Goal: Task Accomplishment & Management: Manage account settings

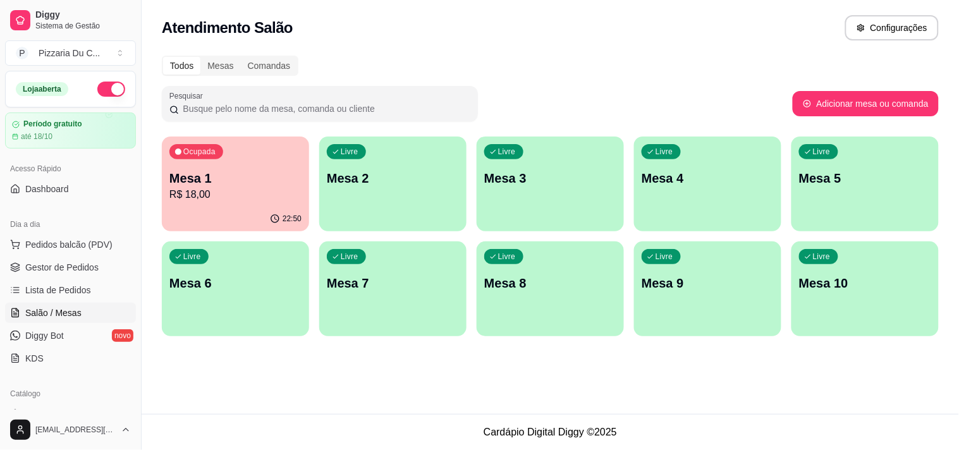
click at [370, 48] on div "Todos Mesas Comandas Pesquisar Adicionar mesa ou comanda Ocupada Mesa 1 R$ 18,0…" at bounding box center [550, 199] width 817 height 303
click at [339, 158] on div "Livre" at bounding box center [346, 151] width 39 height 15
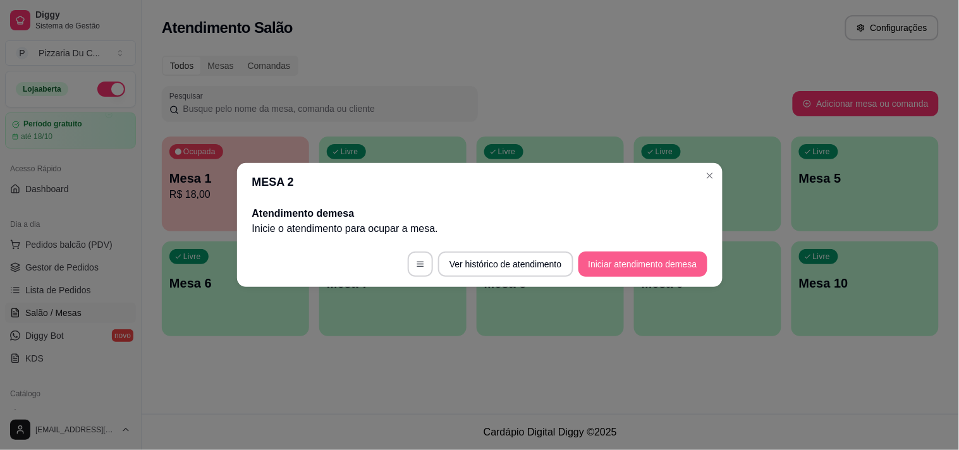
click at [602, 257] on button "Iniciar atendimento de mesa" at bounding box center [642, 264] width 129 height 25
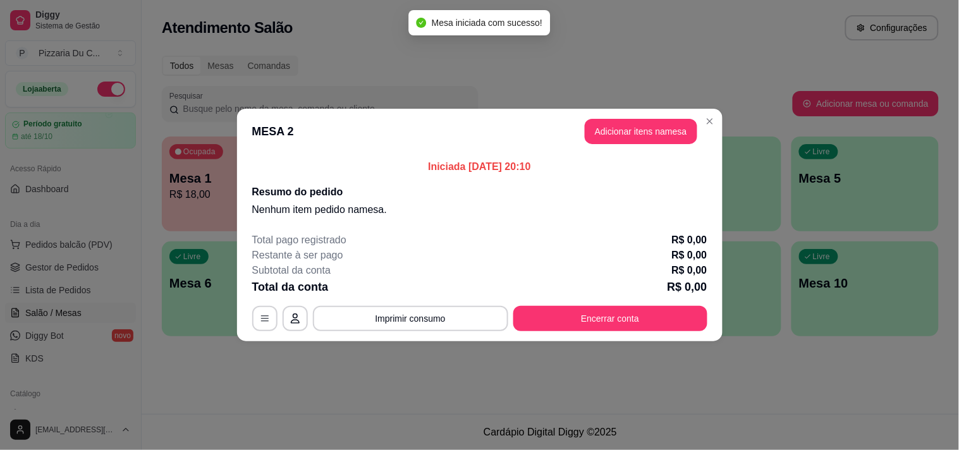
click at [609, 130] on button "Adicionar itens na mesa" at bounding box center [641, 131] width 113 height 25
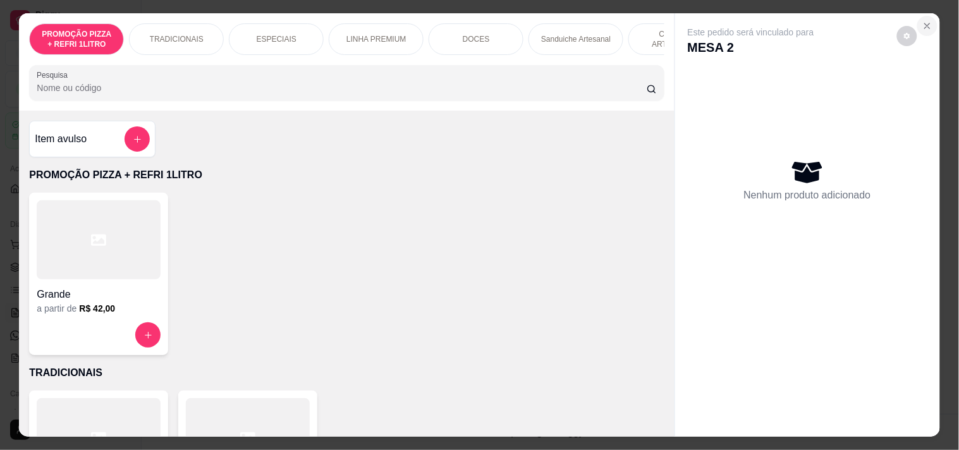
click at [929, 24] on button "Close" at bounding box center [927, 26] width 20 height 20
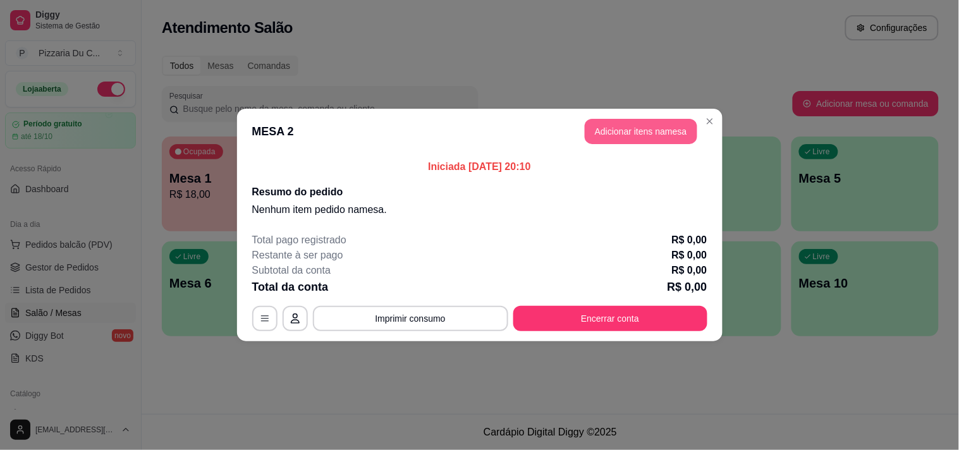
click at [669, 130] on button "Adicionar itens na mesa" at bounding box center [641, 131] width 113 height 25
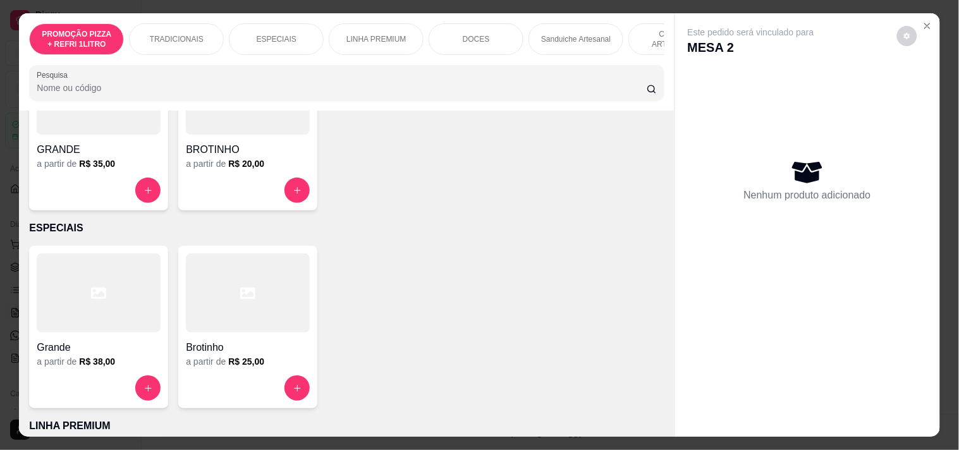
scroll to position [351, 0]
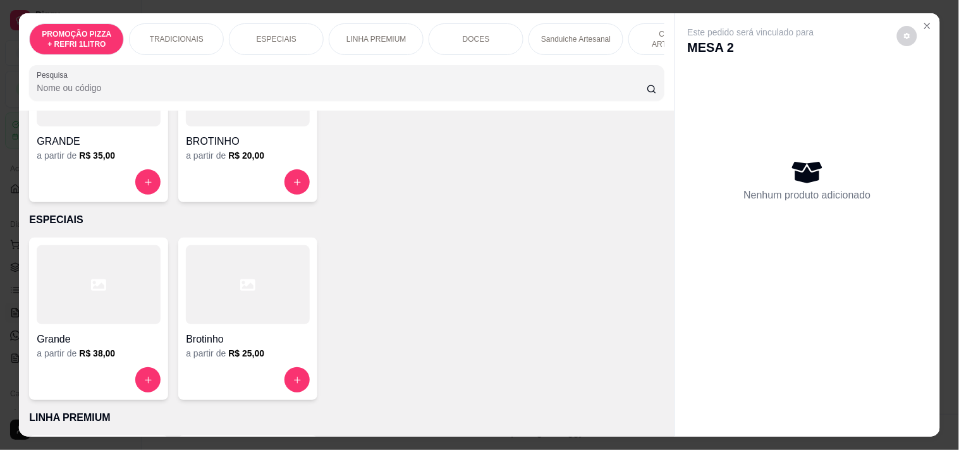
click at [375, 224] on p "ESPECIAIS" at bounding box center [346, 219] width 635 height 15
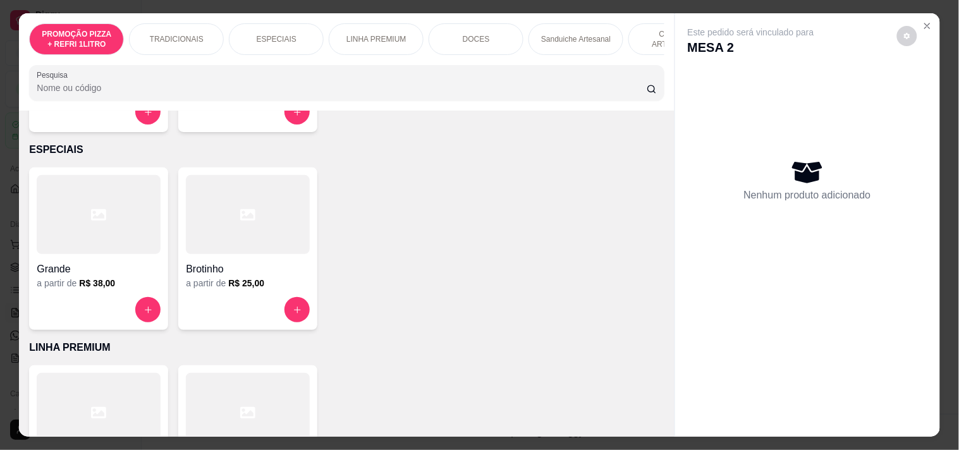
click at [117, 254] on div at bounding box center [99, 214] width 124 height 79
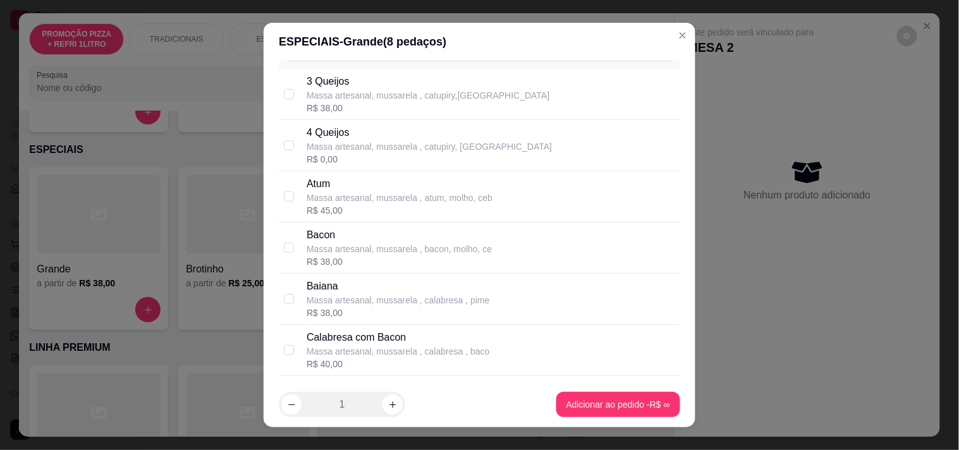
scroll to position [210, 0]
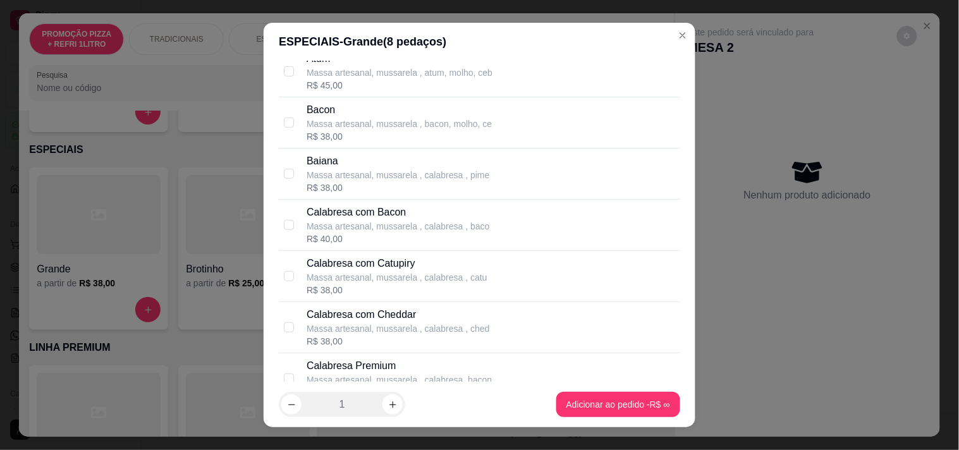
click at [384, 223] on p "Massa artesanal, mussarela , calabresa , baco" at bounding box center [398, 226] width 183 height 13
checkbox input "true"
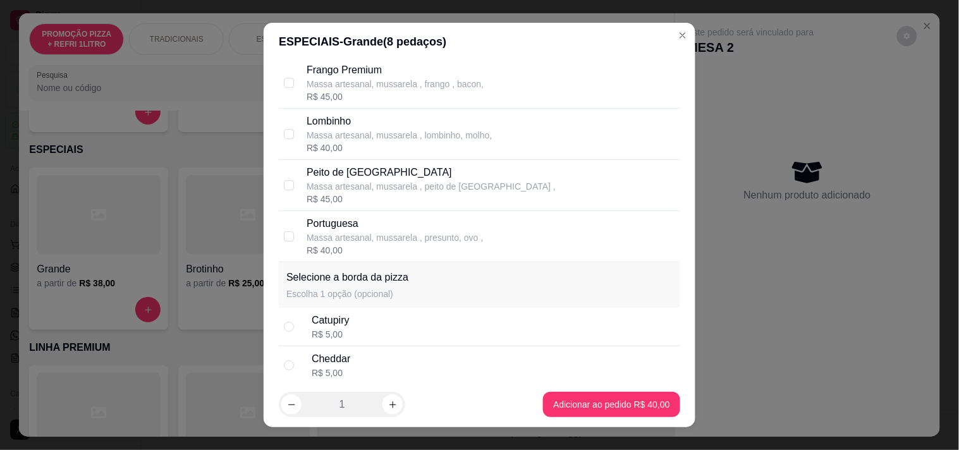
scroll to position [1136, 0]
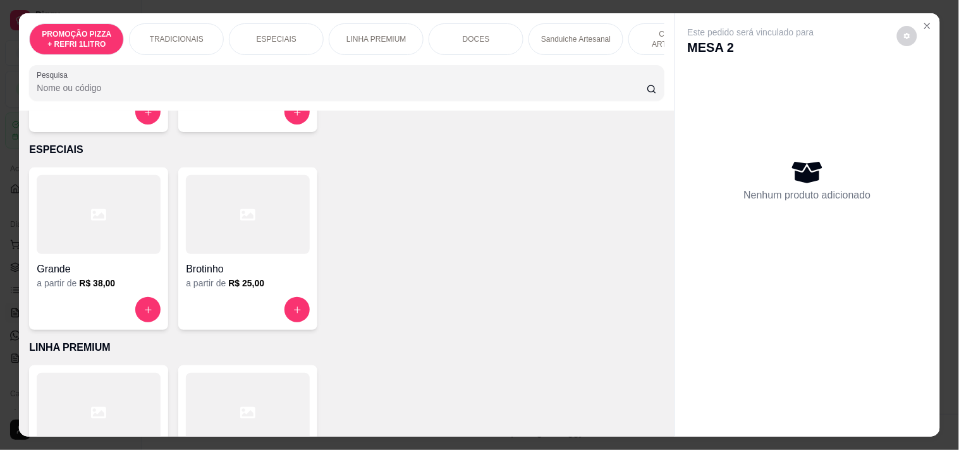
click at [382, 41] on div "LINHA PREMIUM" at bounding box center [376, 39] width 95 height 32
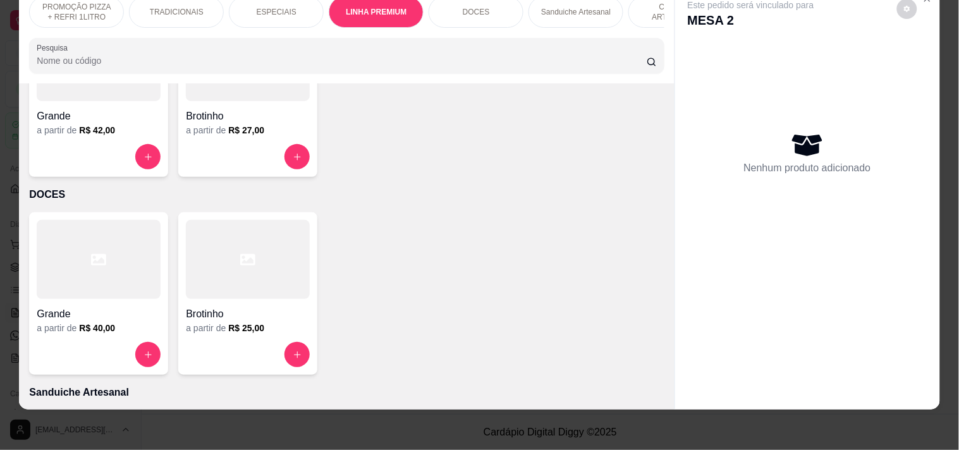
scroll to position [721, 0]
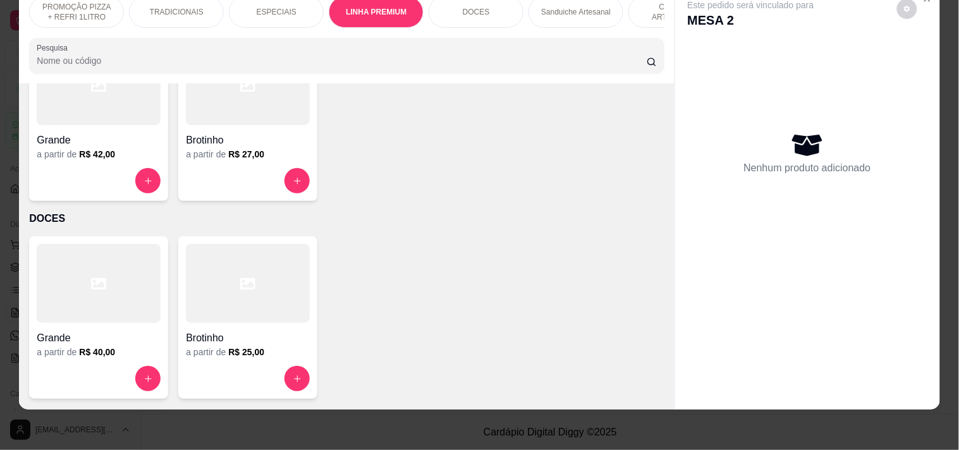
click at [106, 185] on div at bounding box center [99, 180] width 124 height 25
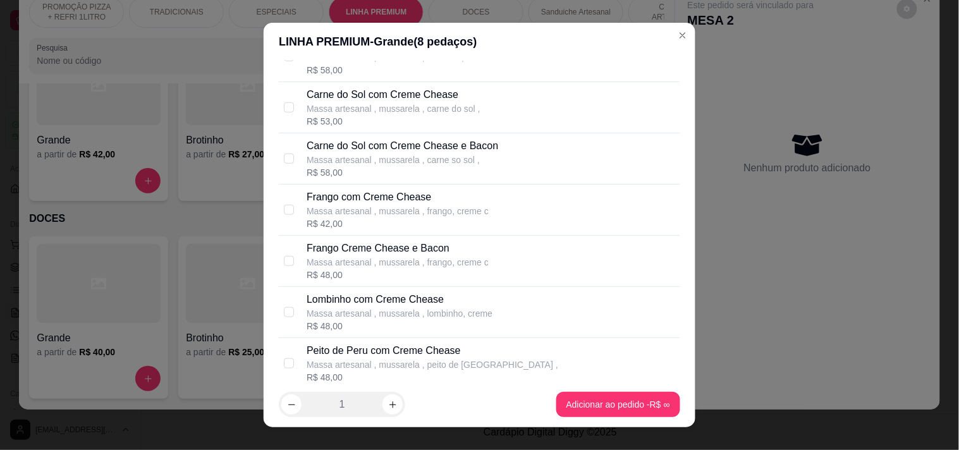
scroll to position [281, 0]
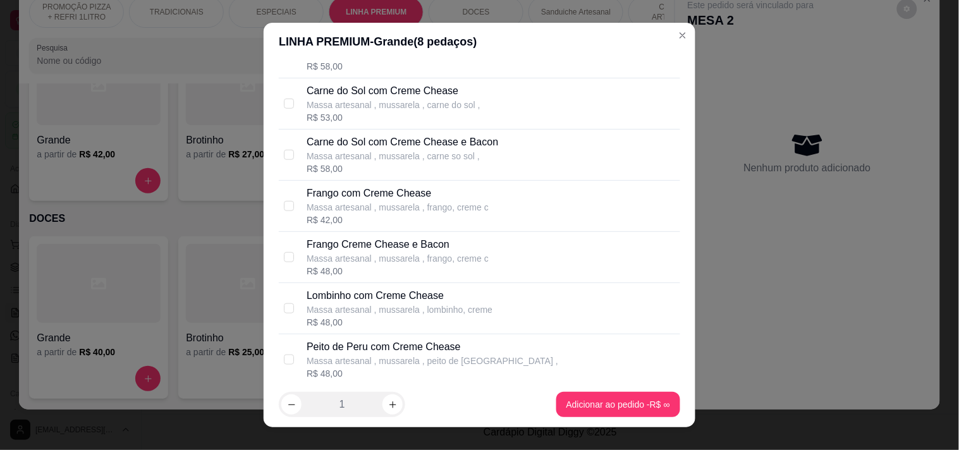
click at [439, 159] on p "Massa artesanal , mussarela , carne so sol ," at bounding box center [403, 156] width 192 height 13
checkbox input "true"
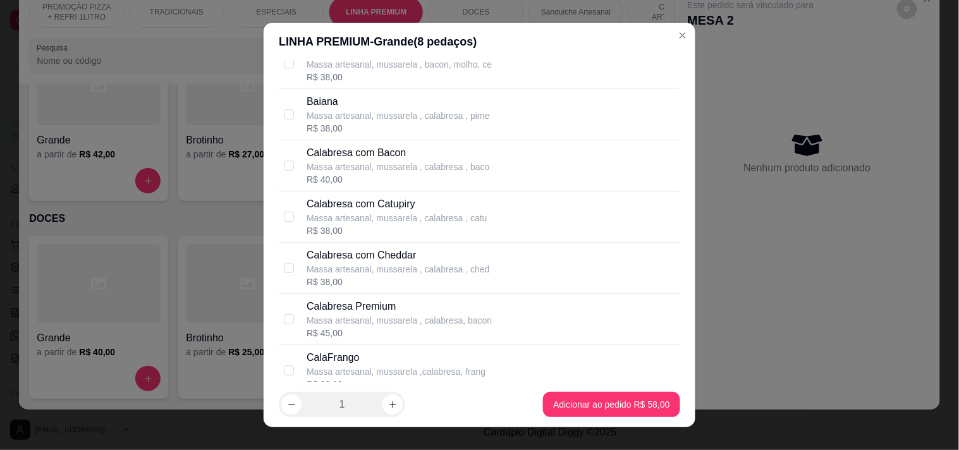
scroll to position [1123, 0]
click at [426, 171] on div "Massa artesanal, mussarela , calabresa , baco" at bounding box center [398, 167] width 183 height 13
checkbox input "true"
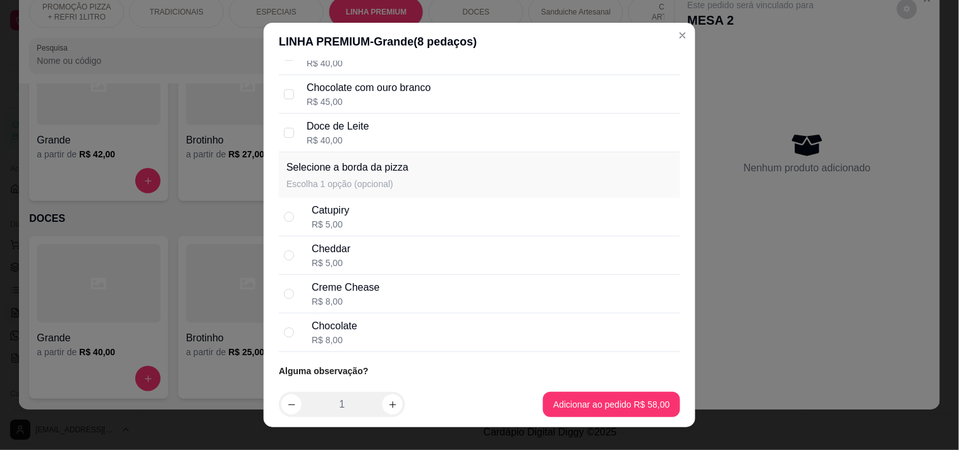
scroll to position [2374, 0]
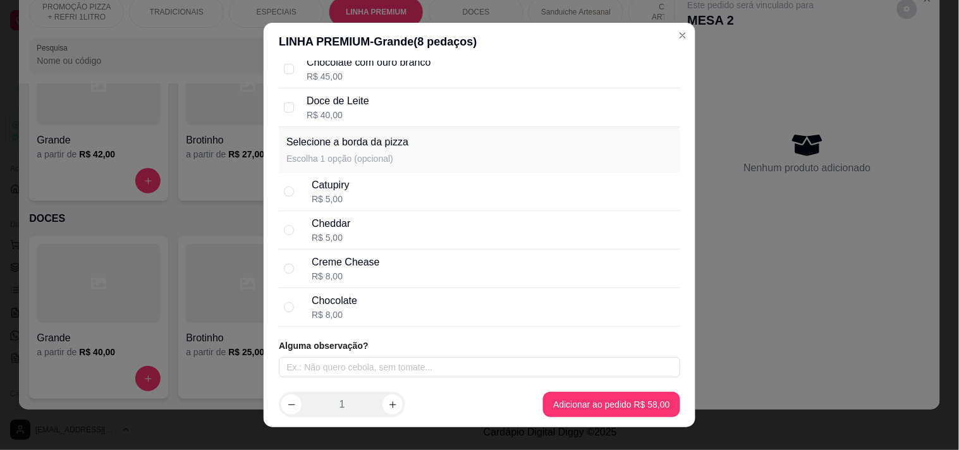
click at [373, 238] on div "Cheddar R$ 5,00" at bounding box center [493, 230] width 363 height 28
radio input "true"
click at [469, 363] on input "text" at bounding box center [479, 367] width 401 height 20
type input "s"
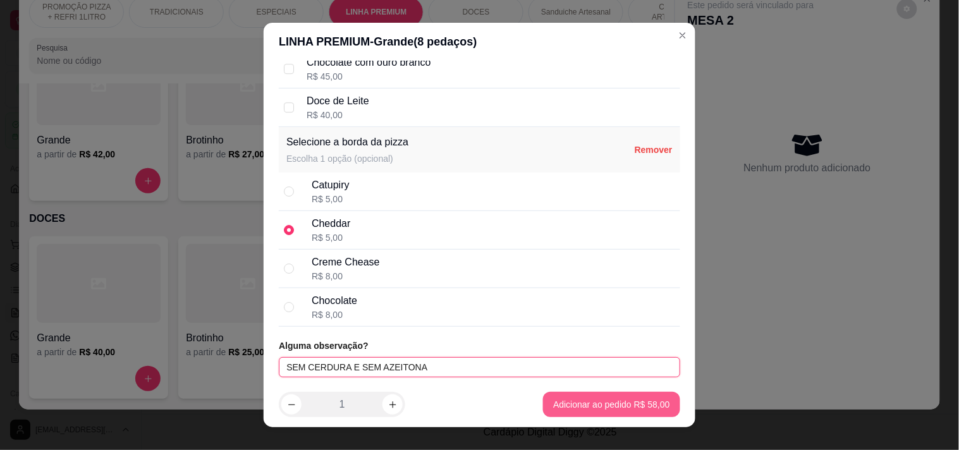
type input "SEM CERDURA E SEM AZEITONA"
click at [627, 390] on footer "1 Adicionar ao pedido R$ 58,00" at bounding box center [480, 405] width 432 height 46
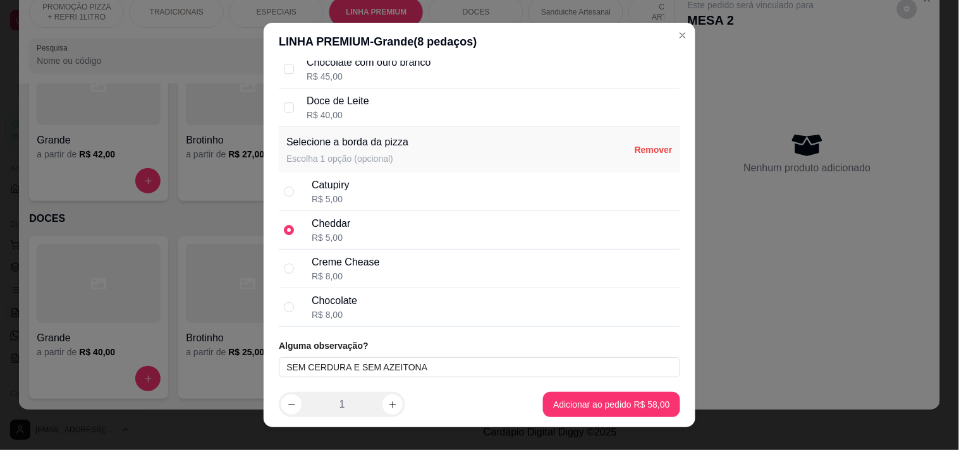
click at [627, 390] on footer "1 Adicionar ao pedido R$ 58,00" at bounding box center [480, 405] width 432 height 46
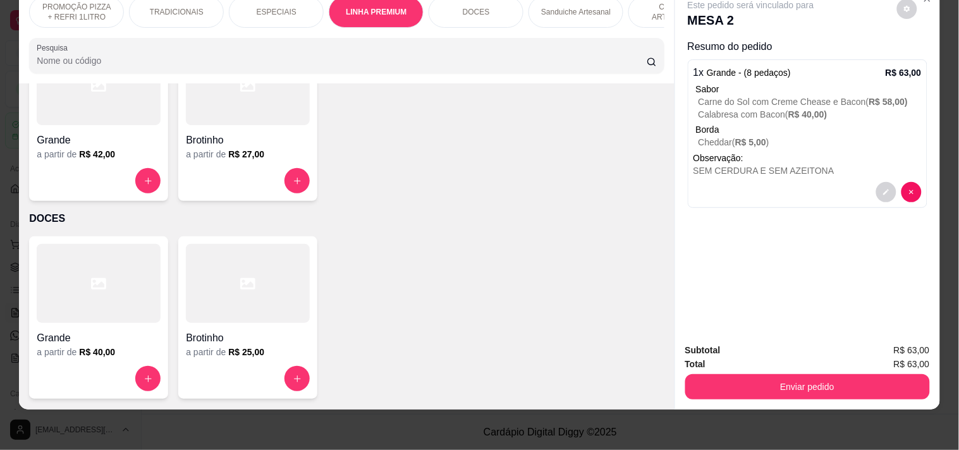
click at [630, 400] on div "PROMOÇÃO PIZZA + REFRI 1LITRO TRADICIONAIS ESPECIAIS LINHA PREMIUM DOCES Sandui…" at bounding box center [479, 225] width 959 height 450
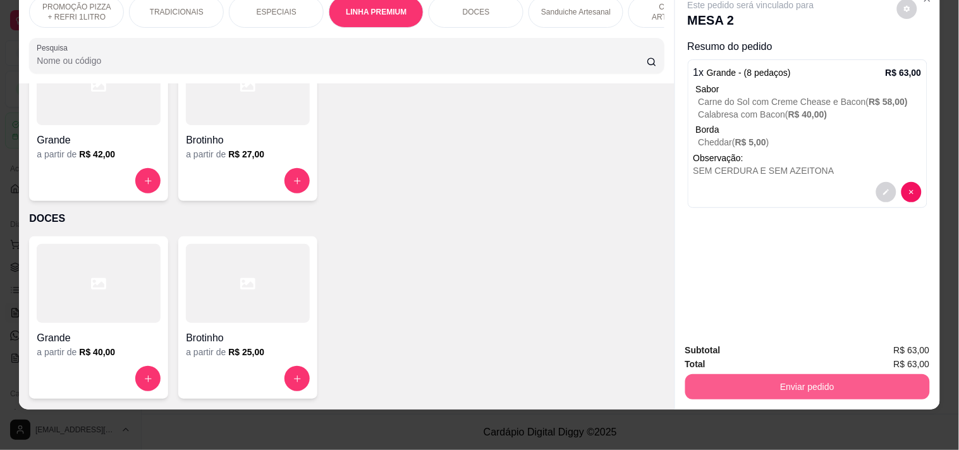
click at [736, 386] on button "Enviar pedido" at bounding box center [807, 386] width 245 height 25
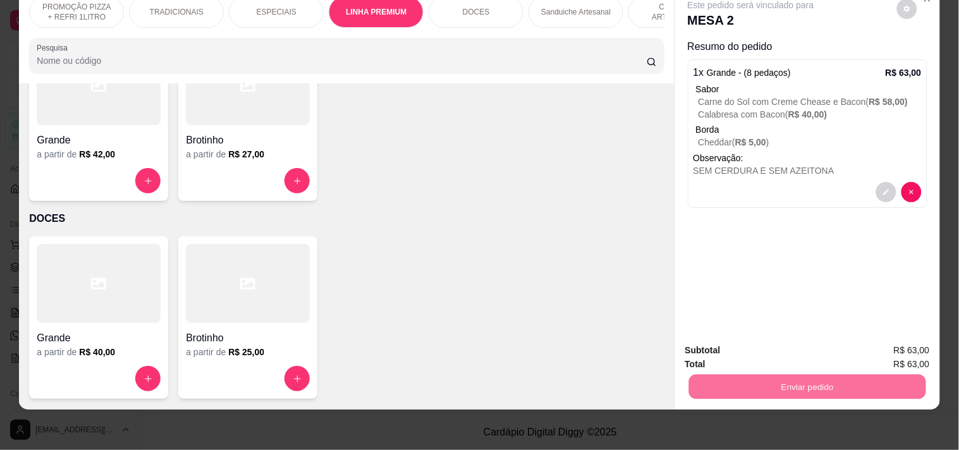
click at [841, 348] on button "Registrar cliente" at bounding box center [812, 345] width 83 height 24
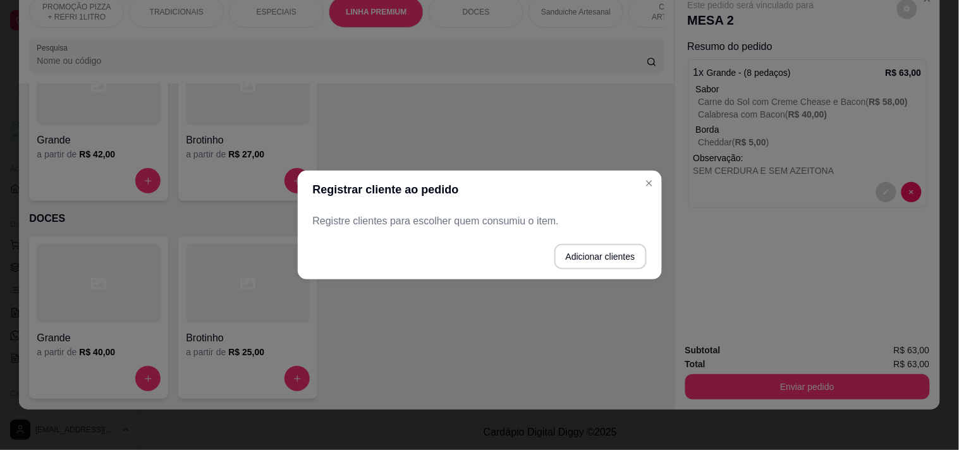
click at [596, 245] on button "Adicionar clientes" at bounding box center [600, 256] width 92 height 25
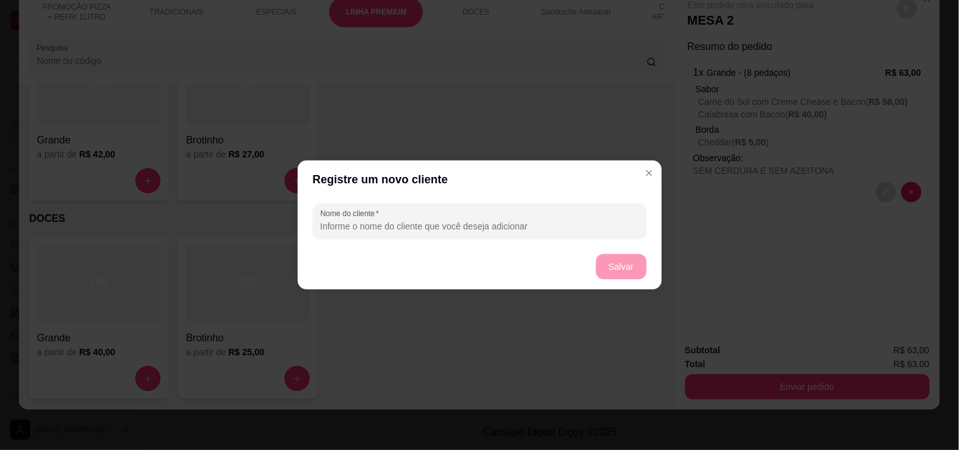
click at [463, 222] on input "Nome do cliente" at bounding box center [479, 226] width 319 height 13
type input "[PERSON_NAME]"
click at [610, 259] on button "Salvar" at bounding box center [621, 266] width 51 height 25
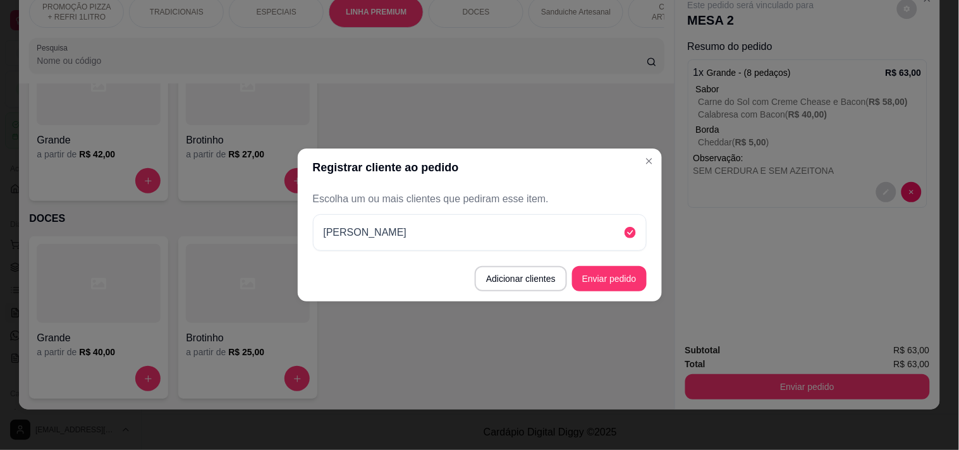
click at [616, 272] on button "Enviar pedido" at bounding box center [609, 278] width 75 height 25
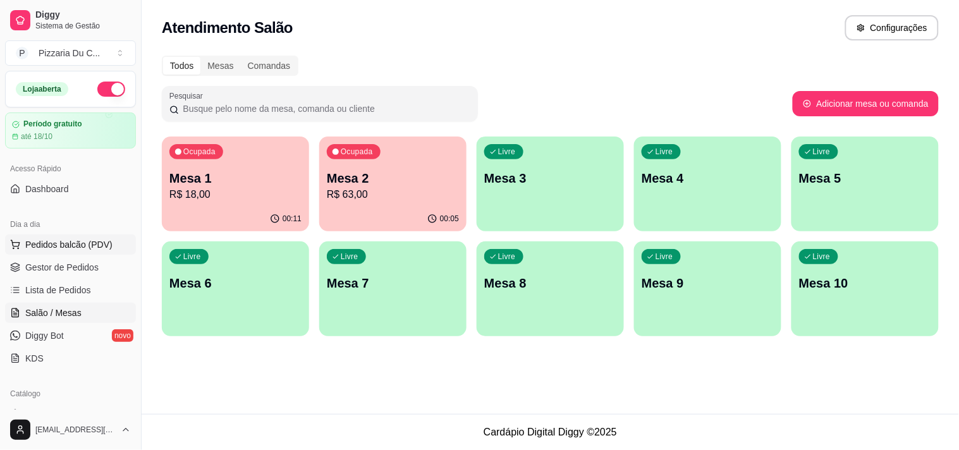
click at [41, 239] on span "Pedidos balcão (PDV)" at bounding box center [68, 244] width 87 height 13
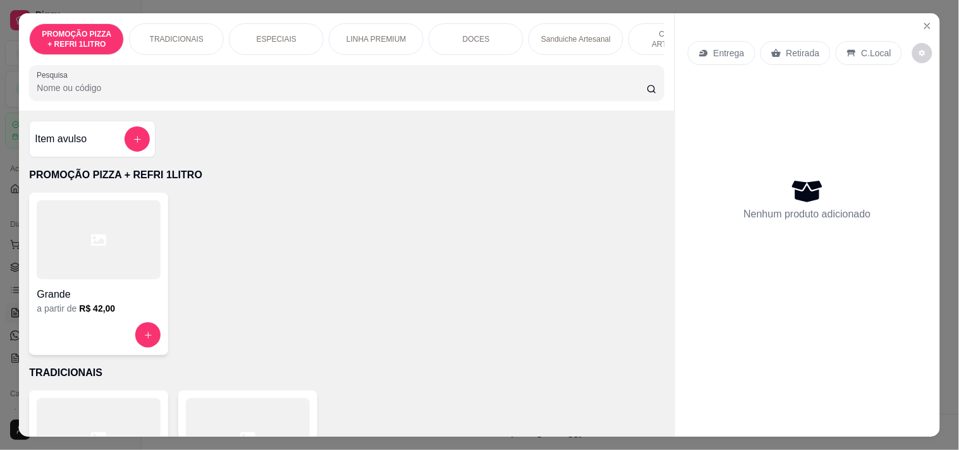
click at [697, 42] on div "Entrega" at bounding box center [722, 53] width 68 height 24
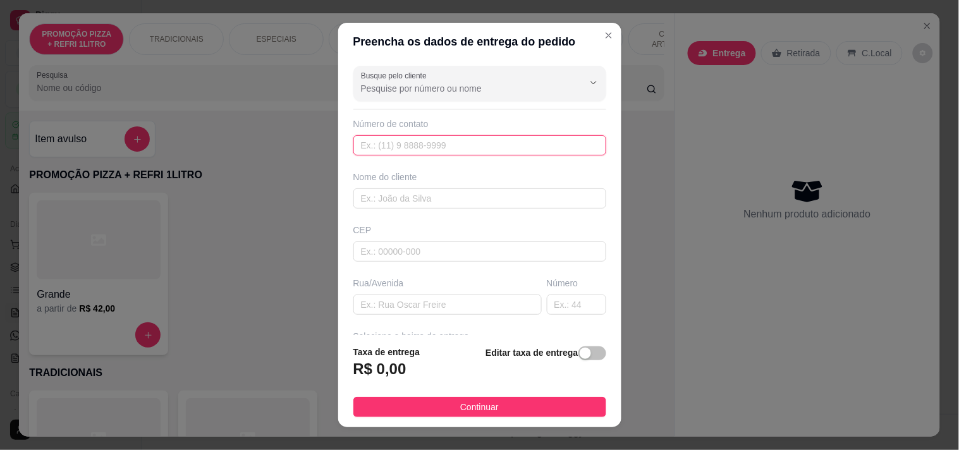
click at [394, 143] on input "text" at bounding box center [479, 145] width 253 height 20
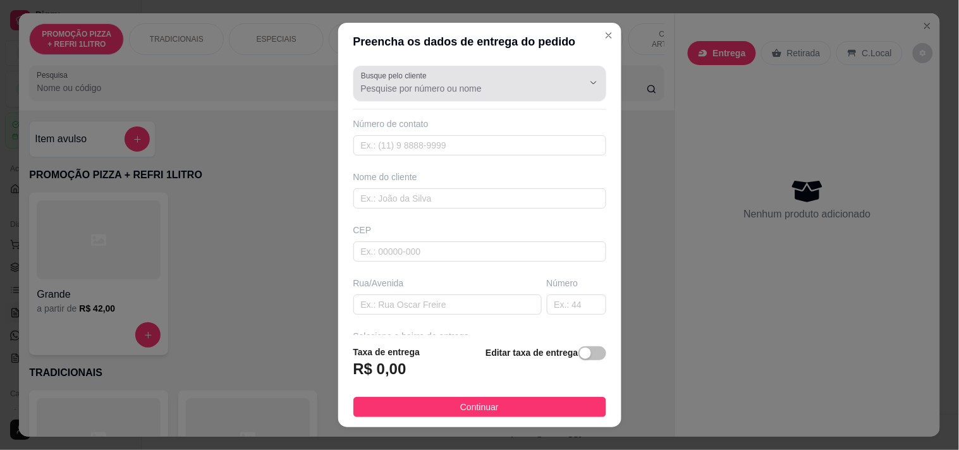
click at [396, 98] on div "Busque pelo cliente" at bounding box center [479, 83] width 253 height 35
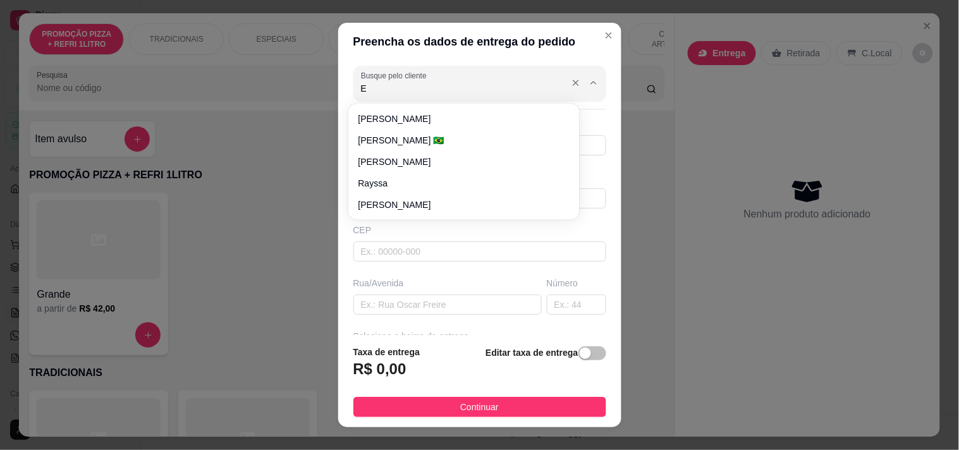
type input "ER"
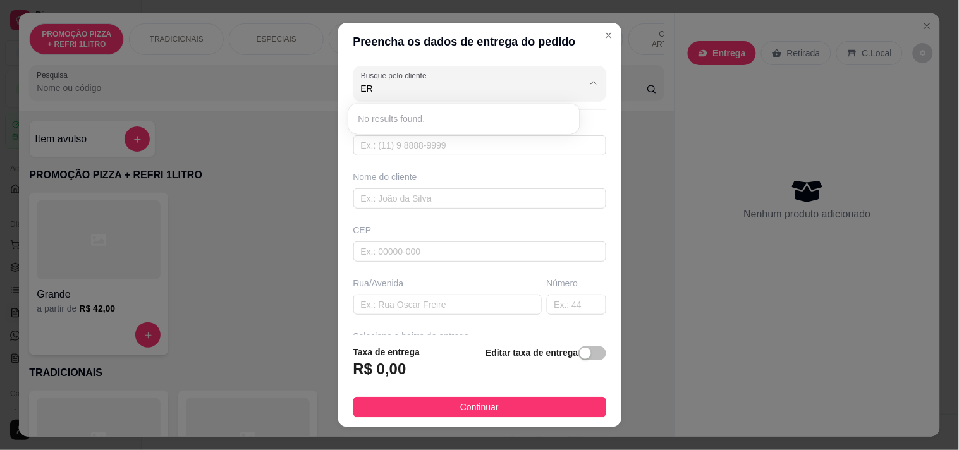
drag, startPoint x: 403, startPoint y: 93, endPoint x: 293, endPoint y: 94, distance: 110.0
click at [293, 94] on div "Preencha os dados de entrega do pedido Busque pelo cliente ER Número de contato…" at bounding box center [479, 225] width 959 height 450
click at [361, 187] on div "Nome do cliente" at bounding box center [480, 190] width 258 height 38
click at [369, 202] on input "text" at bounding box center [479, 198] width 253 height 20
type input "ERIANE"
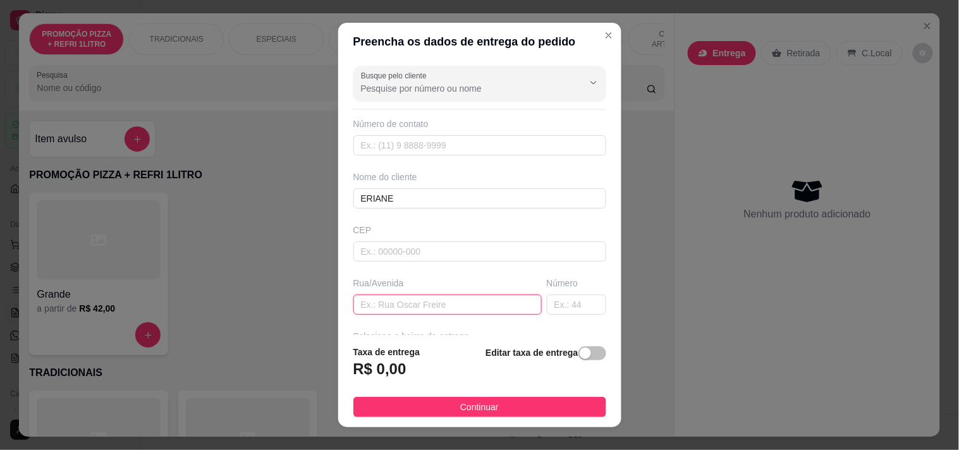
click at [415, 301] on input "text" at bounding box center [447, 305] width 188 height 20
paste input "[STREET_ADDRESS][PERSON_NAME] itaoca condomínio mOOv Parangaba Bloco 3 apartame…"
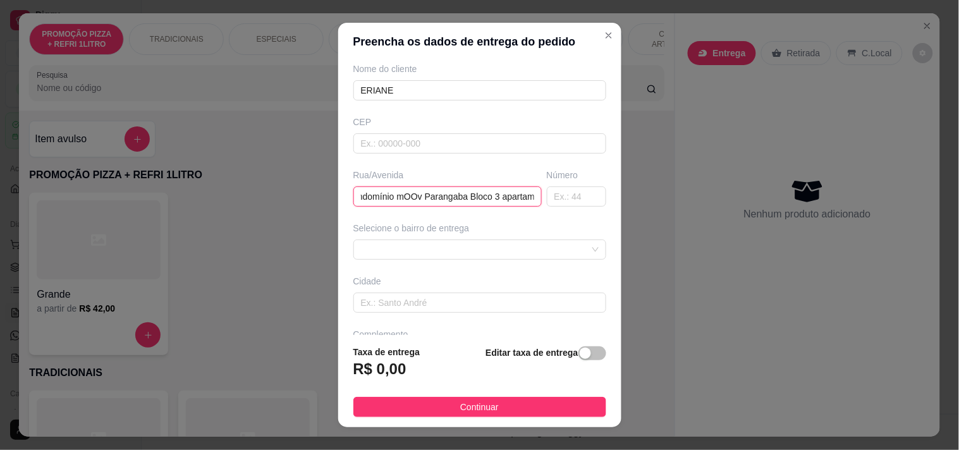
scroll to position [140, 0]
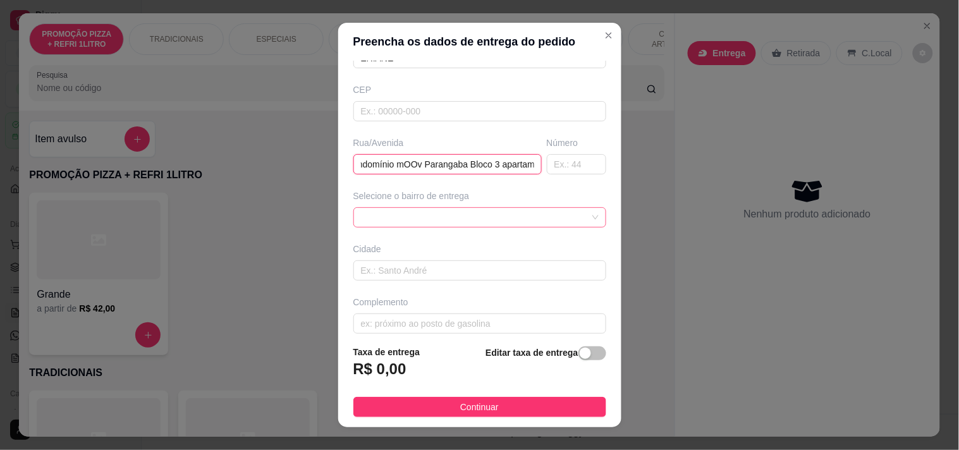
click at [415, 217] on span at bounding box center [480, 217] width 238 height 19
type input "[STREET_ADDRESS][PERSON_NAME] itaoca condomínio mOOv Parangaba Bloco 3 apartame…"
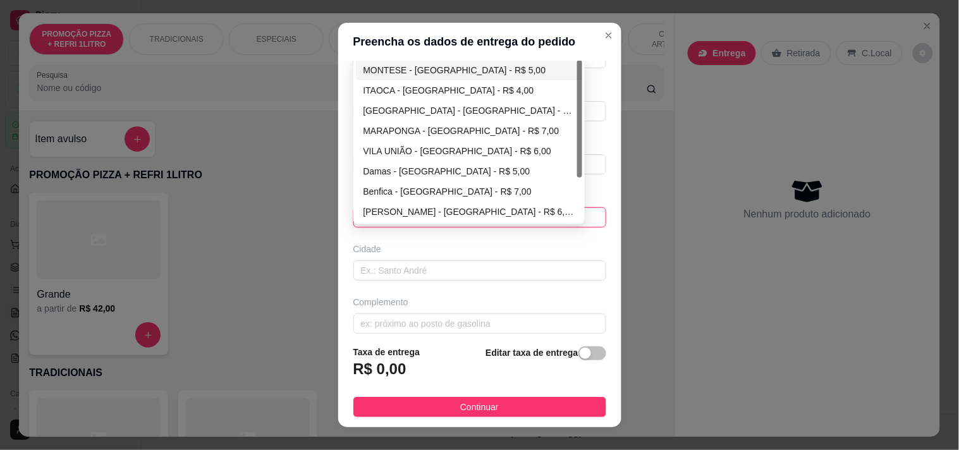
click at [457, 63] on div "MONTESE - [GEOGRAPHIC_DATA] - R$ 5,00" at bounding box center [469, 70] width 212 height 14
type input "[GEOGRAPHIC_DATA]"
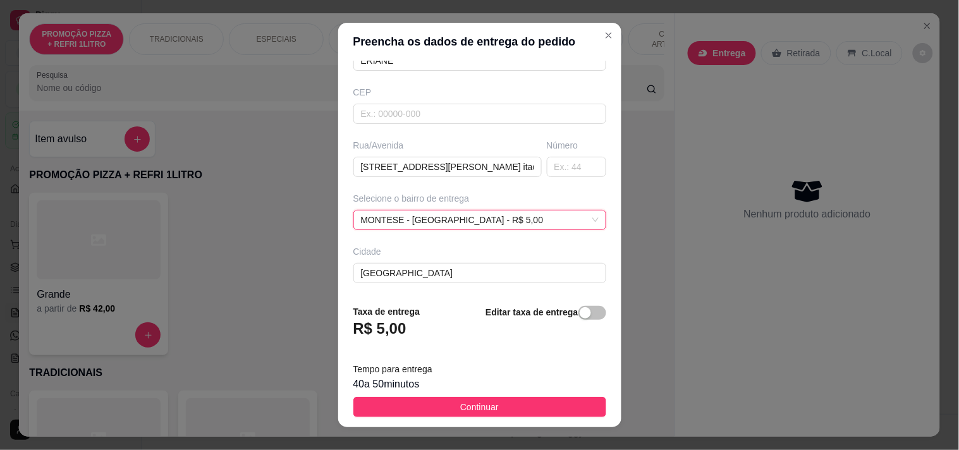
scroll to position [140, 0]
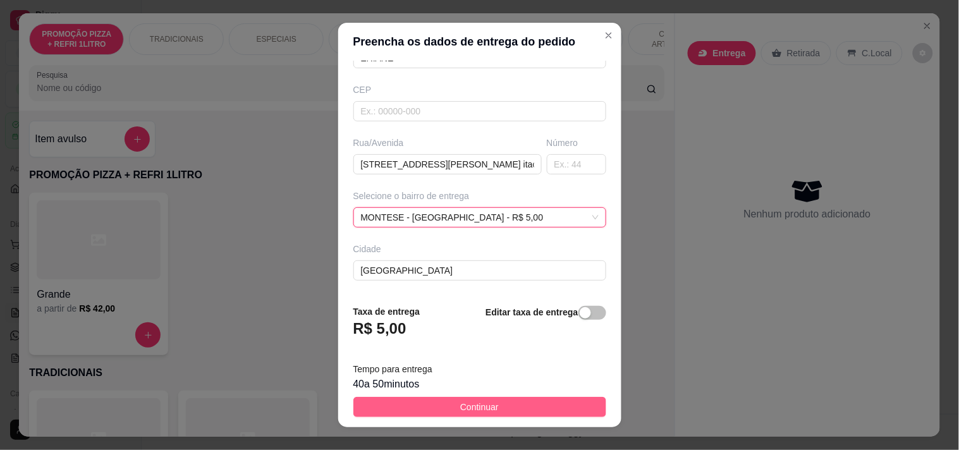
click at [485, 411] on span "Continuar" at bounding box center [479, 407] width 39 height 14
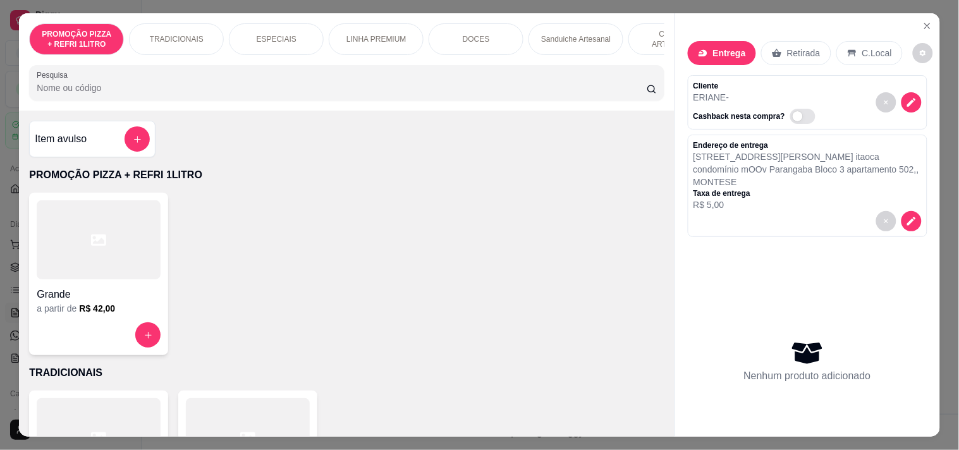
click at [121, 236] on div at bounding box center [99, 239] width 124 height 79
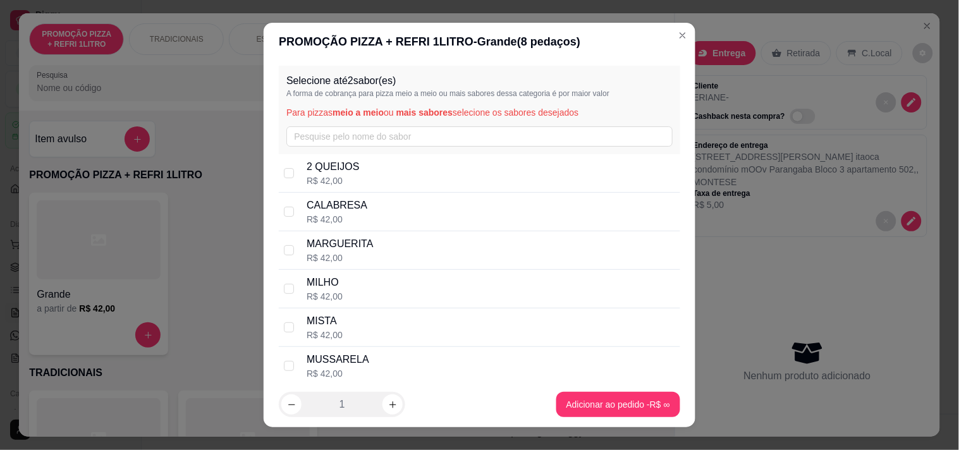
click at [355, 210] on p "CALABRESA" at bounding box center [337, 205] width 61 height 15
checkbox input "true"
click at [356, 350] on div "MUSSARELA R$ 42,00" at bounding box center [479, 366] width 401 height 39
checkbox input "true"
click at [618, 424] on footer "1 Adicionar ao pedido R$ 42,00" at bounding box center [480, 405] width 432 height 46
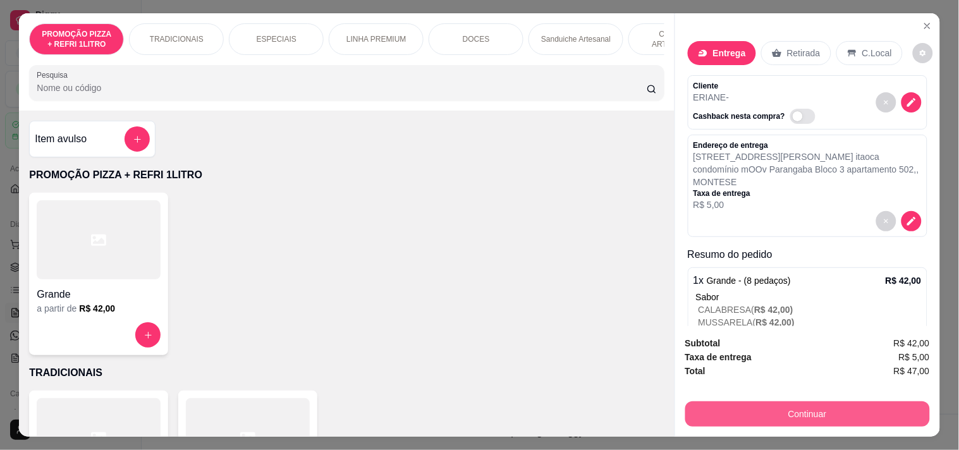
click at [788, 406] on button "Continuar" at bounding box center [807, 413] width 245 height 25
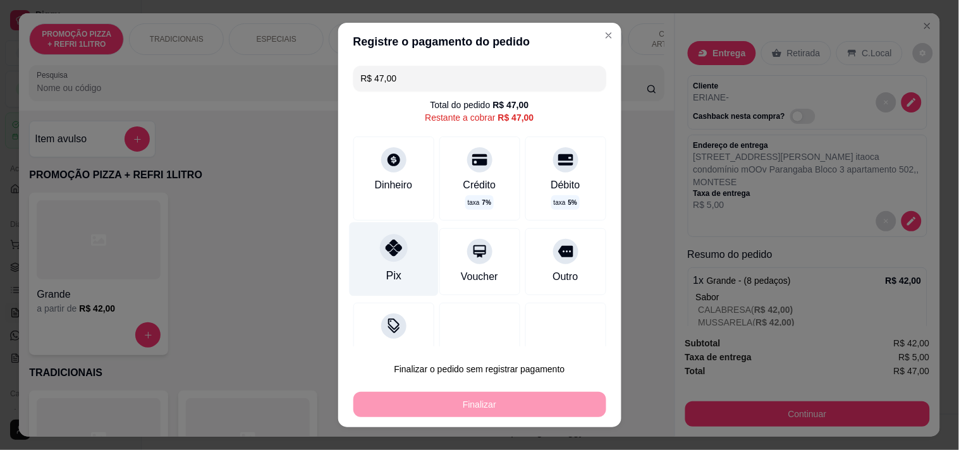
click at [397, 241] on div "Pix" at bounding box center [393, 259] width 89 height 74
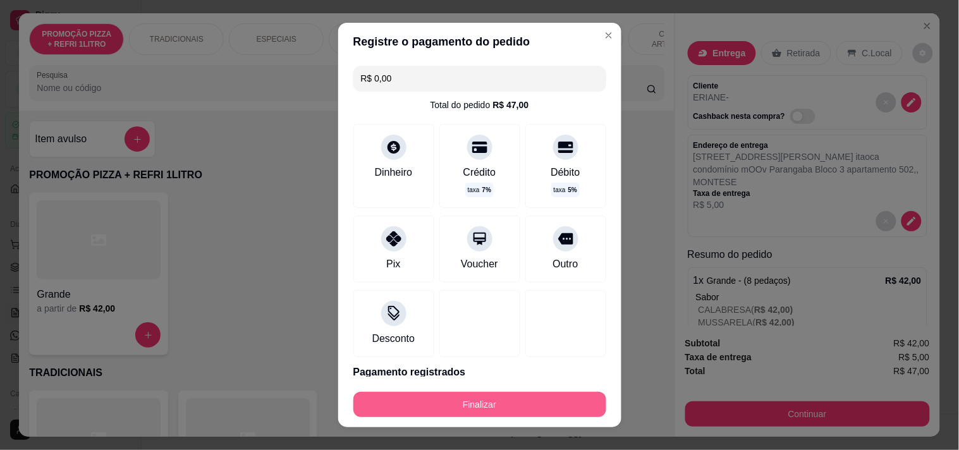
click at [415, 386] on footer "Finalizar" at bounding box center [479, 402] width 283 height 51
click at [424, 399] on button "Finalizar" at bounding box center [479, 404] width 253 height 25
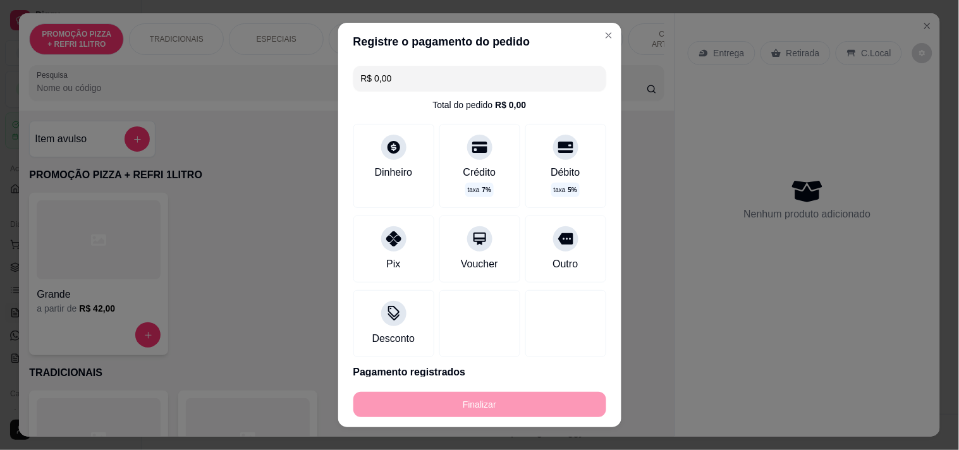
type input "-R$ 47,00"
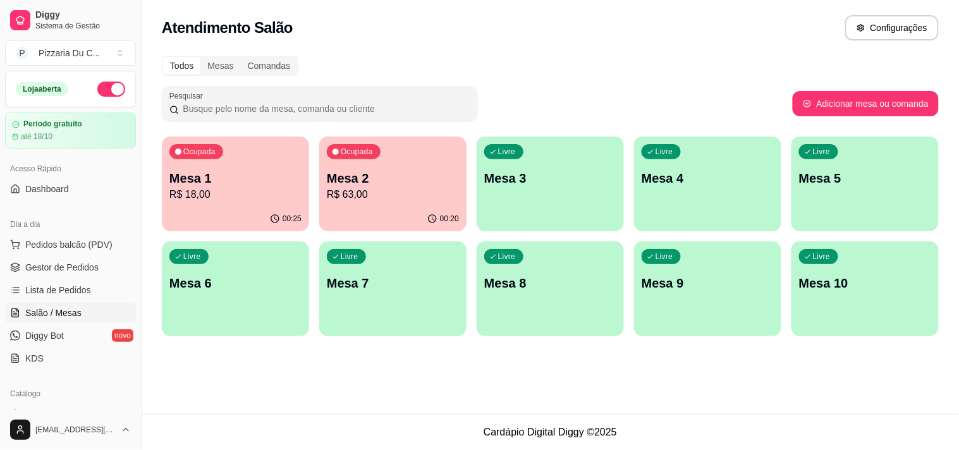
click at [504, 209] on div "Livre Mesa 3" at bounding box center [550, 177] width 147 height 80
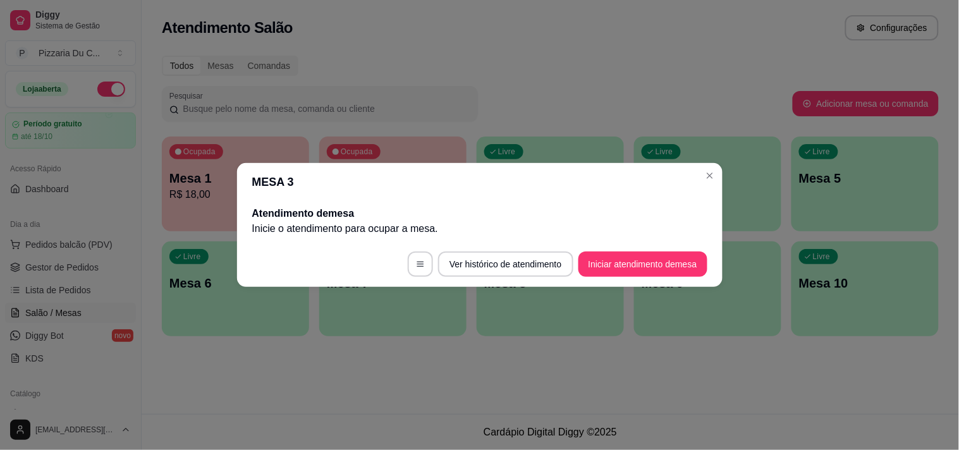
click at [642, 244] on footer "Ver histórico de atendimento Iniciar atendimento de mesa" at bounding box center [479, 264] width 485 height 46
click at [641, 264] on button "Iniciar atendimento de mesa" at bounding box center [642, 264] width 129 height 25
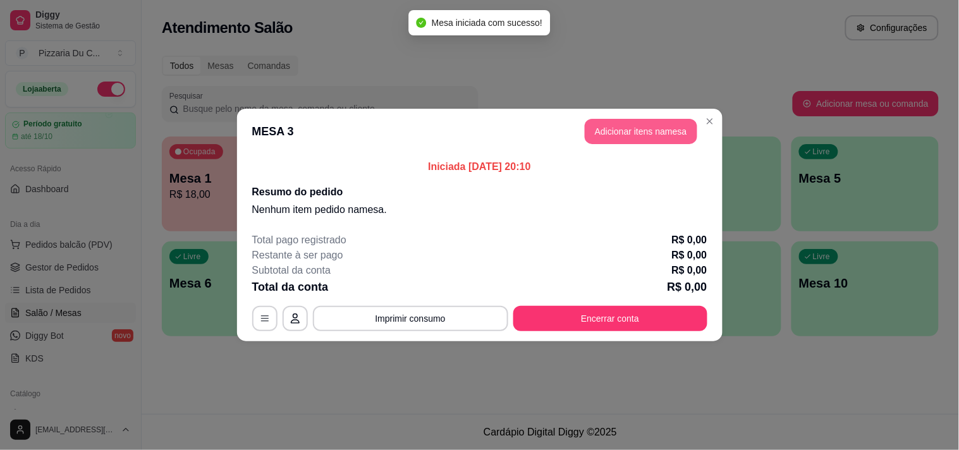
click at [633, 120] on button "Adicionar itens na mesa" at bounding box center [641, 131] width 113 height 25
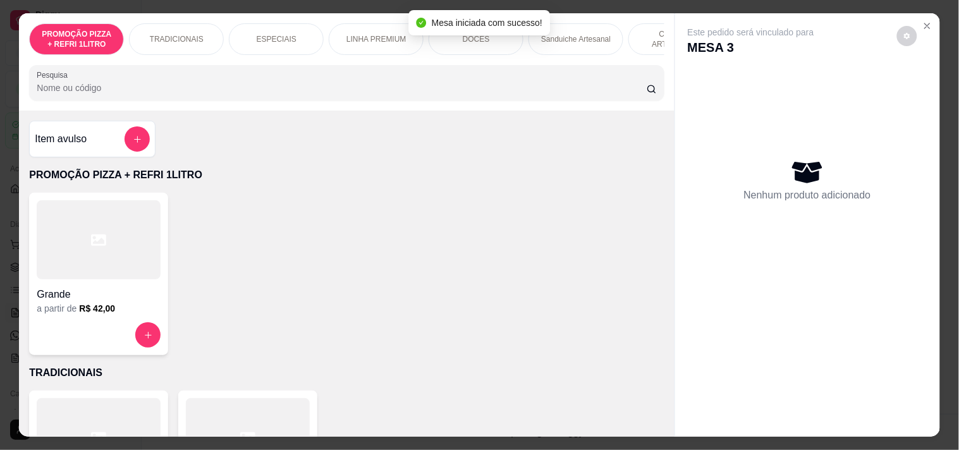
click at [83, 293] on h4 "Grande" at bounding box center [99, 294] width 124 height 15
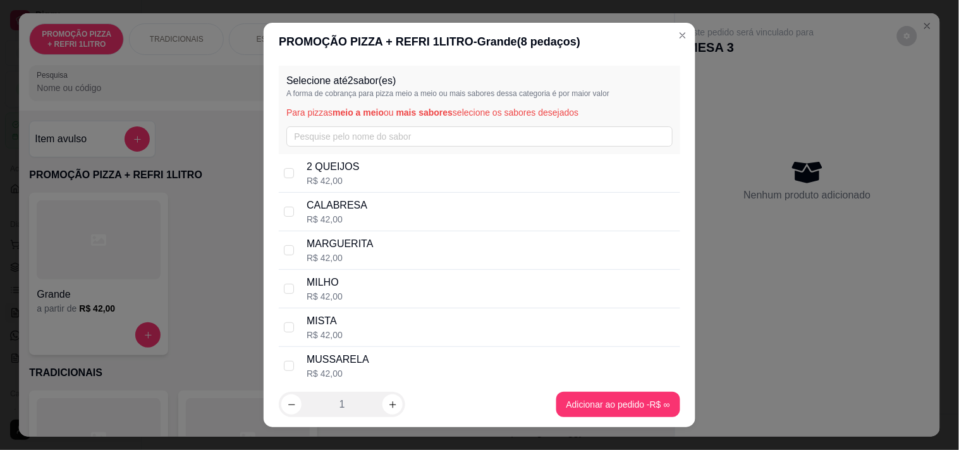
click at [348, 212] on p "CALABRESA" at bounding box center [337, 205] width 61 height 15
checkbox input "true"
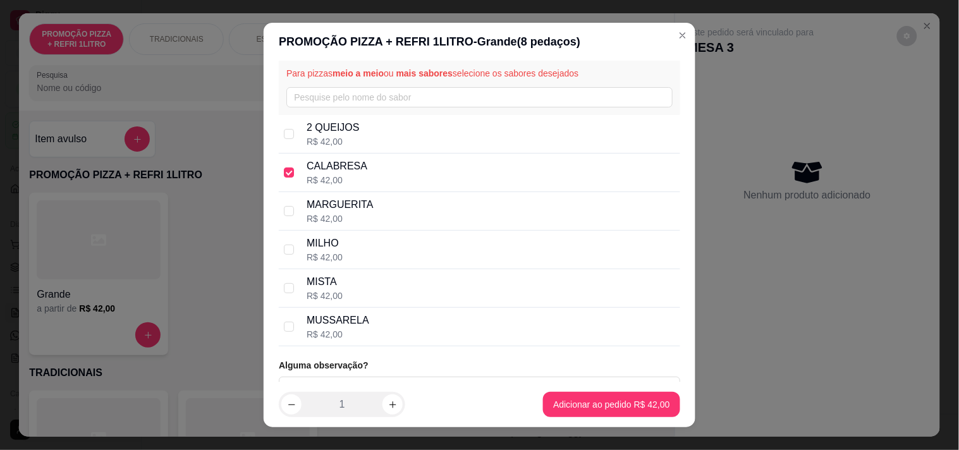
scroll to position [59, 0]
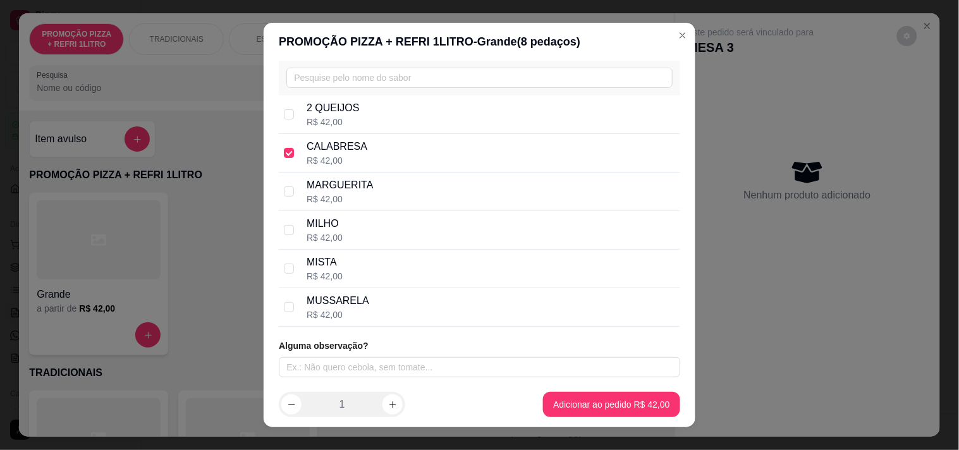
click at [359, 269] on div "MISTA R$ 42,00" at bounding box center [491, 269] width 369 height 28
checkbox input "true"
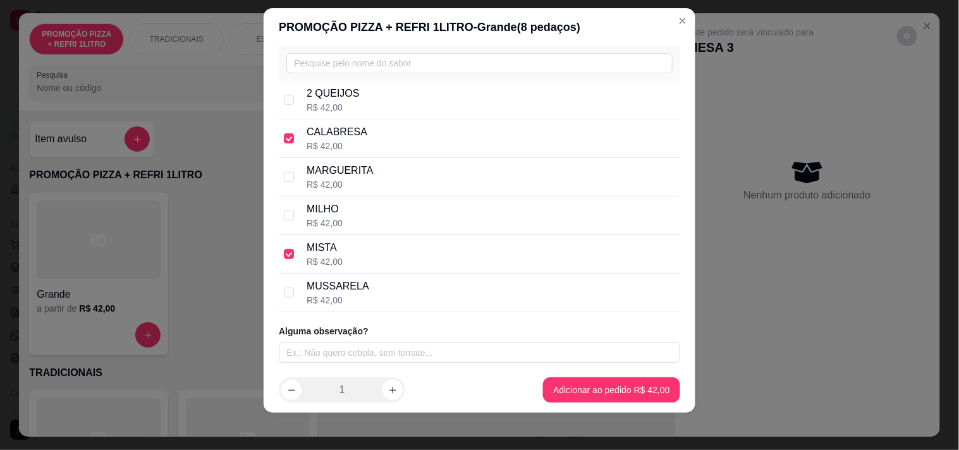
scroll to position [18, 0]
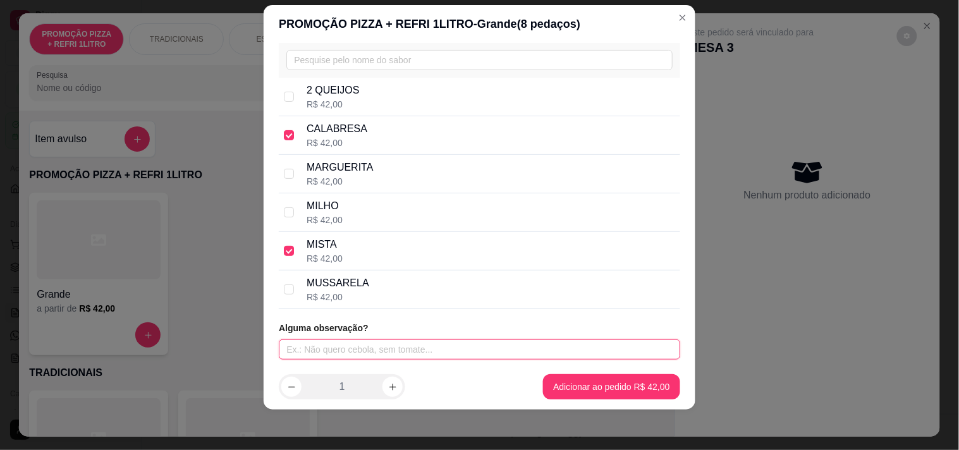
click at [434, 348] on input "text" at bounding box center [479, 349] width 401 height 20
type input "BORDA CREME CHEASE"
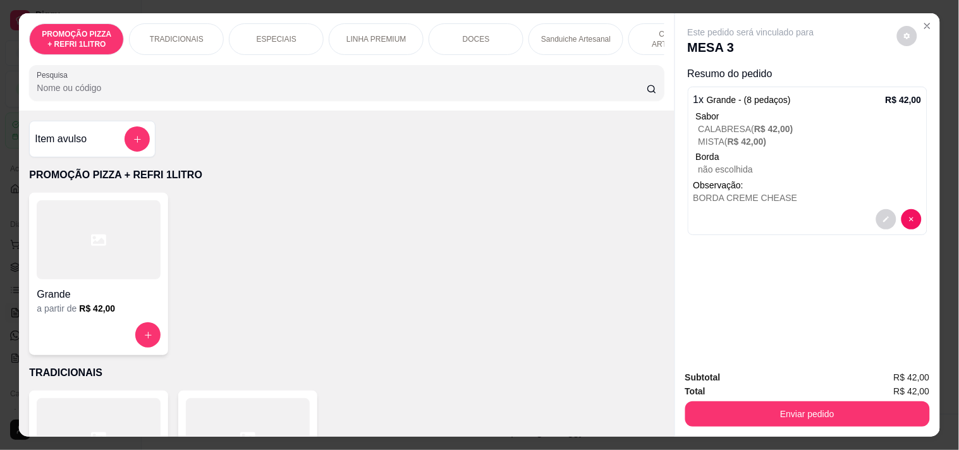
click at [129, 152] on button "add-separate-item" at bounding box center [137, 138] width 25 height 25
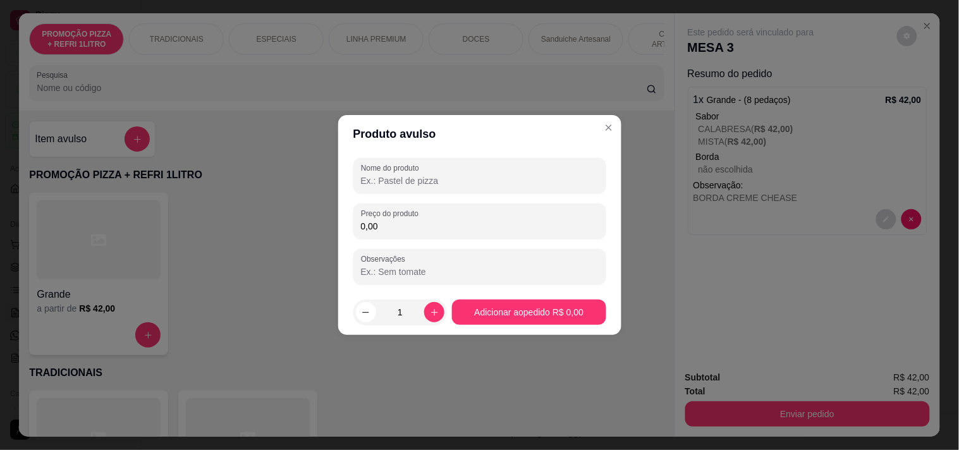
click at [440, 186] on input "Nome do produto" at bounding box center [480, 180] width 238 height 13
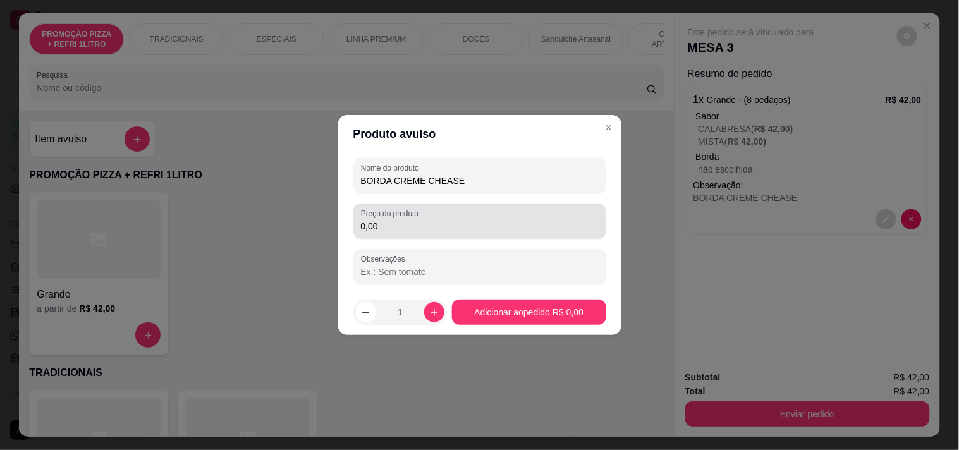
type input "BORDA CREME CHEASE"
click at [377, 219] on div "0,00" at bounding box center [480, 221] width 238 height 25
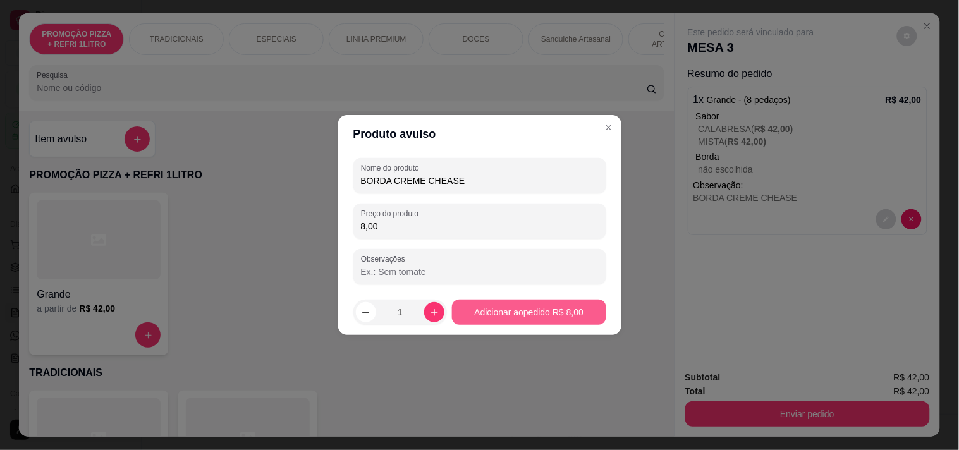
type input "8,00"
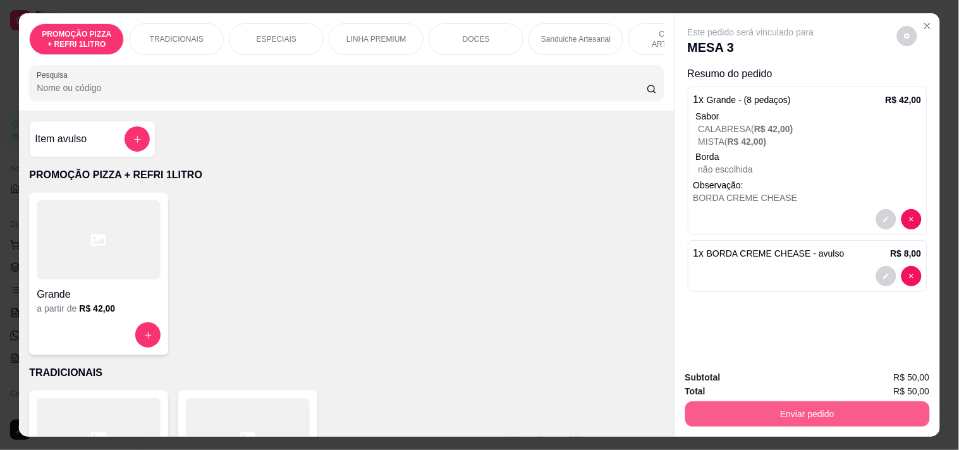
click at [779, 401] on button "Enviar pedido" at bounding box center [807, 413] width 245 height 25
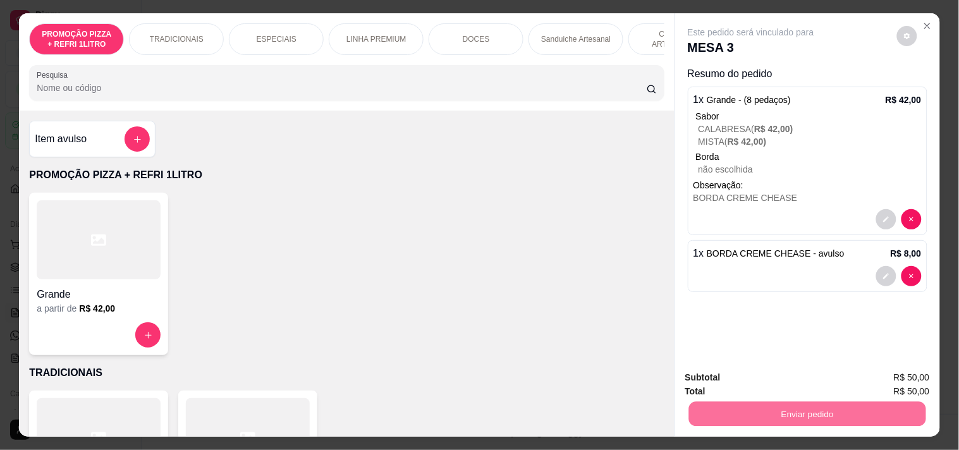
click at [836, 379] on button "Registrar cliente" at bounding box center [812, 376] width 81 height 23
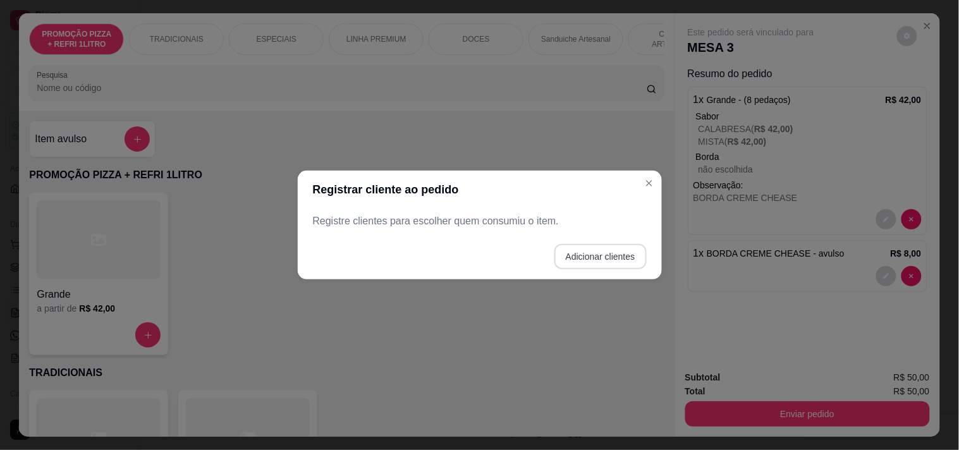
click at [601, 258] on button "Adicionar clientes" at bounding box center [600, 256] width 92 height 25
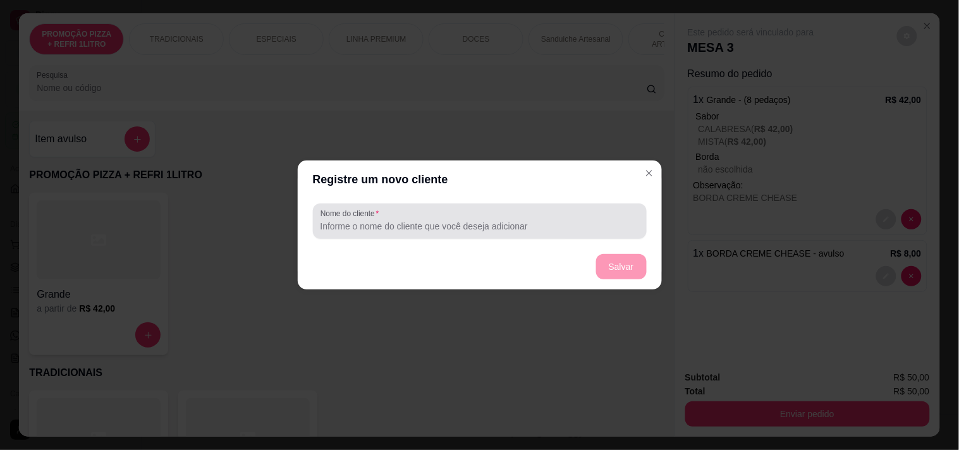
click at [472, 219] on div at bounding box center [479, 221] width 319 height 25
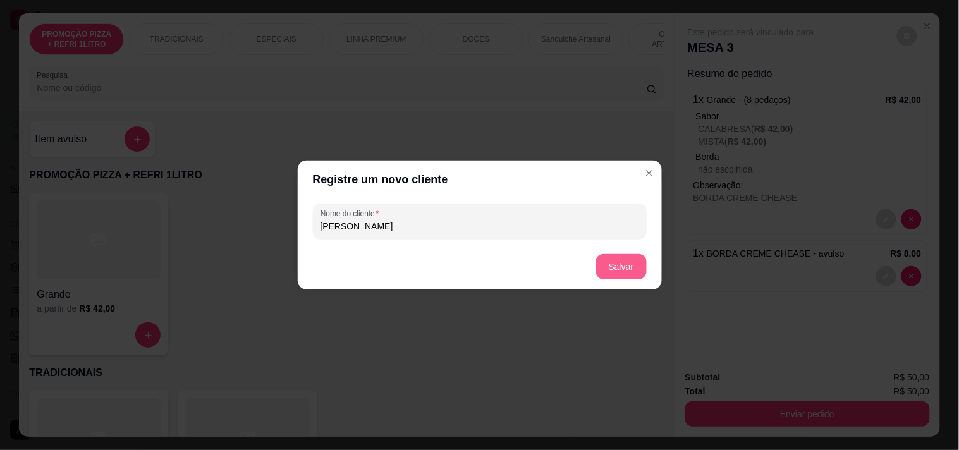
type input "[PERSON_NAME]"
click at [621, 260] on button "Salvar" at bounding box center [621, 266] width 51 height 25
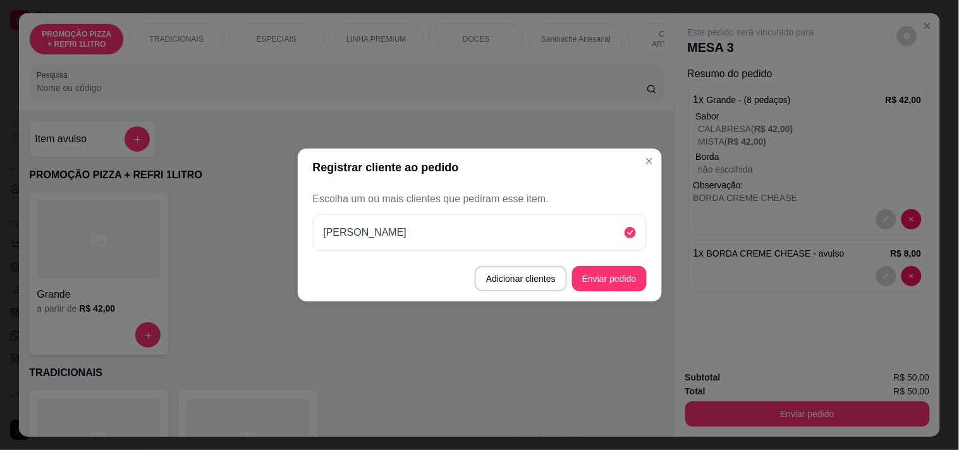
drag, startPoint x: 649, startPoint y: 283, endPoint x: 635, endPoint y: 281, distance: 14.1
click at [648, 283] on footer "Adicionar clientes Enviar pedido" at bounding box center [480, 279] width 364 height 46
click at [626, 280] on button "Enviar pedido" at bounding box center [609, 278] width 75 height 25
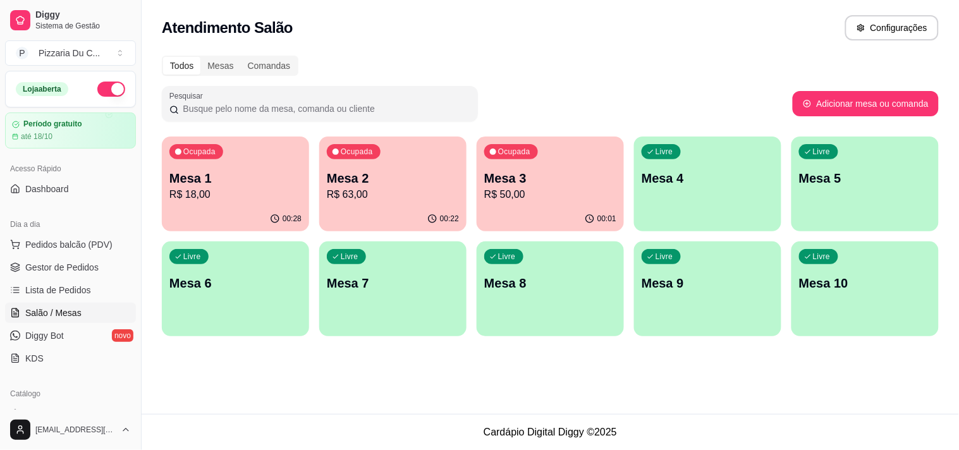
click at [363, 181] on p "Mesa 2" at bounding box center [393, 178] width 132 height 18
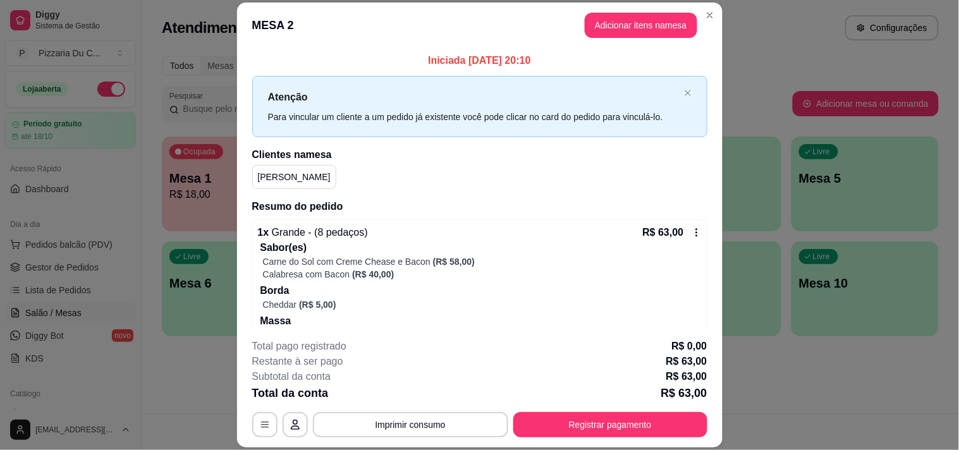
click at [659, 20] on button "Adicionar itens na mesa" at bounding box center [641, 25] width 113 height 25
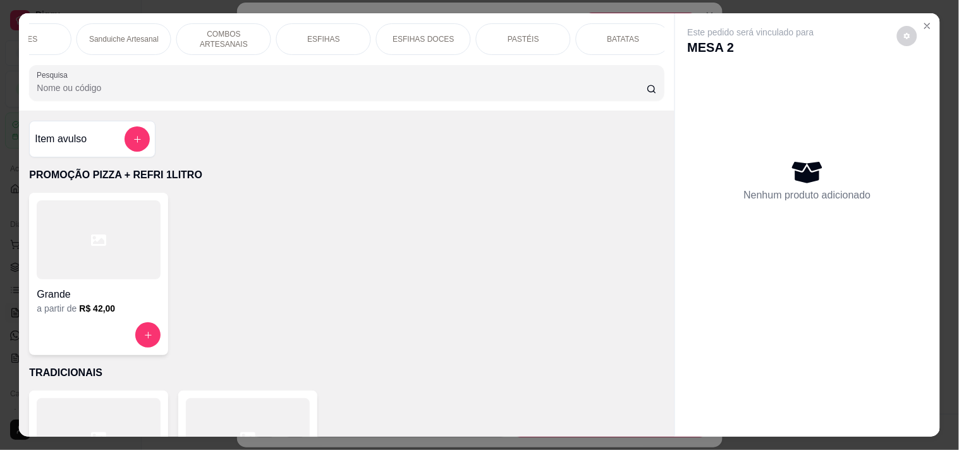
scroll to position [0, 556]
click at [635, 30] on div "BEBIDAS" at bounding box center [618, 39] width 95 height 32
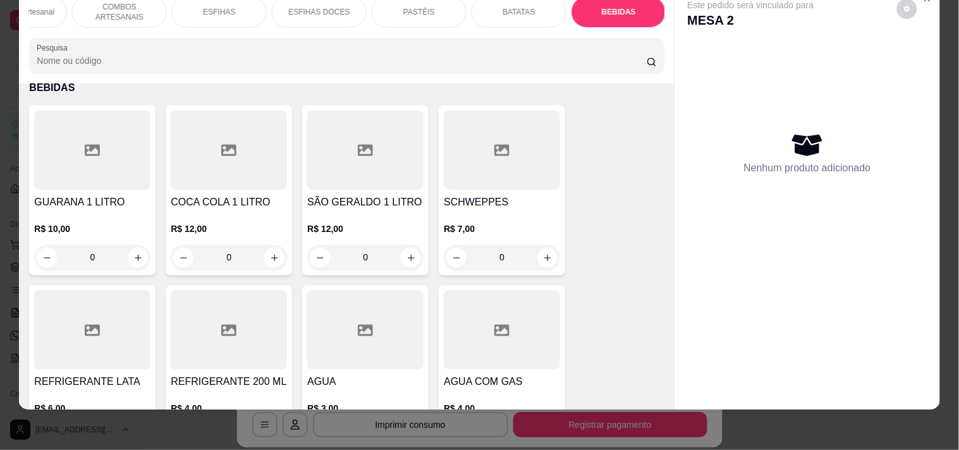
scroll to position [5397, 0]
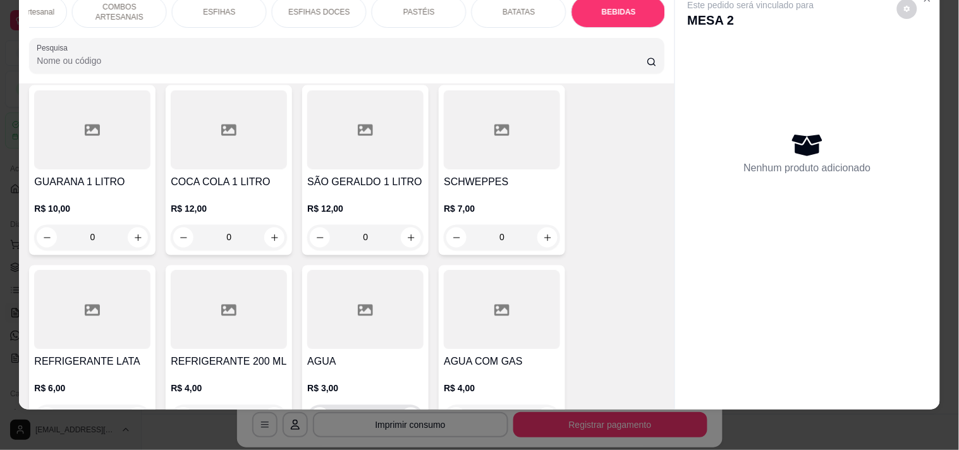
click at [410, 408] on button "increase-product-quantity" at bounding box center [411, 418] width 20 height 20
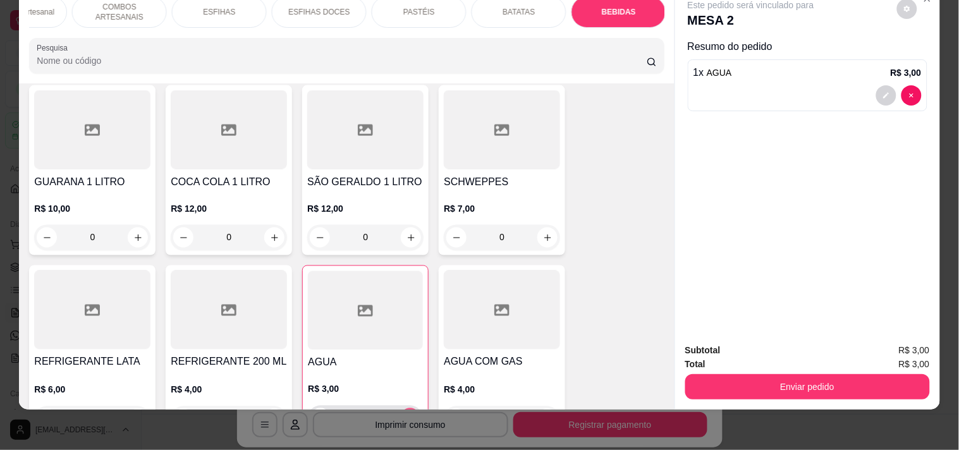
click at [408, 408] on button "increase-product-quantity" at bounding box center [410, 418] width 20 height 20
type input "2"
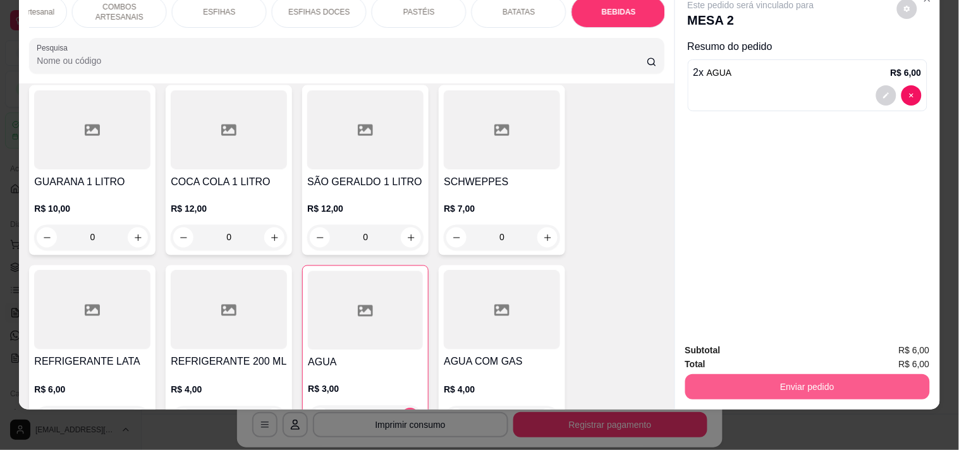
click at [784, 374] on button "Enviar pedido" at bounding box center [807, 386] width 245 height 25
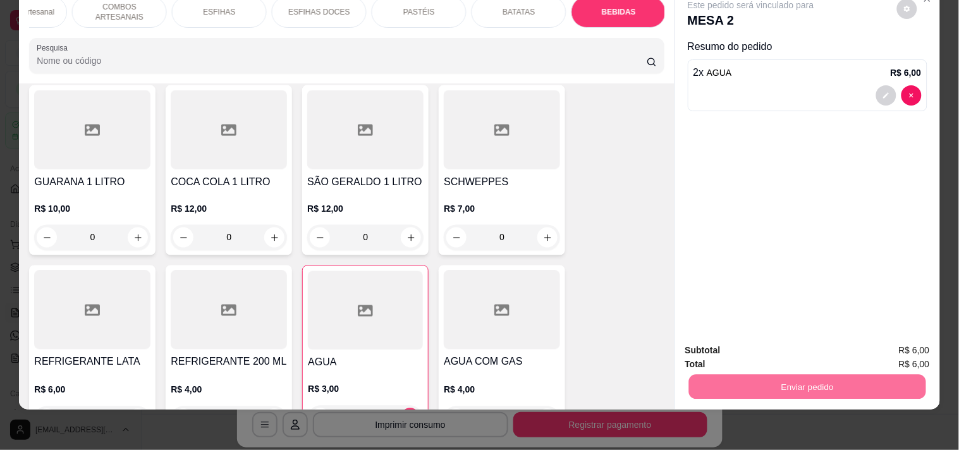
click at [877, 339] on button "Enviar pedido" at bounding box center [897, 344] width 70 height 23
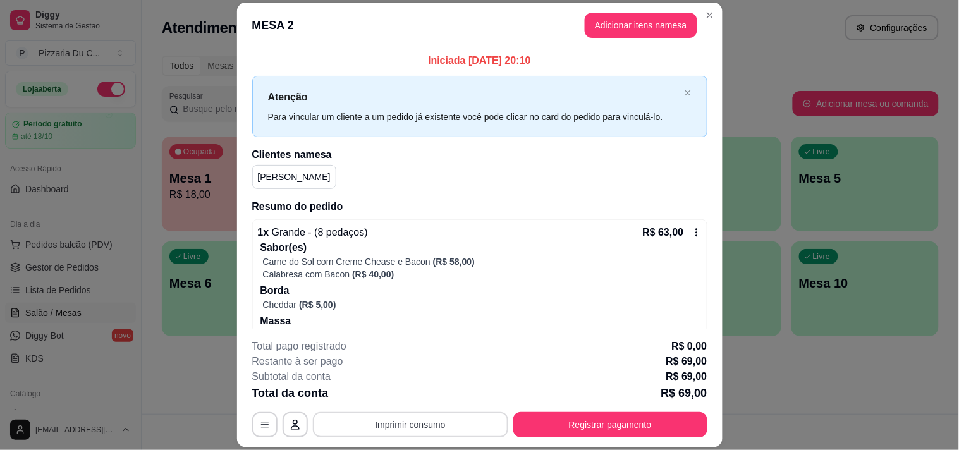
click at [403, 431] on button "Imprimir consumo" at bounding box center [410, 424] width 195 height 25
click at [405, 386] on button "IMPRESSORA" at bounding box center [409, 396] width 88 height 20
click at [544, 420] on button "Registrar pagamento" at bounding box center [610, 424] width 194 height 25
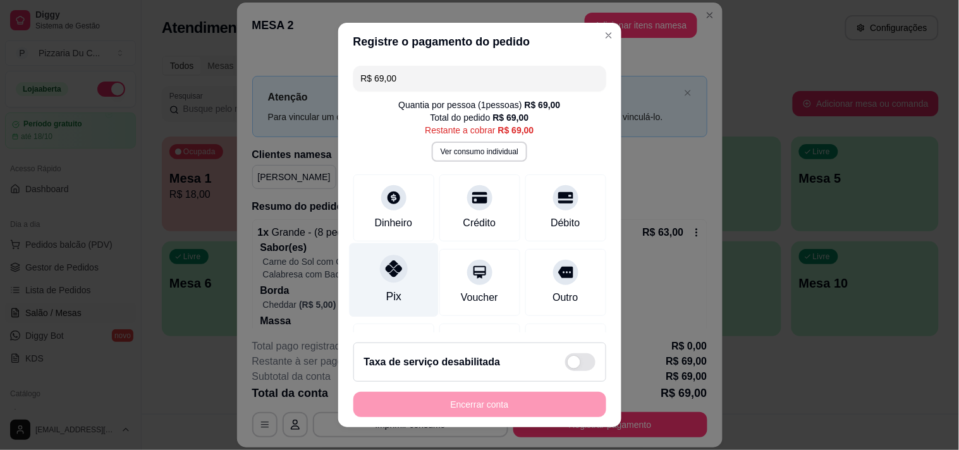
click at [387, 266] on icon at bounding box center [393, 268] width 16 height 16
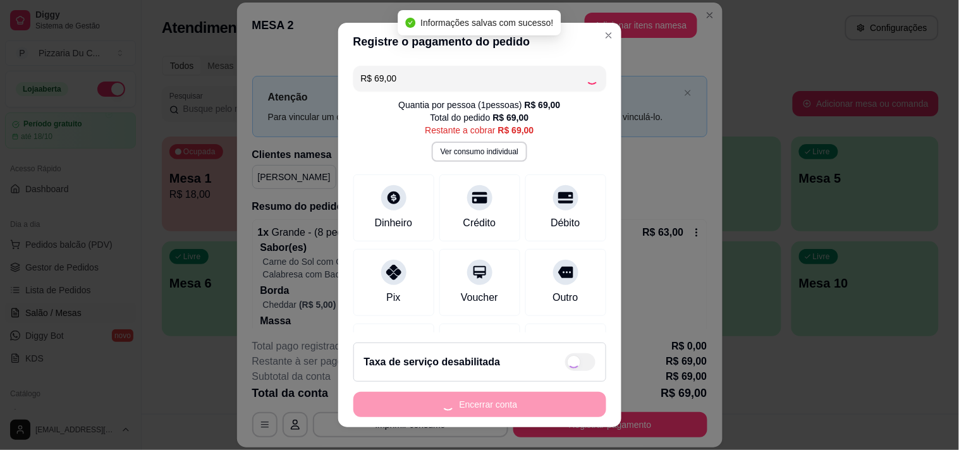
type input "R$ 0,00"
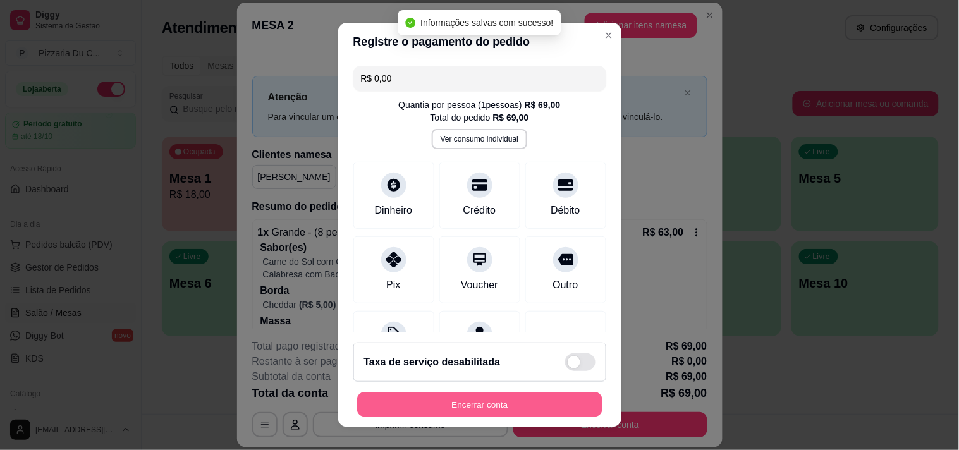
click at [424, 408] on button "Encerrar conta" at bounding box center [479, 405] width 245 height 25
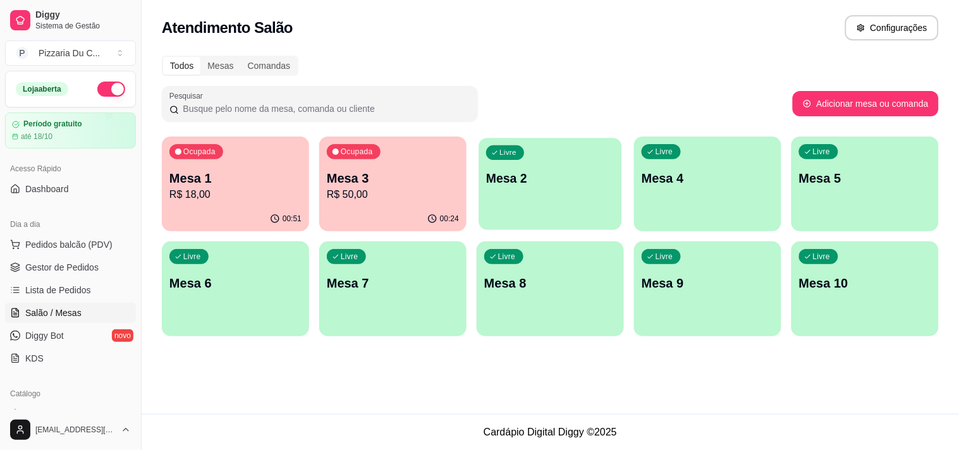
click at [557, 149] on div "Livre Mesa 2" at bounding box center [549, 176] width 143 height 77
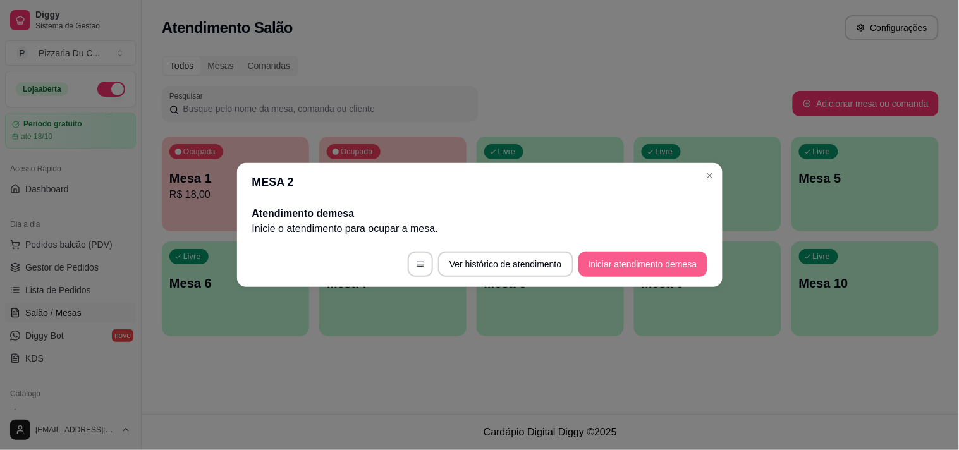
click at [646, 272] on button "Iniciar atendimento de mesa" at bounding box center [642, 264] width 129 height 25
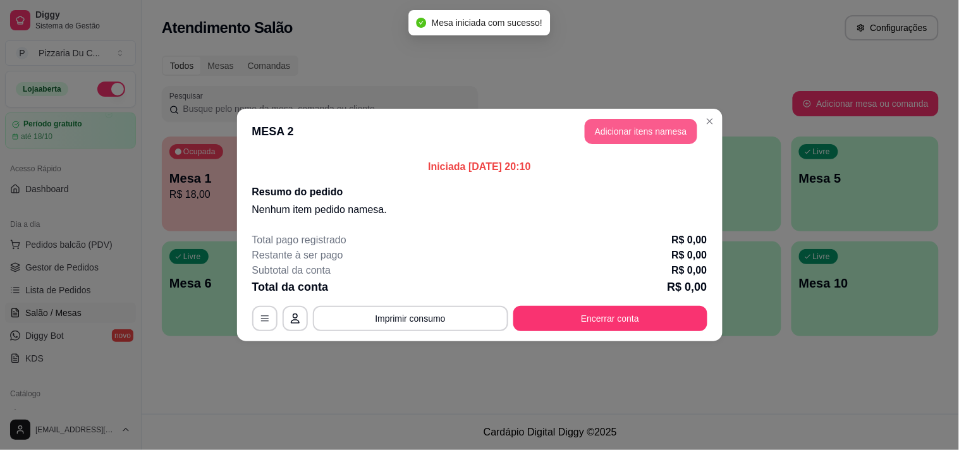
click at [615, 137] on button "Adicionar itens na mesa" at bounding box center [641, 131] width 113 height 25
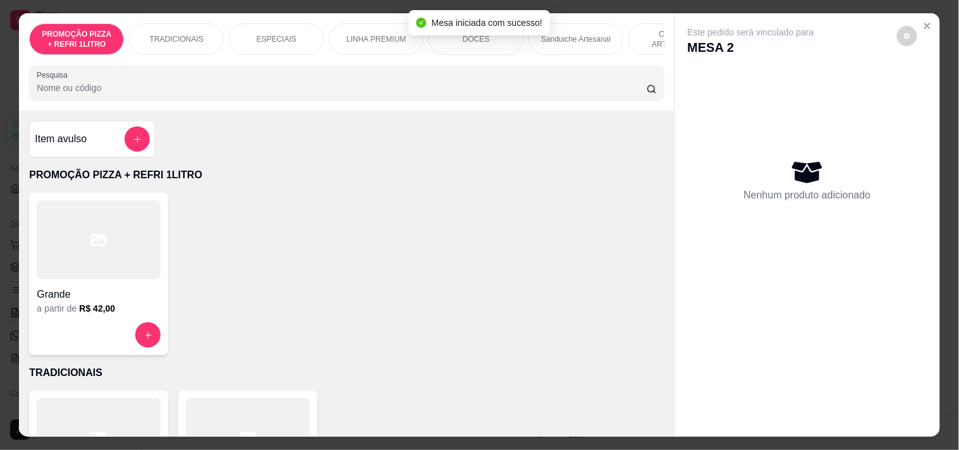
scroll to position [0, 556]
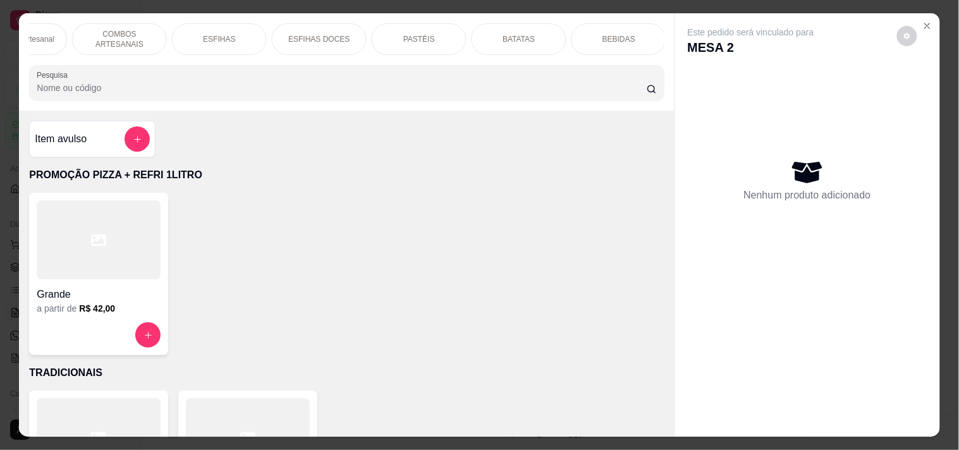
drag, startPoint x: 123, startPoint y: 36, endPoint x: 123, endPoint y: 47, distance: 10.7
click at [123, 35] on p "COMBOS ARTESANAIS" at bounding box center [119, 39] width 73 height 20
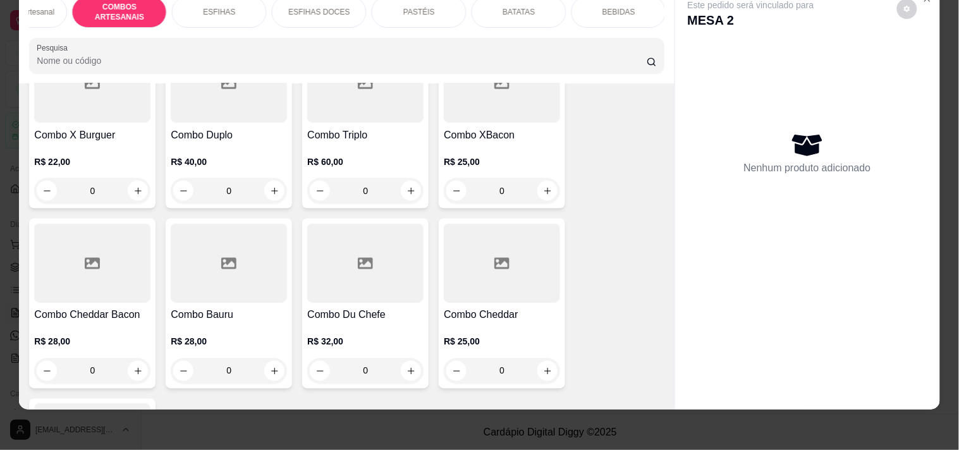
scroll to position [1752, 0]
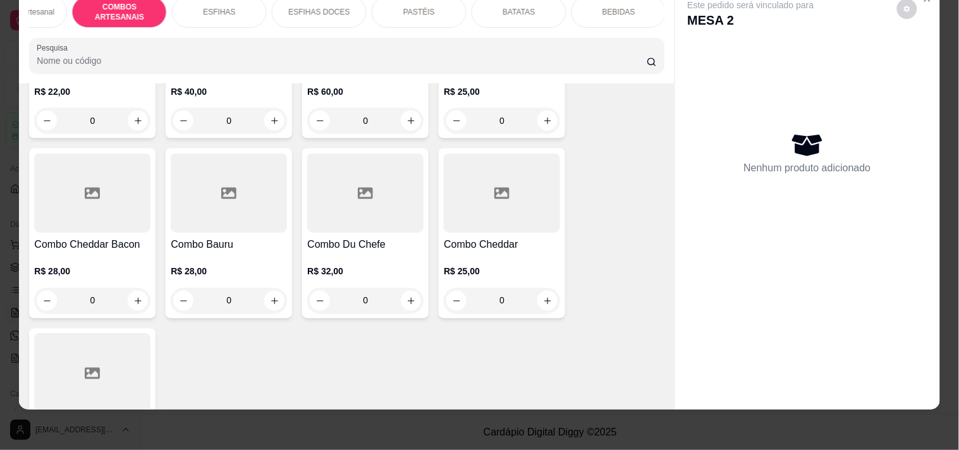
click at [540, 302] on div "0" at bounding box center [502, 300] width 116 height 25
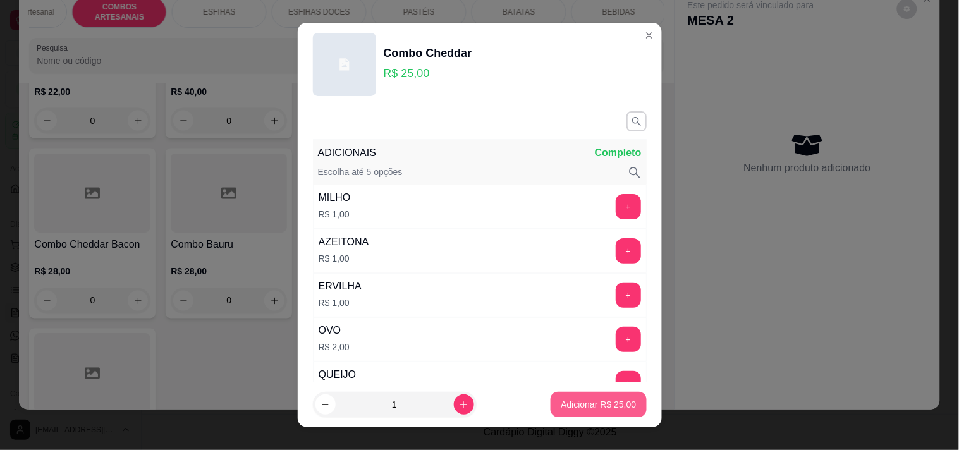
click at [584, 406] on p "Adicionar R$ 25,00" at bounding box center [598, 404] width 75 height 13
type input "1"
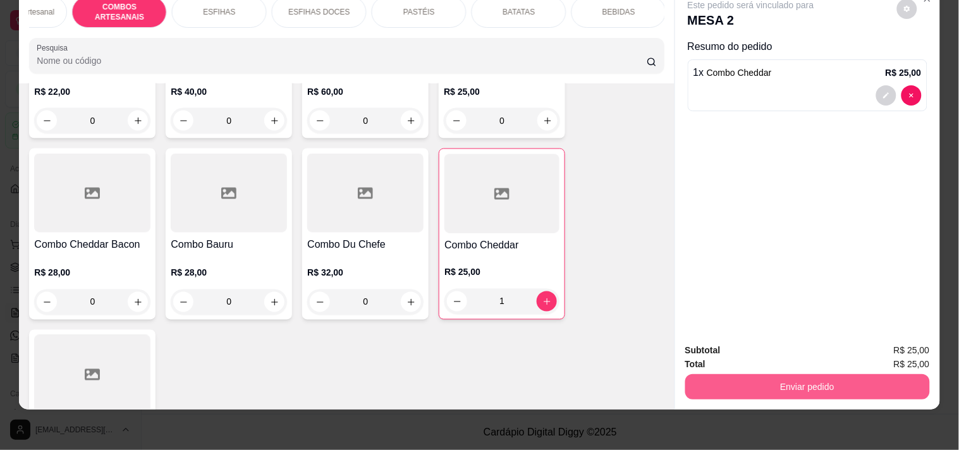
click at [754, 377] on button "Enviar pedido" at bounding box center [807, 386] width 245 height 25
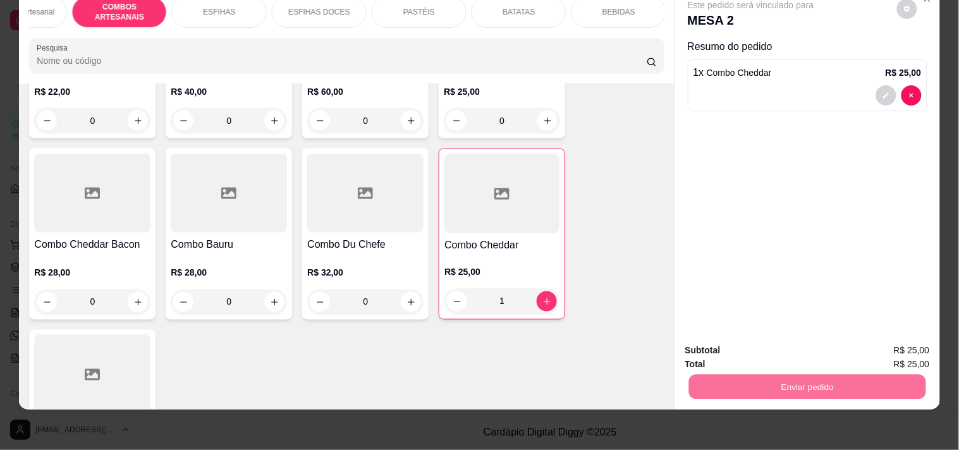
click at [841, 345] on button "Registrar cliente" at bounding box center [812, 345] width 83 height 24
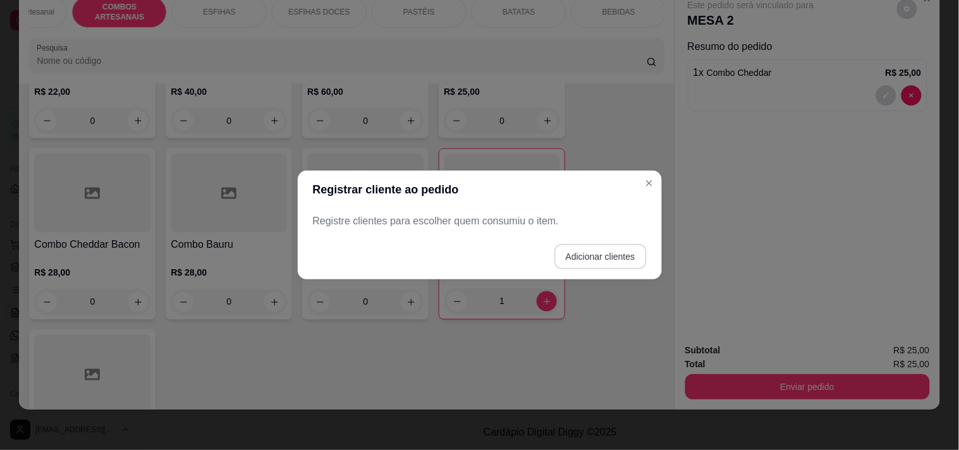
click at [593, 253] on button "Adicionar clientes" at bounding box center [600, 256] width 92 height 25
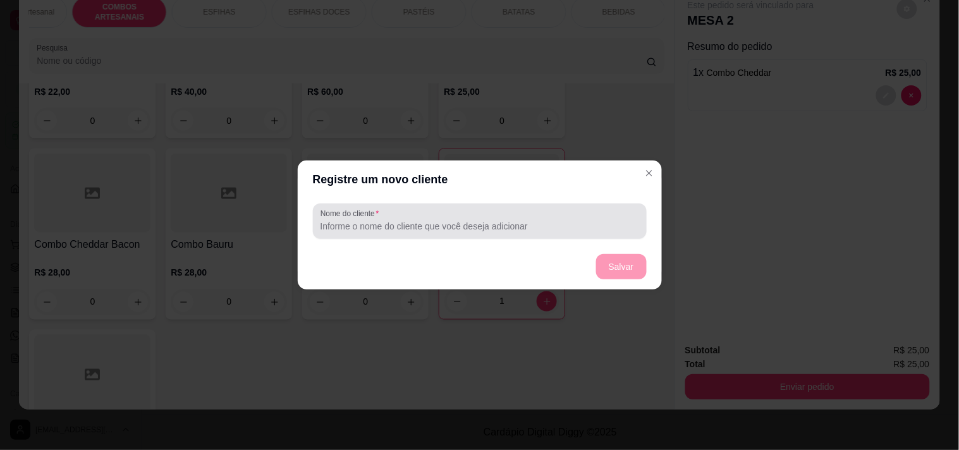
click at [482, 224] on input "Nome do cliente" at bounding box center [479, 226] width 319 height 13
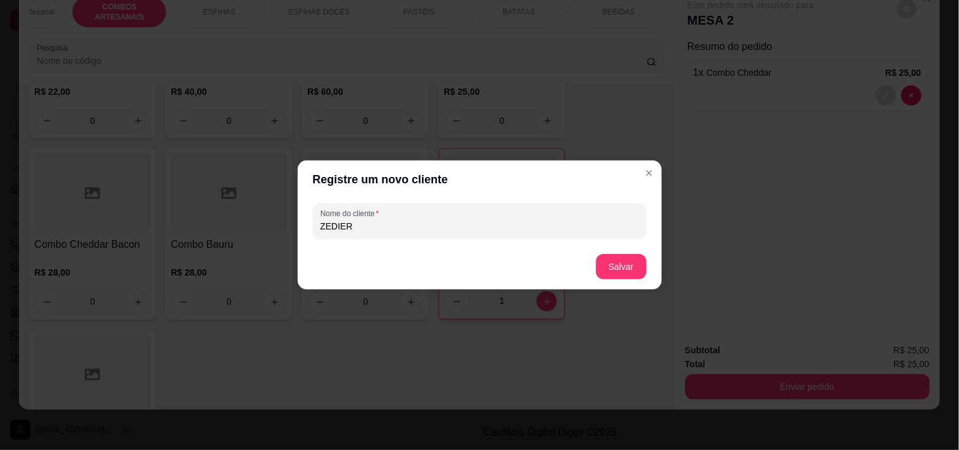
type input "ZEDIER"
click at [642, 274] on button "Salvar" at bounding box center [621, 267] width 49 height 25
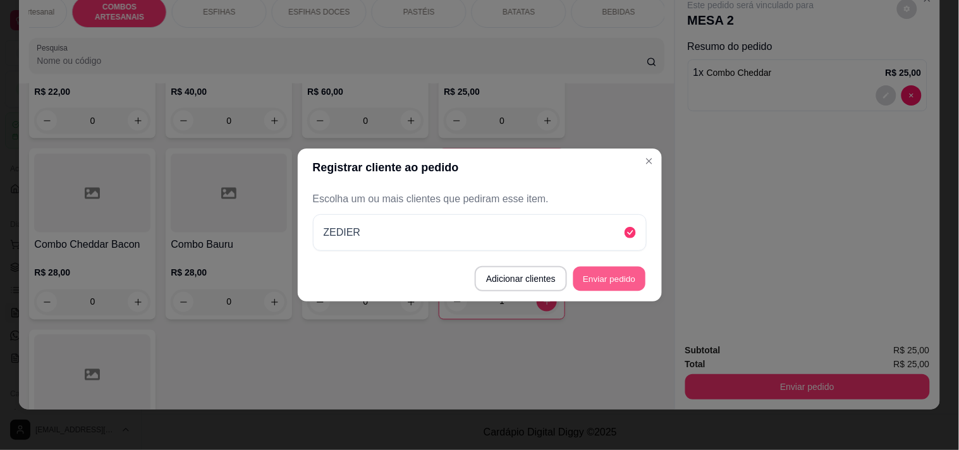
click at [607, 274] on button "Enviar pedido" at bounding box center [609, 279] width 72 height 25
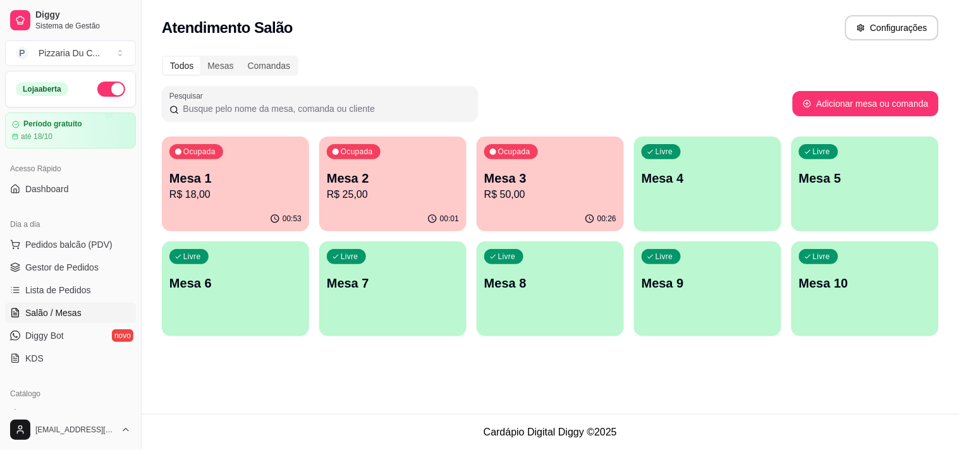
click at [346, 176] on p "Mesa 2" at bounding box center [393, 178] width 132 height 18
click at [405, 195] on p "R$ 25,00" at bounding box center [393, 194] width 132 height 15
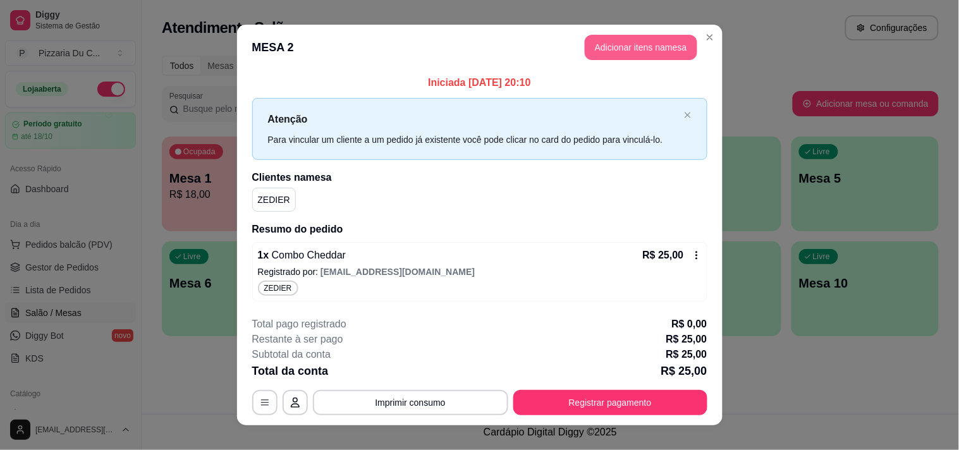
click at [626, 44] on button "Adicionar itens na mesa" at bounding box center [641, 47] width 113 height 25
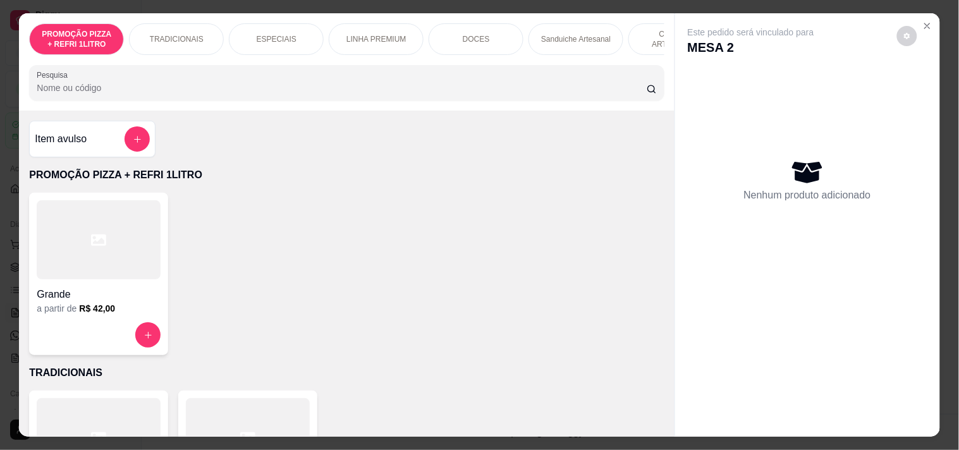
click at [130, 131] on div "Item avulso" at bounding box center [92, 139] width 126 height 37
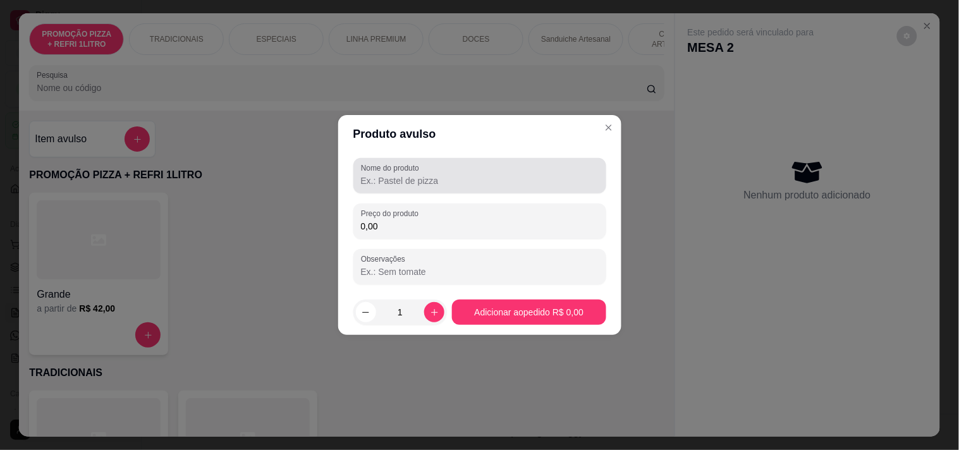
drag, startPoint x: 439, startPoint y: 193, endPoint x: 439, endPoint y: 182, distance: 10.7
click at [439, 192] on div "Nome do produto" at bounding box center [479, 175] width 253 height 35
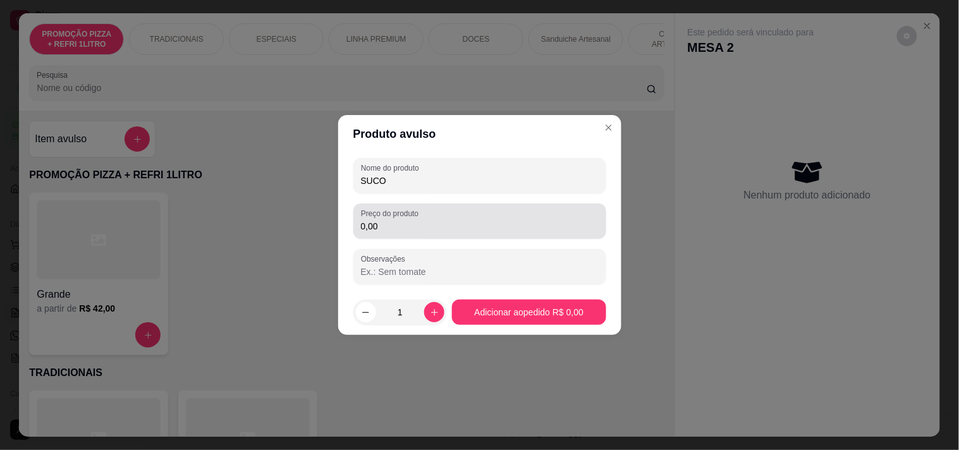
type input "SUCO"
click at [399, 224] on input "0,00" at bounding box center [480, 226] width 238 height 13
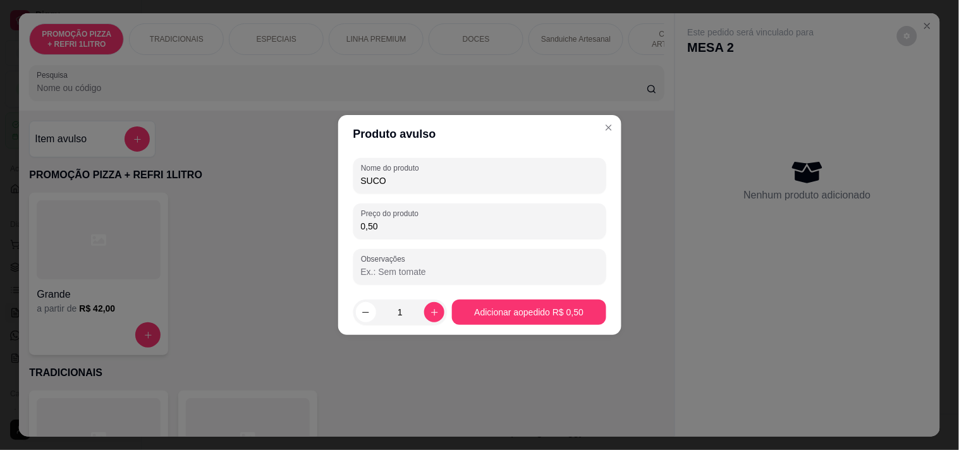
type input "5,00"
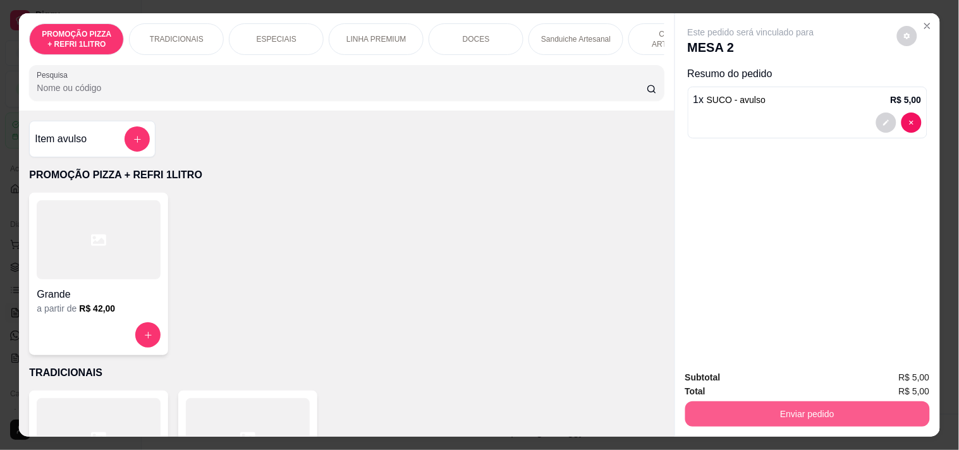
click at [893, 415] on button "Enviar pedido" at bounding box center [807, 413] width 245 height 25
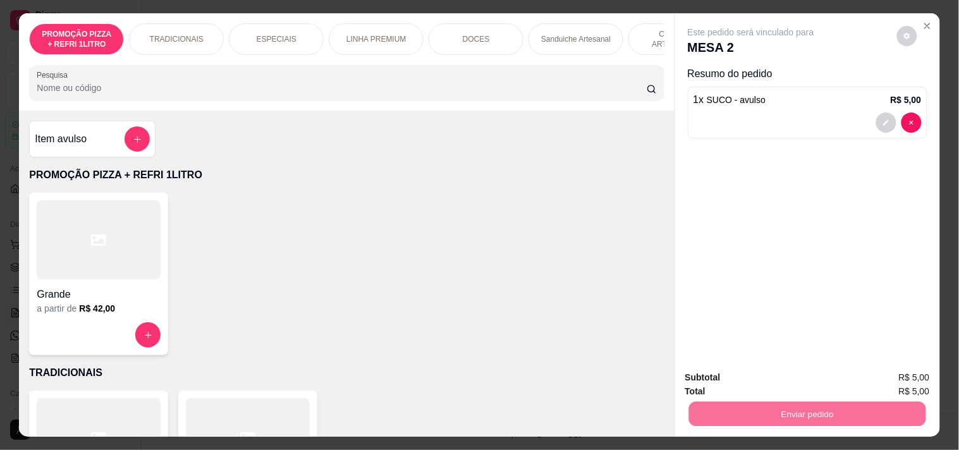
click at [912, 383] on button "Enviar pedido" at bounding box center [897, 376] width 70 height 23
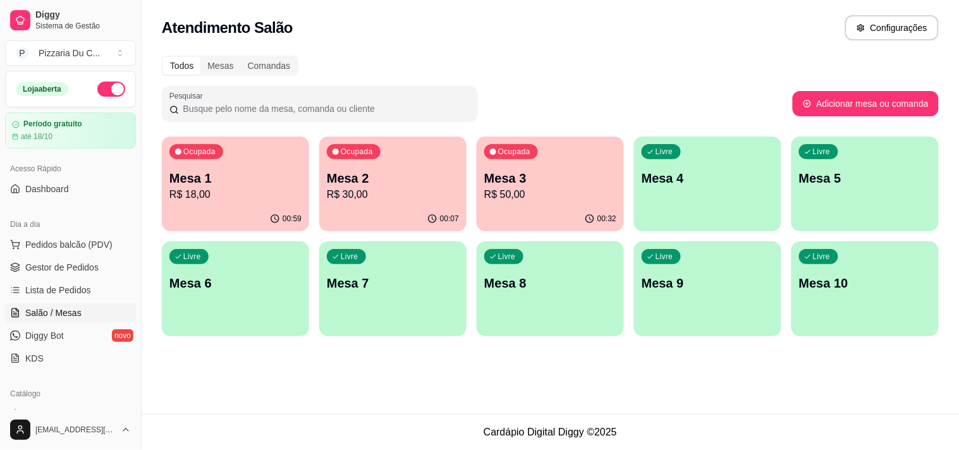
click at [541, 180] on p "Mesa 3" at bounding box center [550, 178] width 132 height 18
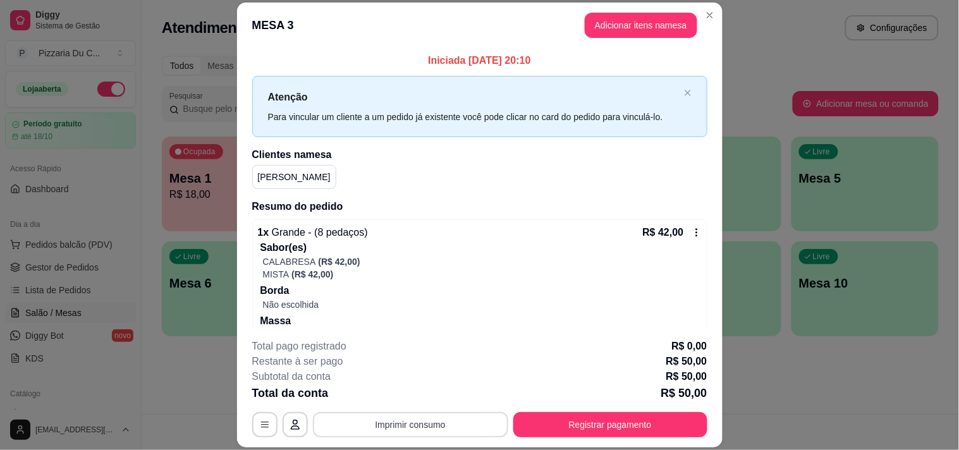
click at [413, 415] on button "Imprimir consumo" at bounding box center [410, 424] width 195 height 25
click at [412, 386] on button "IMPRESSORA" at bounding box center [409, 396] width 92 height 20
click at [548, 417] on button "Registrar pagamento" at bounding box center [610, 424] width 194 height 25
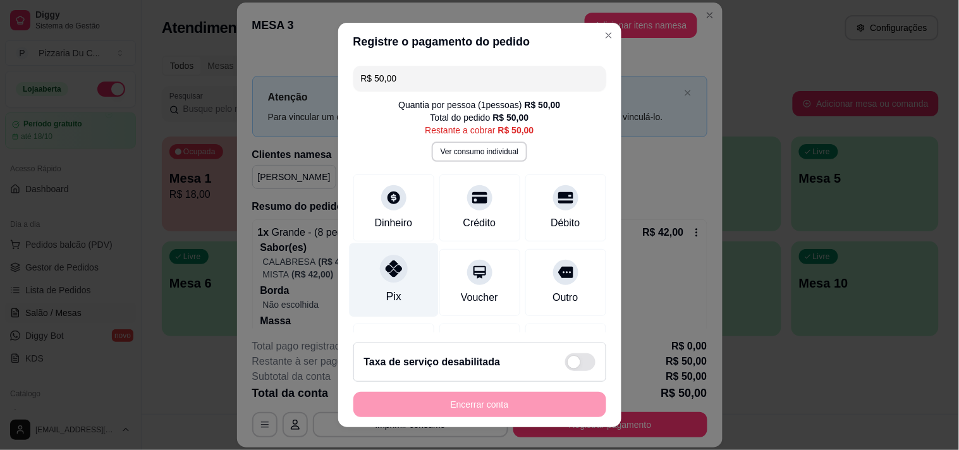
click at [389, 274] on icon at bounding box center [393, 268] width 16 height 16
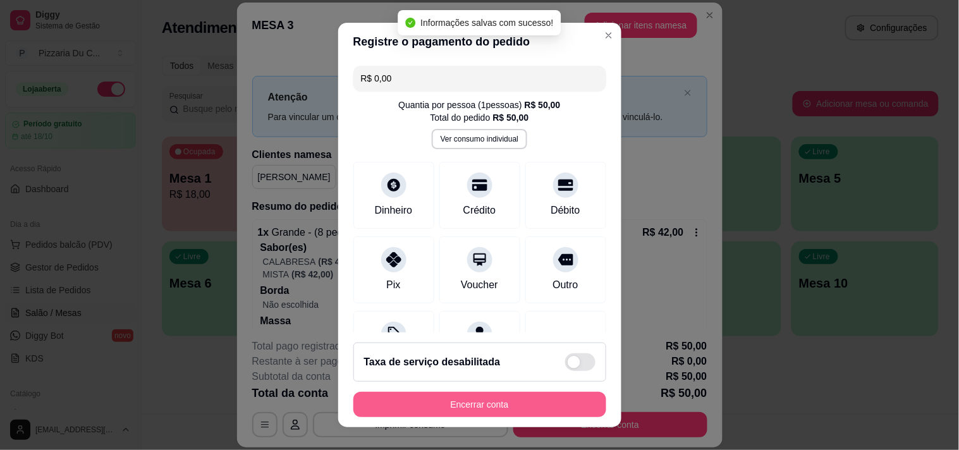
type input "R$ 0,00"
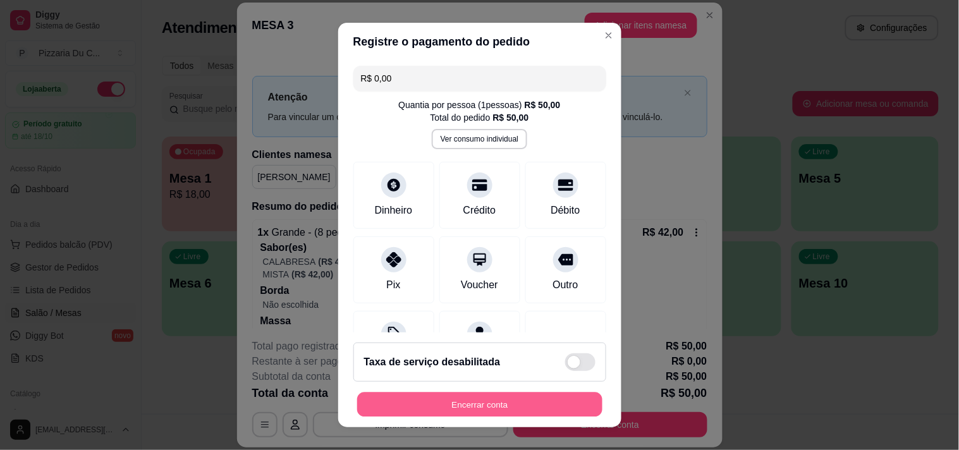
click at [449, 399] on button "Encerrar conta" at bounding box center [479, 405] width 245 height 25
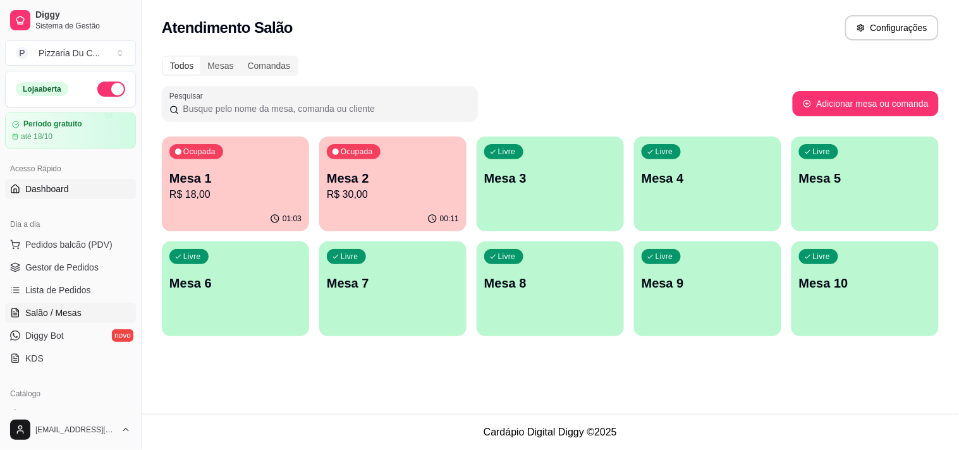
click at [94, 198] on link "Dashboard" at bounding box center [70, 189] width 131 height 20
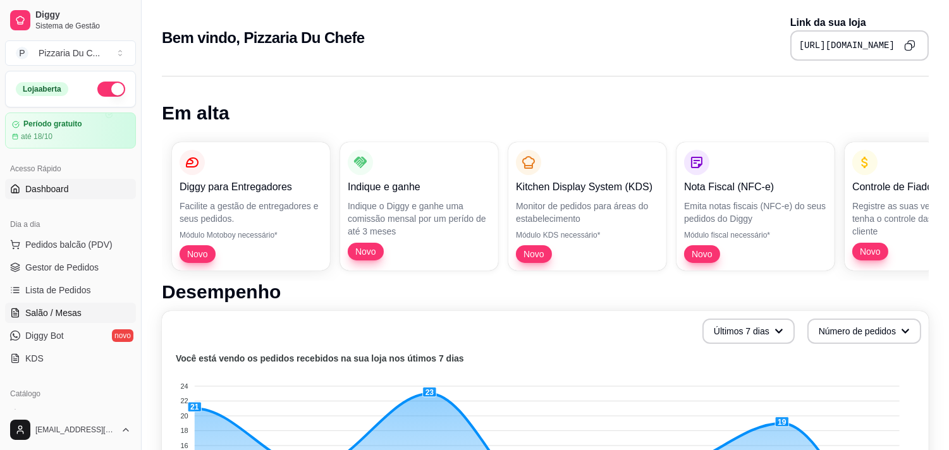
click at [90, 304] on link "Salão / Mesas" at bounding box center [70, 313] width 131 height 20
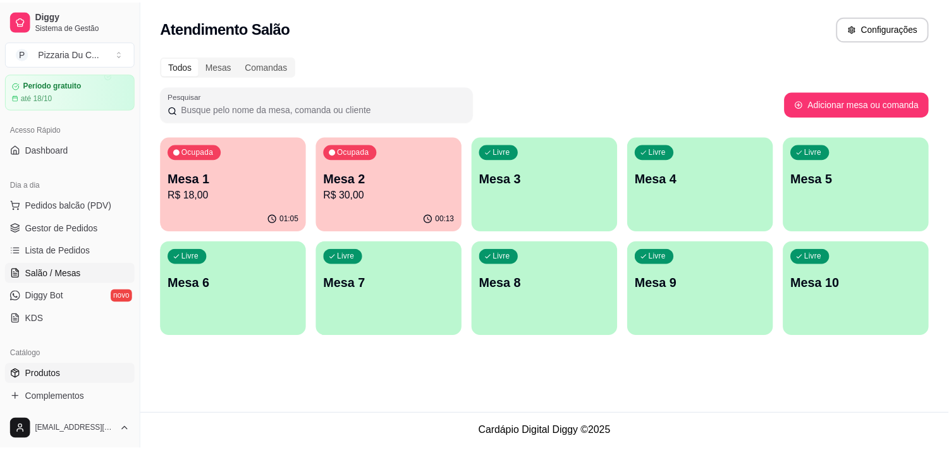
scroll to position [70, 0]
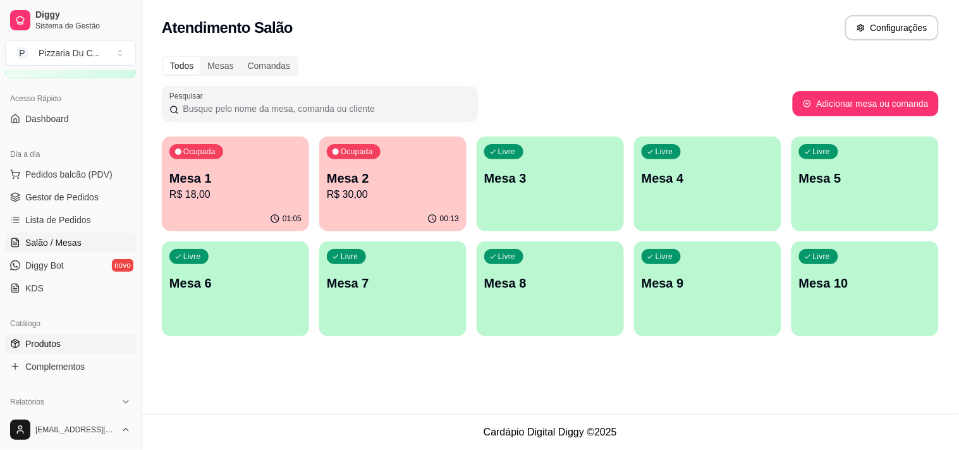
click at [74, 352] on link "Produtos" at bounding box center [70, 344] width 131 height 20
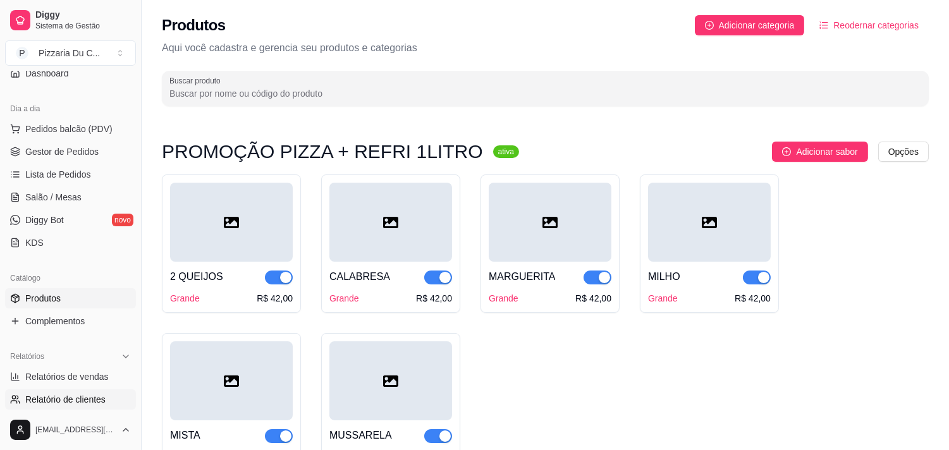
scroll to position [140, 0]
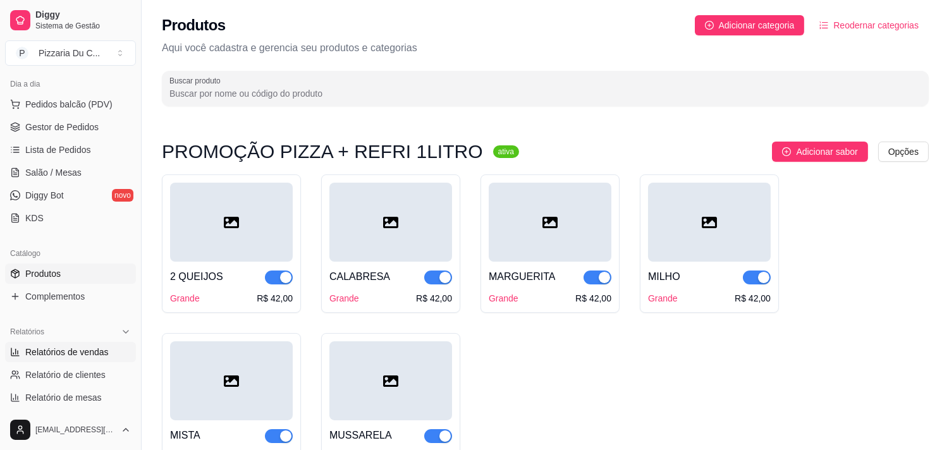
click at [83, 357] on span "Relatórios de vendas" at bounding box center [66, 352] width 83 height 13
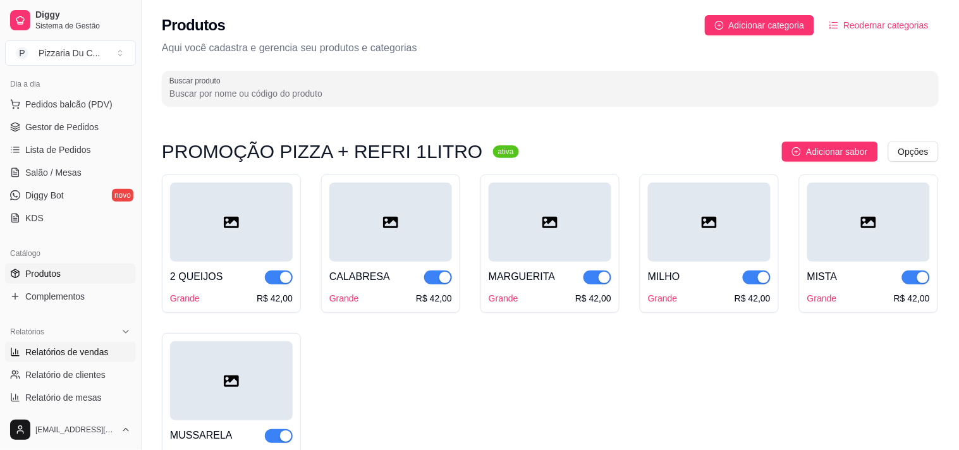
select select "ALL"
select select "0"
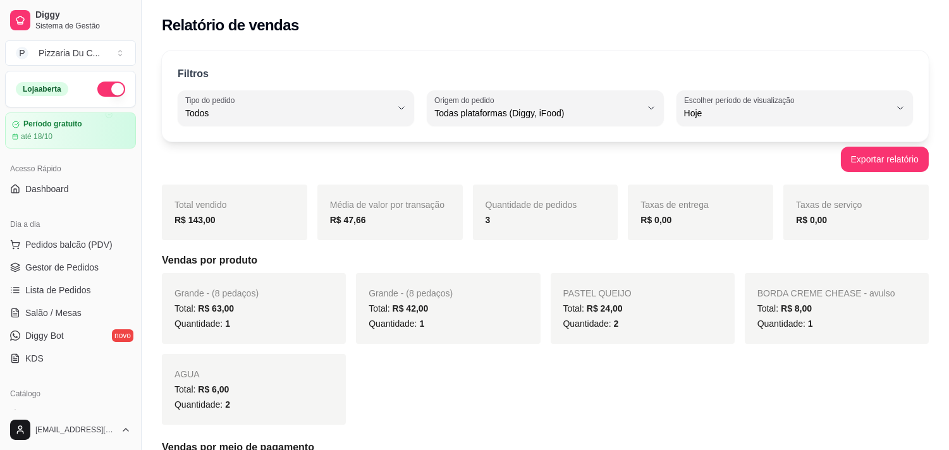
click at [75, 199] on div "Acesso Rápido Dashboard" at bounding box center [70, 179] width 141 height 51
click at [76, 195] on link "Dashboard" at bounding box center [70, 189] width 131 height 20
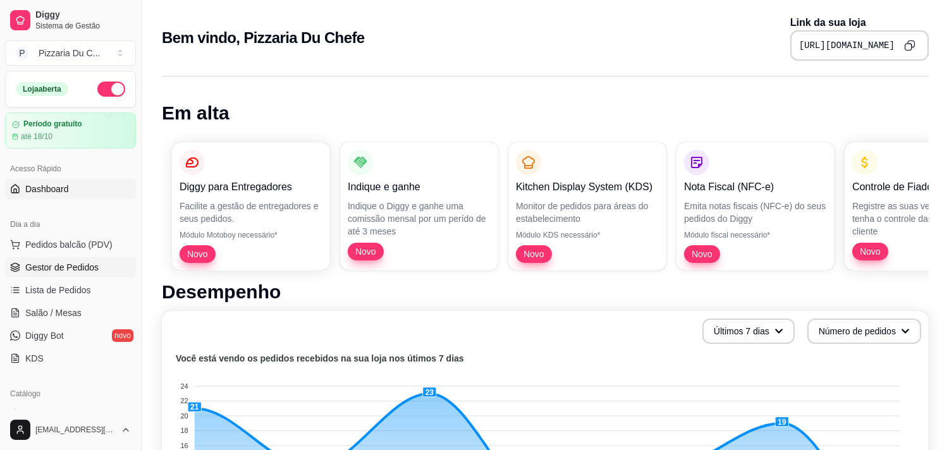
click at [60, 271] on span "Gestor de Pedidos" at bounding box center [61, 267] width 73 height 13
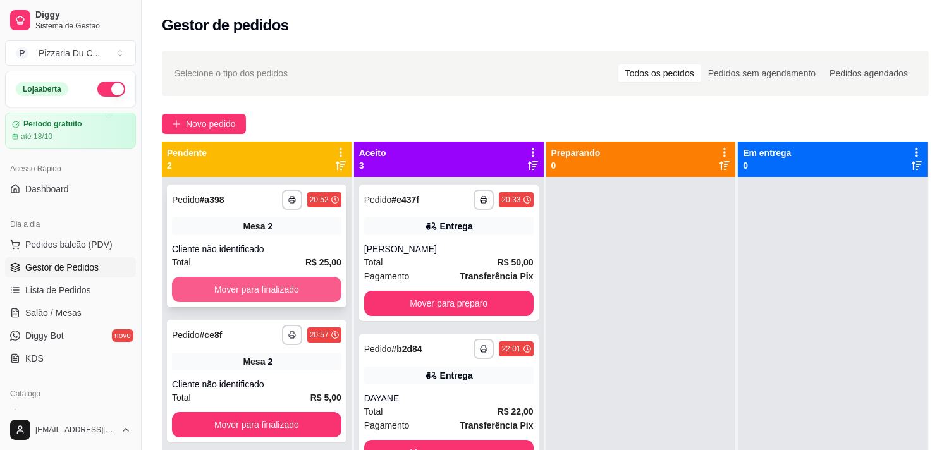
click at [300, 299] on button "Mover para finalizado" at bounding box center [256, 289] width 169 height 25
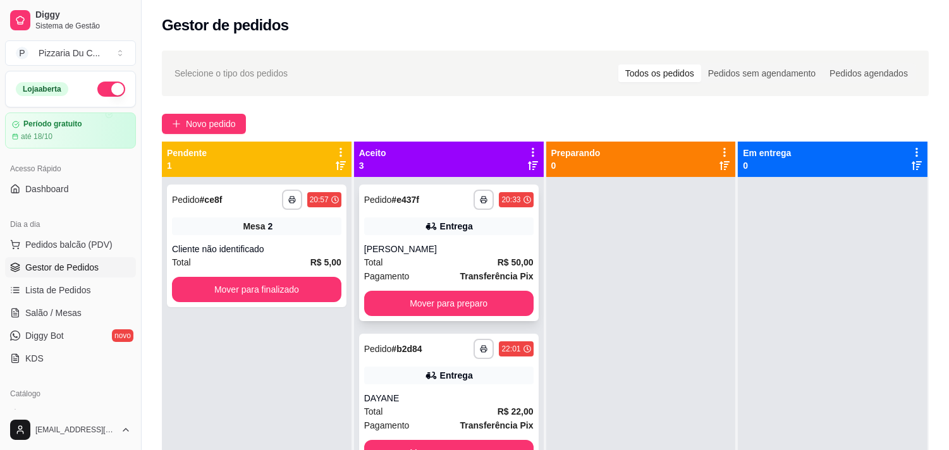
click at [425, 318] on div "**********" at bounding box center [449, 253] width 180 height 137
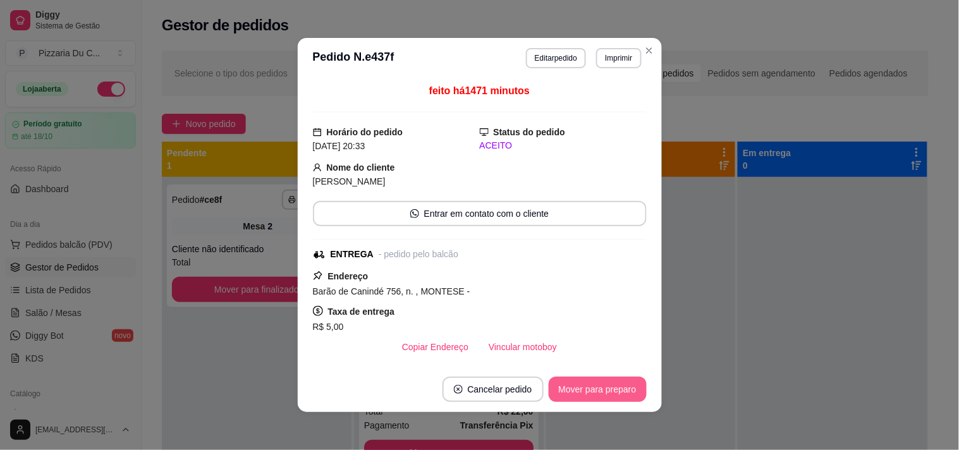
click at [571, 396] on button "Mover para preparo" at bounding box center [598, 389] width 98 height 25
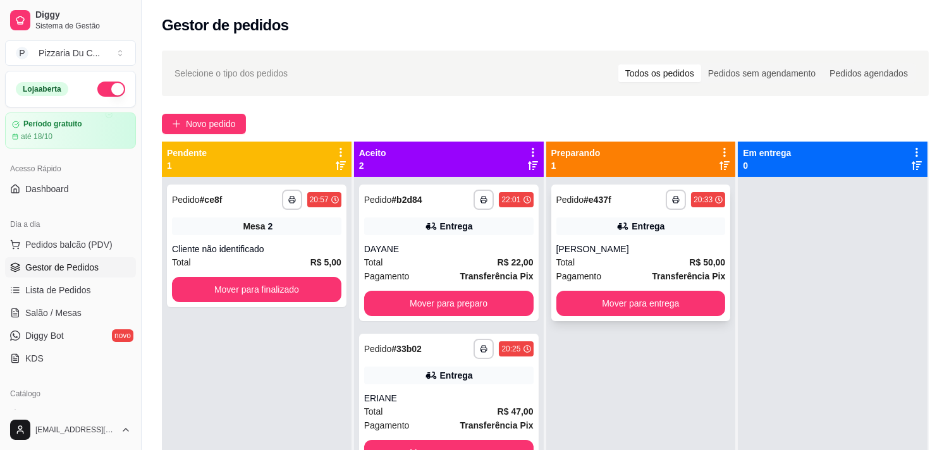
click at [637, 314] on button "Mover para entrega" at bounding box center [640, 303] width 169 height 25
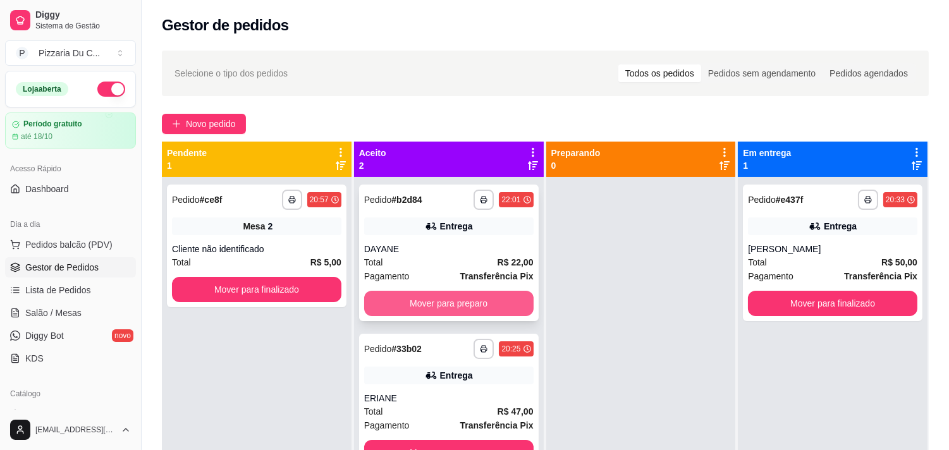
click at [513, 306] on button "Mover para preparo" at bounding box center [448, 303] width 169 height 25
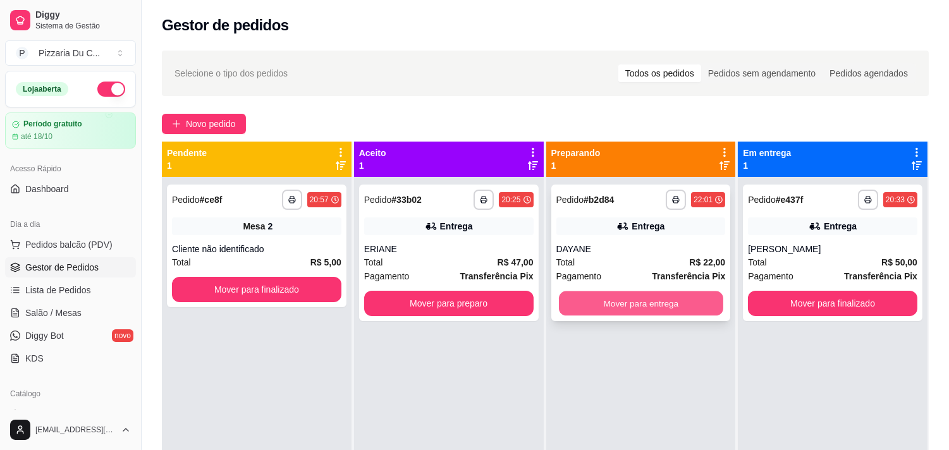
click at [613, 302] on button "Mover para entrega" at bounding box center [641, 303] width 164 height 25
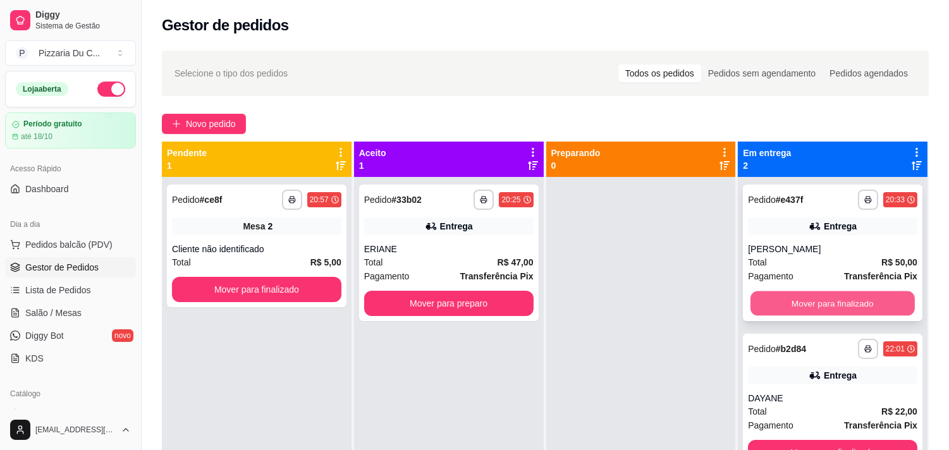
click at [769, 302] on button "Mover para finalizado" at bounding box center [832, 303] width 164 height 25
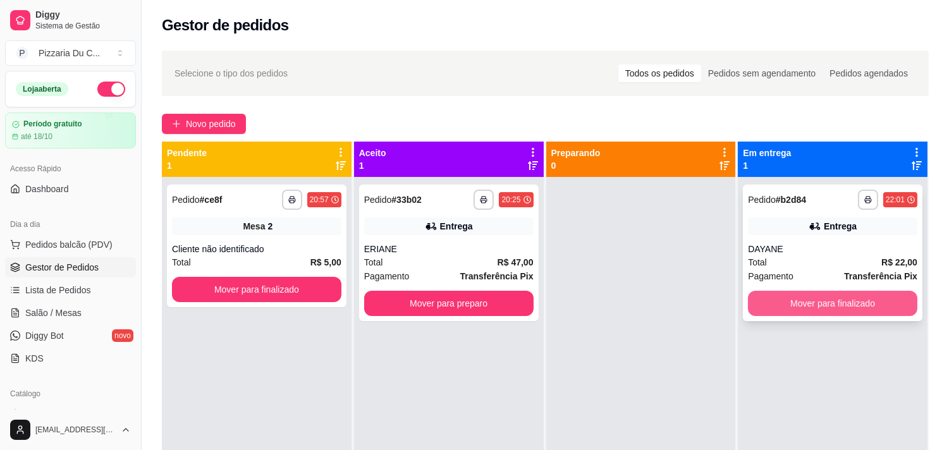
click at [770, 302] on button "Mover para finalizado" at bounding box center [832, 303] width 169 height 25
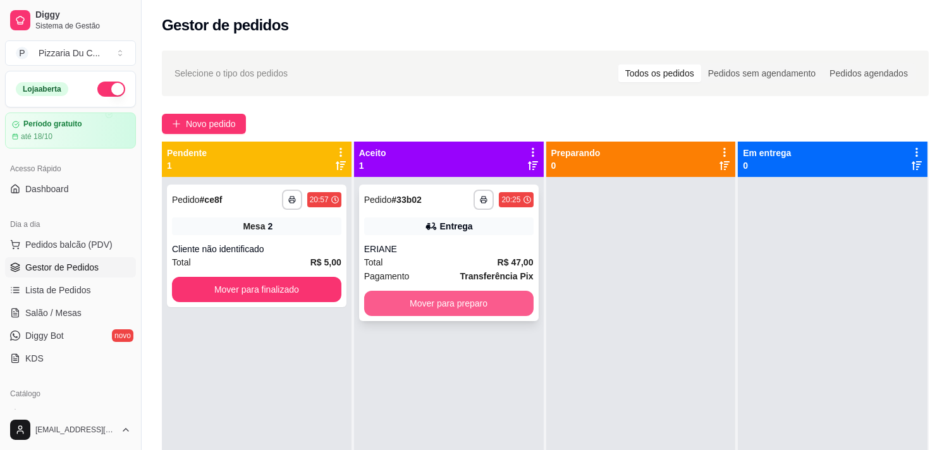
click at [506, 302] on button "Mover para preparo" at bounding box center [448, 303] width 169 height 25
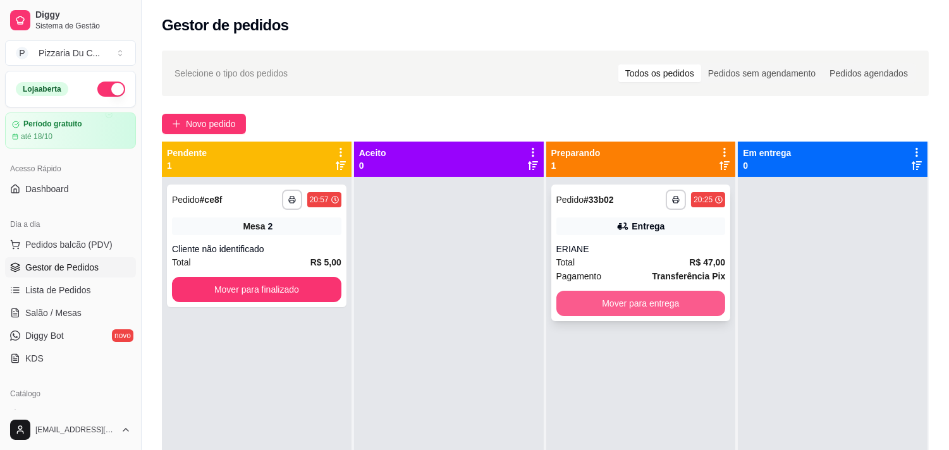
click at [640, 306] on button "Mover para entrega" at bounding box center [640, 303] width 169 height 25
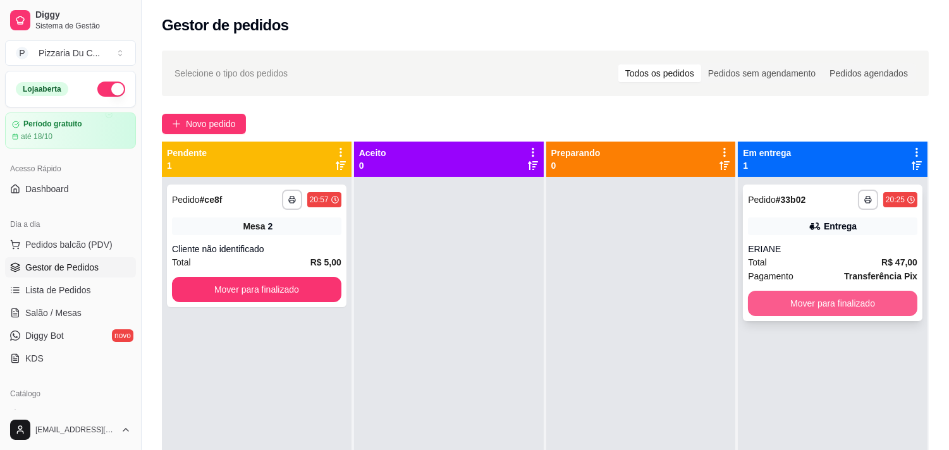
click at [759, 306] on button "Mover para finalizado" at bounding box center [832, 303] width 169 height 25
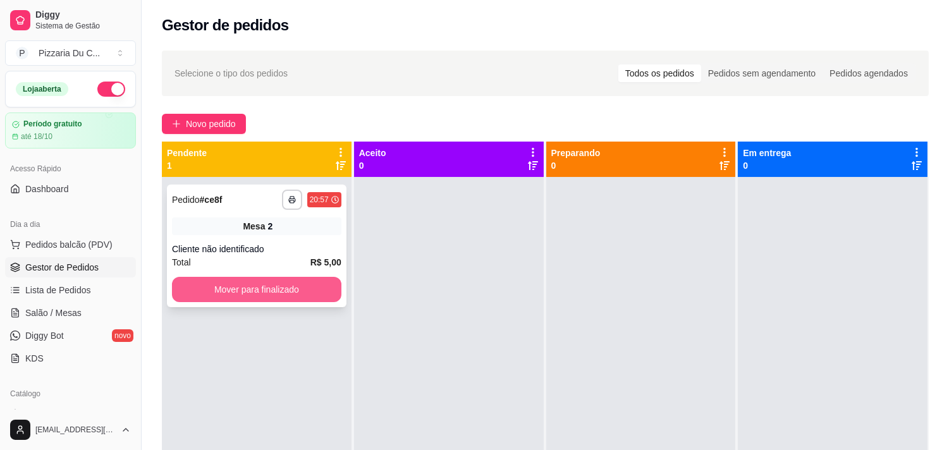
click at [248, 283] on button "Mover para finalizado" at bounding box center [256, 289] width 169 height 25
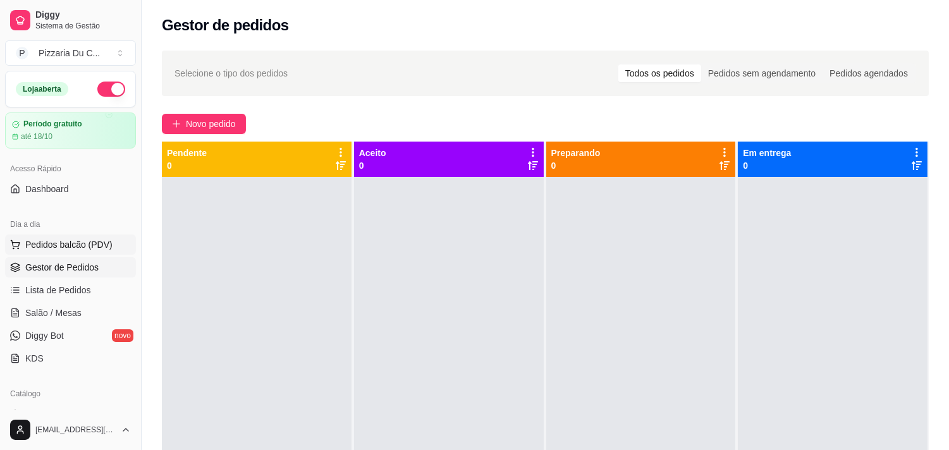
click at [97, 241] on span "Pedidos balcão (PDV)" at bounding box center [68, 244] width 87 height 13
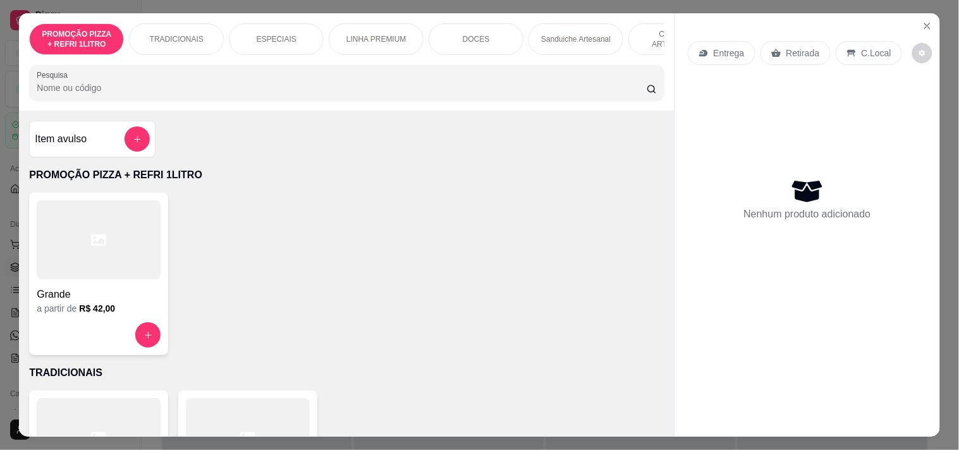
scroll to position [0, 556]
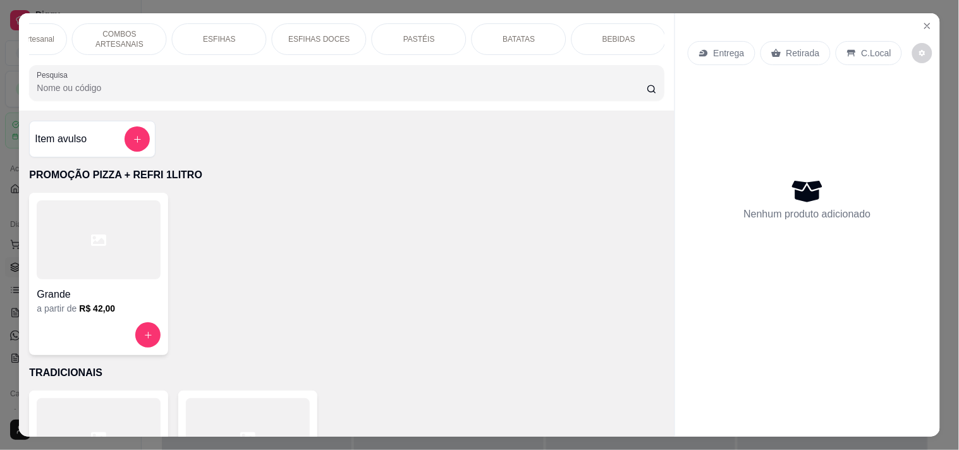
click at [19, 52] on div "PROMOÇÃO PIZZA + REFRI 1LITRO TRADICIONAIS ESPECIAIS LINHA PREMIUM DOCES Sandui…" at bounding box center [346, 61] width 655 height 97
click at [556, 35] on p "BATATAS" at bounding box center [548, 39] width 32 height 10
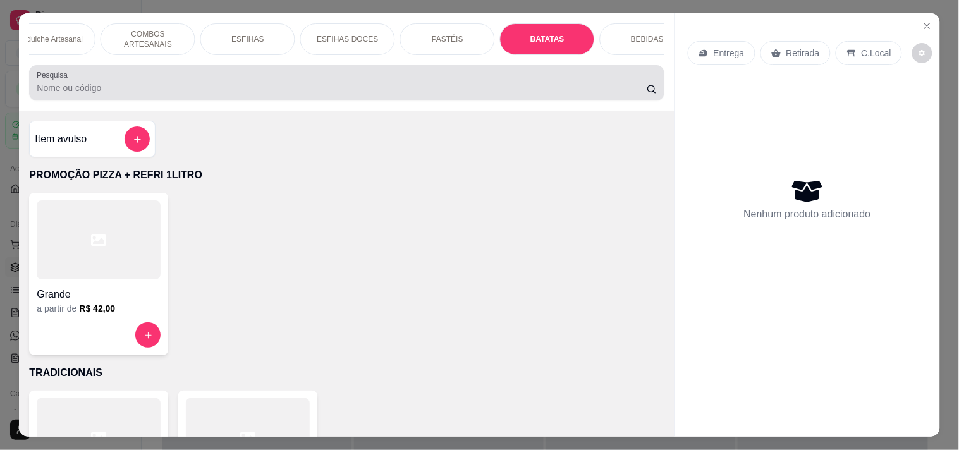
scroll to position [32, 0]
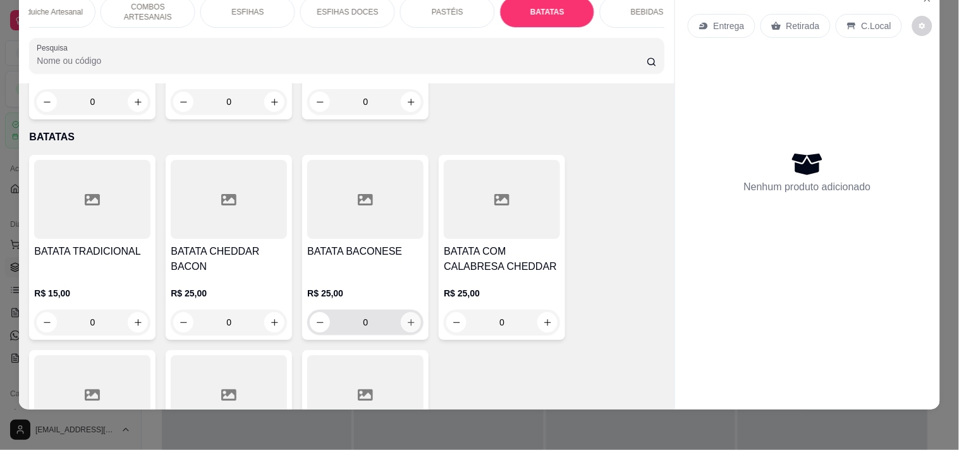
click at [408, 318] on icon "increase-product-quantity" at bounding box center [410, 322] width 9 height 9
type input "1"
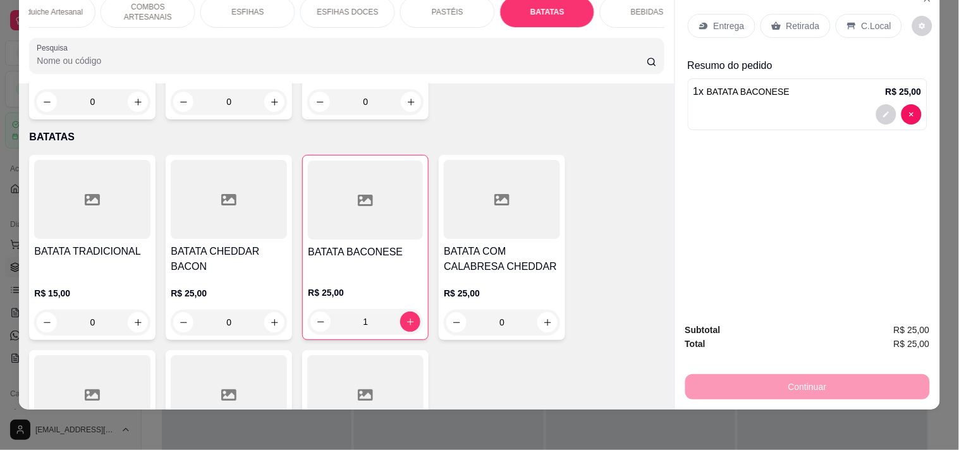
click at [437, 7] on p "PASTÉIS" at bounding box center [448, 12] width 32 height 10
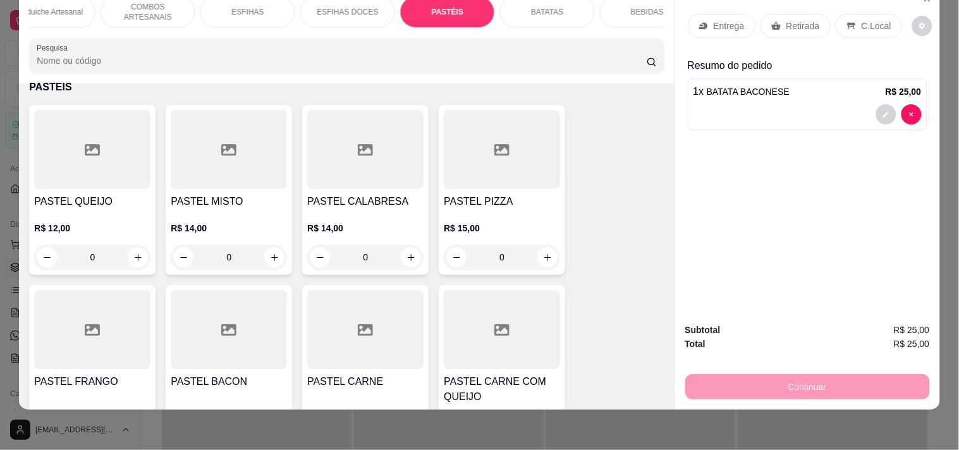
scroll to position [3604, 0]
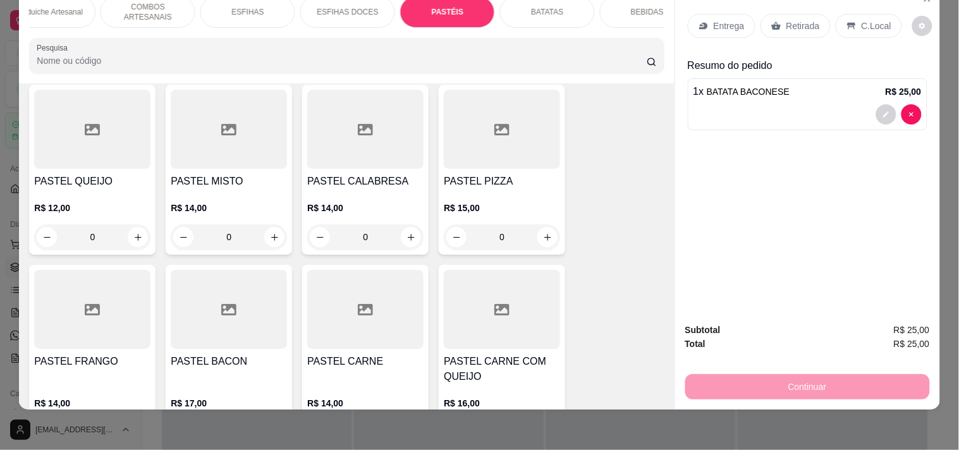
click at [264, 420] on div "0" at bounding box center [229, 432] width 116 height 25
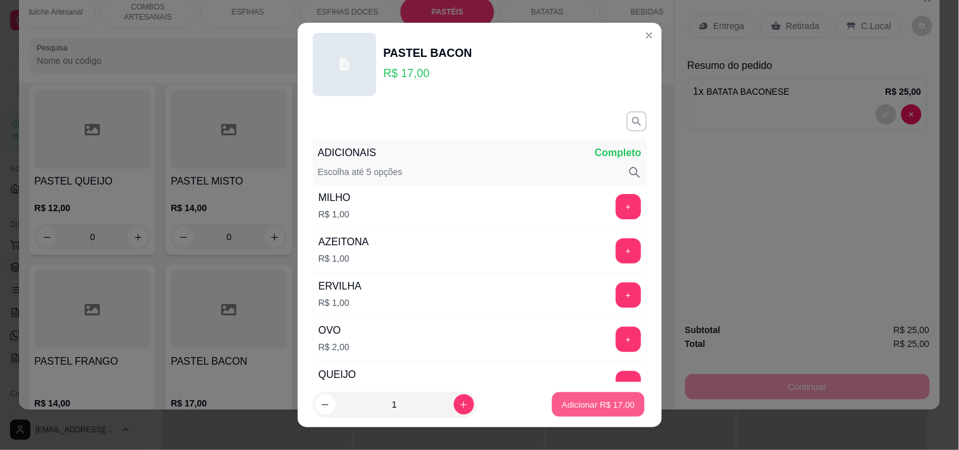
click at [578, 403] on p "Adicionar R$ 17,00" at bounding box center [598, 405] width 73 height 12
type input "1"
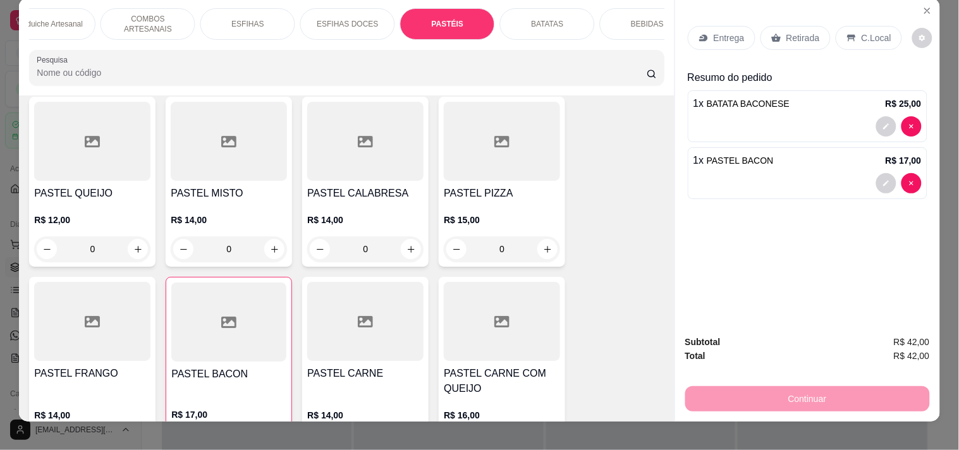
scroll to position [0, 0]
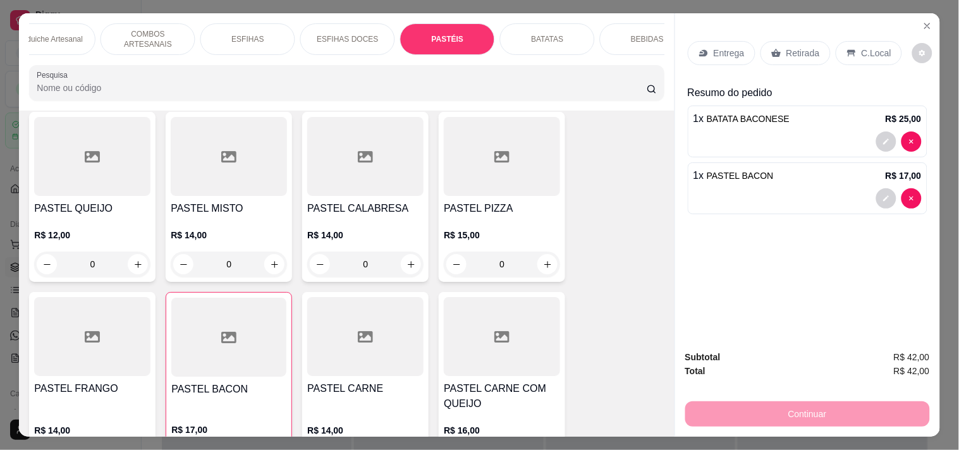
click at [80, 40] on div "Sanduiche Artesanal" at bounding box center [48, 39] width 95 height 32
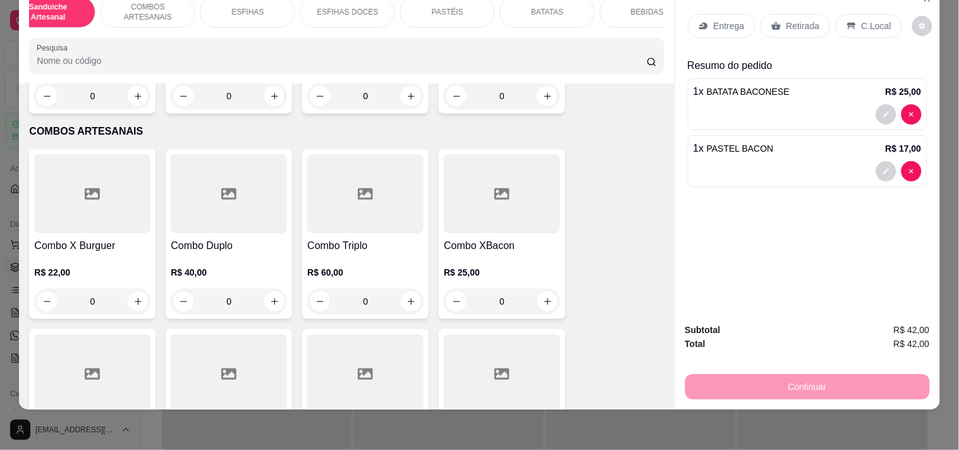
scroll to position [1538, 0]
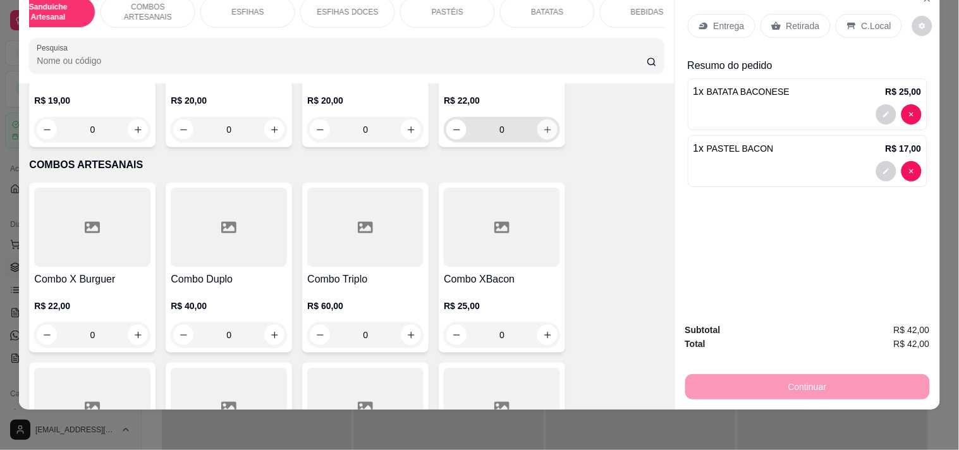
click at [543, 130] on icon "increase-product-quantity" at bounding box center [547, 129] width 9 height 9
type input "1"
click at [714, 20] on p "Entrega" at bounding box center [729, 26] width 31 height 13
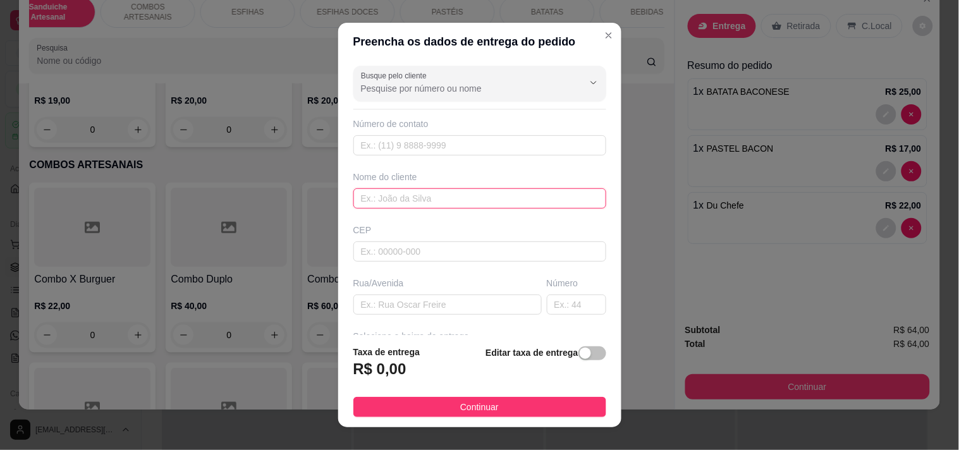
click at [398, 205] on input "text" at bounding box center [479, 198] width 253 height 20
type input "VALERIA"
click at [431, 319] on div "Busque pelo cliente Número de contato Nome do cliente VALERIA CEP Rua/[GEOGRAPH…" at bounding box center [479, 198] width 283 height 275
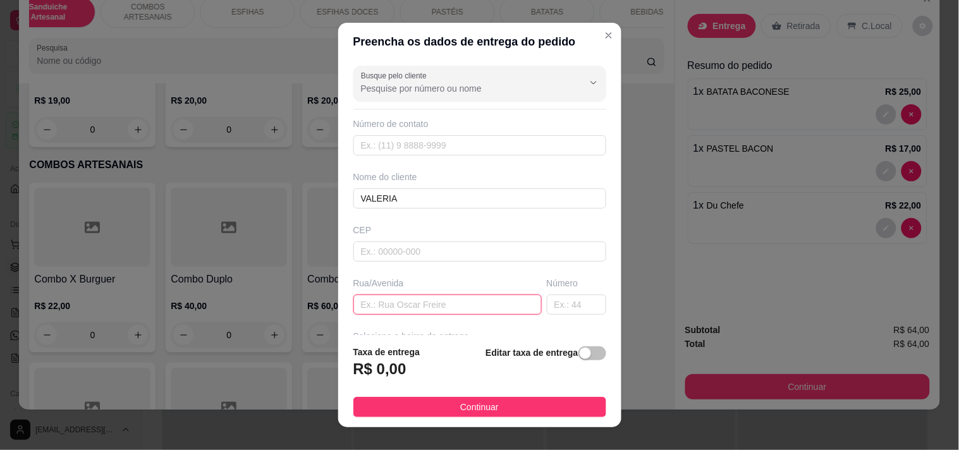
click at [436, 300] on input "text" at bounding box center [447, 305] width 188 height 20
paste input "Barão de Canindé 756 casa A"
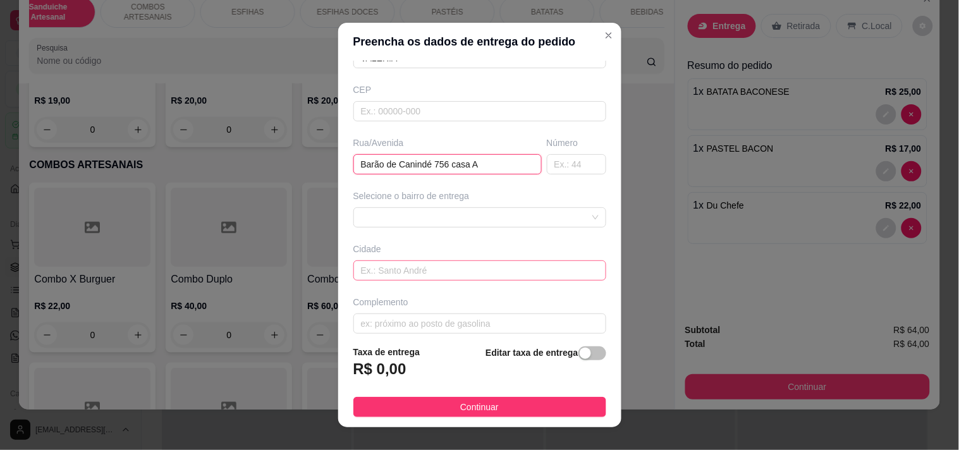
type input "Barão de Canindé 756 casa A"
click at [428, 272] on input "text" at bounding box center [479, 270] width 253 height 20
click at [428, 223] on div at bounding box center [479, 217] width 253 height 20
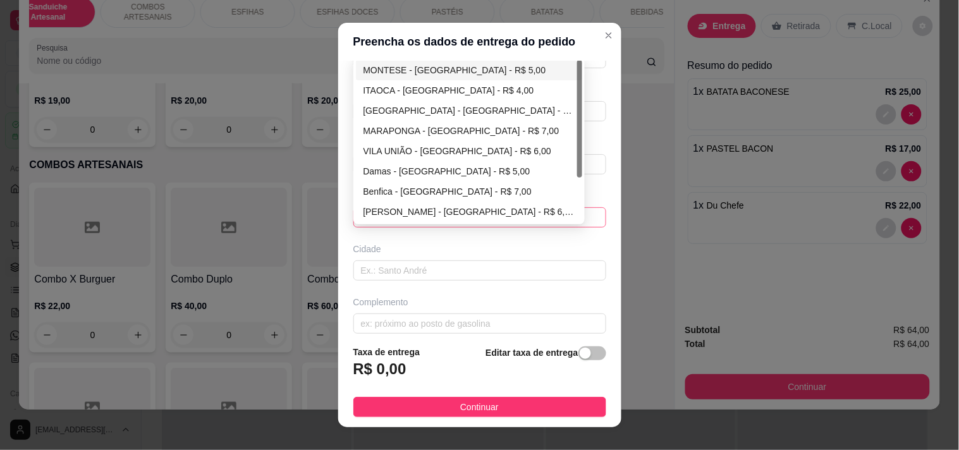
click at [426, 78] on div "MONTESE - [GEOGRAPHIC_DATA] - R$ 5,00" at bounding box center [469, 70] width 227 height 20
type input "[GEOGRAPHIC_DATA]"
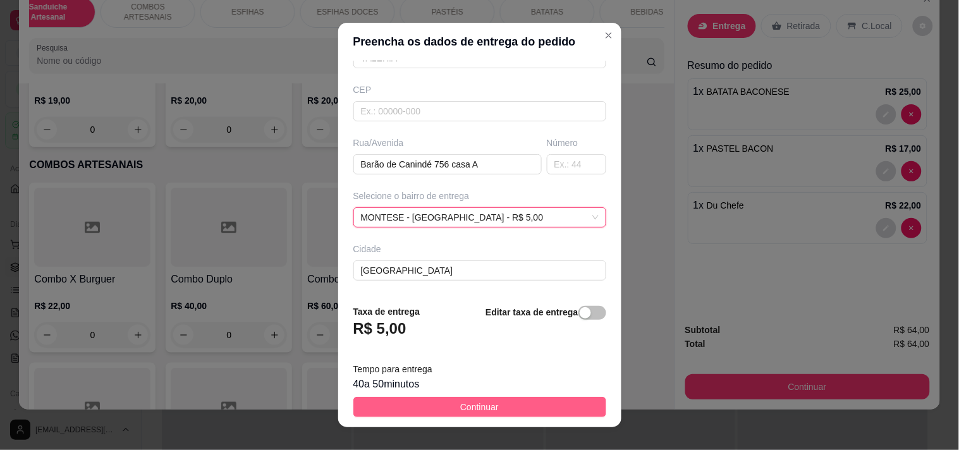
click at [493, 397] on button "Continuar" at bounding box center [479, 407] width 253 height 20
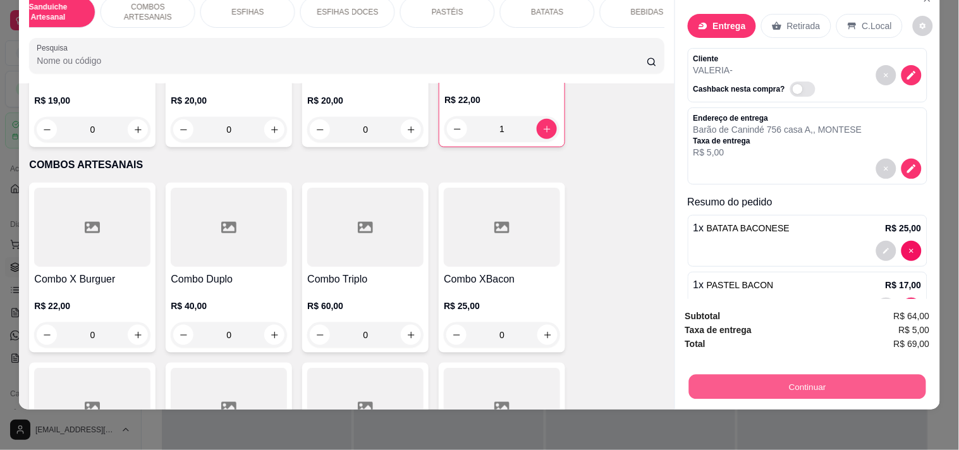
click at [817, 374] on button "Continuar" at bounding box center [806, 386] width 237 height 25
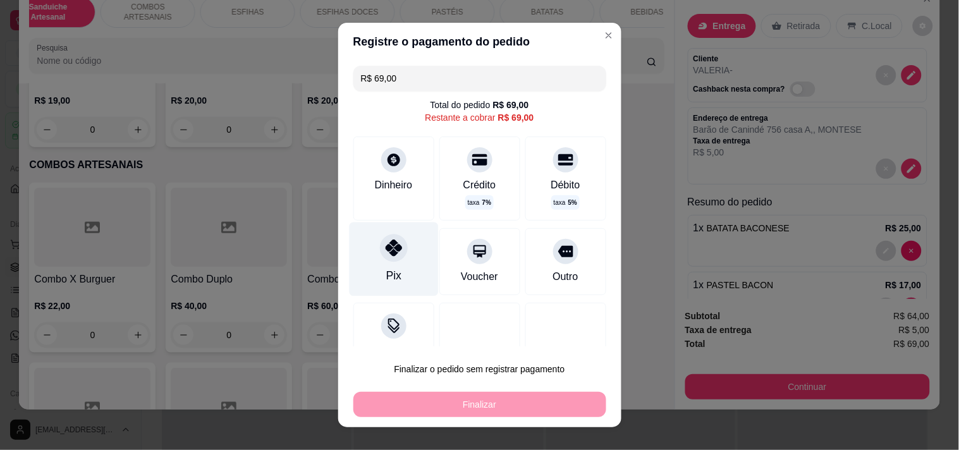
click at [408, 260] on div "Pix" at bounding box center [393, 259] width 89 height 74
type input "R$ 0,00"
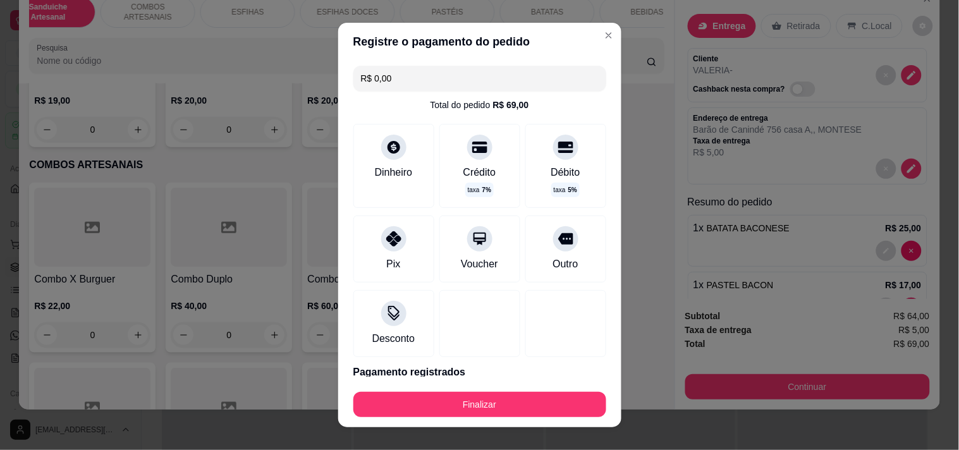
click at [424, 388] on div "Finalizar" at bounding box center [479, 402] width 253 height 30
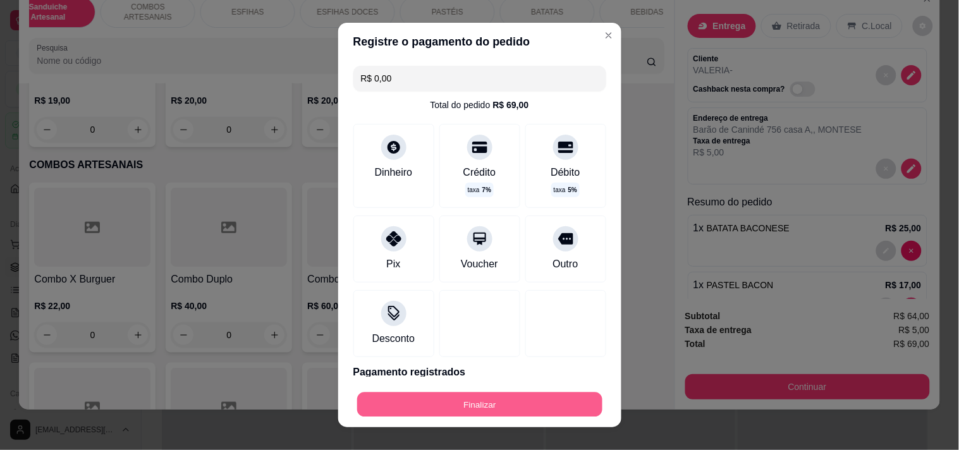
click at [428, 393] on button "Finalizar" at bounding box center [479, 405] width 245 height 25
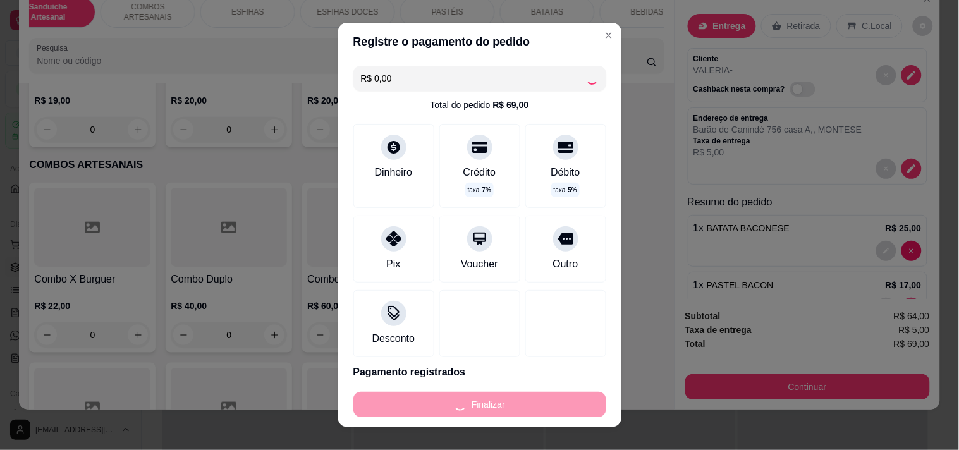
type input "0"
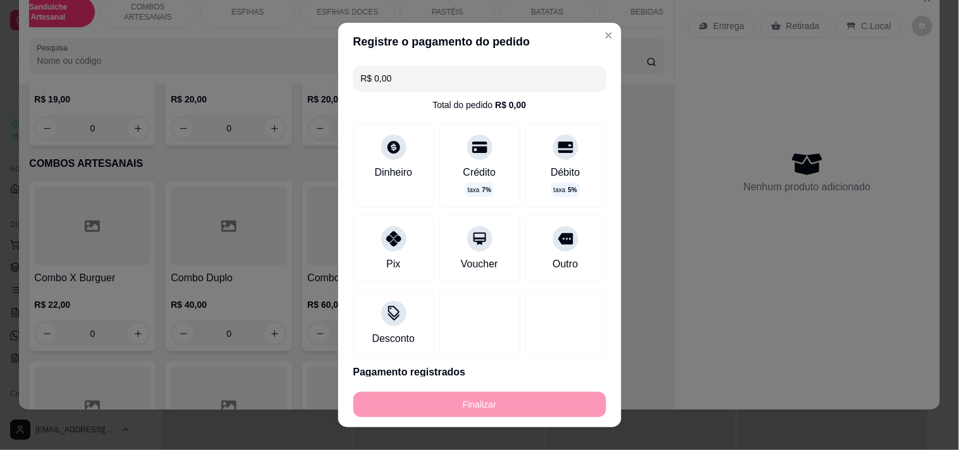
type input "-R$ 69,00"
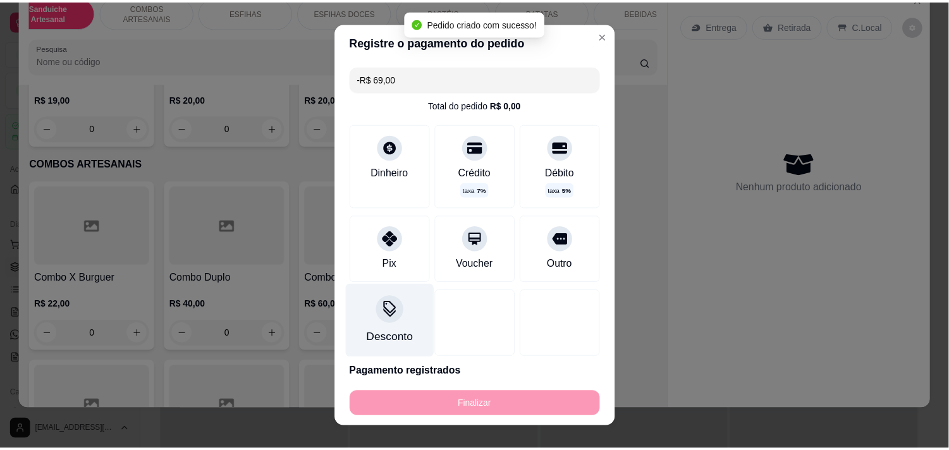
scroll to position [1538, 0]
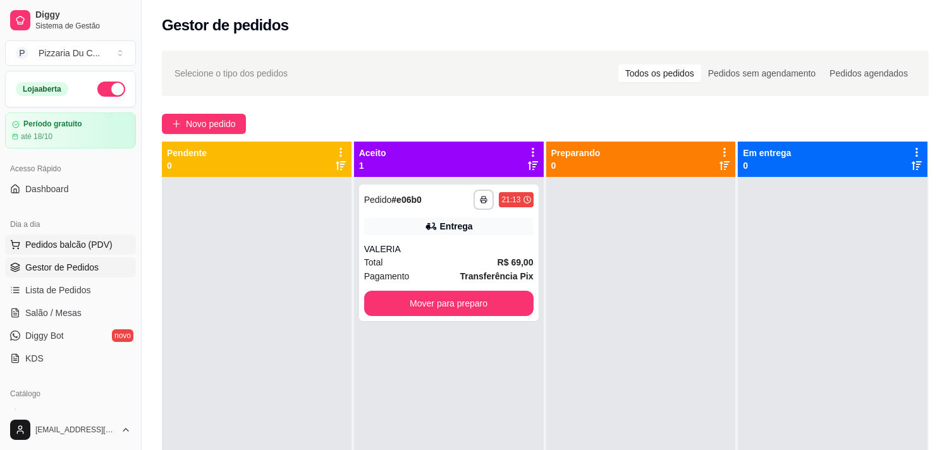
click at [81, 250] on span "Pedidos balcão (PDV)" at bounding box center [68, 244] width 87 height 13
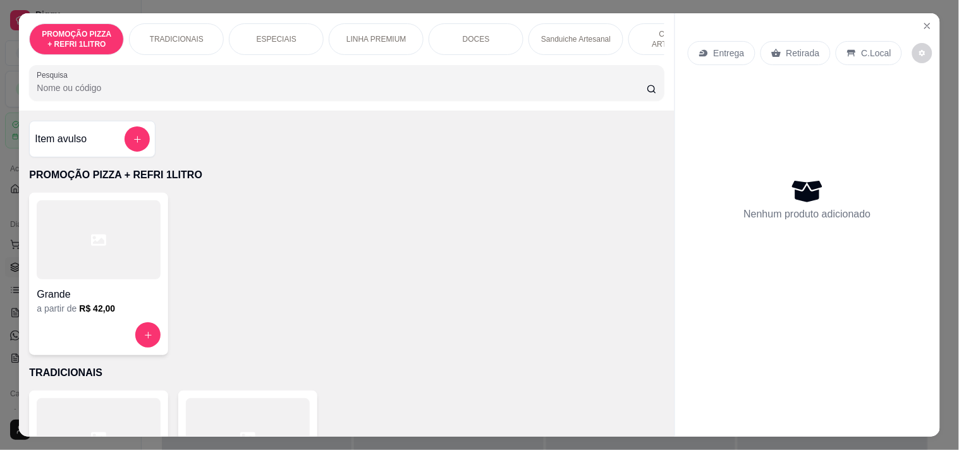
click at [707, 51] on div "Entrega" at bounding box center [722, 53] width 68 height 24
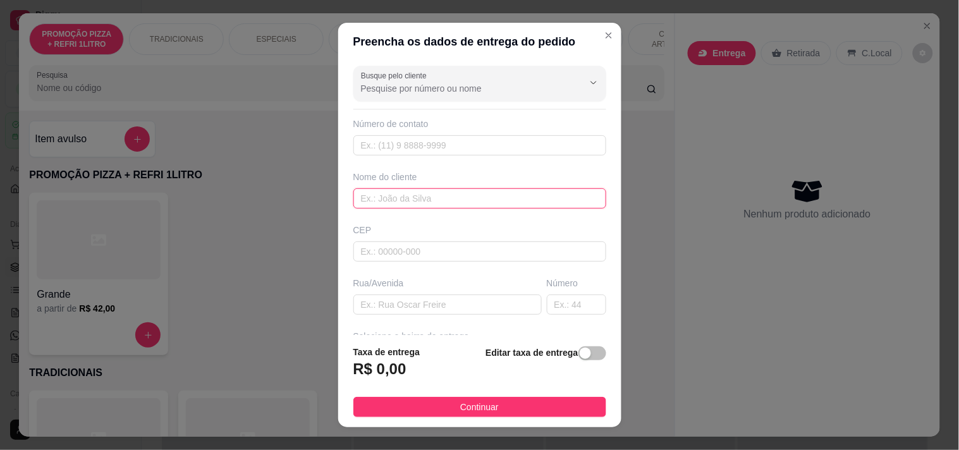
click at [375, 206] on input "text" at bounding box center [479, 198] width 253 height 20
type input "[PERSON_NAME]"
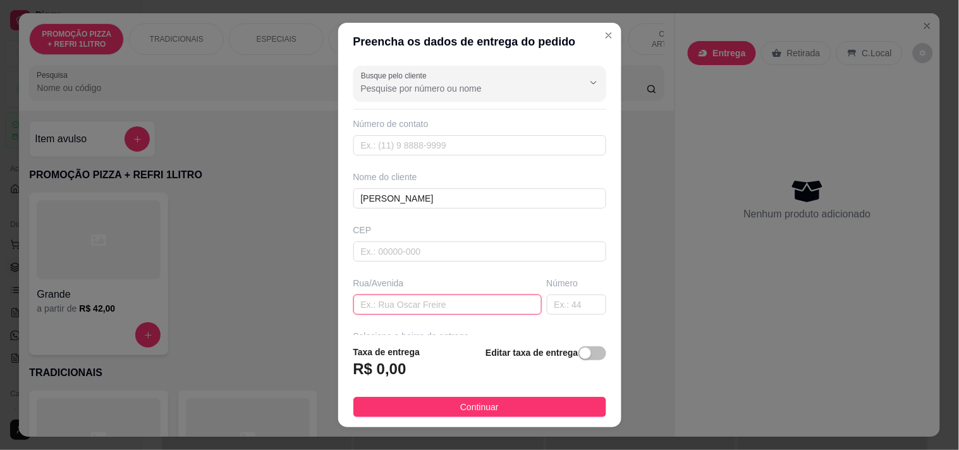
click at [413, 301] on input "text" at bounding box center [447, 305] width 188 height 20
paste input "Barão de Canindé 756"
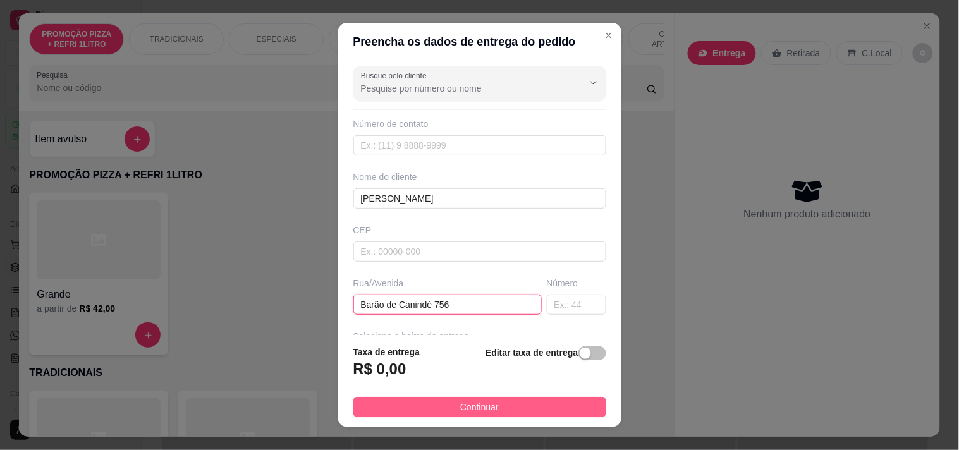
type input "Barão de Canindé 756"
click at [501, 401] on button "Continuar" at bounding box center [479, 407] width 253 height 20
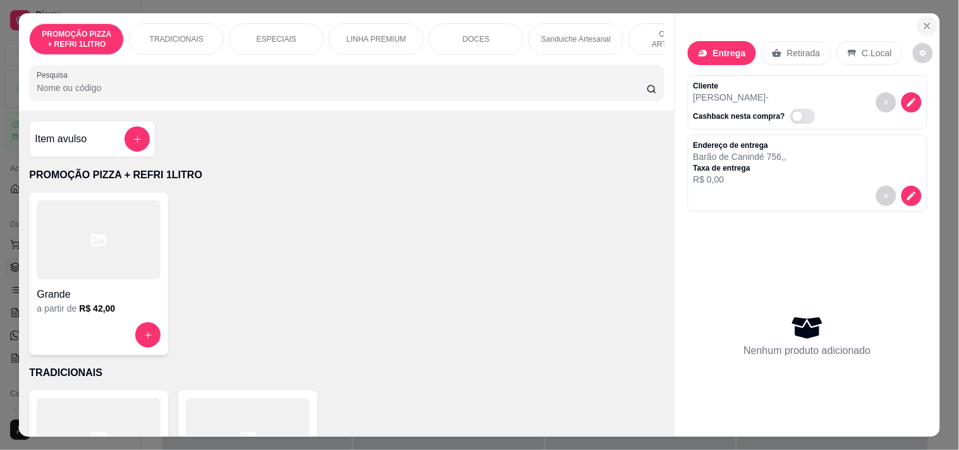
click at [922, 21] on icon "Close" at bounding box center [927, 26] width 10 height 10
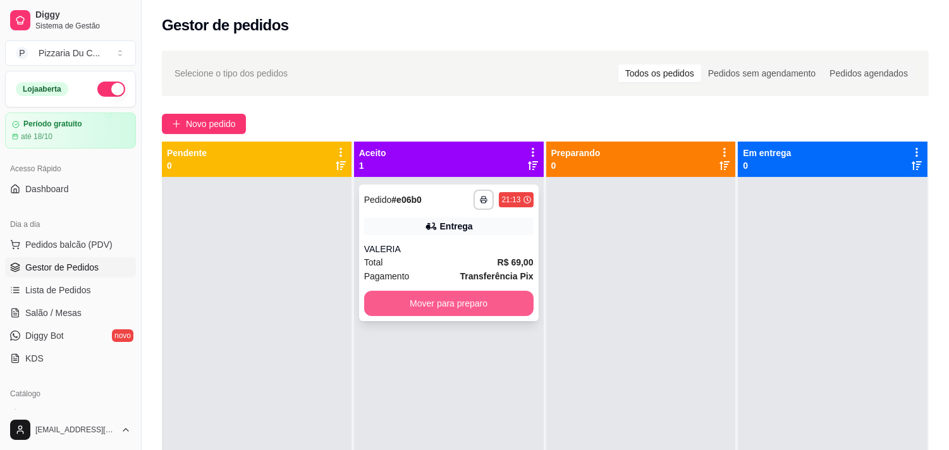
click at [500, 302] on button "Mover para preparo" at bounding box center [448, 303] width 169 height 25
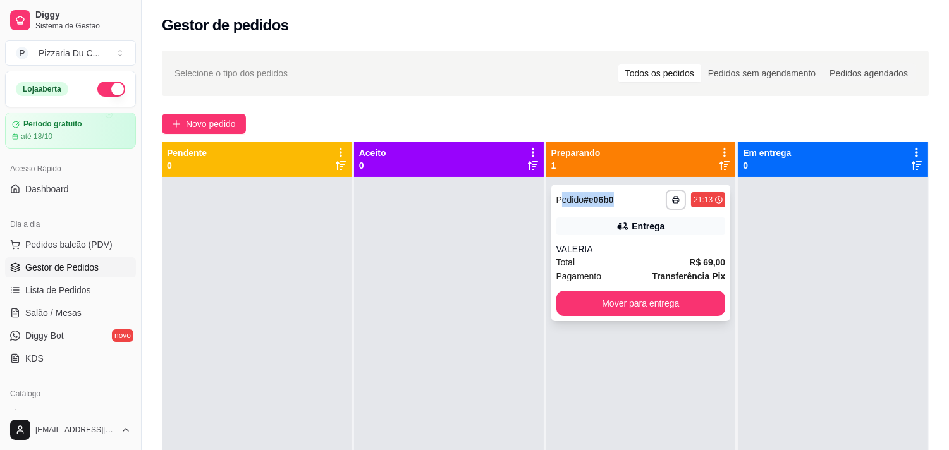
drag, startPoint x: 554, startPoint y: 199, endPoint x: 617, endPoint y: 199, distance: 63.2
click at [617, 199] on div "**********" at bounding box center [640, 200] width 169 height 20
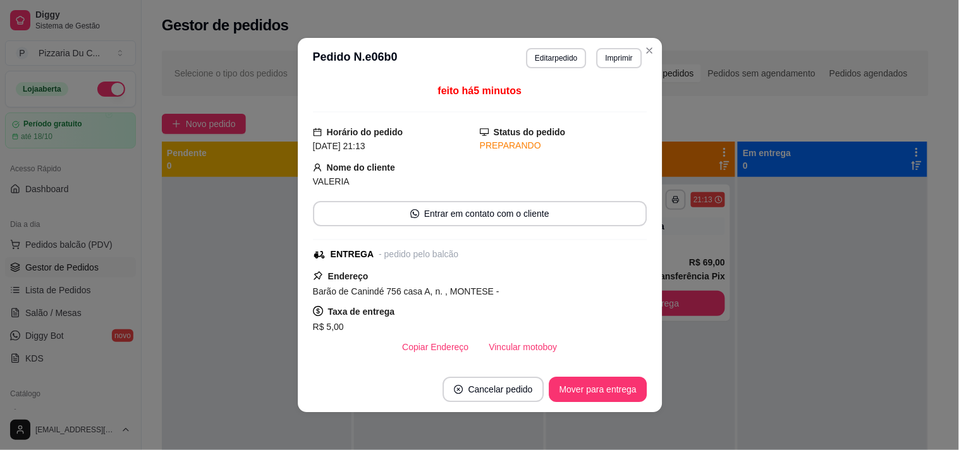
click at [426, 234] on div "feito há 5 minutos Horário do pedido [DATE] 21:13 Status do pedido PREPARANDO N…" at bounding box center [479, 222] width 334 height 278
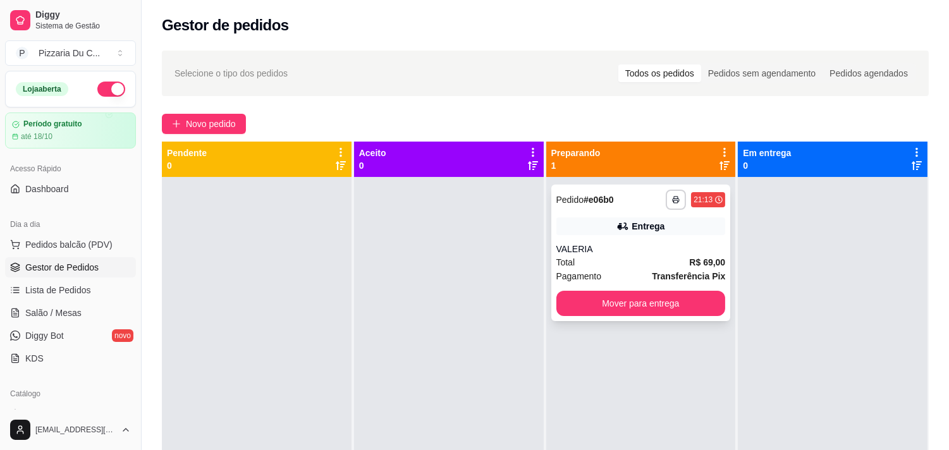
click at [558, 198] on span "Pedido" at bounding box center [570, 200] width 28 height 10
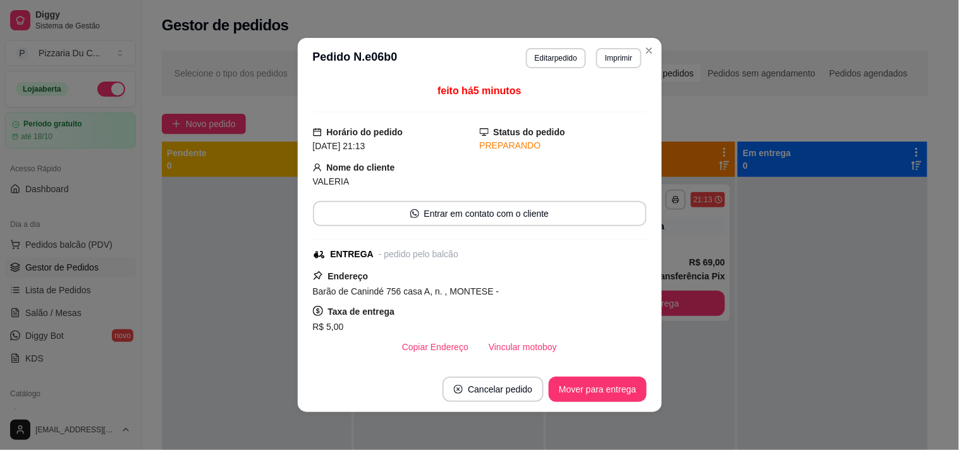
drag, startPoint x: 432, startPoint y: 256, endPoint x: 520, endPoint y: 147, distance: 139.4
click at [432, 255] on div "- pedido pelo balcão" at bounding box center [419, 254] width 80 height 13
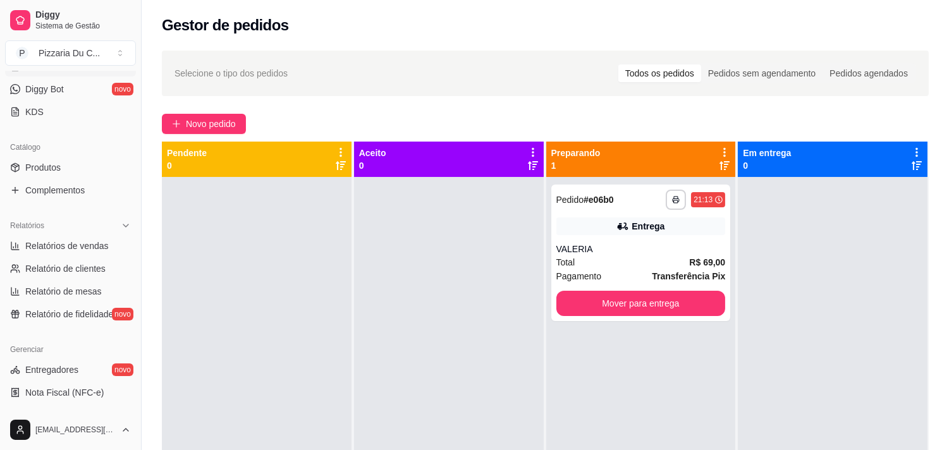
scroll to position [281, 0]
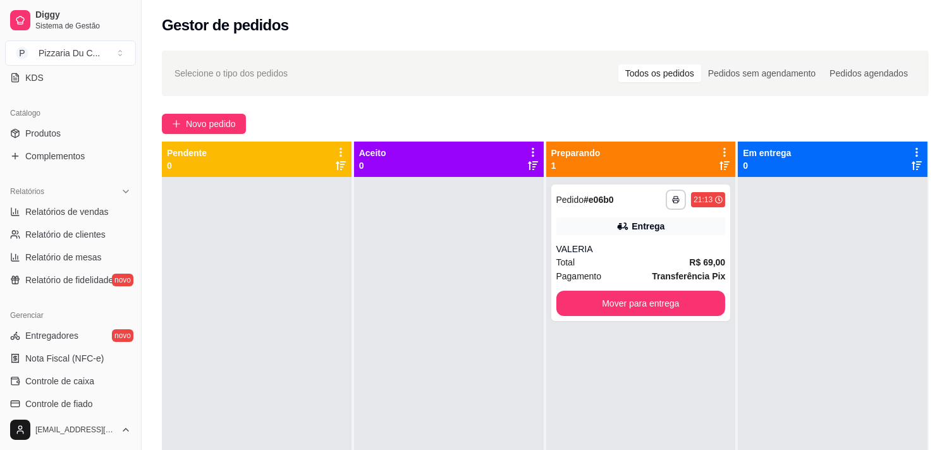
click at [67, 222] on ul "Relatórios de vendas Relatório de clientes Relatório de mesas Relatório de fide…" at bounding box center [70, 246] width 131 height 88
click at [67, 218] on link "Relatórios de vendas" at bounding box center [70, 212] width 131 height 20
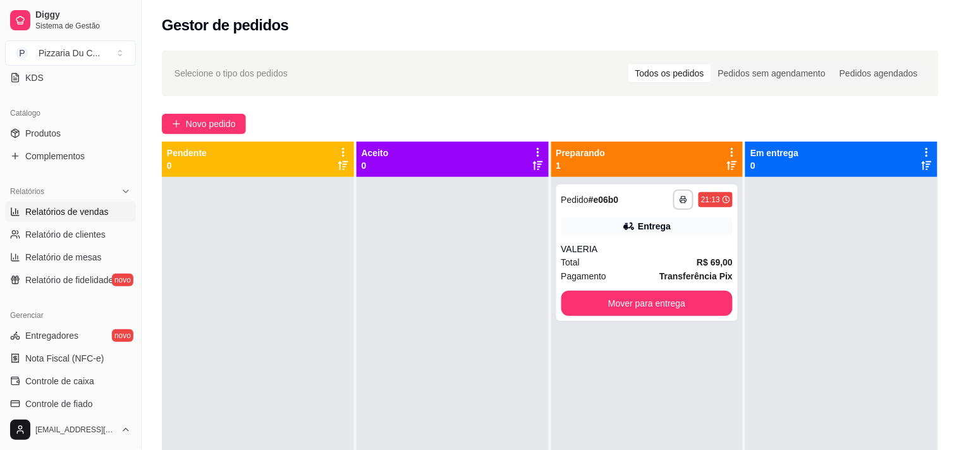
select select "ALL"
select select "0"
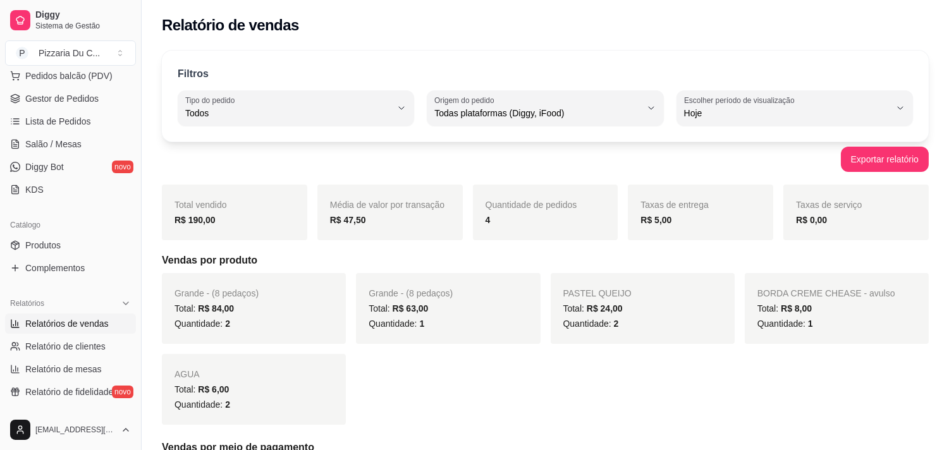
scroll to position [70, 0]
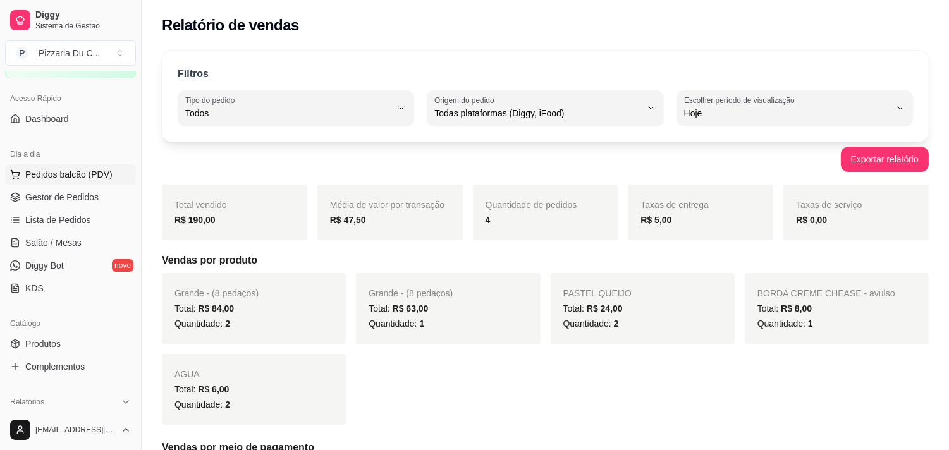
click at [78, 177] on span "Pedidos balcão (PDV)" at bounding box center [68, 174] width 87 height 13
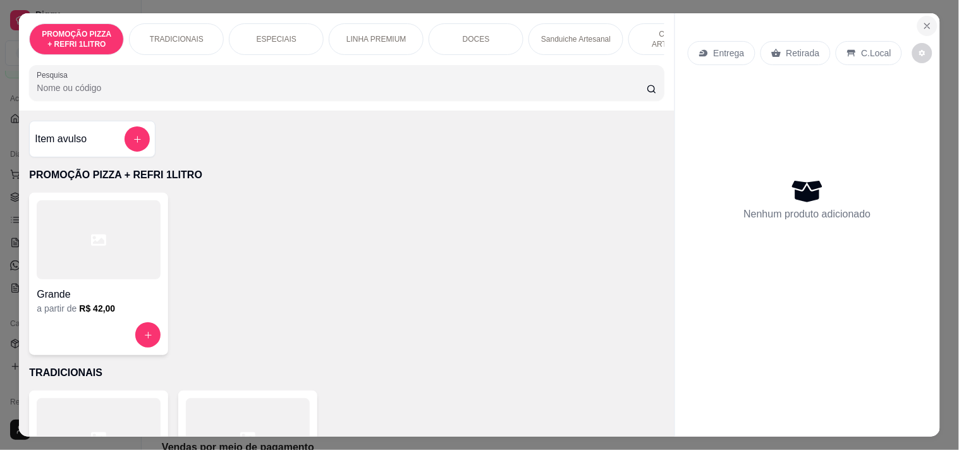
click at [924, 23] on icon "Close" at bounding box center [927, 26] width 10 height 10
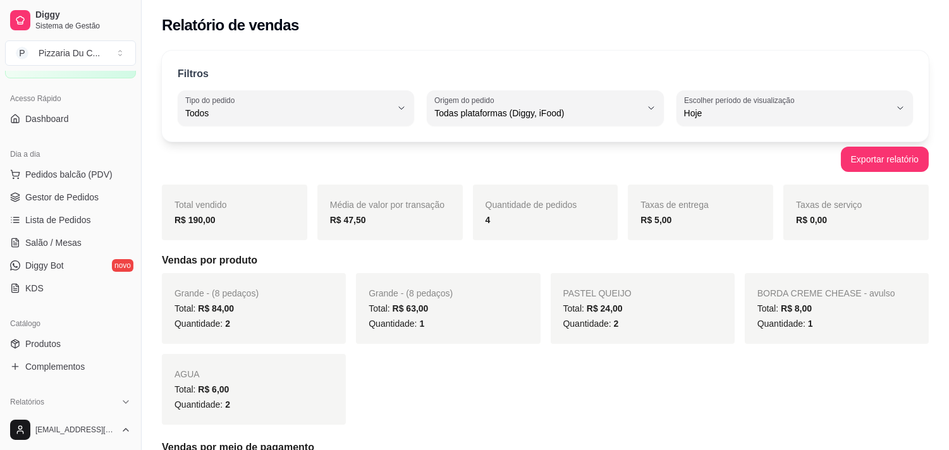
click at [87, 131] on div "Acesso Rápido Dashboard" at bounding box center [70, 108] width 141 height 51
click at [84, 123] on link "Dashboard" at bounding box center [70, 119] width 131 height 20
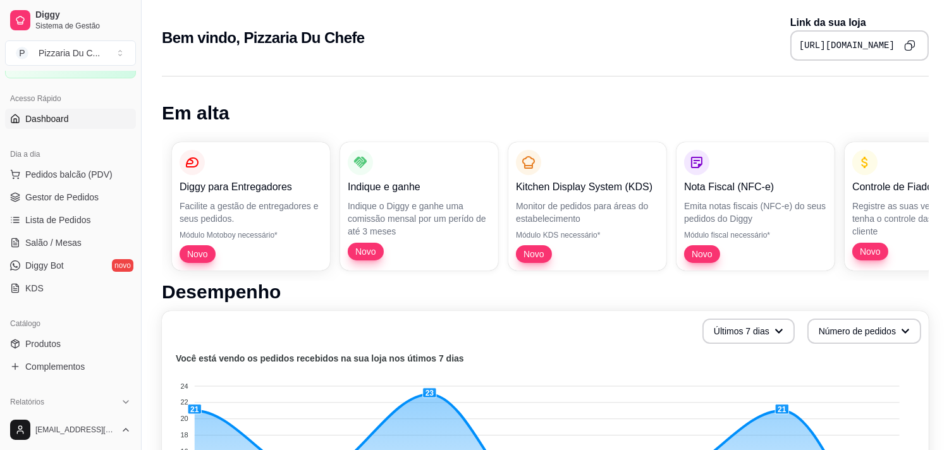
drag, startPoint x: 140, startPoint y: 30, endPoint x: 169, endPoint y: 57, distance: 39.8
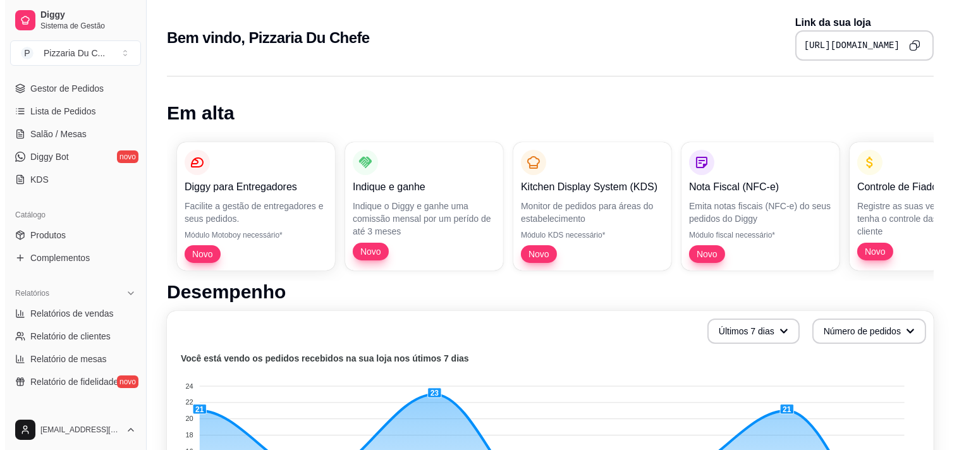
scroll to position [210, 0]
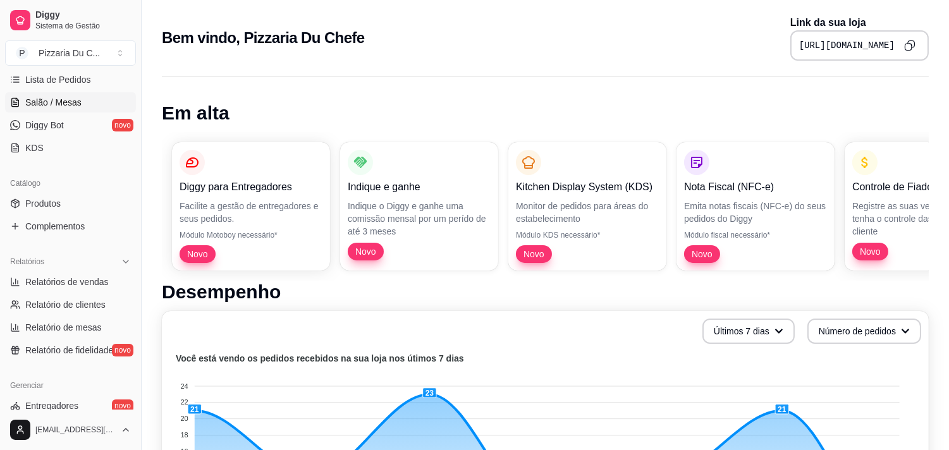
click at [76, 106] on span "Salão / Mesas" at bounding box center [53, 102] width 56 height 13
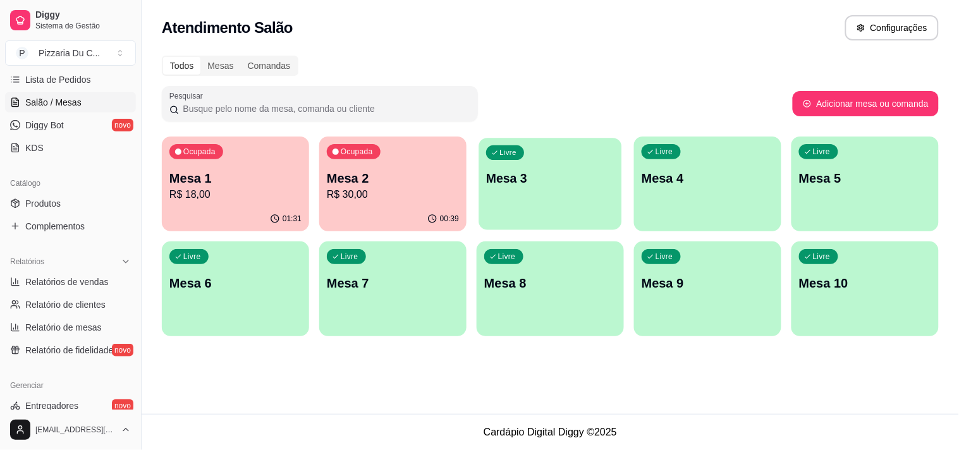
click at [573, 201] on div "Livre Mesa 3" at bounding box center [549, 176] width 143 height 77
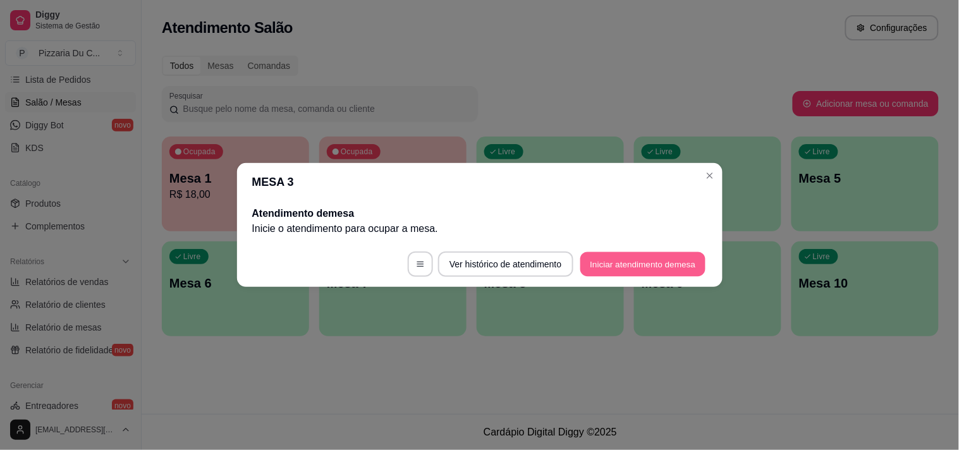
click at [591, 255] on button "Iniciar atendimento de mesa" at bounding box center [642, 264] width 125 height 25
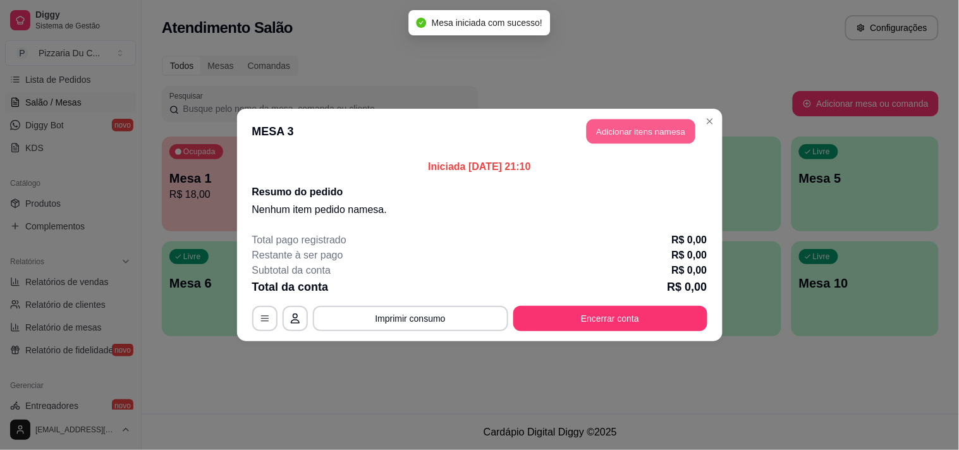
click at [611, 138] on button "Adicionar itens na mesa" at bounding box center [641, 131] width 109 height 25
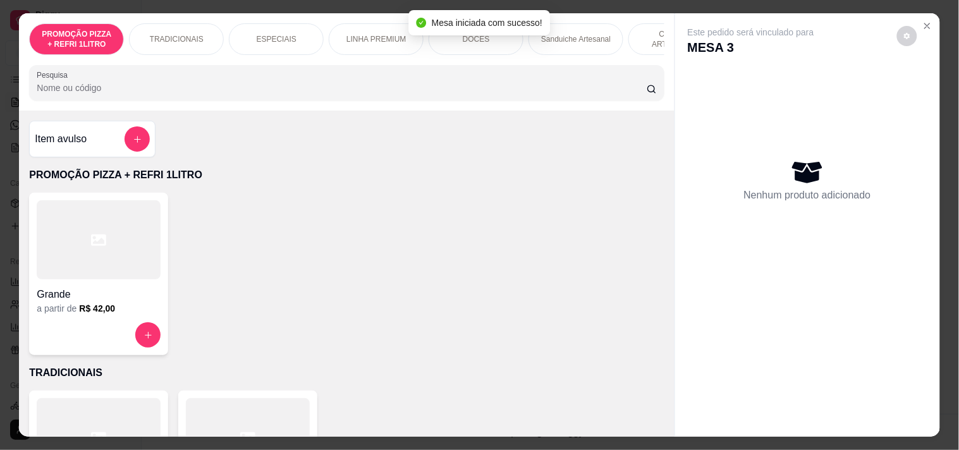
click at [411, 66] on div "PROMOÇÃO PIZZA + REFRI 1LITRO TRADICIONAIS ESPECIAIS LINHA PREMIUM DOCES Sandui…" at bounding box center [346, 61] width 655 height 97
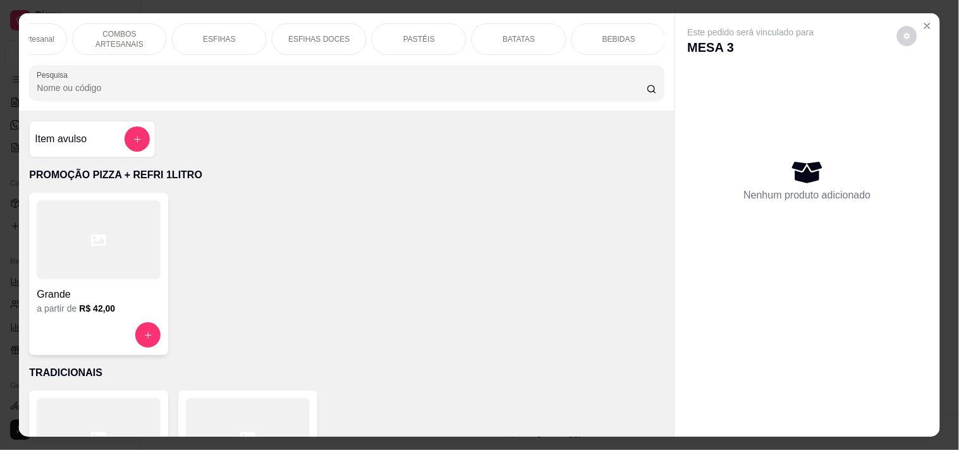
click at [448, 32] on div "PASTÉIS" at bounding box center [419, 39] width 95 height 32
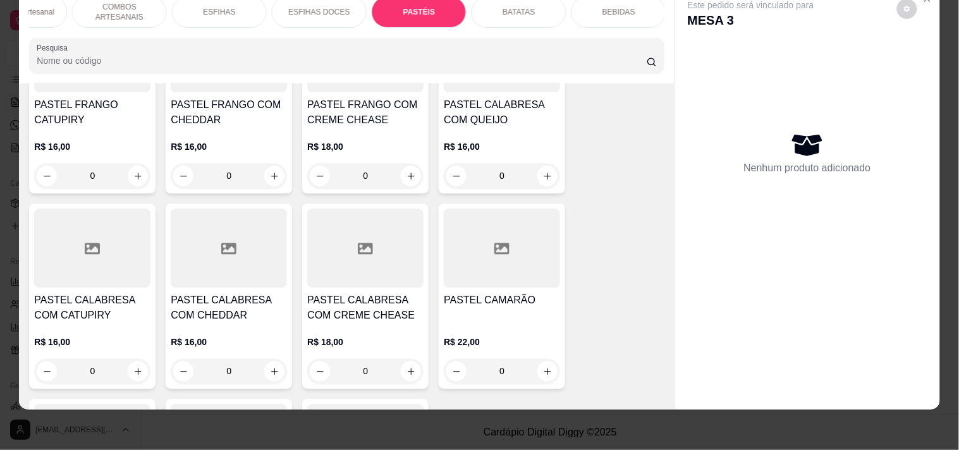
scroll to position [4306, 0]
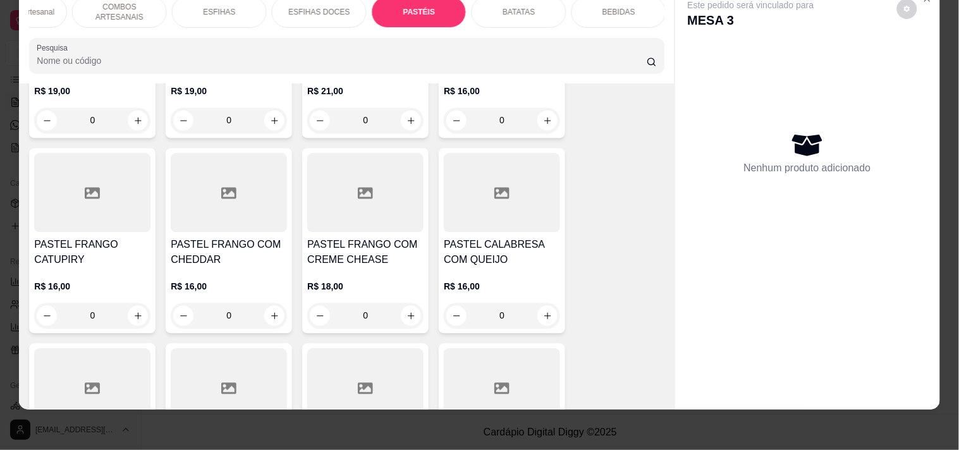
click at [542, 303] on div "0" at bounding box center [502, 315] width 116 height 25
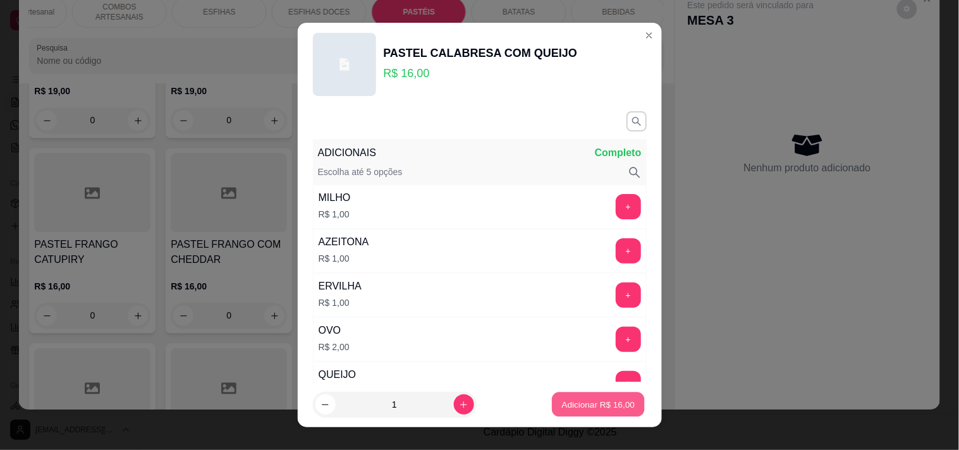
click at [606, 405] on p "Adicionar R$ 16,00" at bounding box center [598, 405] width 73 height 12
type input "1"
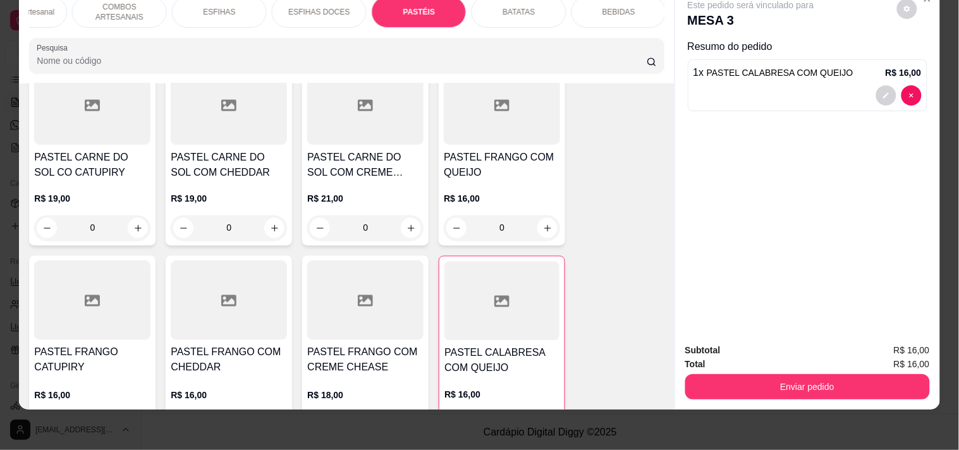
scroll to position [4166, 0]
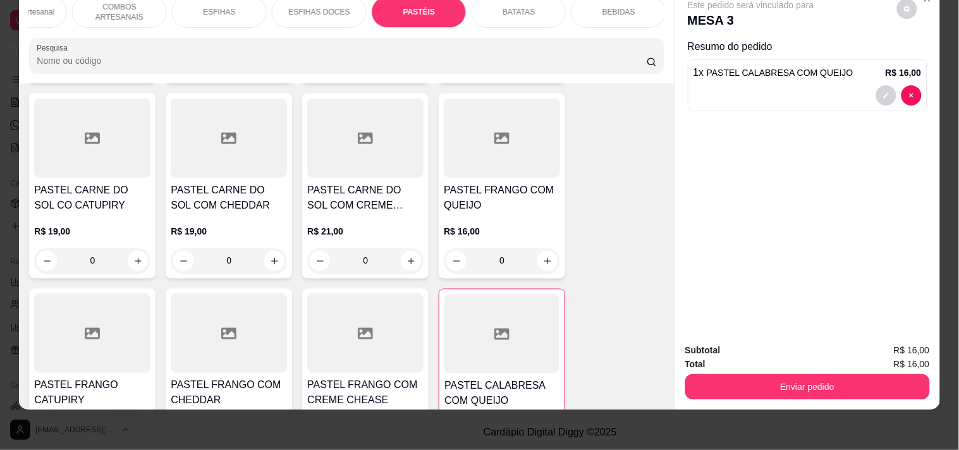
click at [536, 248] on div "0" at bounding box center [502, 260] width 116 height 25
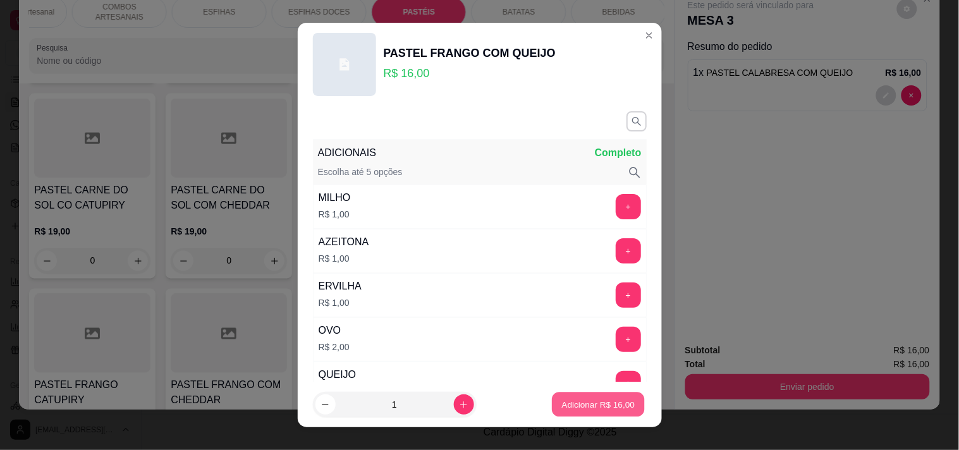
click at [608, 398] on button "Adicionar R$ 16,00" at bounding box center [598, 405] width 93 height 25
type input "1"
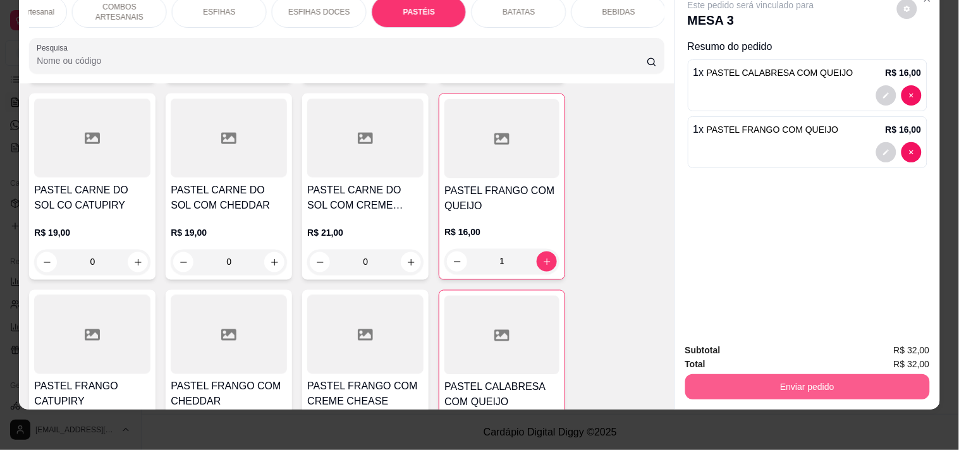
click at [791, 374] on button "Enviar pedido" at bounding box center [807, 386] width 245 height 25
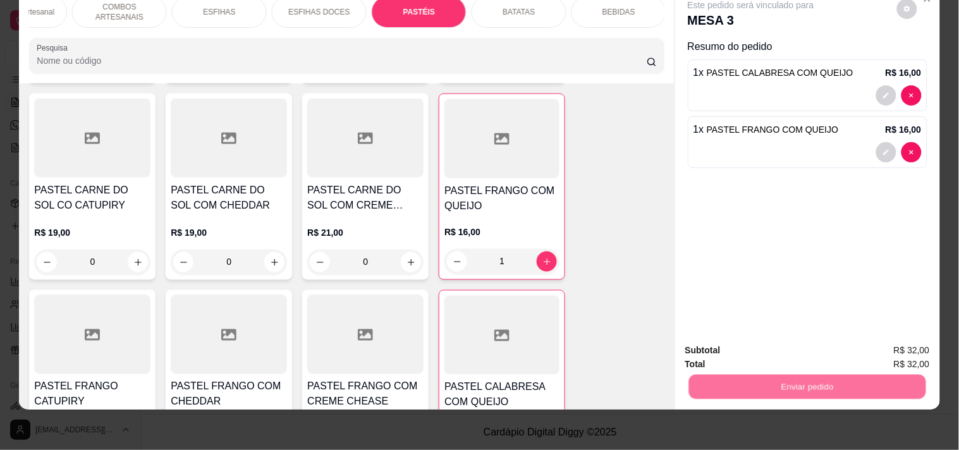
click at [812, 337] on button "Registrar cliente" at bounding box center [812, 345] width 83 height 24
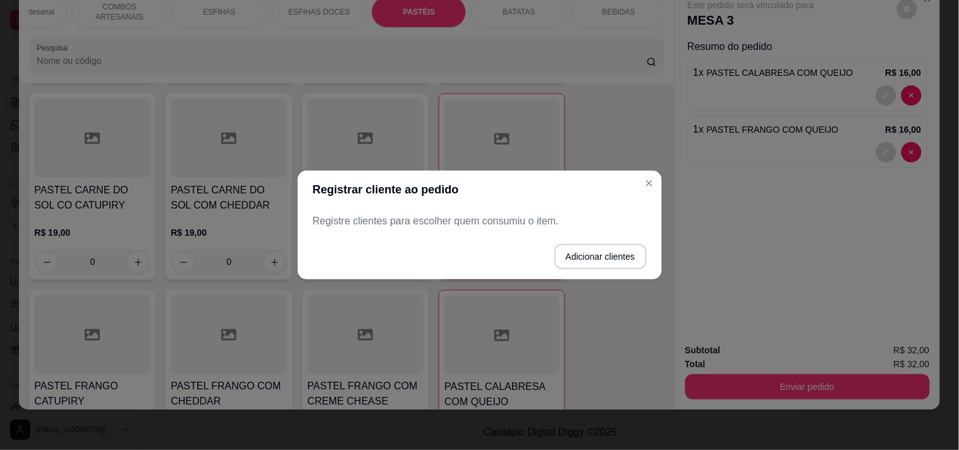
click at [649, 260] on footer "Adicionar clientes" at bounding box center [480, 257] width 364 height 46
click at [624, 257] on button "Adicionar clientes" at bounding box center [600, 256] width 92 height 25
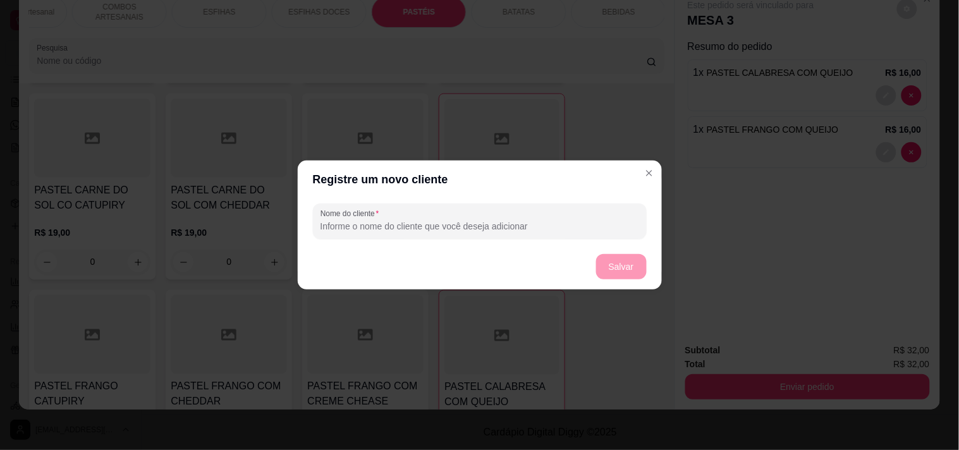
click at [512, 222] on input "Nome do cliente" at bounding box center [479, 226] width 319 height 13
type input "WALONY"
click at [627, 249] on footer "Salvar" at bounding box center [480, 267] width 364 height 46
click at [637, 281] on footer "Salvar" at bounding box center [480, 267] width 364 height 46
click at [637, 269] on button "Salvar" at bounding box center [621, 267] width 49 height 25
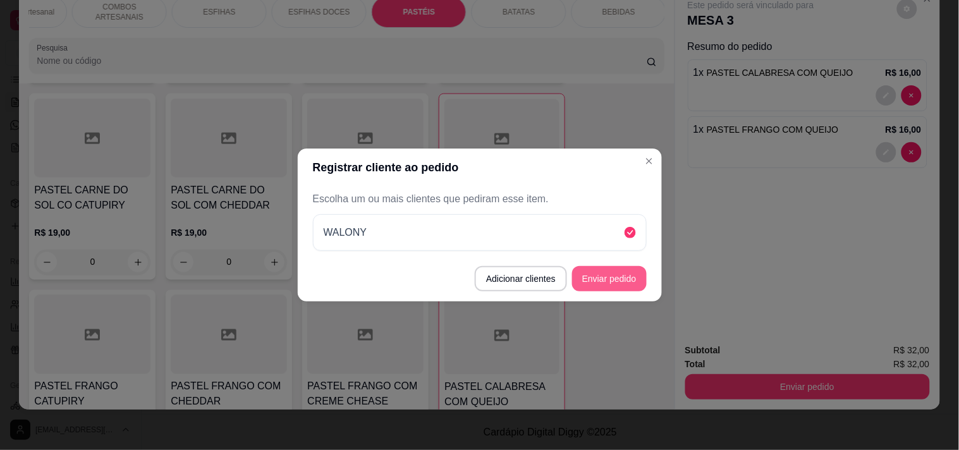
click at [633, 276] on button "Enviar pedido" at bounding box center [609, 278] width 75 height 25
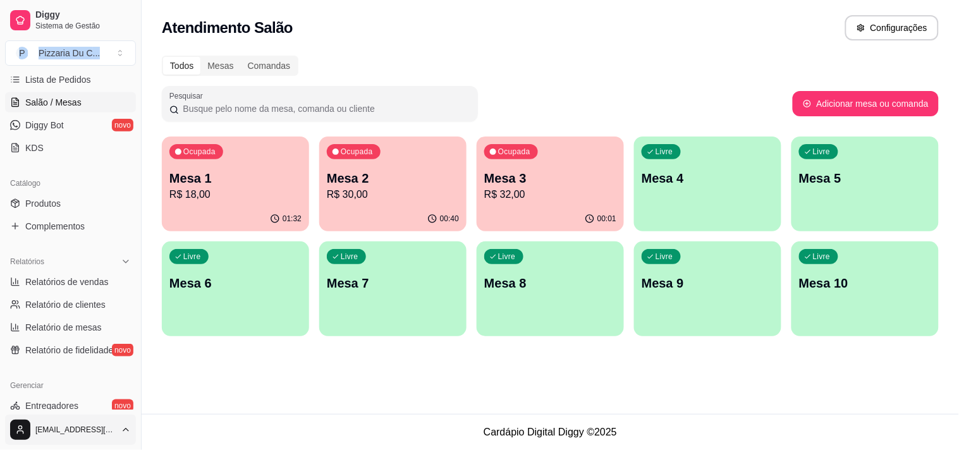
drag, startPoint x: 79, startPoint y: 47, endPoint x: 86, endPoint y: 435, distance: 388.2
click at [85, 191] on div "Diggy Sistema de Gestão P Pizzaria Du C ... Loja aberta Período gratuito até 18…" at bounding box center [70, 225] width 141 height 450
click at [406, 51] on div "Todos Mesas Comandas Pesquisar Adicionar mesa ou comanda Ocupada Mesa 1 R$ 18,0…" at bounding box center [550, 199] width 817 height 303
click at [427, 197] on p "R$ 30,00" at bounding box center [393, 194] width 132 height 15
click at [623, 173] on div "Ocupada Mesa 3 R$ 32,00" at bounding box center [550, 172] width 147 height 70
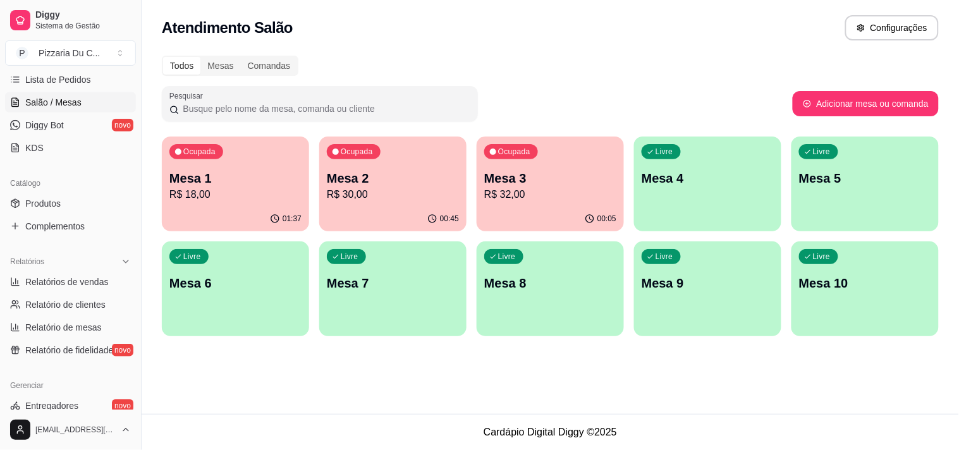
click at [214, 206] on button "Ocupada Mesa 1 R$ 18,00 01:37" at bounding box center [235, 184] width 147 height 95
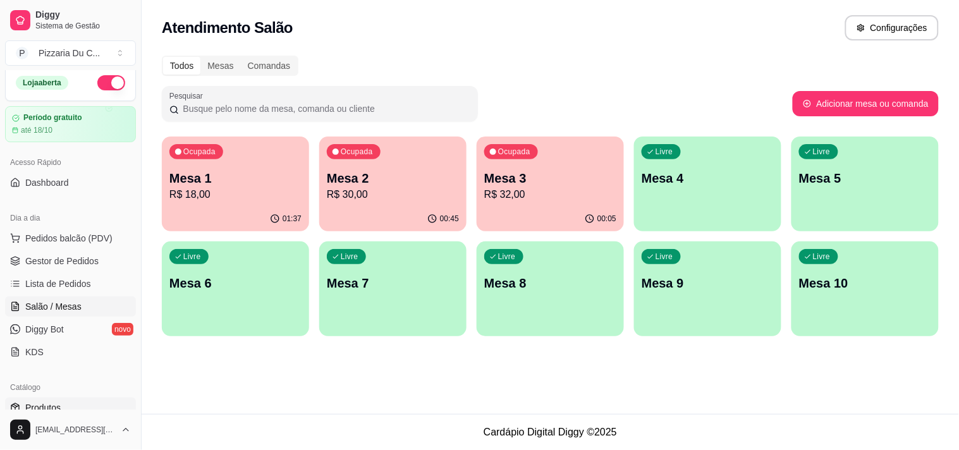
scroll to position [0, 0]
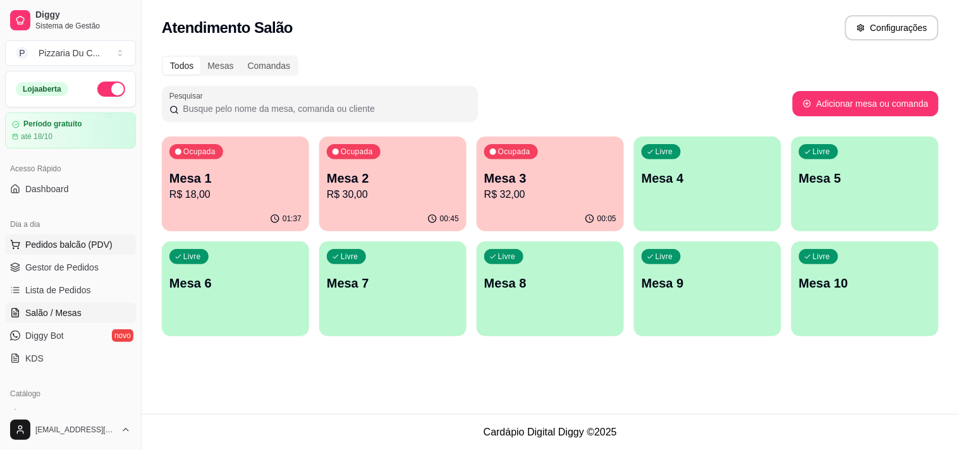
click at [81, 238] on span "Pedidos balcão (PDV)" at bounding box center [68, 244] width 87 height 13
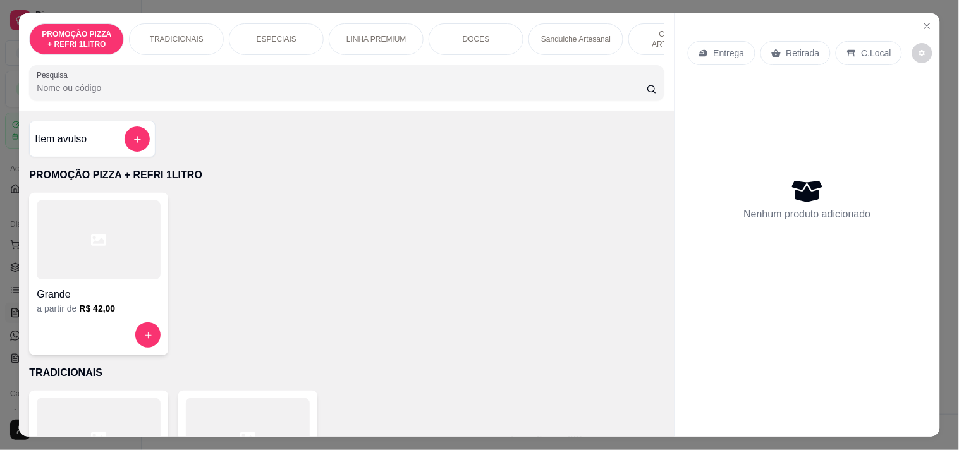
click at [150, 34] on p "TRADICIONAIS" at bounding box center [177, 39] width 54 height 10
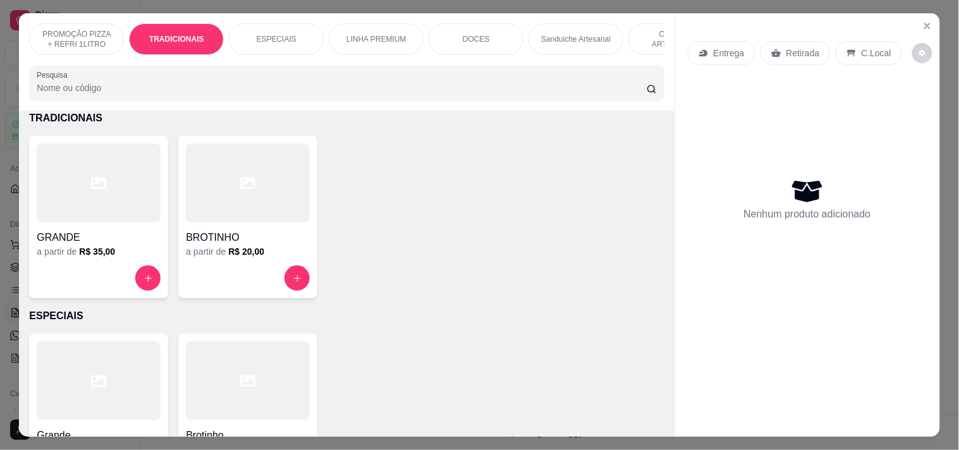
scroll to position [32, 0]
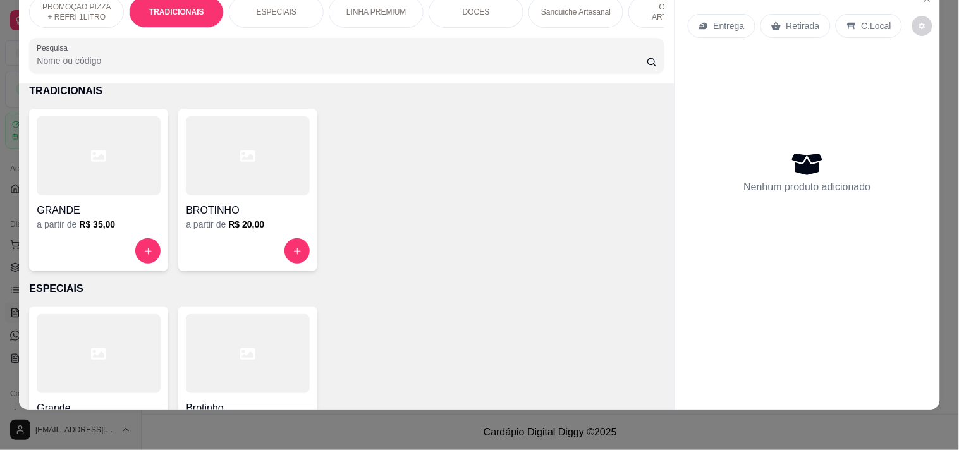
click at [110, 250] on div at bounding box center [99, 250] width 124 height 25
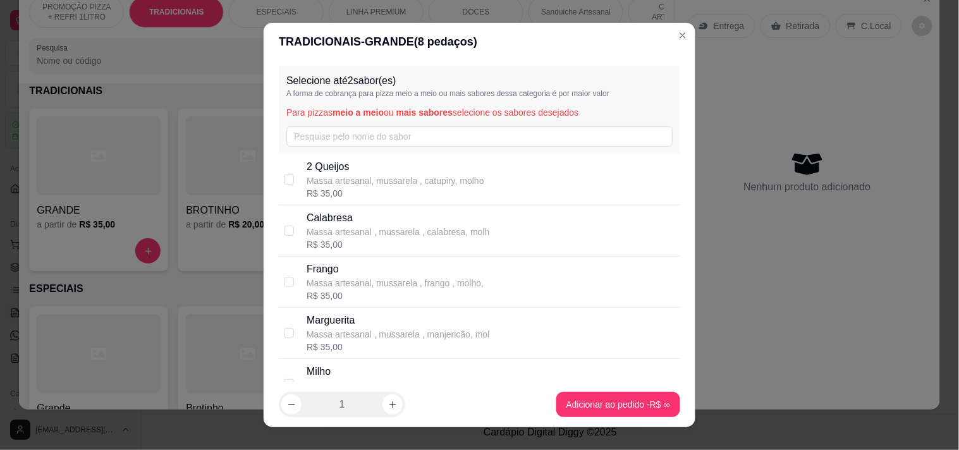
click at [336, 235] on p "Massa artesanal , mussarela , calabresa, molh" at bounding box center [398, 232] width 183 height 13
checkbox input "true"
click at [348, 279] on p "Massa artesanal, mussarela , frango , molho," at bounding box center [395, 283] width 177 height 13
checkbox input "true"
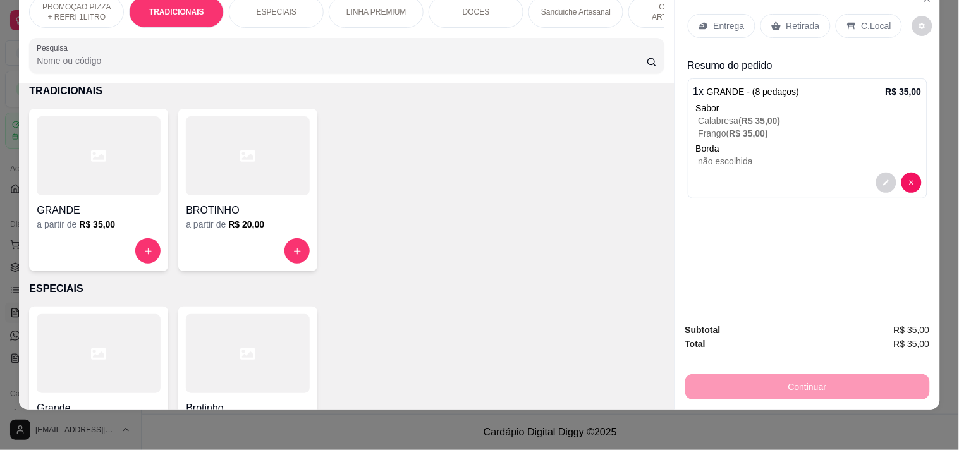
click at [756, 371] on div "Continuar" at bounding box center [807, 385] width 245 height 28
click at [862, 20] on p "C.Local" at bounding box center [877, 26] width 30 height 13
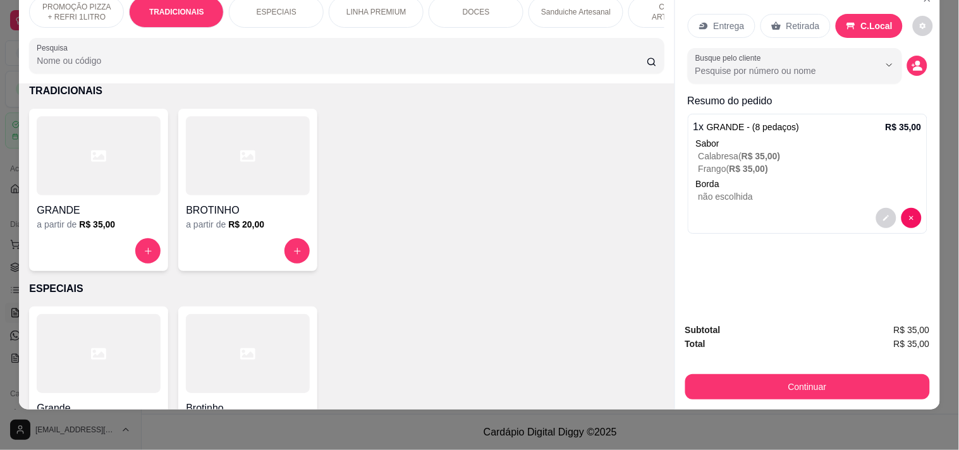
scroll to position [0, 0]
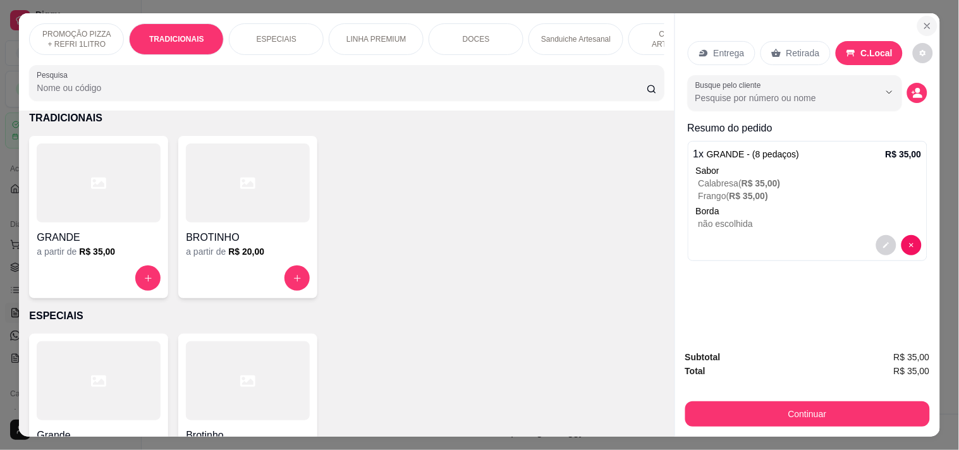
click at [925, 26] on button "Close" at bounding box center [927, 26] width 20 height 20
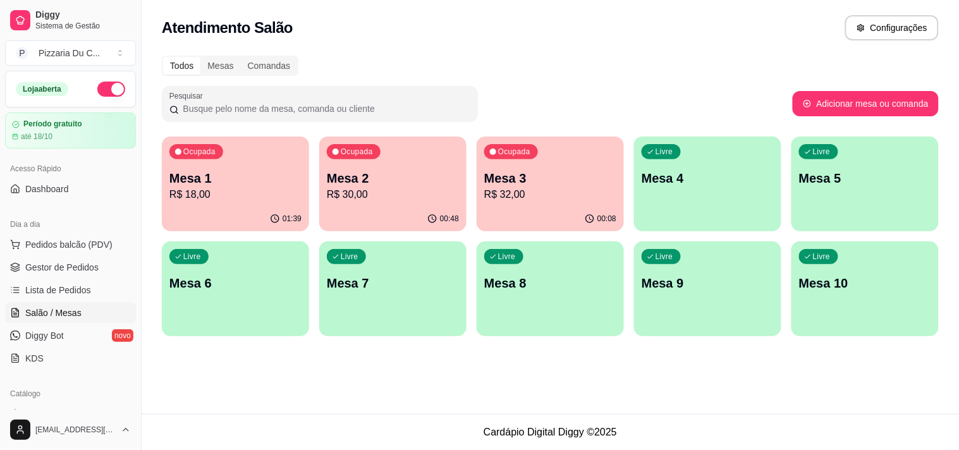
click at [678, 193] on div "Livre Mesa 4" at bounding box center [707, 177] width 147 height 80
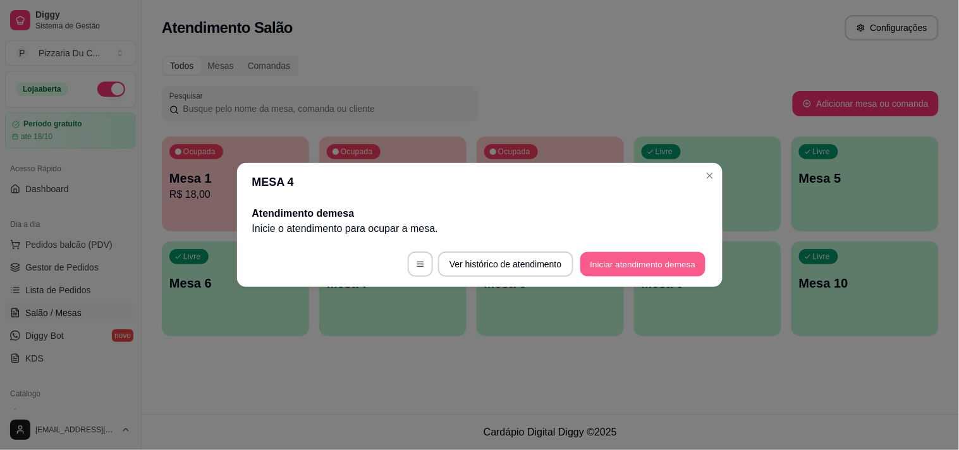
click at [577, 253] on footer "Ver histórico de atendimento Iniciar atendimento de mesa" at bounding box center [479, 264] width 485 height 46
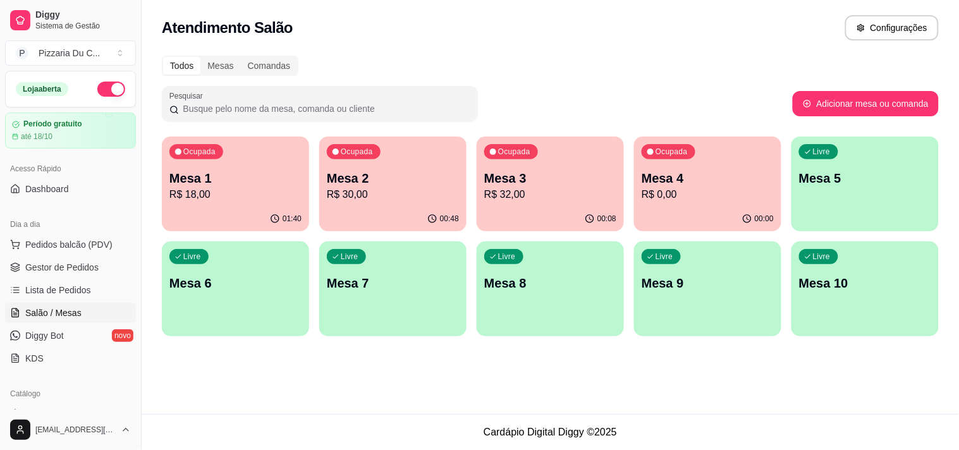
click at [660, 157] on div "Ocupada" at bounding box center [669, 151] width 54 height 15
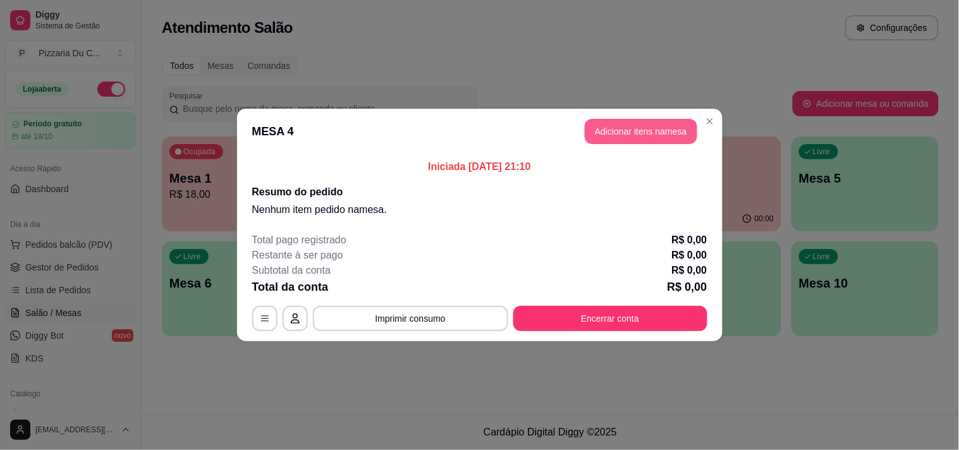
click at [649, 137] on button "Adicionar itens na mesa" at bounding box center [641, 131] width 113 height 25
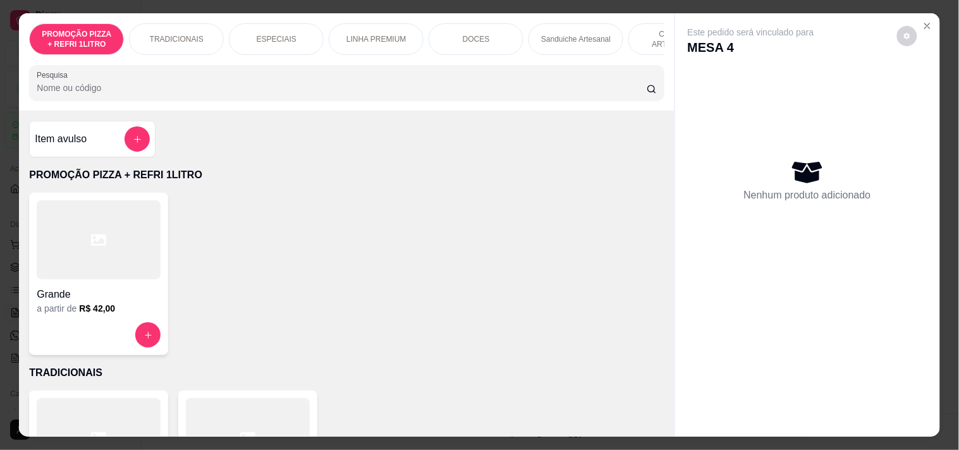
click at [93, 274] on div at bounding box center [99, 239] width 124 height 79
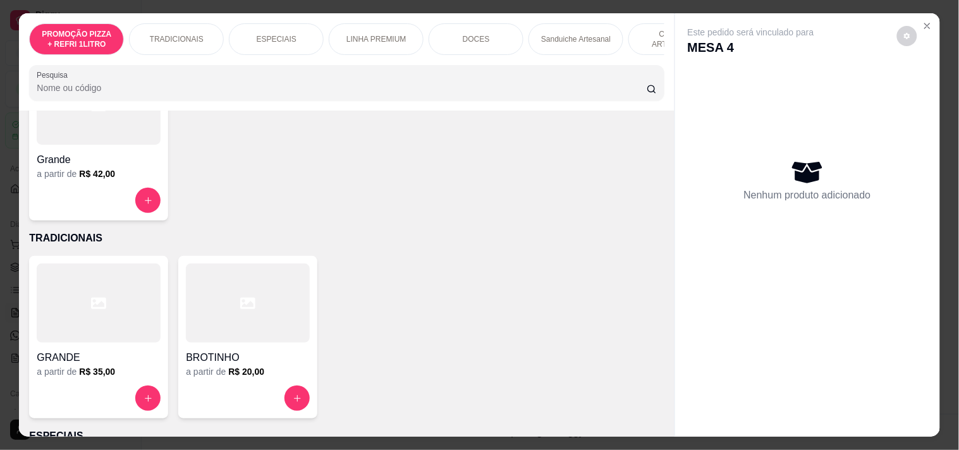
scroll to position [140, 0]
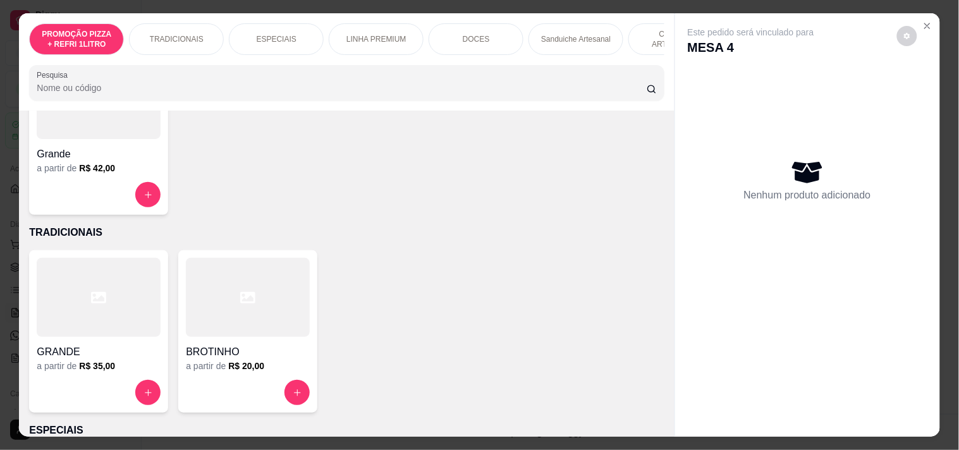
click at [85, 333] on div at bounding box center [99, 297] width 124 height 79
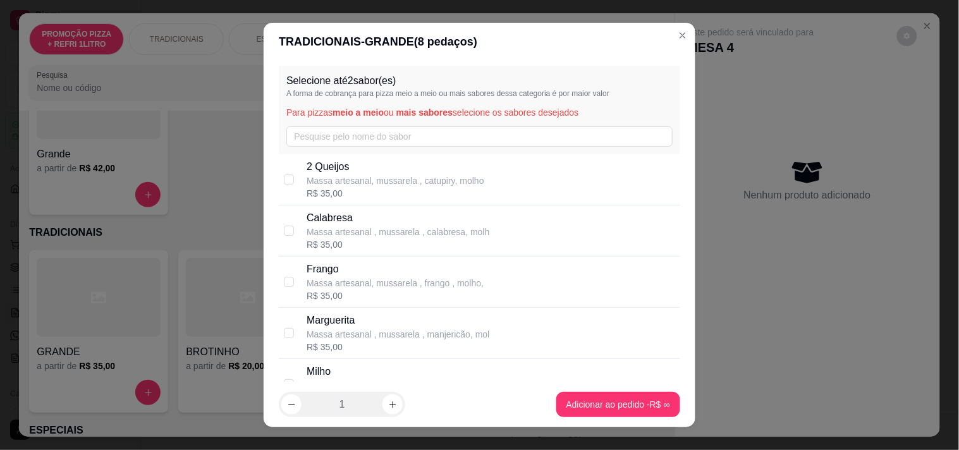
click at [375, 238] on div "R$ 35,00" at bounding box center [398, 244] width 183 height 13
checkbox input "true"
click at [370, 293] on div "R$ 35,00" at bounding box center [395, 296] width 177 height 13
checkbox input "true"
click at [540, 388] on footer "1 Adicionar ao pedido R$ 35,00" at bounding box center [480, 405] width 432 height 46
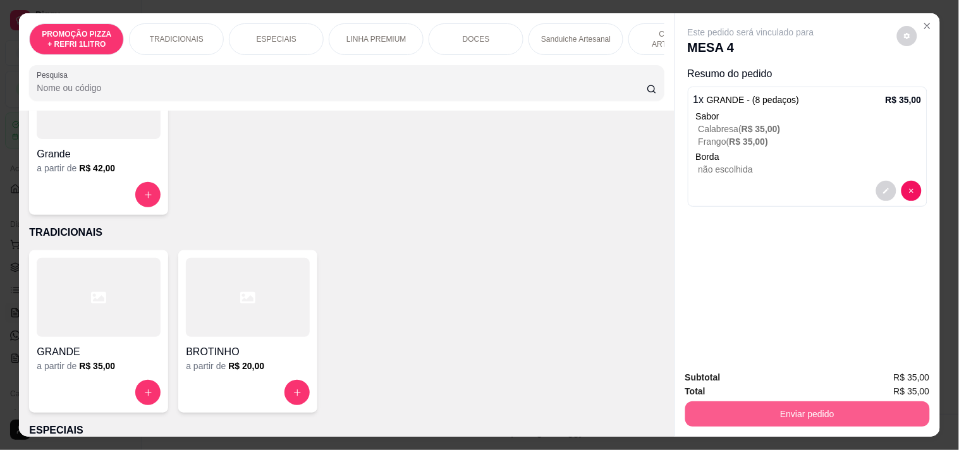
click at [826, 413] on button "Enviar pedido" at bounding box center [807, 413] width 245 height 25
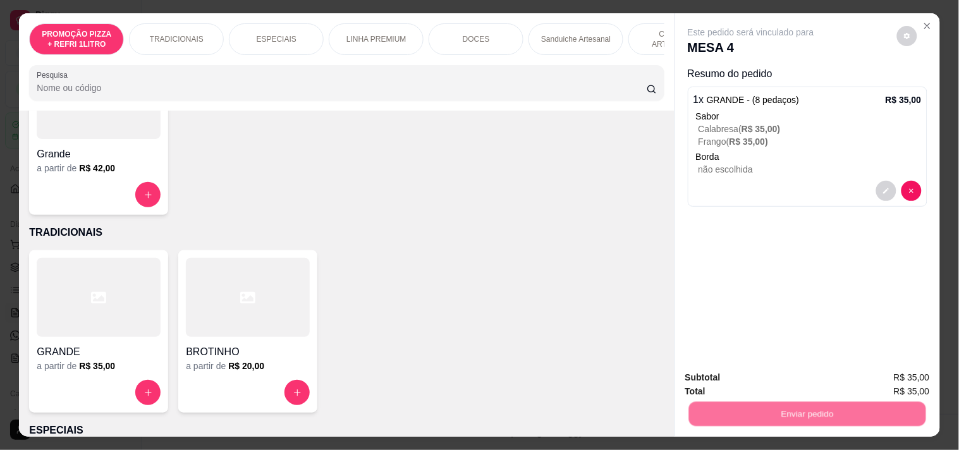
click at [827, 387] on button "Registrar cliente" at bounding box center [812, 377] width 83 height 24
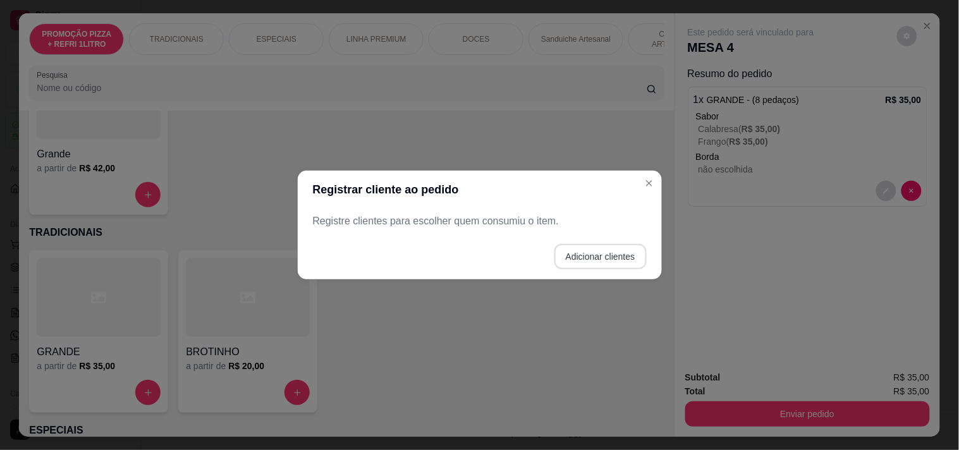
click at [618, 263] on button "Adicionar clientes" at bounding box center [600, 256] width 92 height 25
click at [478, 216] on div at bounding box center [479, 221] width 319 height 25
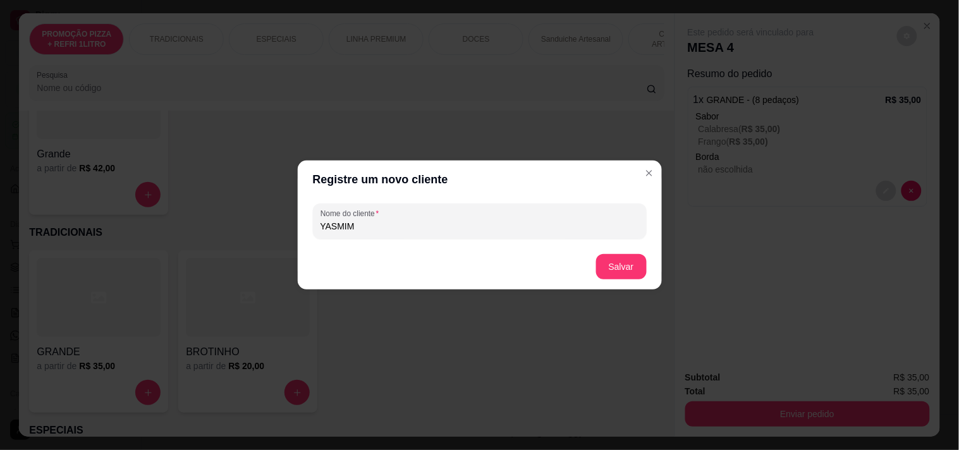
type input "YASMIM"
click at [633, 276] on button "Salvar" at bounding box center [621, 266] width 51 height 25
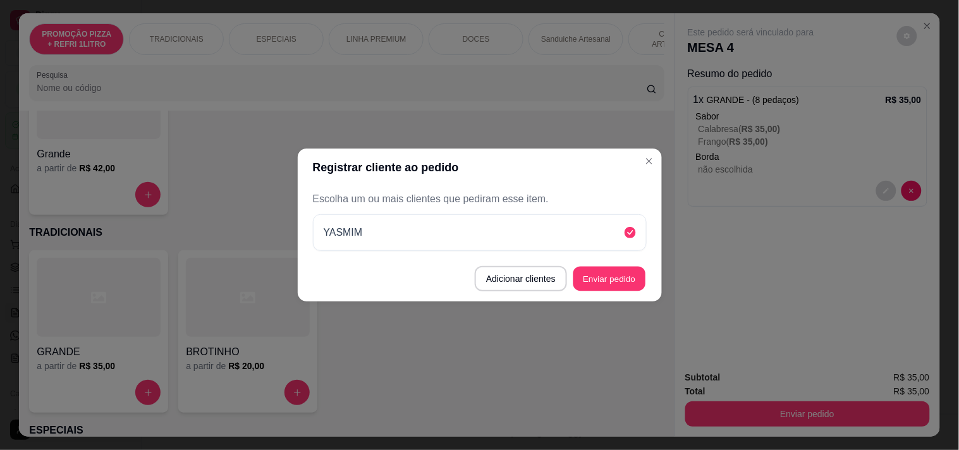
click at [640, 284] on button "Enviar pedido" at bounding box center [609, 279] width 72 height 25
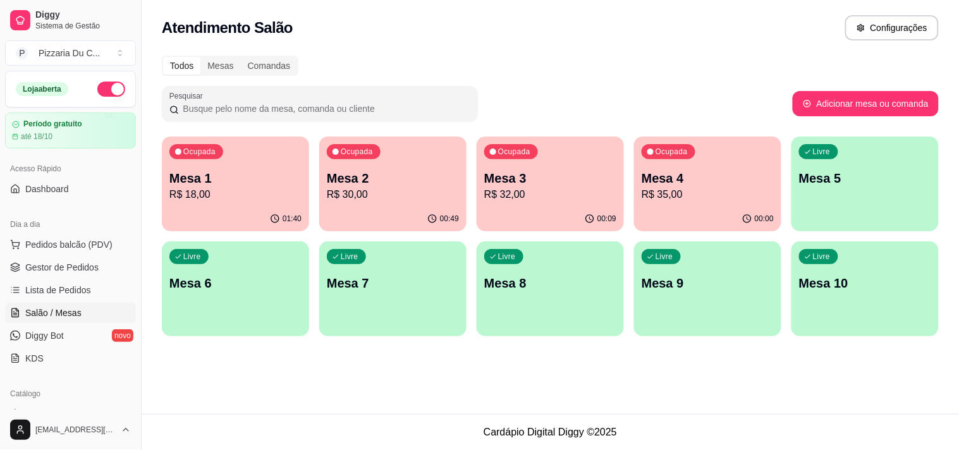
click at [855, 150] on div "Livre Mesa 5" at bounding box center [864, 177] width 147 height 80
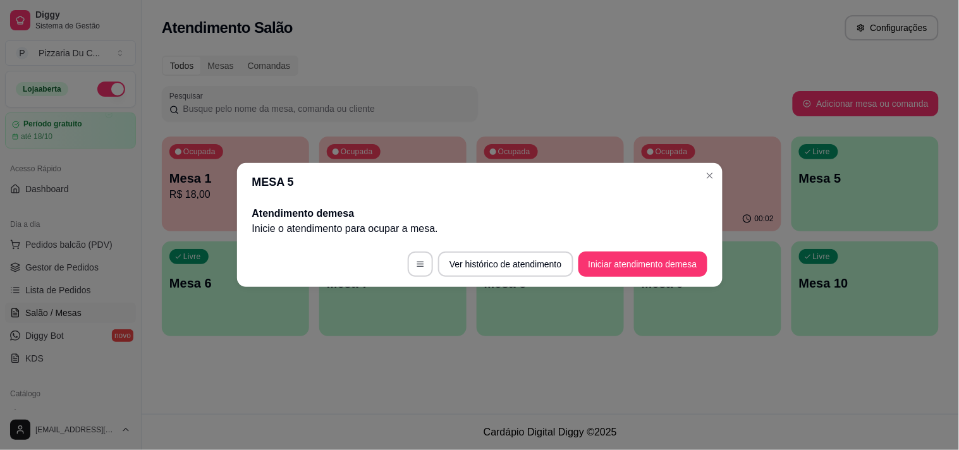
click at [575, 258] on footer "Ver histórico de atendimento Iniciar atendimento de mesa" at bounding box center [479, 264] width 485 height 46
click at [587, 258] on button "Iniciar atendimento de mesa" at bounding box center [642, 264] width 129 height 25
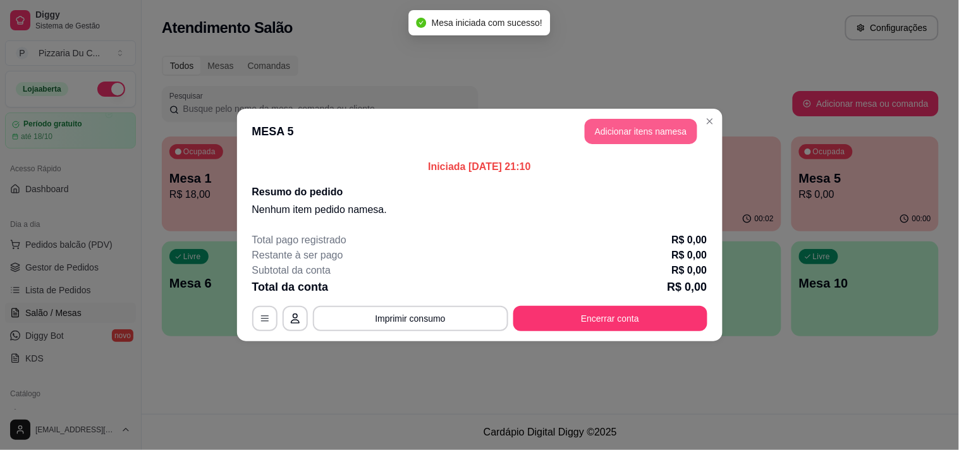
click at [653, 117] on header "MESA 5 Adicionar itens na mesa" at bounding box center [479, 132] width 485 height 46
click at [656, 129] on button "Adicionar itens na mesa" at bounding box center [641, 131] width 113 height 25
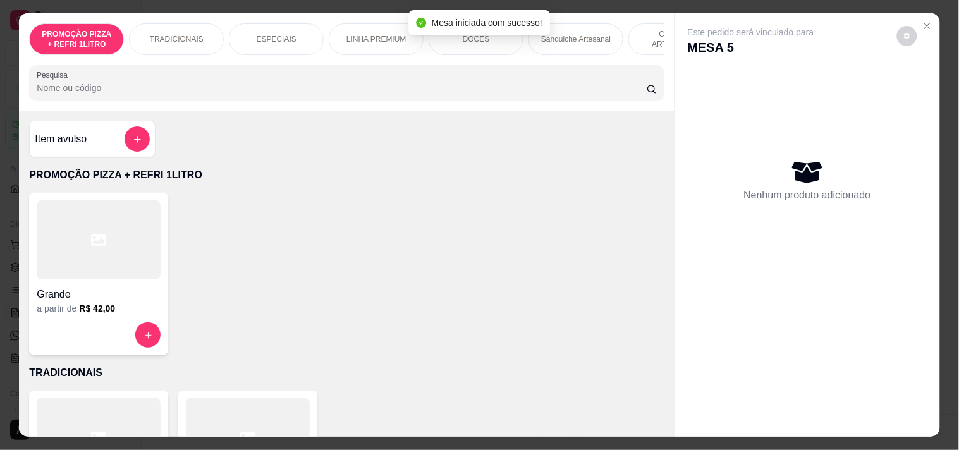
drag, startPoint x: 209, startPoint y: 36, endPoint x: 250, endPoint y: 87, distance: 65.2
click at [250, 87] on div "PROMOÇÃO PIZZA + REFRI 1LITRO TRADICIONAIS ESPECIAIS LINHA PREMIUM DOCES Sandui…" at bounding box center [346, 61] width 655 height 97
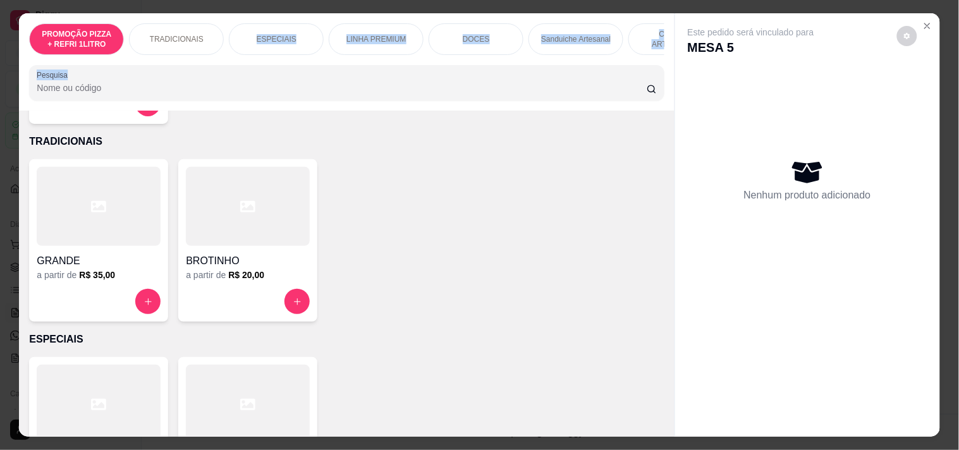
scroll to position [281, 0]
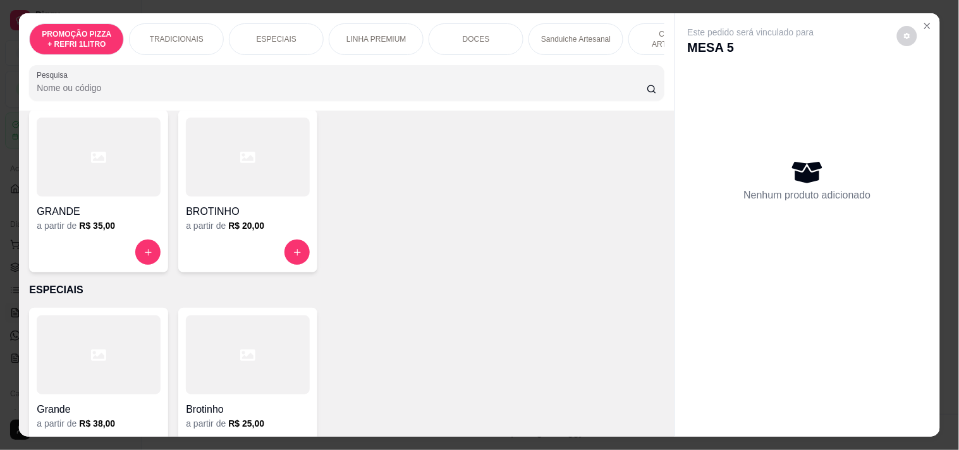
click at [226, 255] on div at bounding box center [248, 252] width 124 height 25
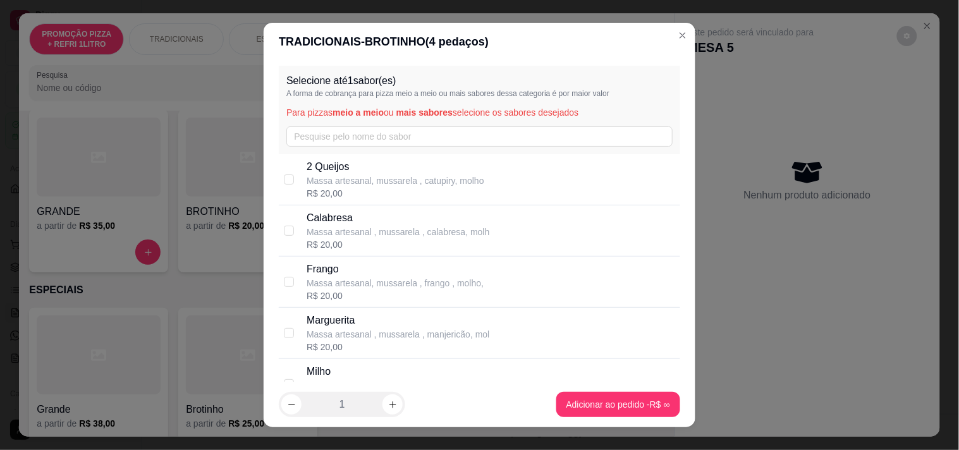
click at [357, 281] on p "Massa artesanal, mussarela , frango , molho," at bounding box center [395, 283] width 177 height 13
checkbox input "true"
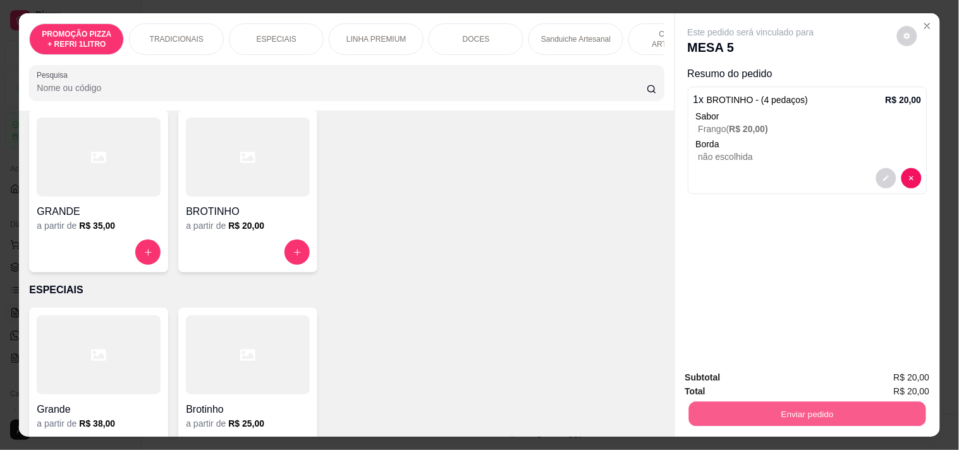
click at [770, 412] on button "Enviar pedido" at bounding box center [806, 413] width 237 height 25
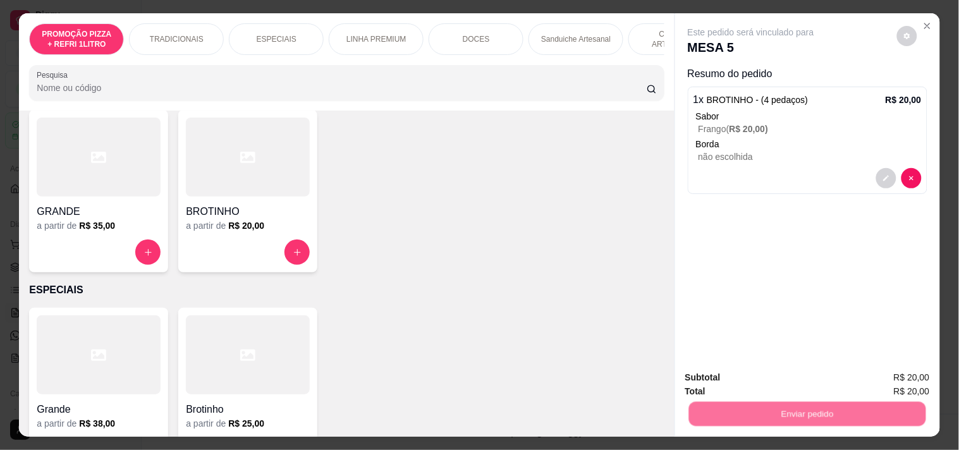
click at [777, 375] on button "Registrar cliente" at bounding box center [812, 377] width 83 height 24
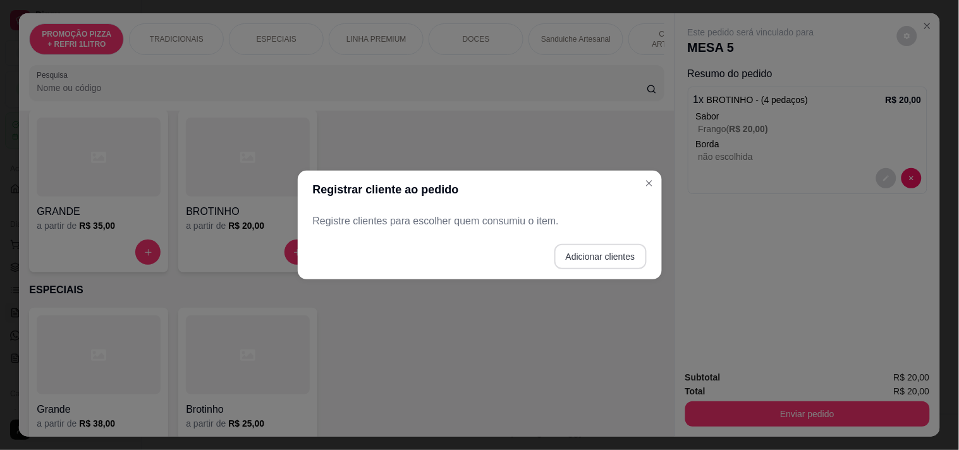
click at [579, 255] on button "Adicionar clientes" at bounding box center [600, 256] width 92 height 25
click at [456, 228] on input "Nome do cliente" at bounding box center [479, 226] width 319 height 13
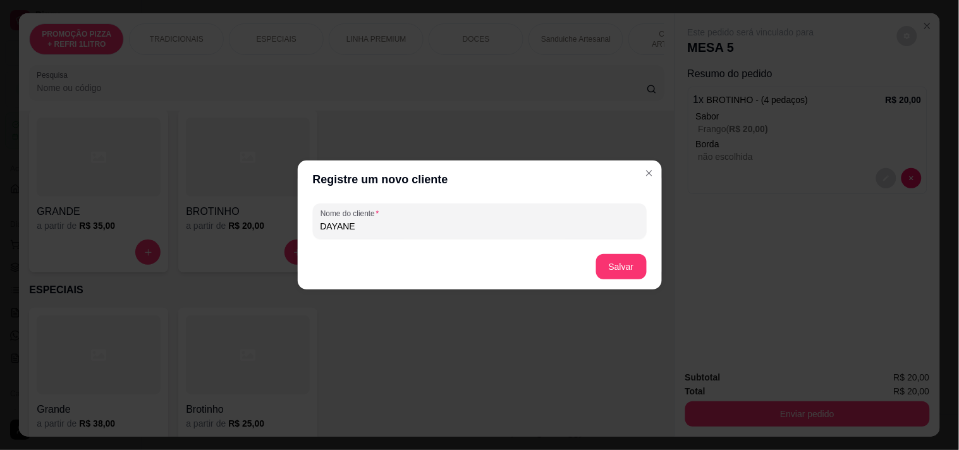
type input "DAYANE"
click at [651, 260] on footer "Salvar" at bounding box center [480, 267] width 364 height 46
click at [625, 271] on button "Salvar" at bounding box center [621, 266] width 51 height 25
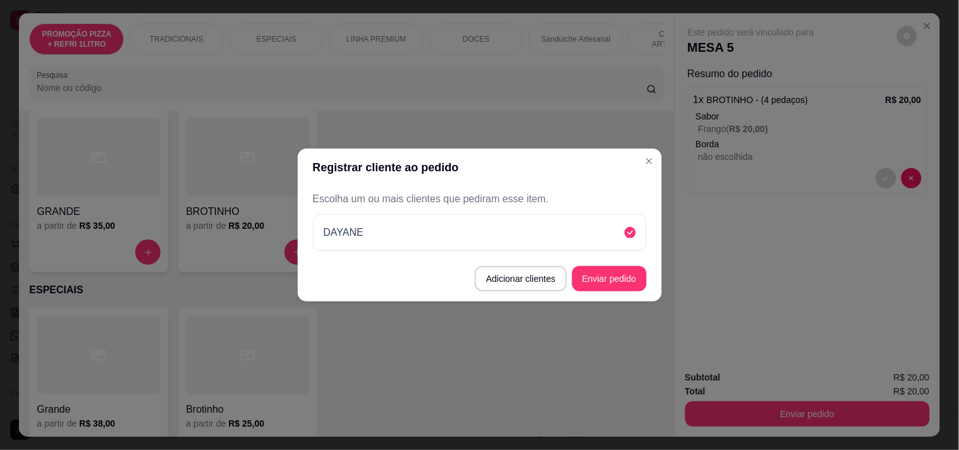
click at [635, 283] on button "Enviar pedido" at bounding box center [609, 278] width 75 height 25
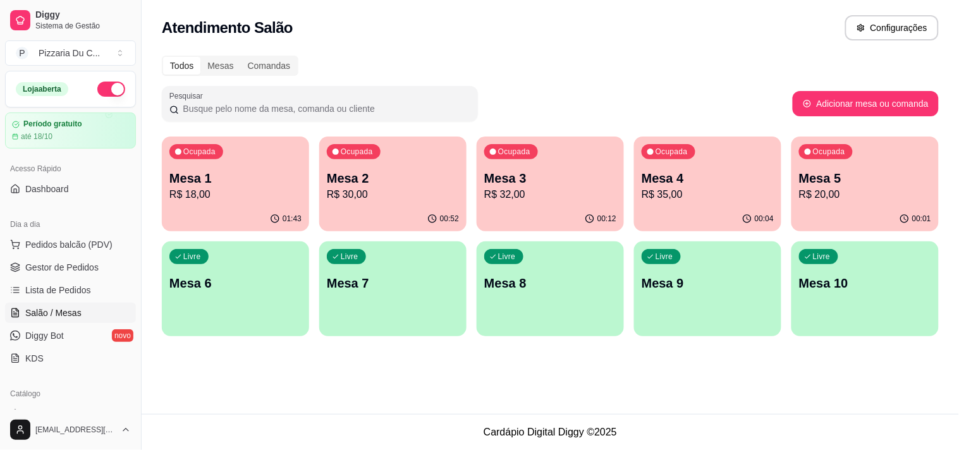
click at [539, 197] on p "R$ 32,00" at bounding box center [550, 194] width 132 height 15
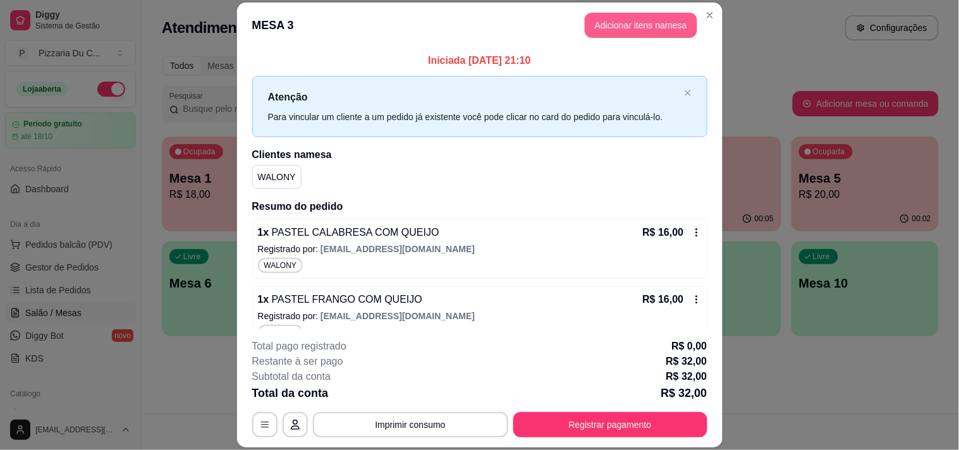
click at [662, 27] on button "Adicionar itens na mesa" at bounding box center [641, 25] width 113 height 25
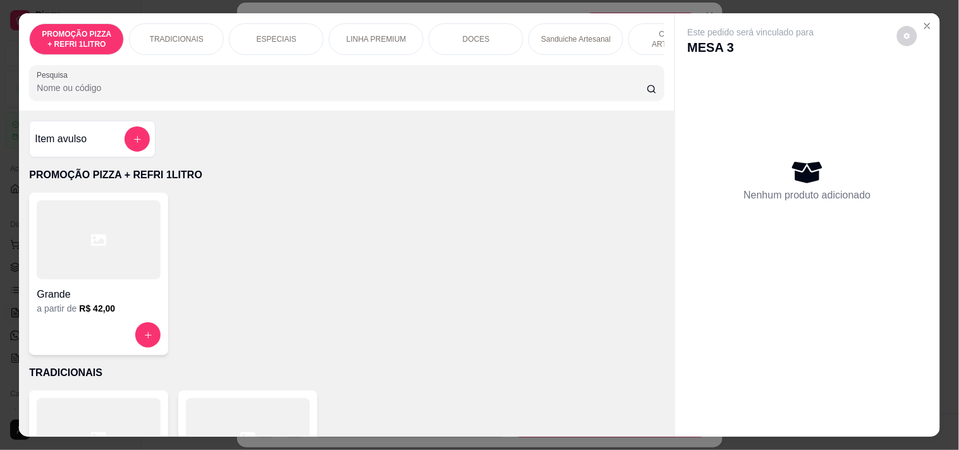
click at [623, 64] on div "PROMOÇÃO PIZZA + REFRI 1LITRO TRADICIONAIS ESPECIAIS LINHA PREMIUM DOCES Sandui…" at bounding box center [346, 61] width 655 height 97
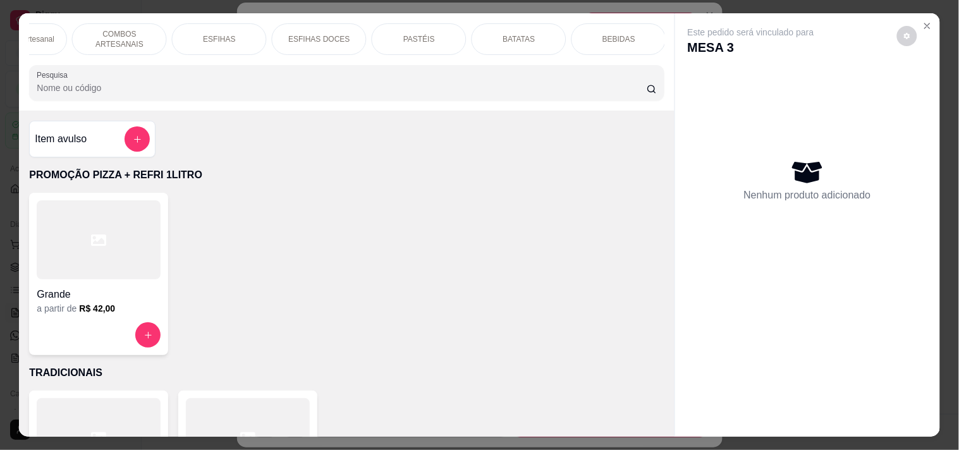
click at [602, 39] on p "BEBIDAS" at bounding box center [618, 39] width 33 height 10
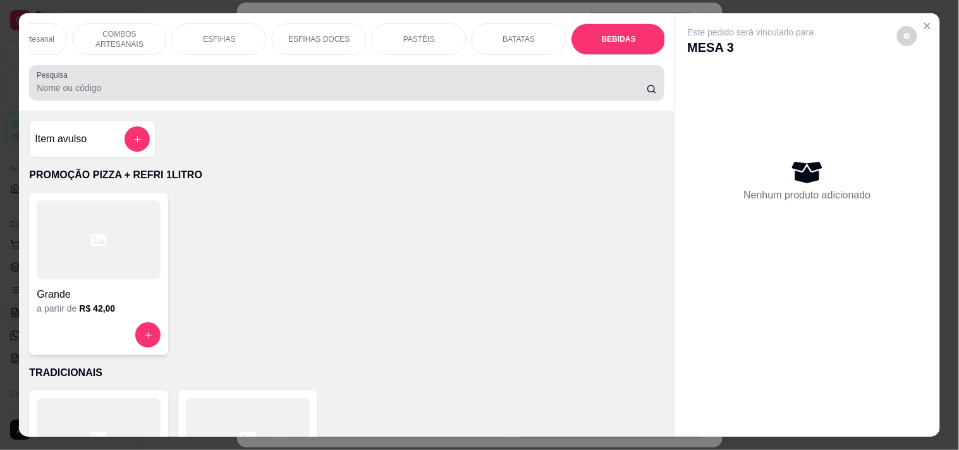
scroll to position [32, 0]
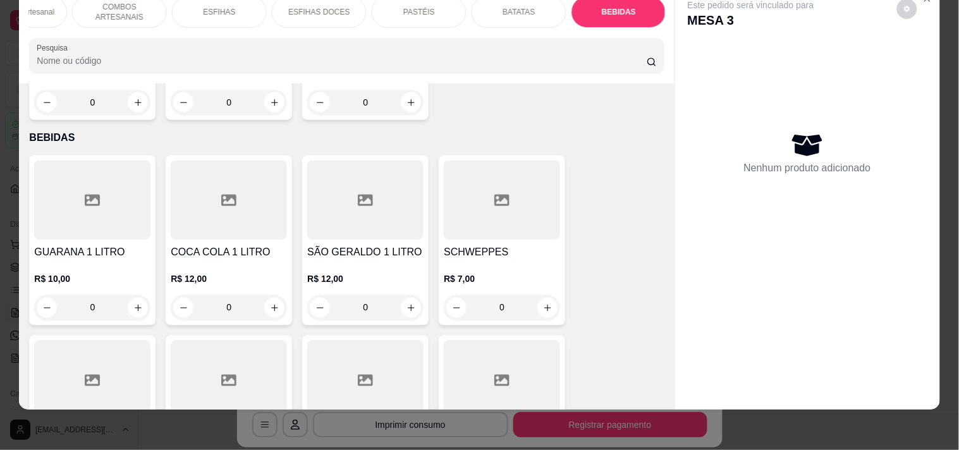
click at [91, 350] on div at bounding box center [92, 380] width 116 height 79
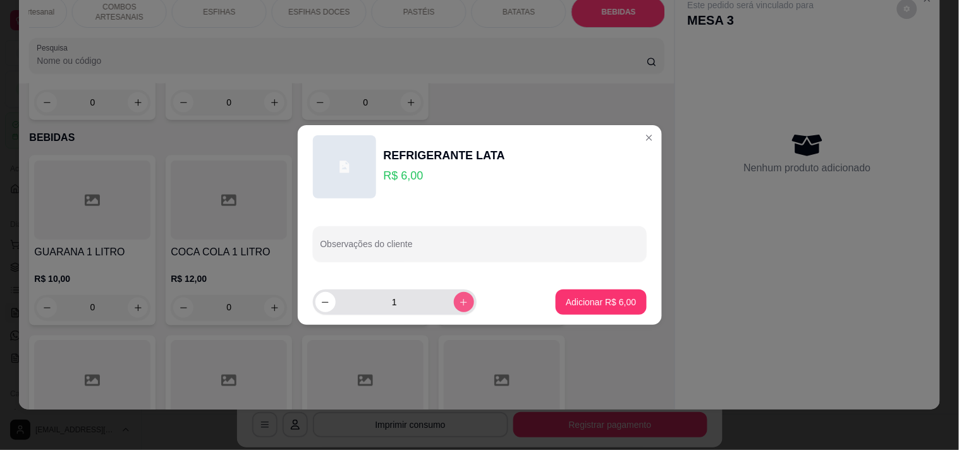
click at [459, 303] on icon "increase-product-quantity" at bounding box center [463, 302] width 9 height 9
type input "2"
click at [585, 303] on p "Adicionar R$ 12,00" at bounding box center [598, 302] width 75 height 13
type input "2"
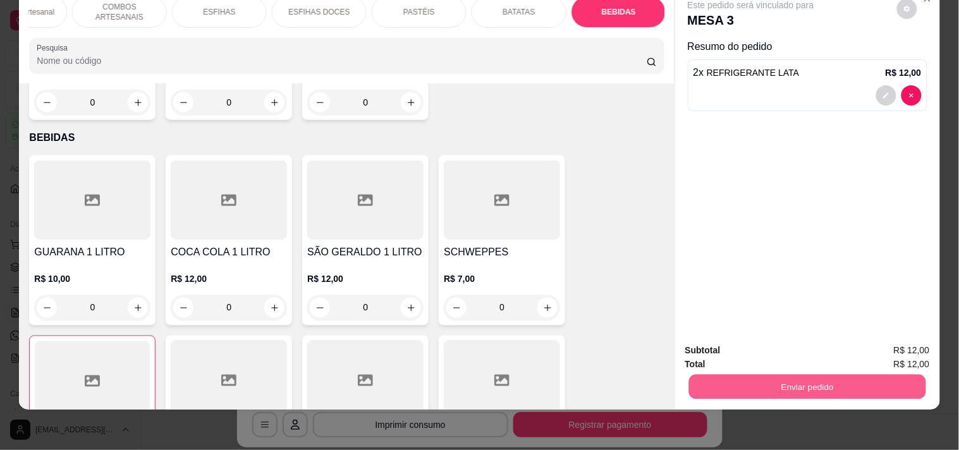
click at [741, 374] on button "Enviar pedido" at bounding box center [806, 386] width 237 height 25
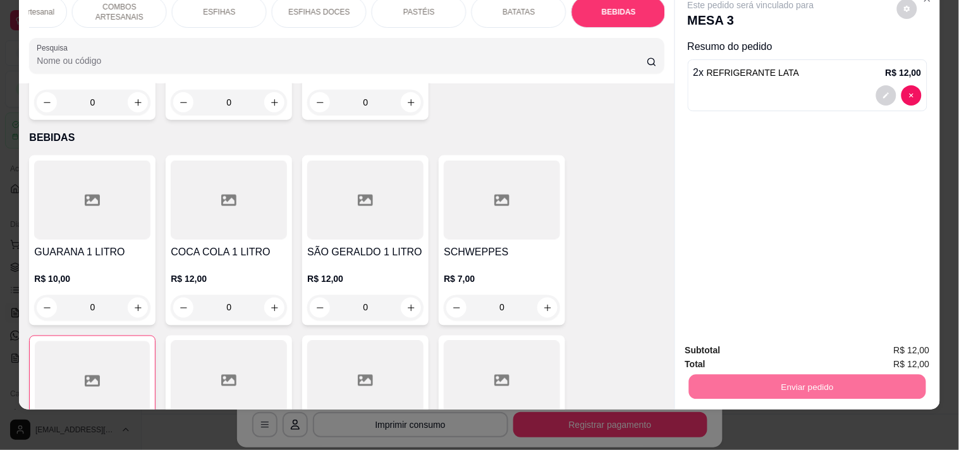
click at [932, 337] on button "Enviar pedido" at bounding box center [896, 345] width 71 height 24
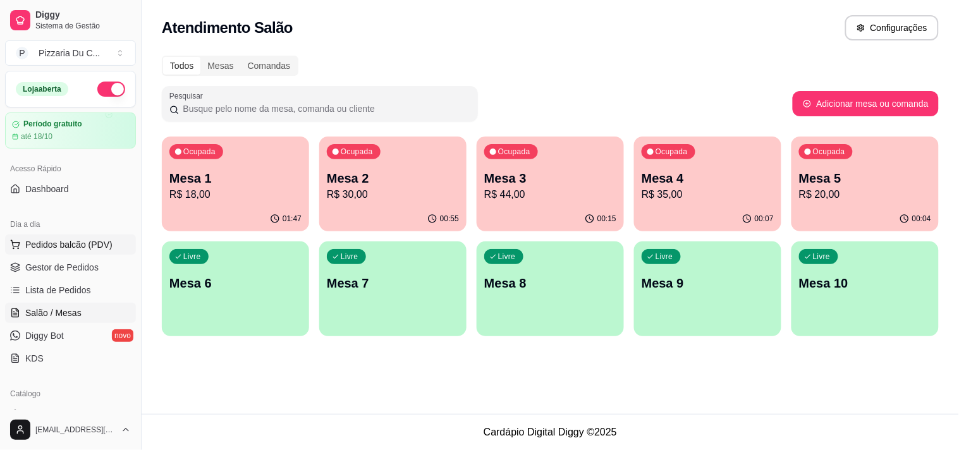
click at [87, 237] on button "Pedidos balcão (PDV)" at bounding box center [70, 245] width 131 height 20
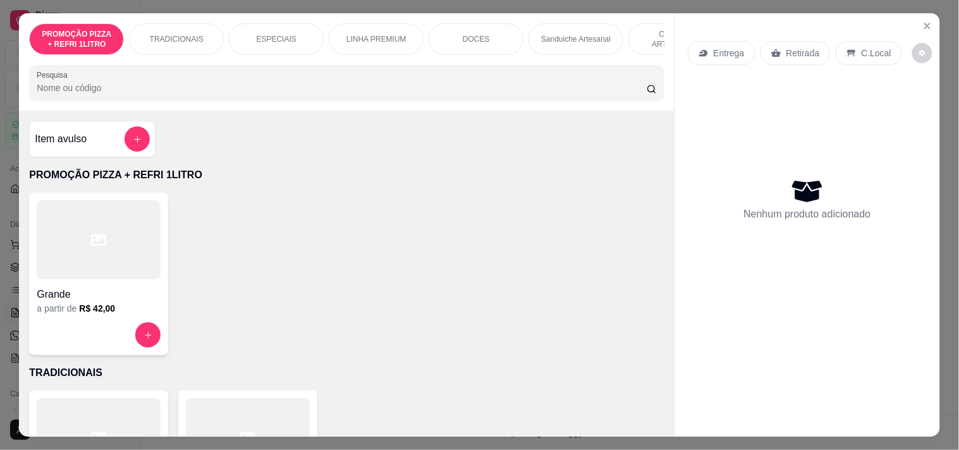
click at [732, 47] on p "Entrega" at bounding box center [729, 53] width 31 height 13
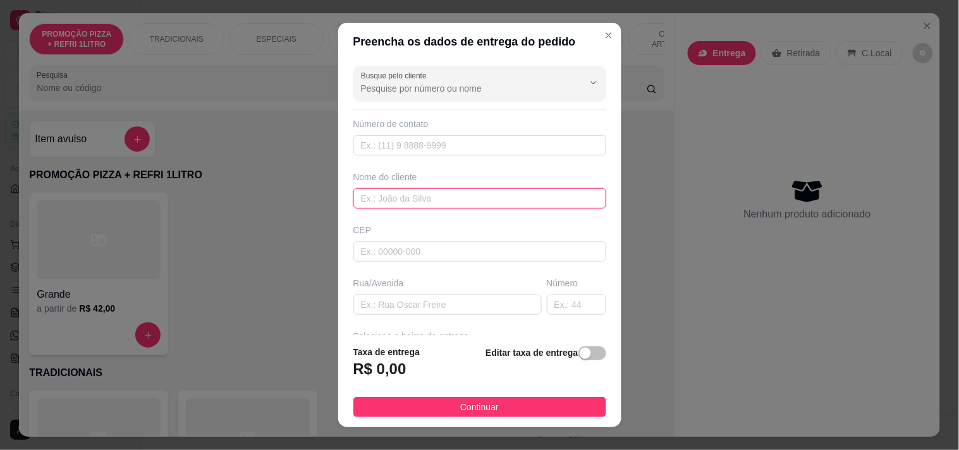
click at [421, 198] on input "text" at bounding box center [479, 198] width 253 height 20
type input "[PERSON_NAME]"
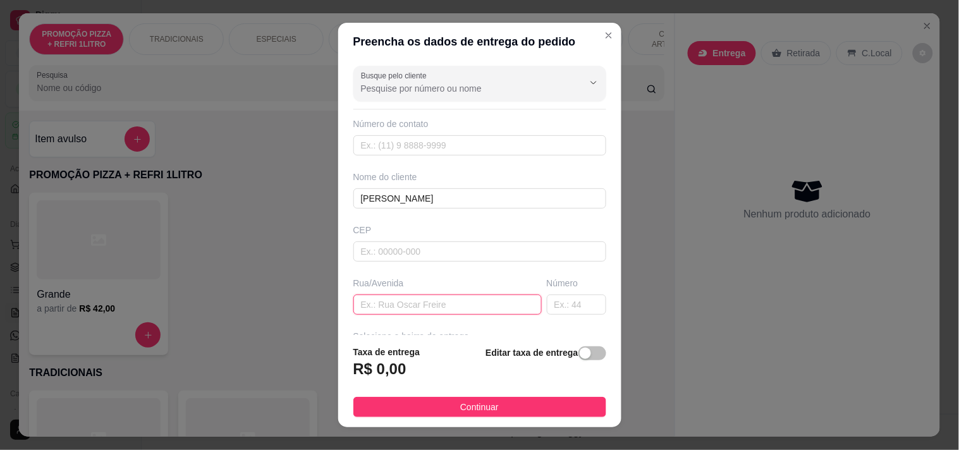
click at [440, 313] on input "text" at bounding box center [447, 305] width 188 height 20
paste input "Barão de Canindé 756"
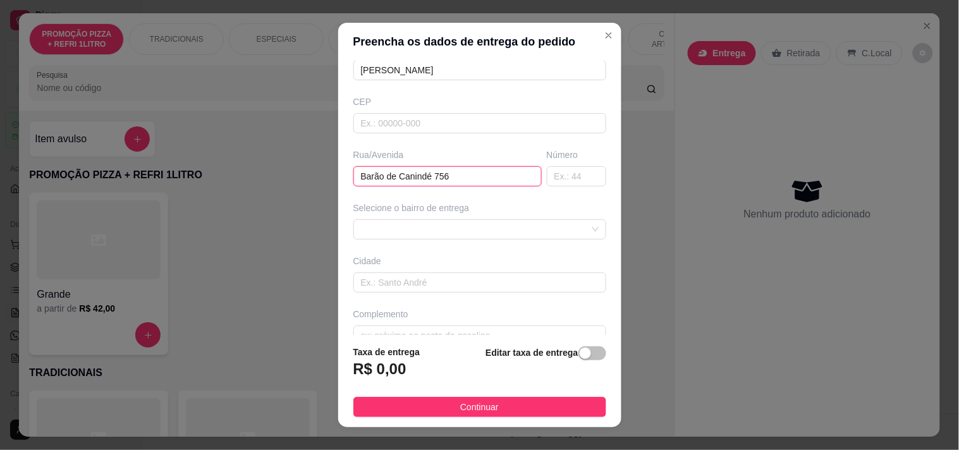
scroll to position [140, 0]
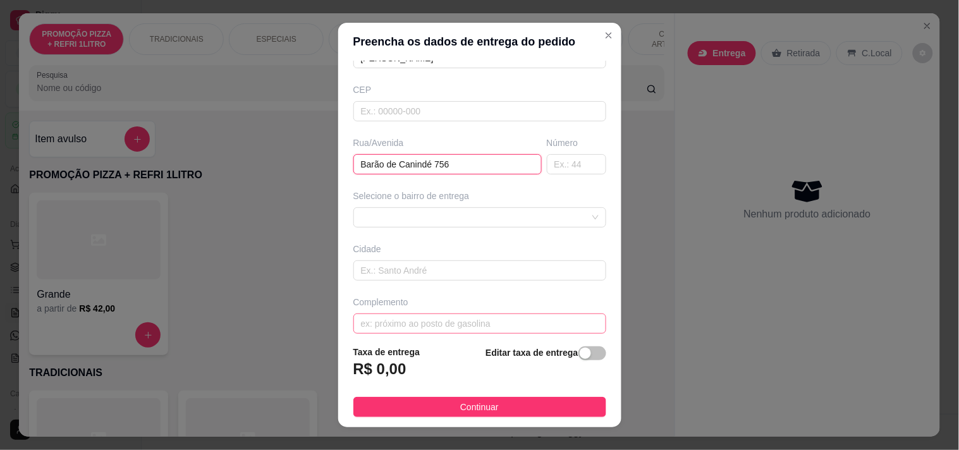
type input "Barão de Canindé 756"
click at [436, 323] on input "text" at bounding box center [479, 324] width 253 height 20
click at [436, 276] on input "text" at bounding box center [479, 270] width 253 height 20
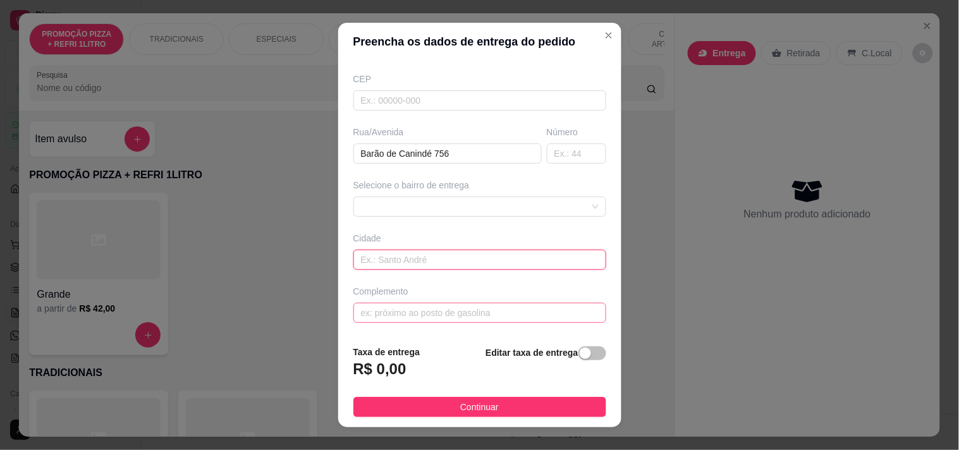
scroll to position [18, 0]
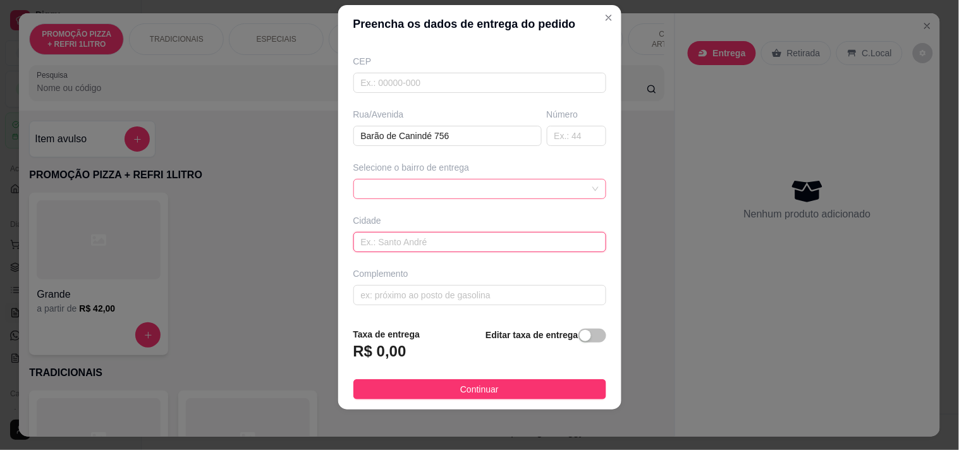
click at [448, 195] on div at bounding box center [479, 189] width 253 height 20
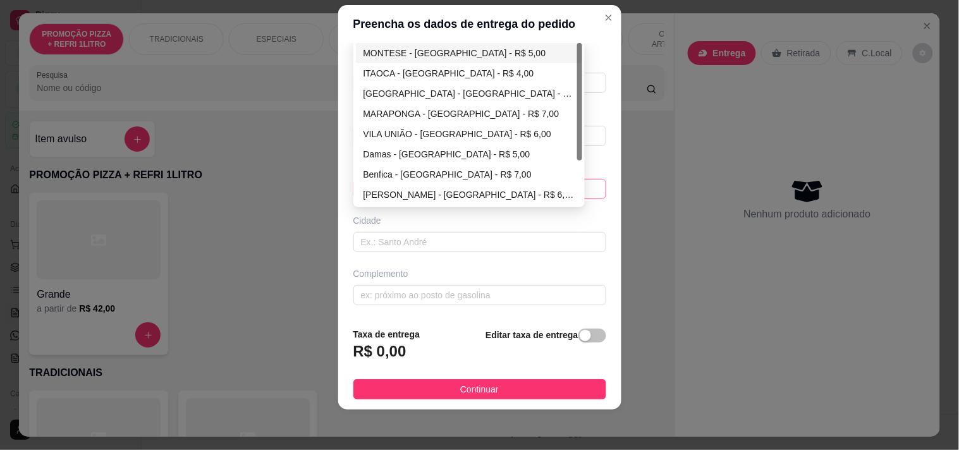
click at [431, 54] on div "MONTESE - [GEOGRAPHIC_DATA] - R$ 5,00" at bounding box center [469, 53] width 212 height 14
type input "[GEOGRAPHIC_DATA]"
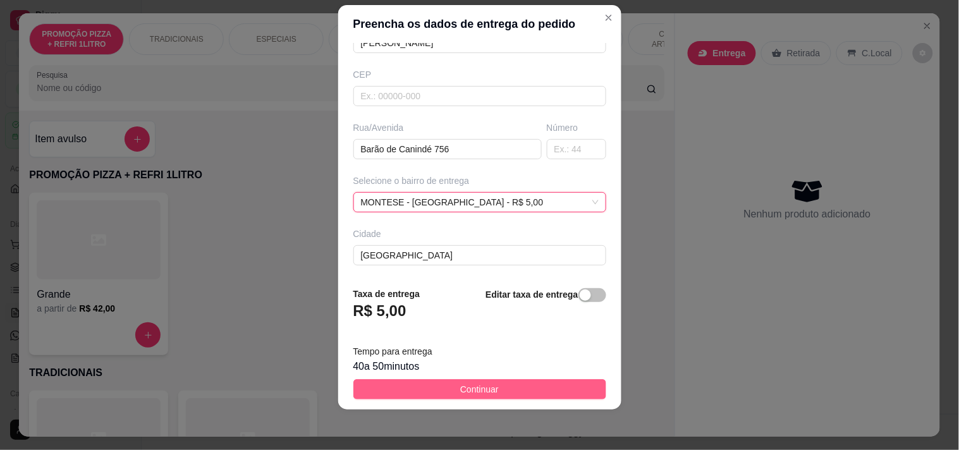
scroll to position [152, 0]
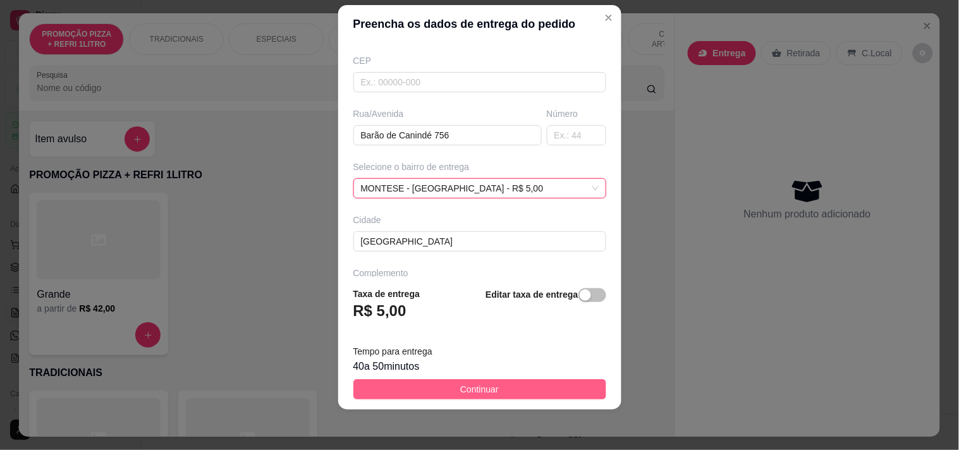
click at [446, 386] on button "Continuar" at bounding box center [479, 389] width 253 height 20
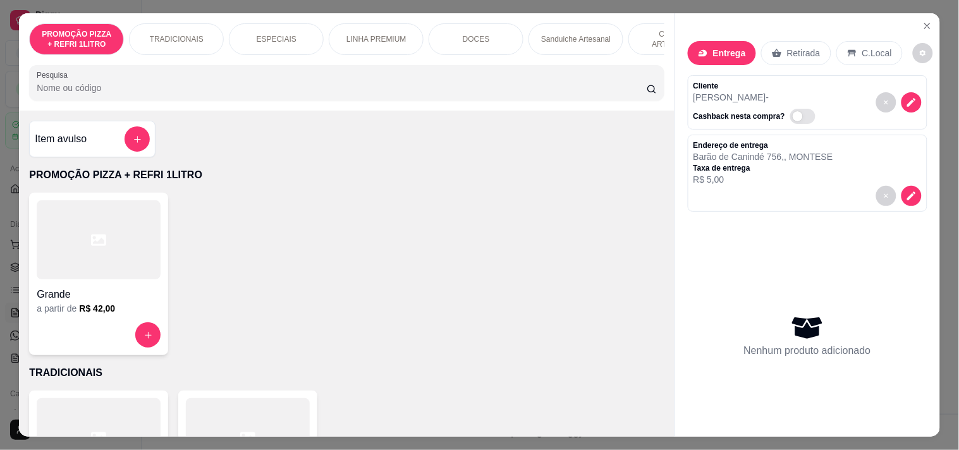
click at [408, 55] on div "PROMOÇÃO PIZZA + REFRI 1LITRO TRADICIONAIS ESPECIAIS LINHA PREMIUM DOCES Sandui…" at bounding box center [346, 39] width 635 height 32
click at [533, 35] on div "Sanduiche Artesanal" at bounding box center [575, 39] width 95 height 32
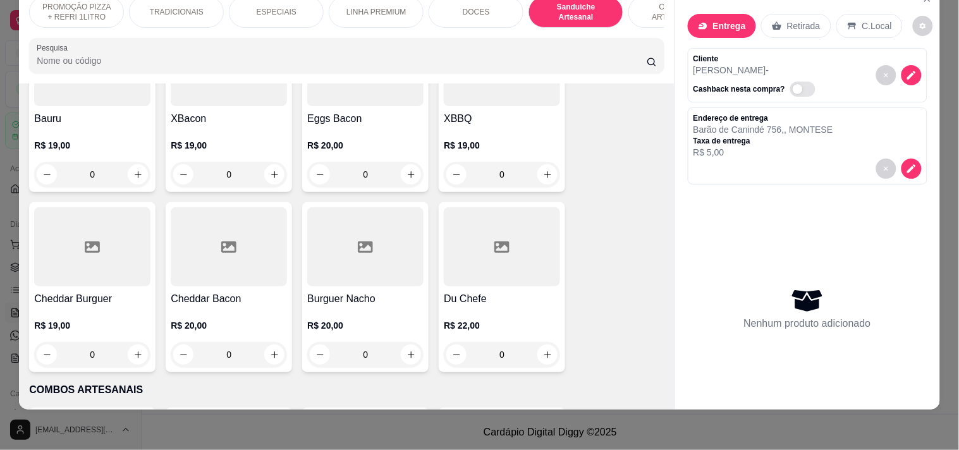
scroll to position [1327, 0]
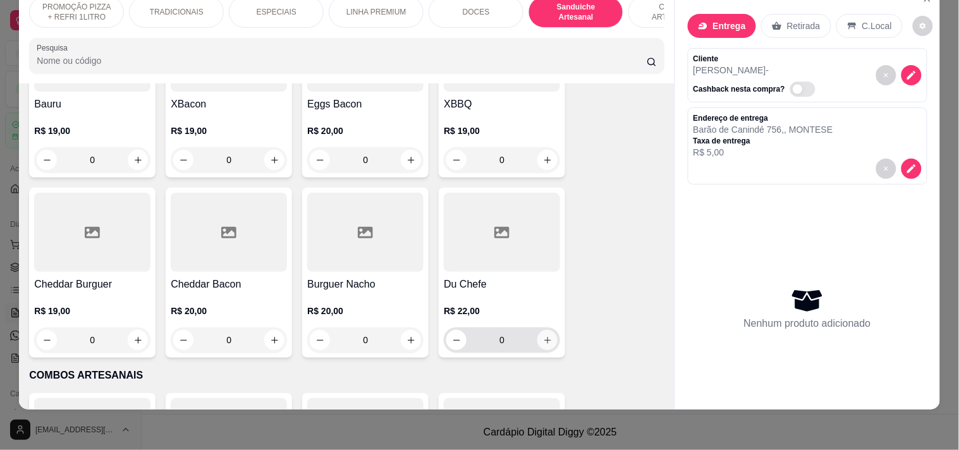
click at [543, 338] on icon "increase-product-quantity" at bounding box center [547, 340] width 9 height 9
type input "1"
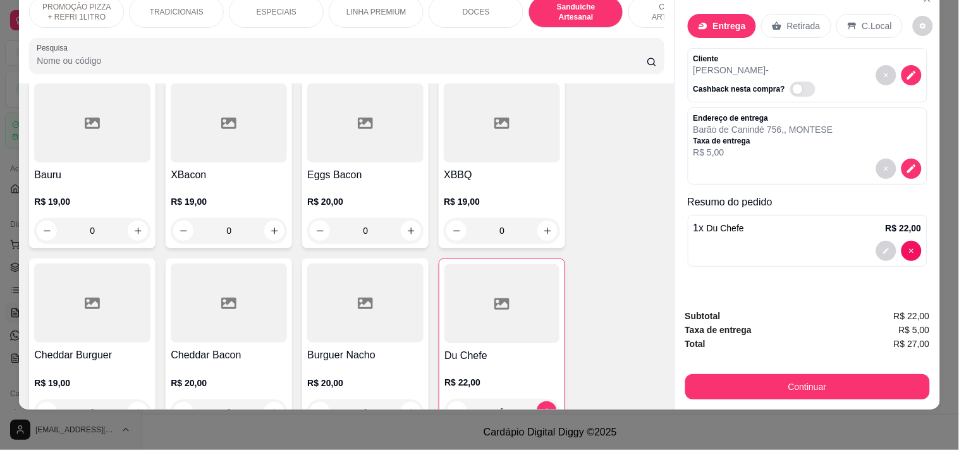
click at [643, 2] on p "COMBOS ARTESANAIS" at bounding box center [675, 12] width 73 height 20
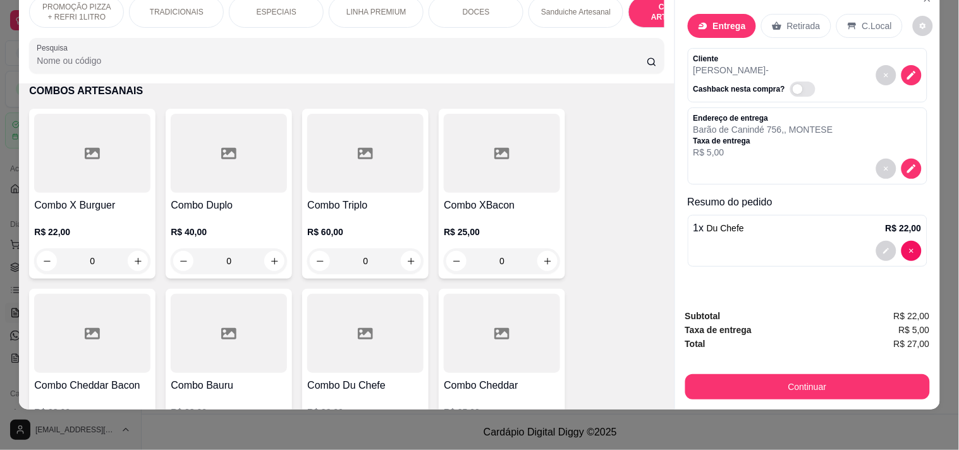
click at [643, 13] on div "COMBOS ARTESANAIS" at bounding box center [675, 12] width 95 height 32
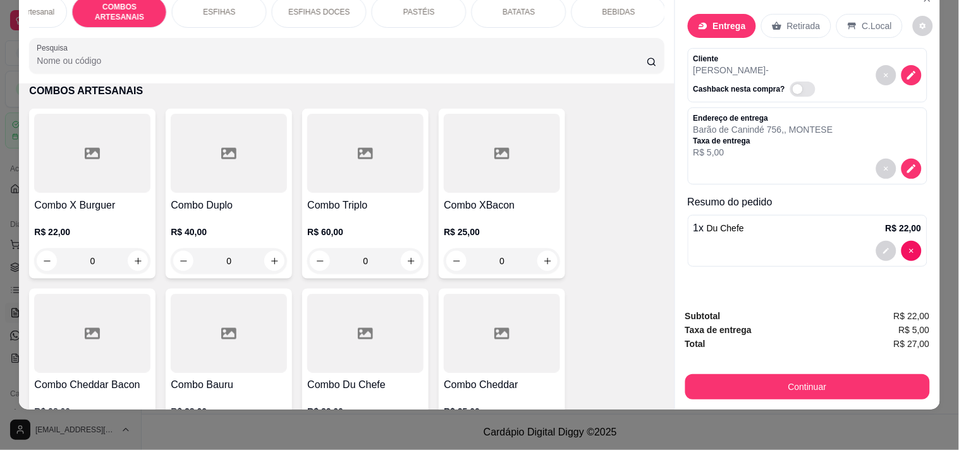
scroll to position [0, 558]
click at [592, 6] on div "BEBIDAS" at bounding box center [617, 12] width 95 height 32
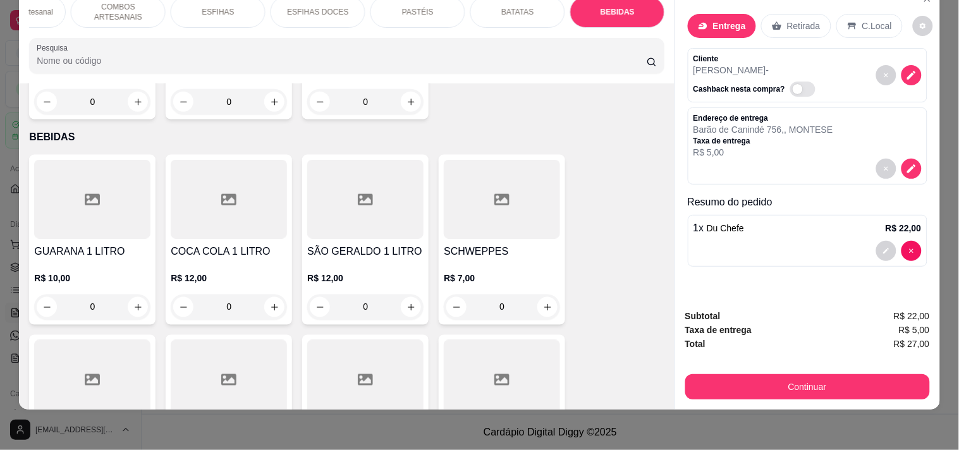
click at [533, 6] on div "BATATAS" at bounding box center [517, 12] width 95 height 32
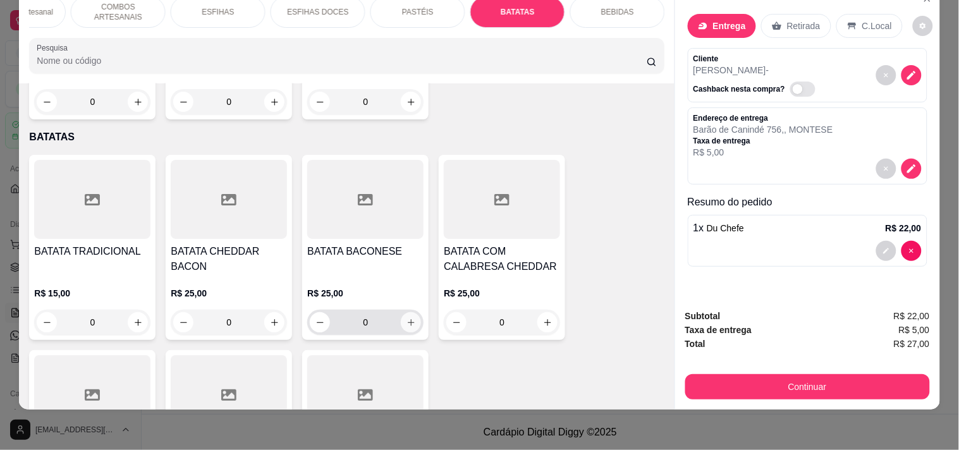
click at [401, 312] on button "increase-product-quantity" at bounding box center [411, 322] width 20 height 20
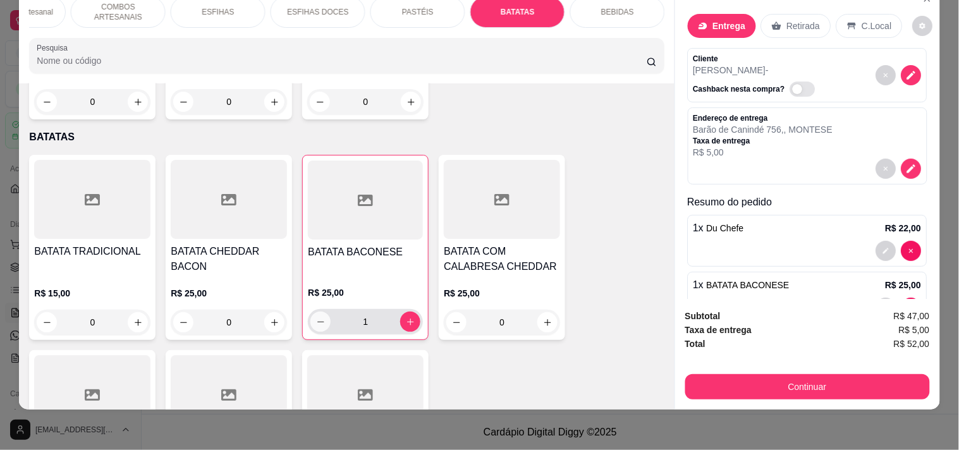
click at [325, 312] on button "decrease-product-quantity" at bounding box center [320, 322] width 20 height 20
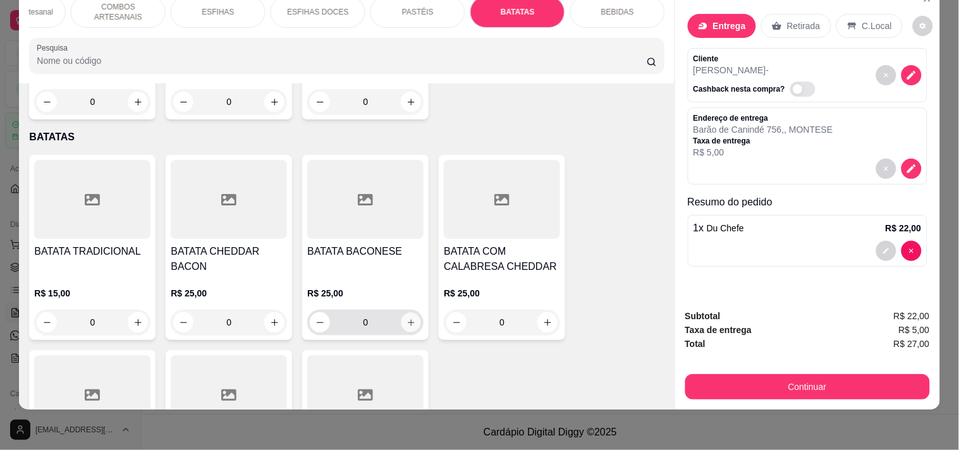
click at [401, 313] on button "increase-product-quantity" at bounding box center [411, 323] width 20 height 20
type input "1"
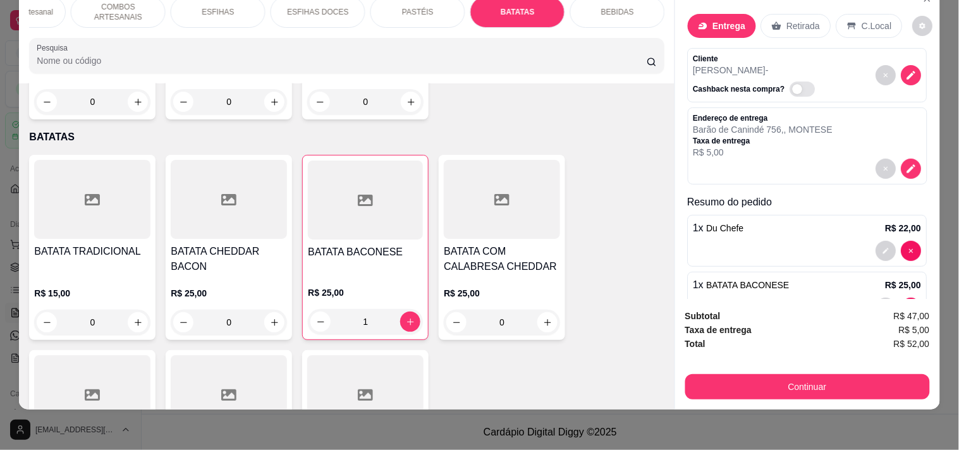
click at [396, 8] on div "PASTÉIS" at bounding box center [417, 12] width 95 height 32
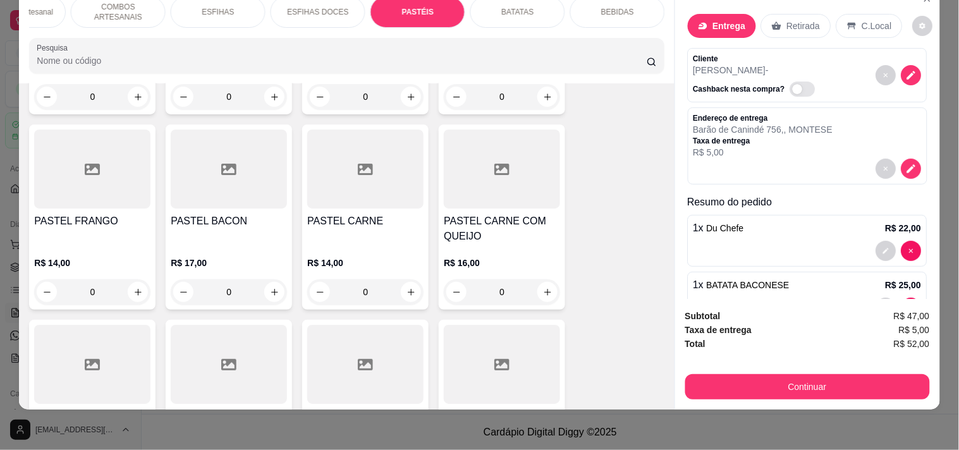
scroll to position [3676, 0]
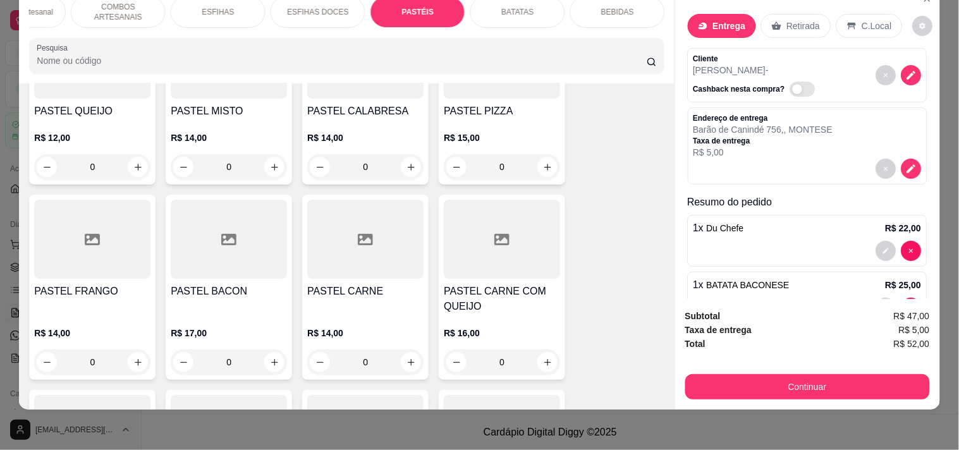
click at [542, 350] on div "0" at bounding box center [502, 362] width 116 height 25
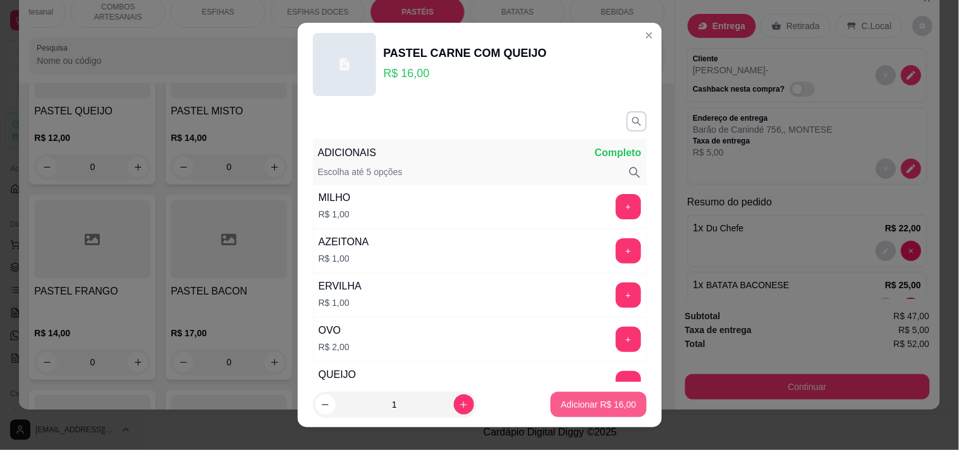
click at [609, 405] on p "Adicionar R$ 16,00" at bounding box center [598, 404] width 75 height 13
type input "1"
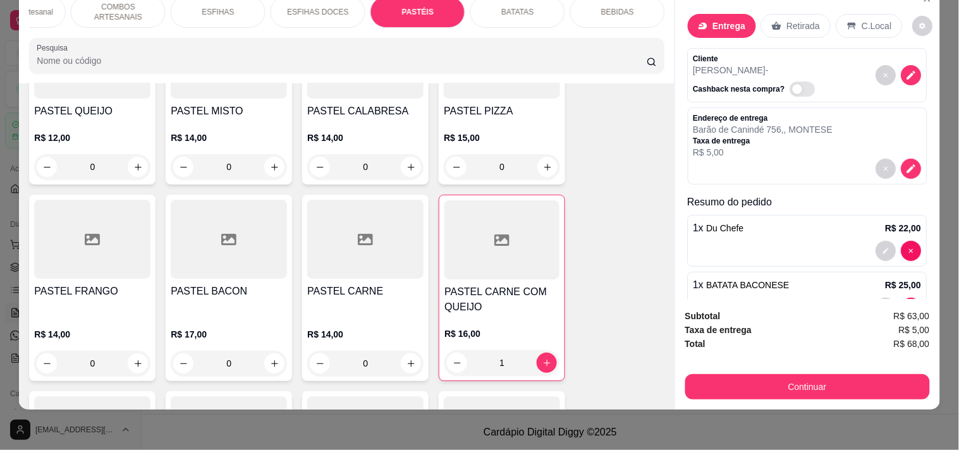
click at [123, 328] on p "R$ 14,00" at bounding box center [92, 334] width 116 height 13
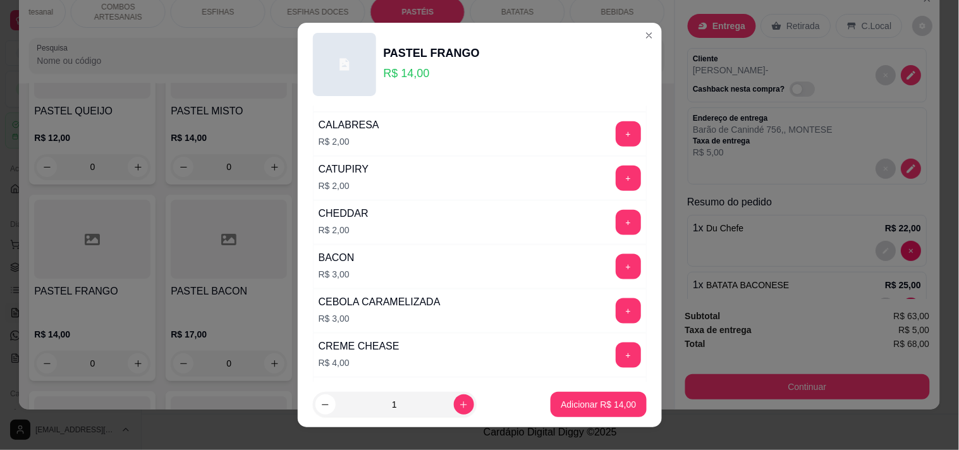
scroll to position [421, 0]
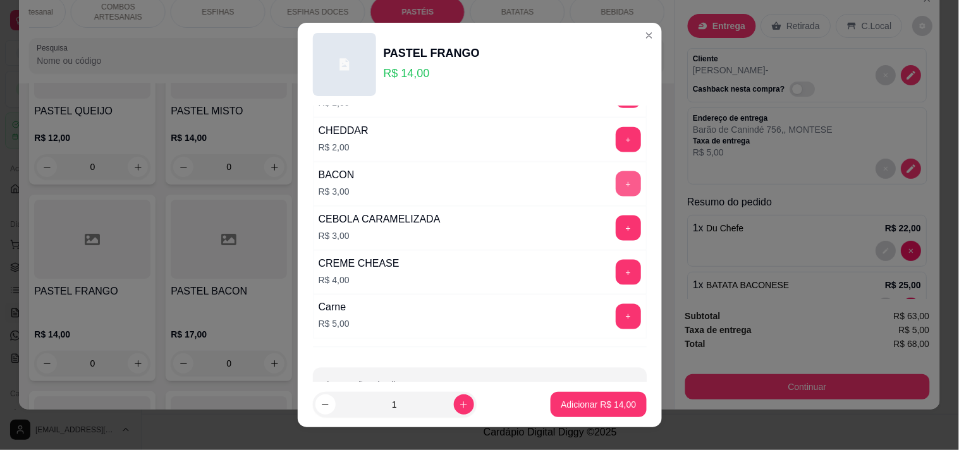
click at [616, 184] on button "+" at bounding box center [628, 183] width 25 height 25
click at [564, 400] on p "Adicionar R$ 17,00" at bounding box center [598, 404] width 75 height 13
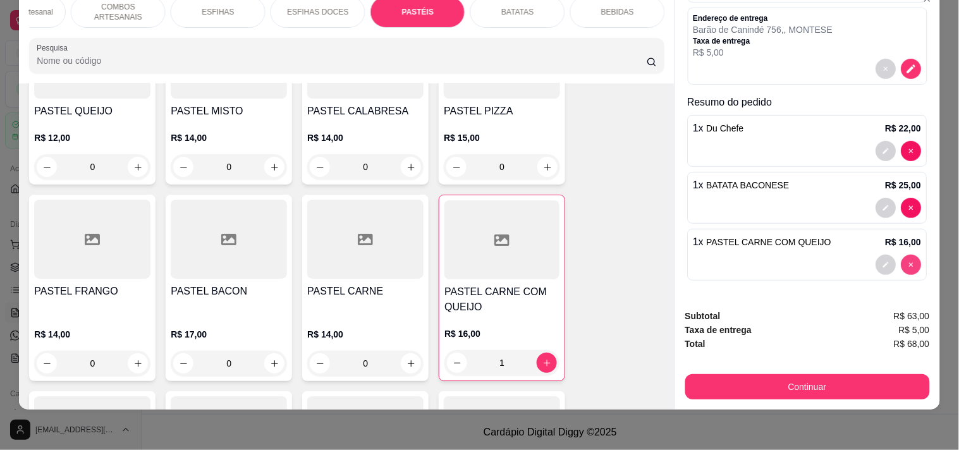
scroll to position [100, 0]
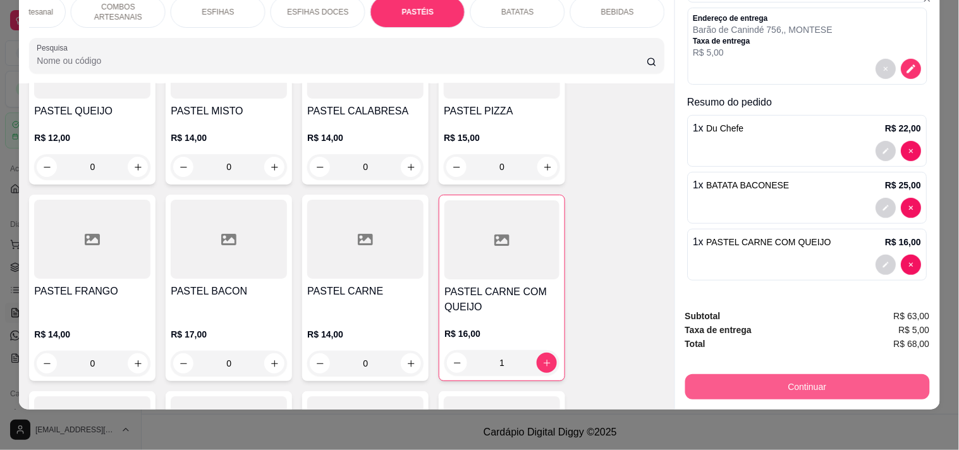
click at [826, 379] on button "Continuar" at bounding box center [807, 386] width 245 height 25
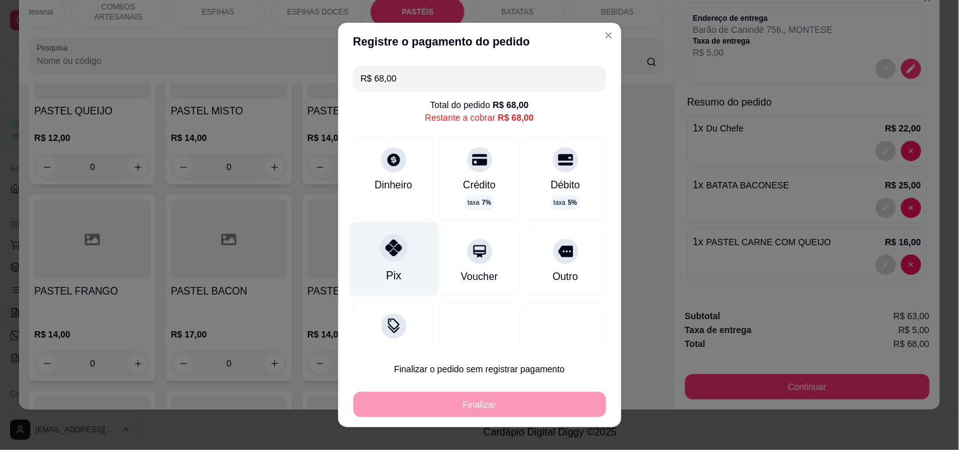
click at [406, 260] on div "Pix" at bounding box center [393, 259] width 89 height 74
type input "R$ 0,00"
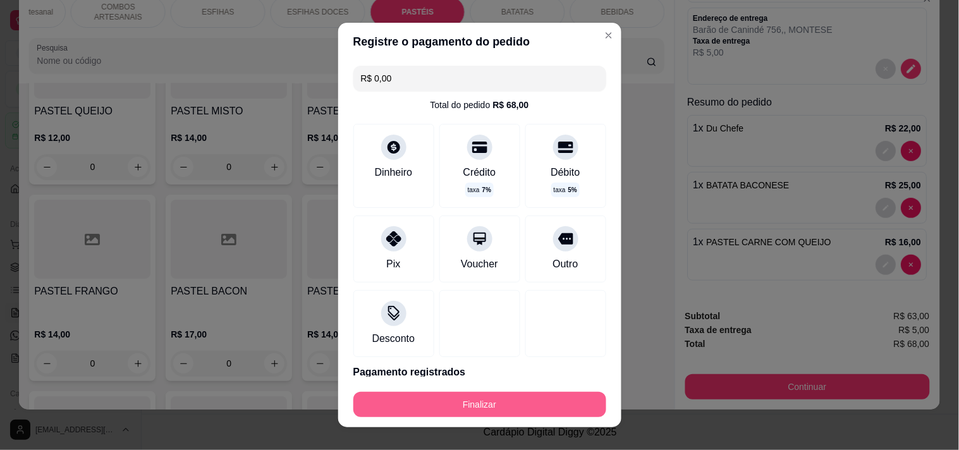
click at [430, 408] on button "Finalizar" at bounding box center [479, 404] width 253 height 25
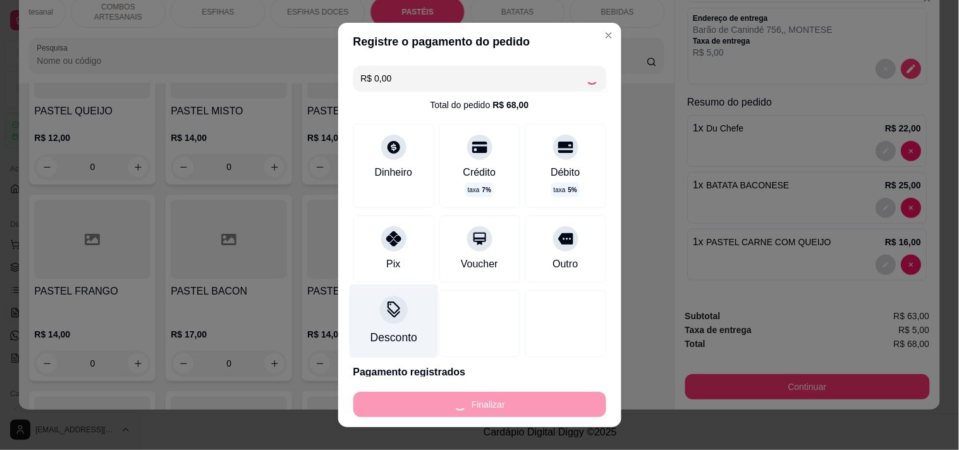
type input "0"
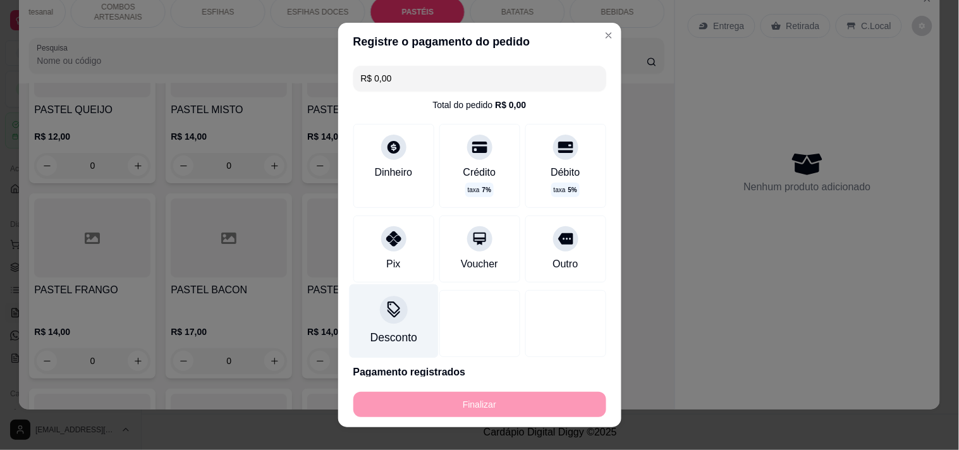
type input "-R$ 68,00"
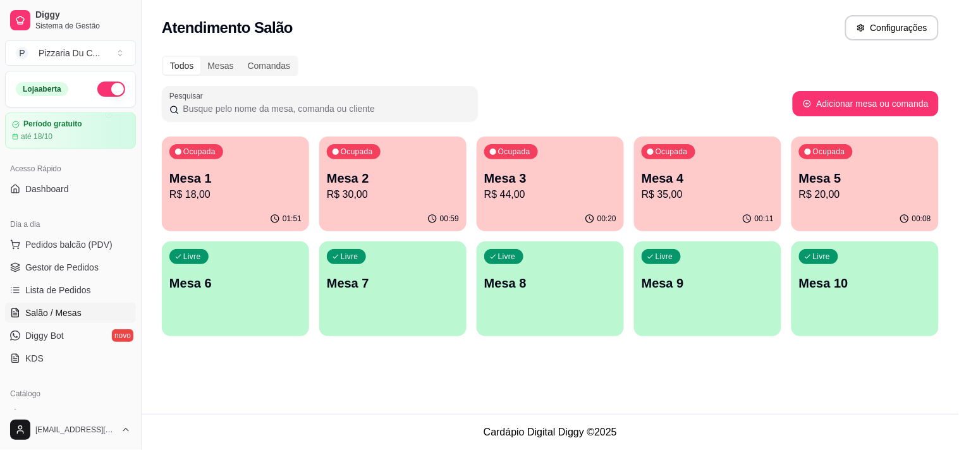
click at [207, 277] on p "Mesa 6" at bounding box center [235, 283] width 132 height 18
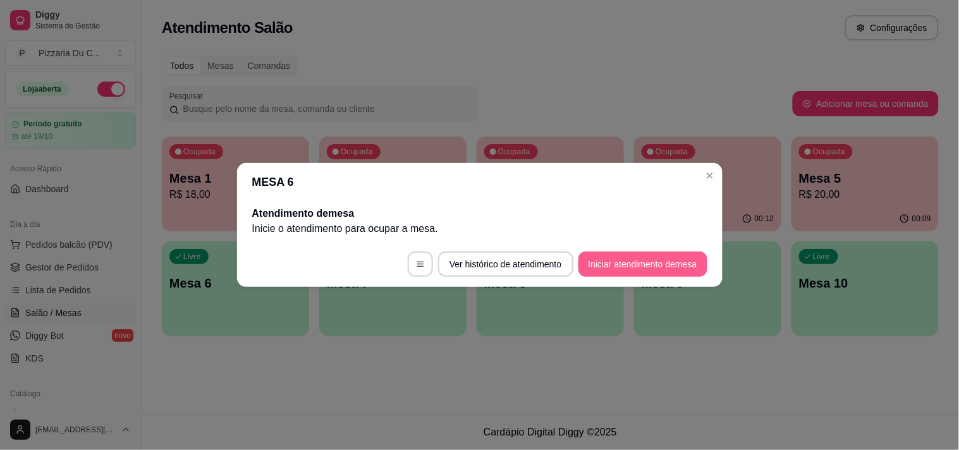
click at [630, 260] on button "Iniciar atendimento de mesa" at bounding box center [642, 264] width 129 height 25
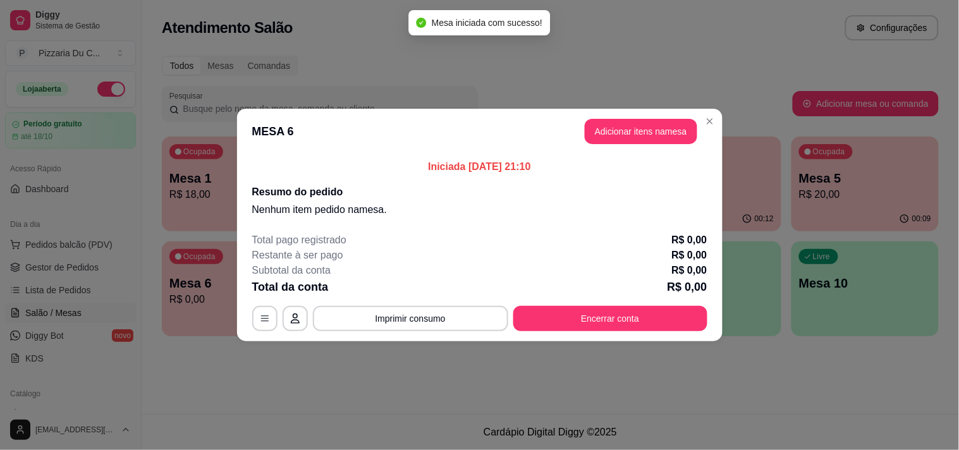
click at [662, 118] on header "MESA 6 Adicionar itens na mesa" at bounding box center [479, 132] width 485 height 46
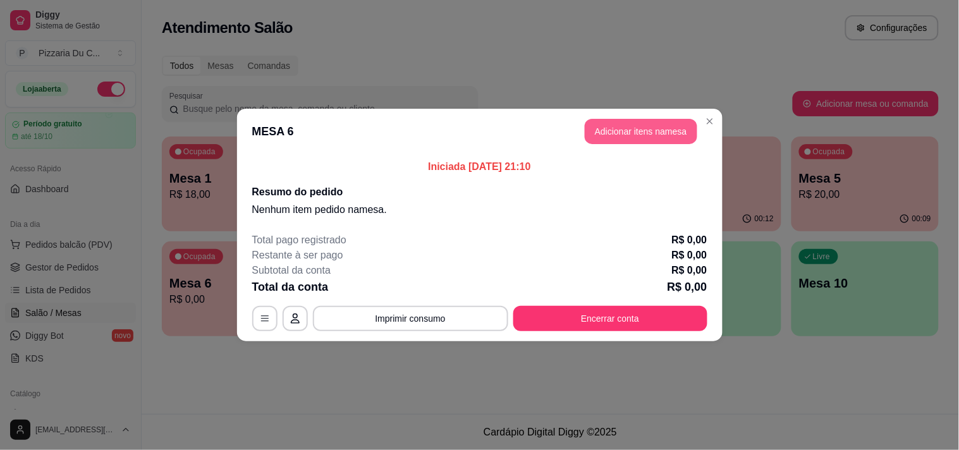
click at [662, 119] on button "Adicionar itens na mesa" at bounding box center [641, 131] width 113 height 25
click at [662, 121] on button "Adicionar itens na mesa" at bounding box center [641, 131] width 113 height 25
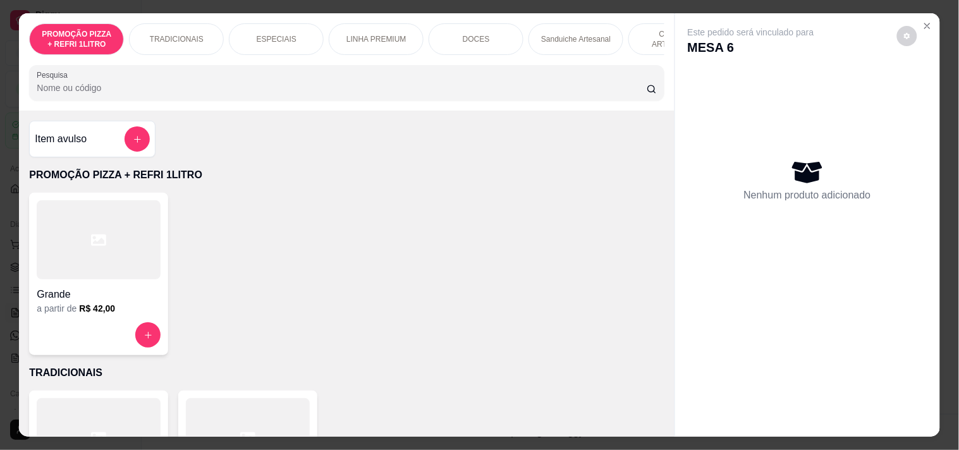
scroll to position [0, 556]
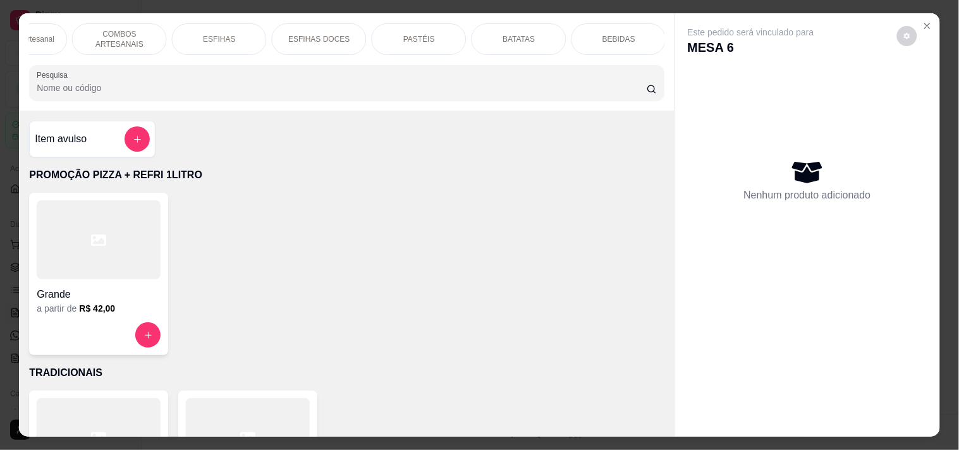
click at [394, 37] on div "PASTÉIS" at bounding box center [419, 39] width 95 height 32
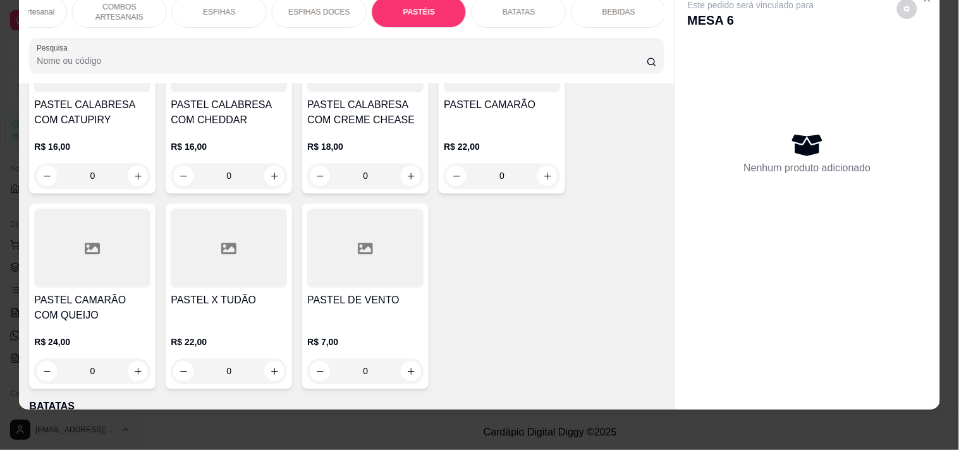
scroll to position [4657, 0]
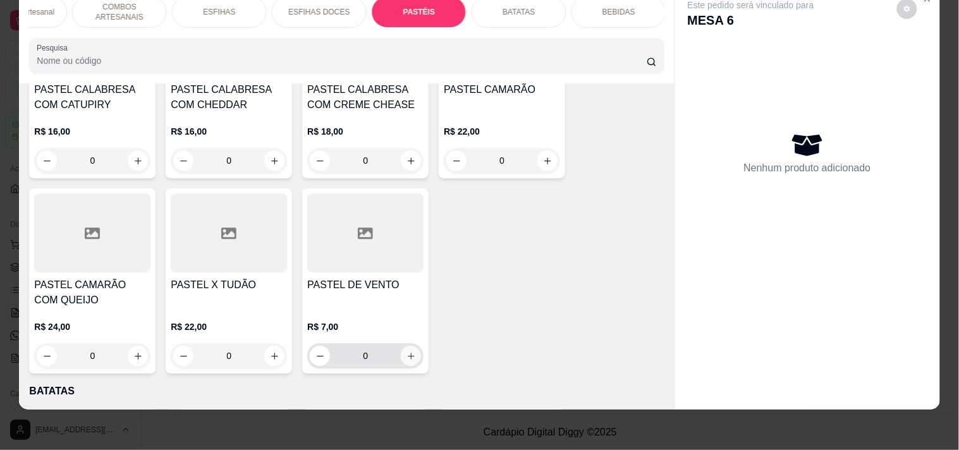
click at [407, 351] on icon "increase-product-quantity" at bounding box center [410, 355] width 9 height 9
type input "1"
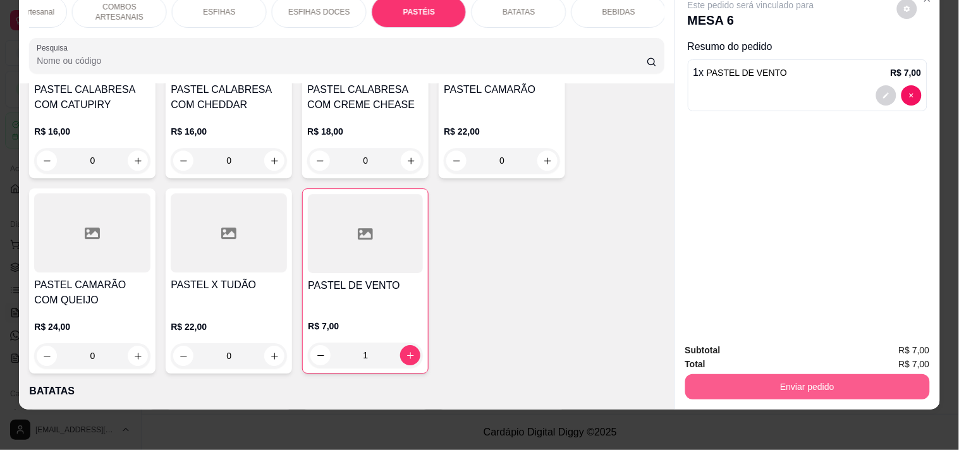
click at [741, 374] on button "Enviar pedido" at bounding box center [807, 386] width 245 height 25
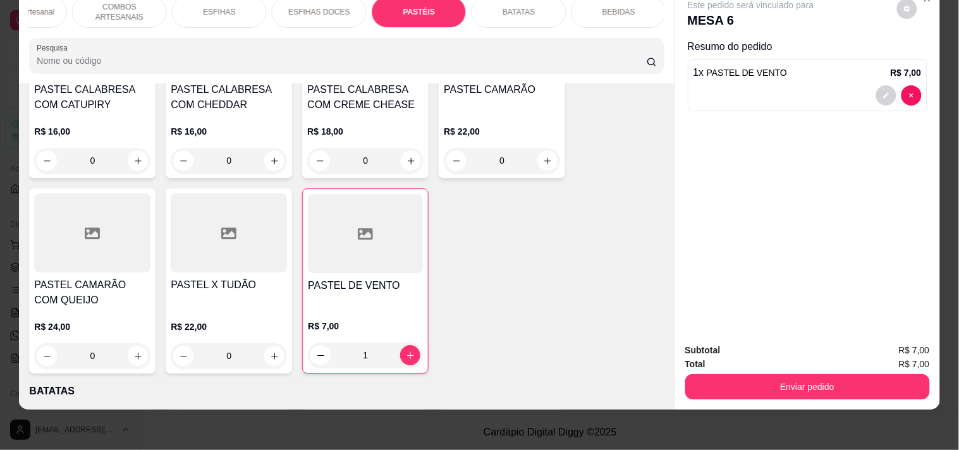
click at [125, 4] on p "COMBOS ARTESANAIS" at bounding box center [119, 12] width 73 height 20
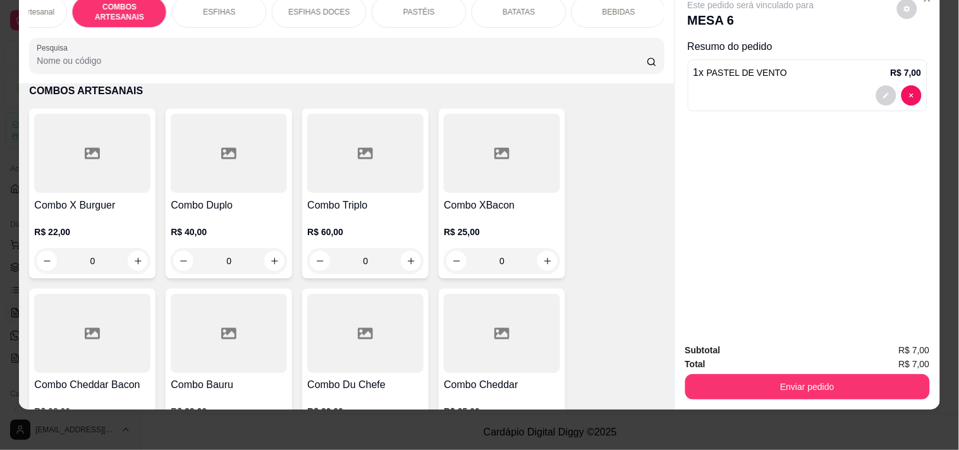
click at [48, 2] on div "Sanduiche Artesanal" at bounding box center [19, 12] width 95 height 32
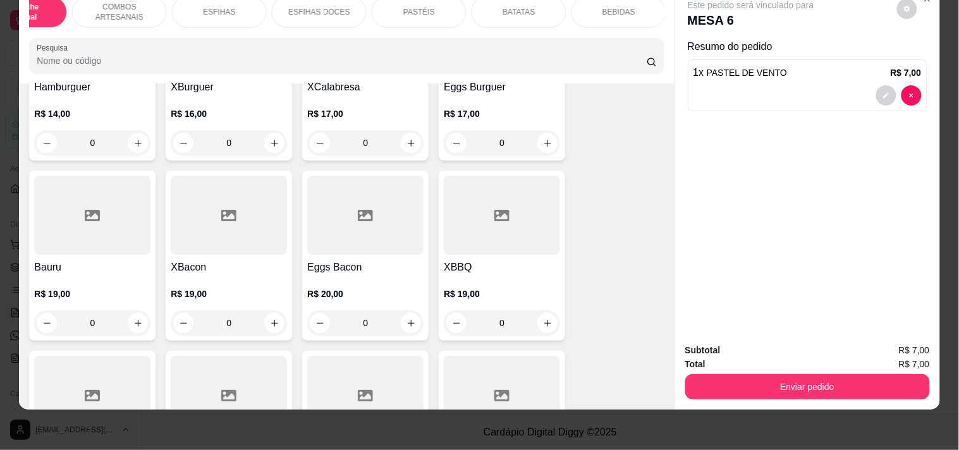
scroll to position [1327, 0]
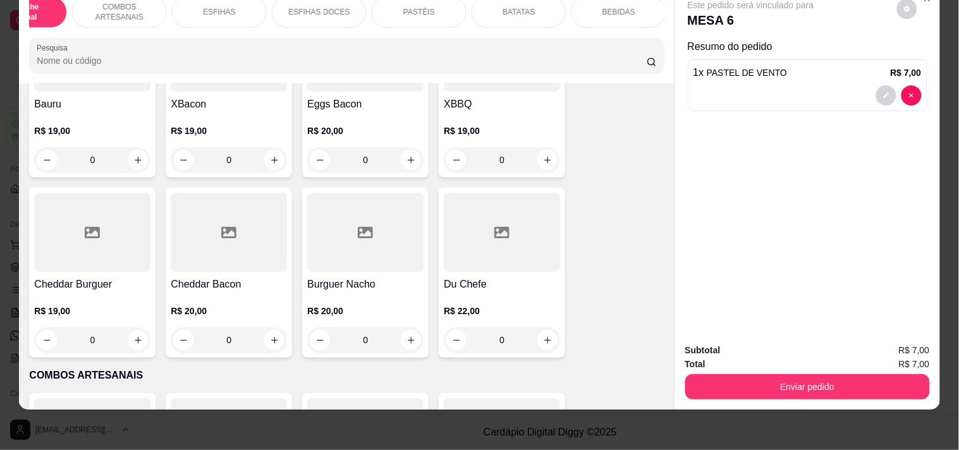
click at [267, 338] on div "0" at bounding box center [229, 339] width 116 height 25
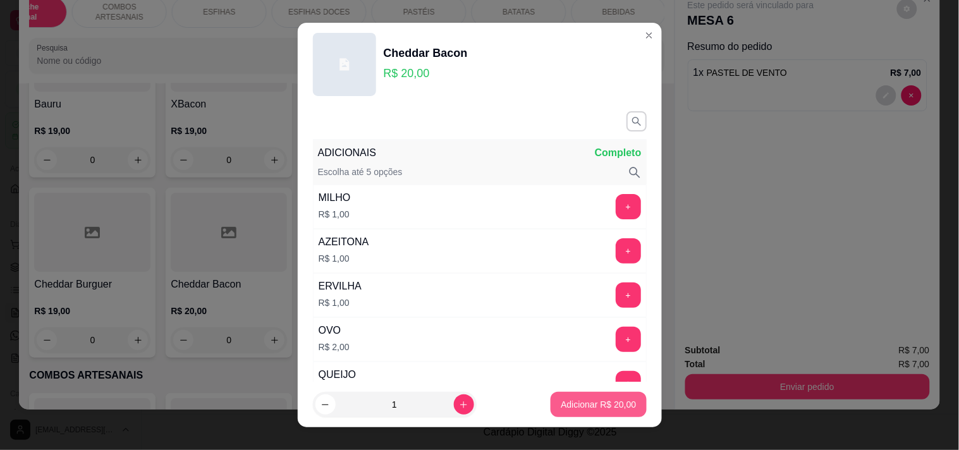
click at [584, 399] on p "Adicionar R$ 20,00" at bounding box center [598, 404] width 75 height 13
type input "1"
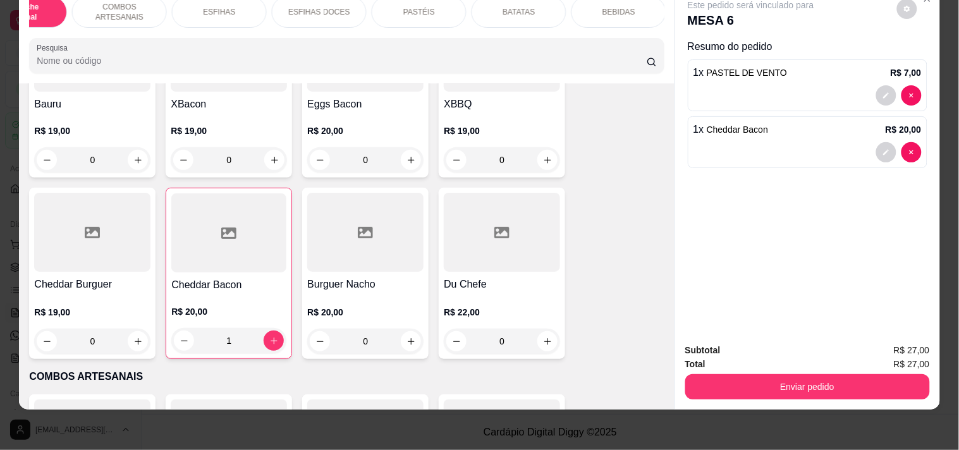
click at [621, 9] on div "BEBIDAS" at bounding box center [618, 12] width 95 height 32
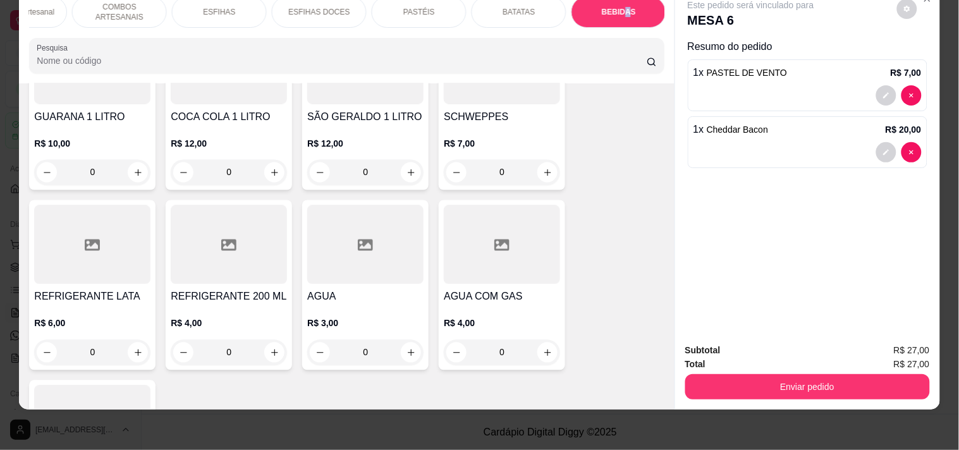
scroll to position [5469, 0]
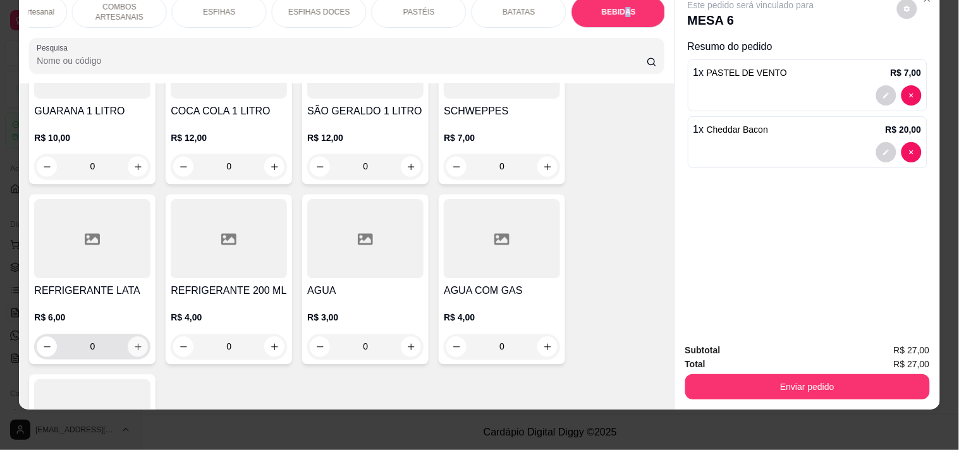
click at [137, 337] on button "increase-product-quantity" at bounding box center [138, 347] width 20 height 20
type input "1"
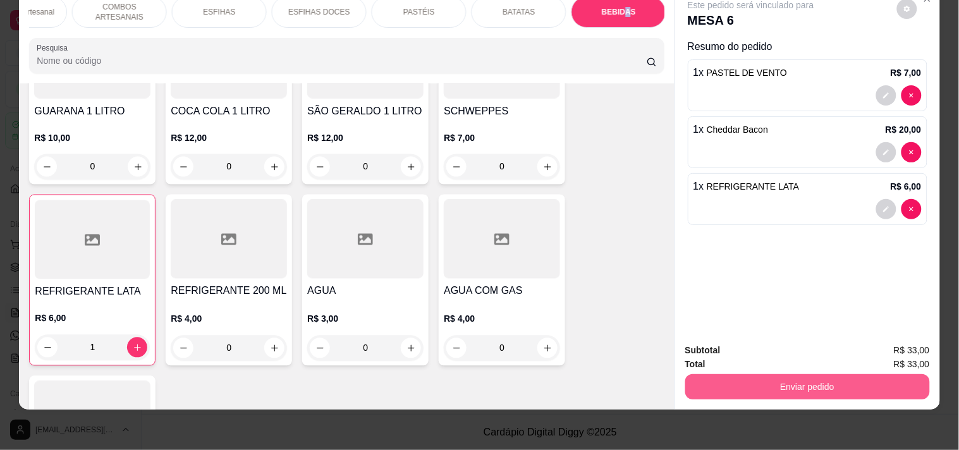
click at [766, 376] on button "Enviar pedido" at bounding box center [807, 386] width 245 height 25
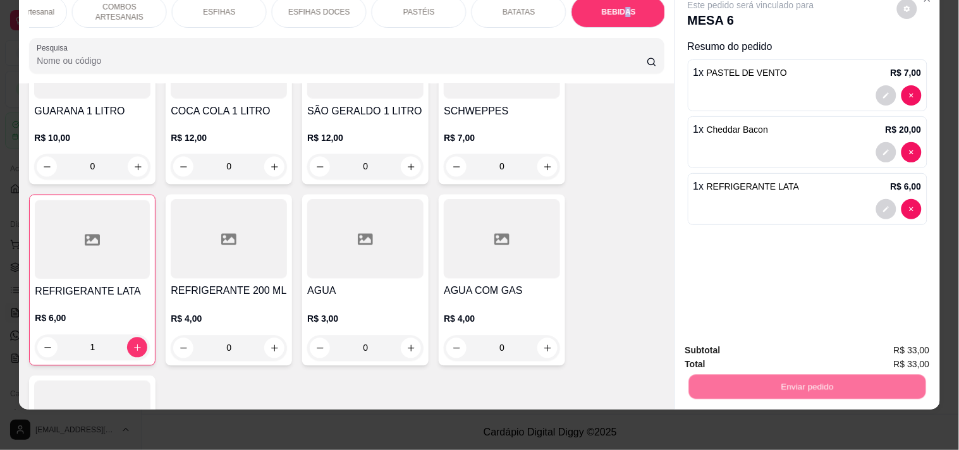
click at [798, 352] on button "Registrar cliente" at bounding box center [812, 345] width 83 height 24
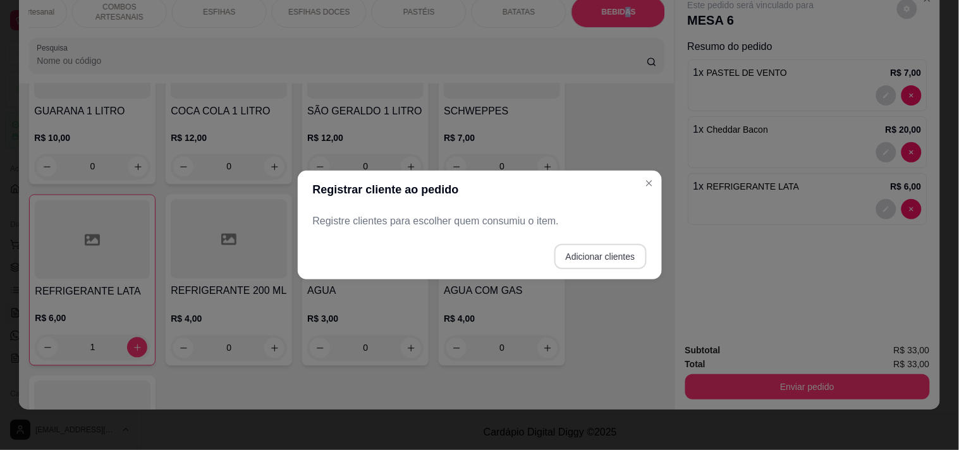
click at [620, 249] on button "Adicionar clientes" at bounding box center [600, 256] width 92 height 25
click at [444, 224] on input "Nome do cliente" at bounding box center [479, 226] width 319 height 13
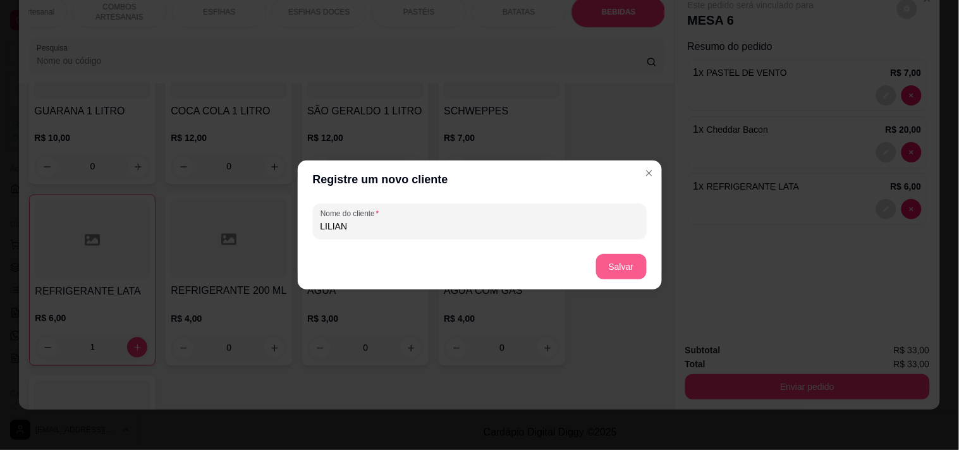
type input "LILIAN"
click at [626, 262] on button "Salvar" at bounding box center [621, 266] width 51 height 25
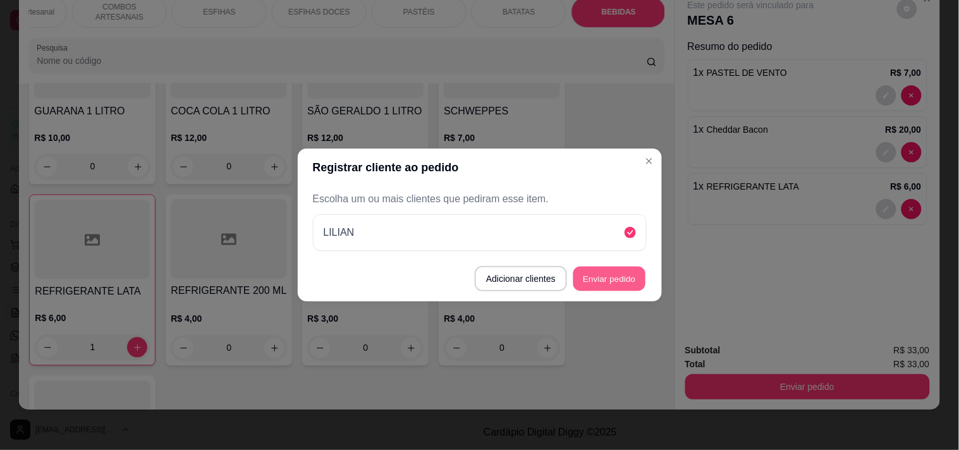
click at [595, 281] on button "Enviar pedido" at bounding box center [609, 279] width 72 height 25
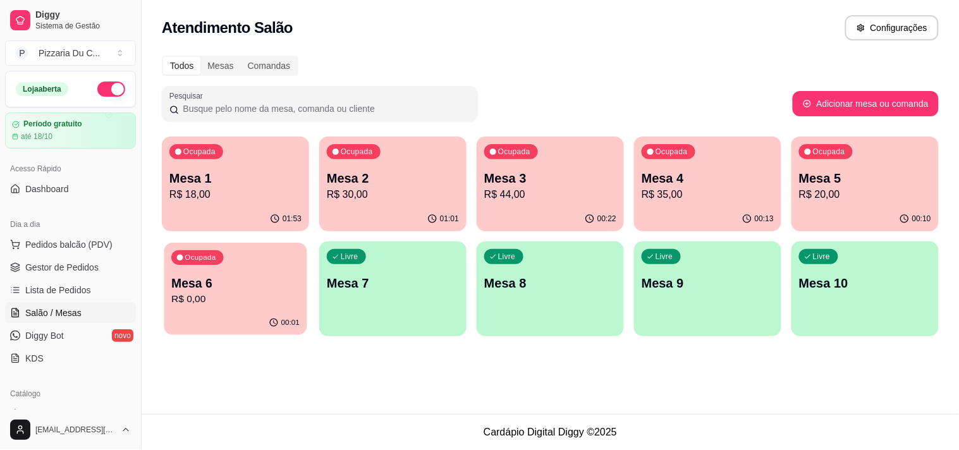
click at [264, 279] on p "Mesa 6" at bounding box center [235, 283] width 128 height 17
click at [863, 171] on p "Mesa 5" at bounding box center [865, 178] width 132 height 18
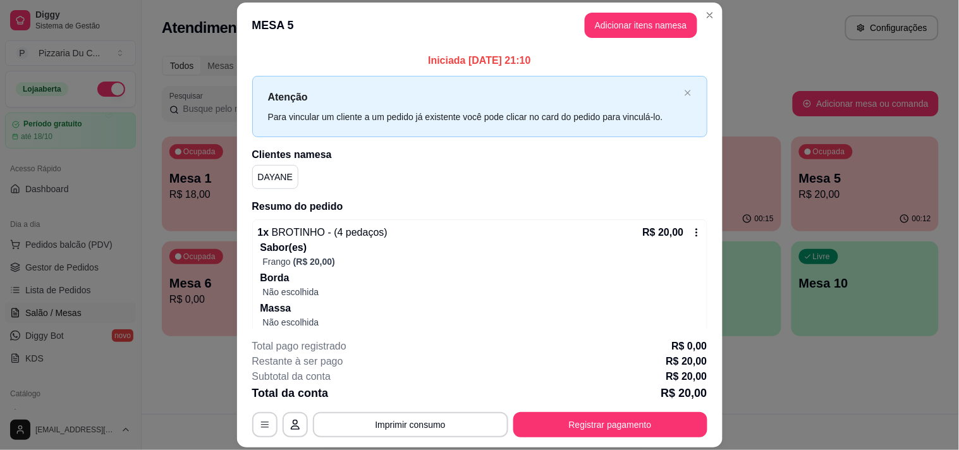
click at [551, 406] on div "**********" at bounding box center [479, 388] width 455 height 99
click at [551, 418] on button "Registrar pagamento" at bounding box center [610, 425] width 188 height 25
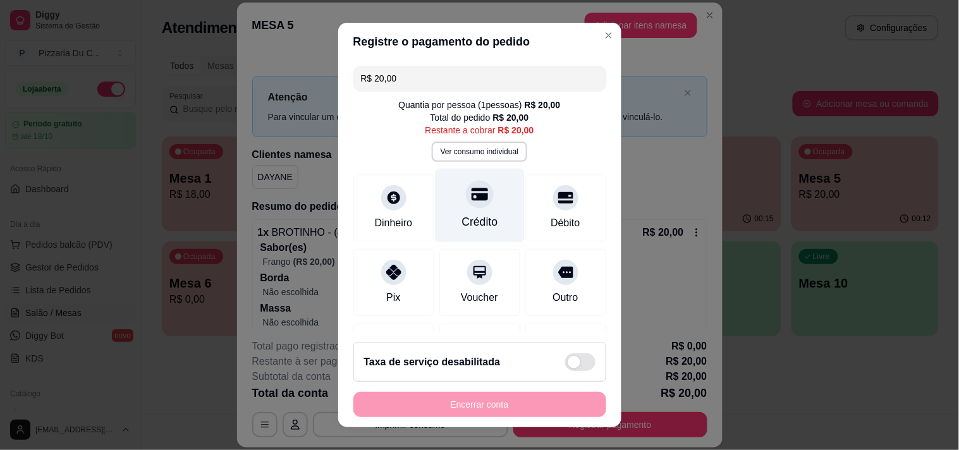
click at [452, 205] on div "Crédito" at bounding box center [479, 205] width 89 height 74
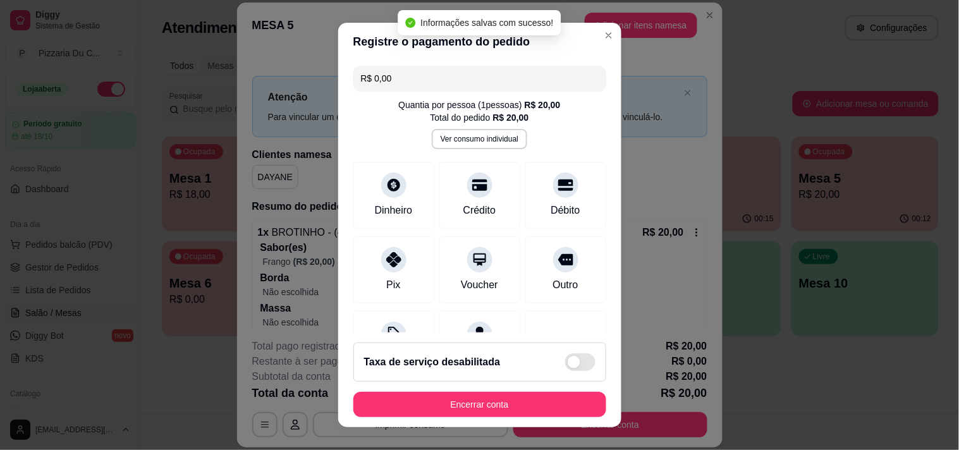
type input "R$ 0,00"
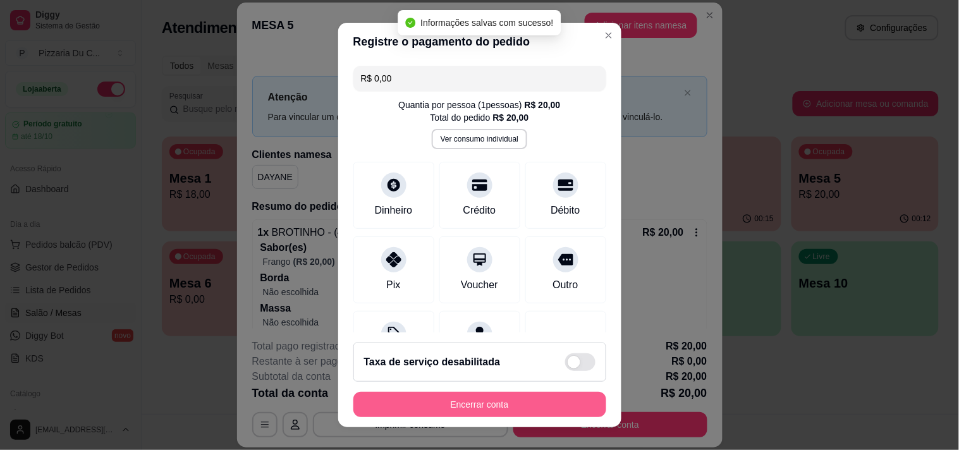
click at [443, 401] on button "Encerrar conta" at bounding box center [479, 404] width 253 height 25
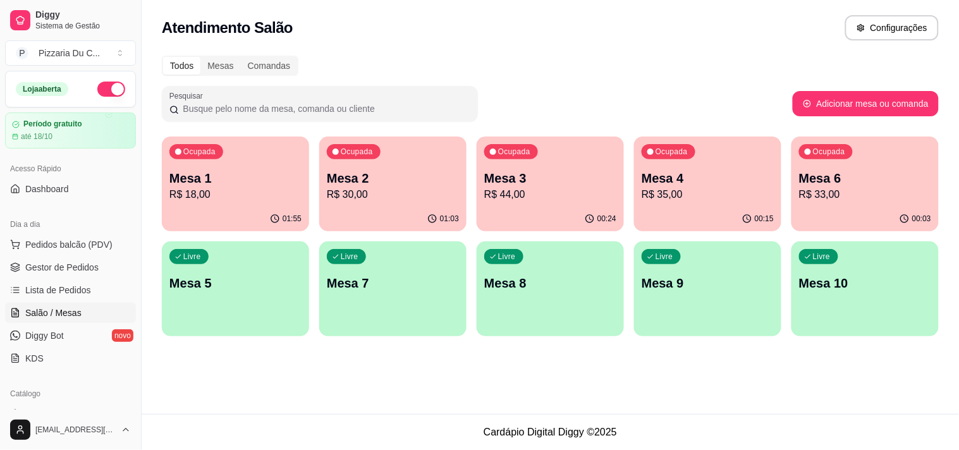
click at [260, 263] on div "Livre Mesa 5" at bounding box center [235, 281] width 147 height 80
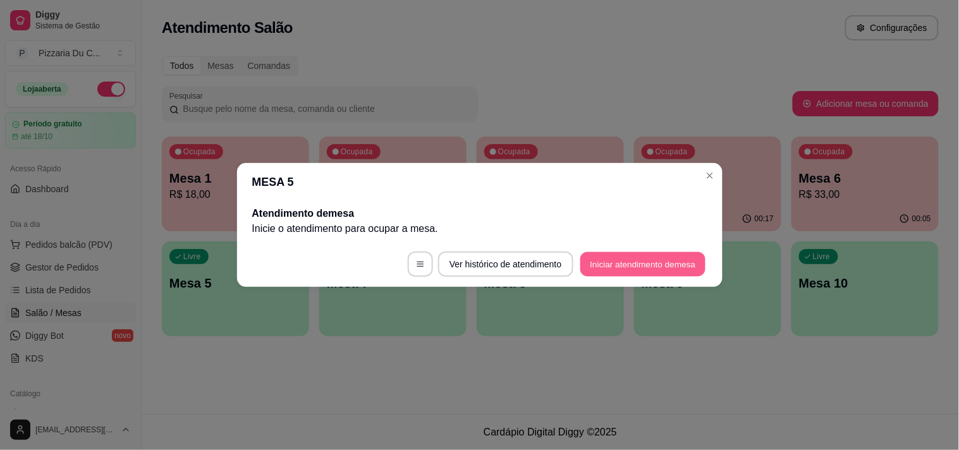
click at [673, 266] on button "Iniciar atendimento de mesa" at bounding box center [642, 264] width 125 height 25
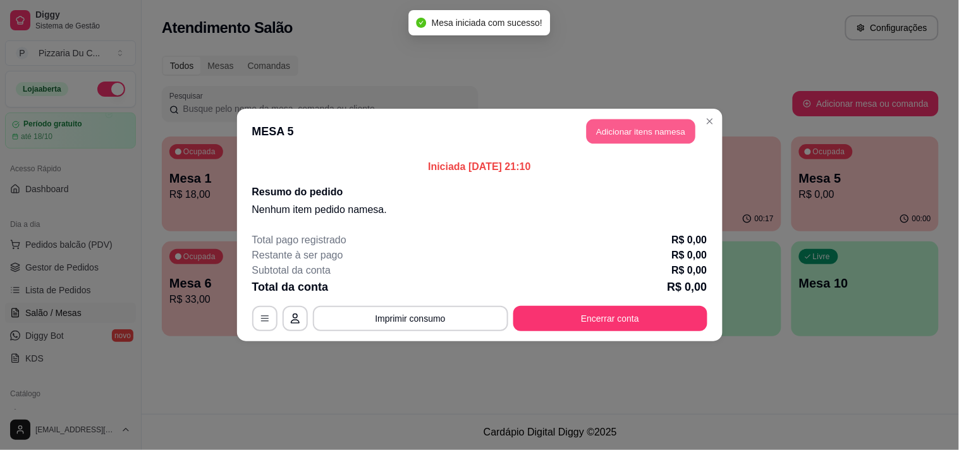
click at [607, 143] on header "MESA 5 Adicionar itens na mesa" at bounding box center [479, 132] width 485 height 46
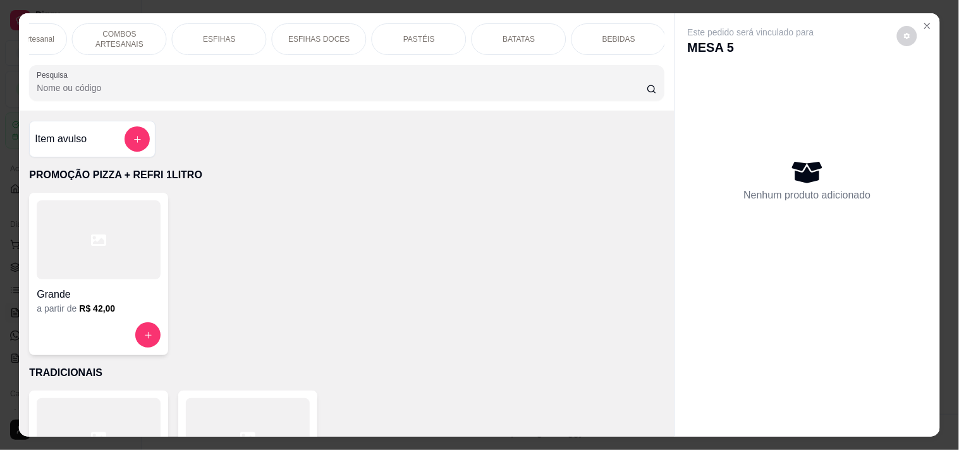
scroll to position [0, 0]
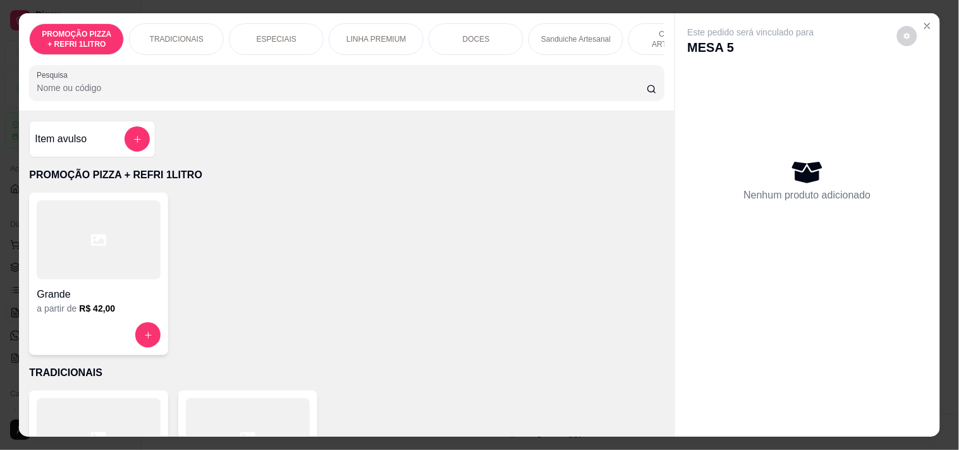
click at [123, 42] on div "PROMOÇÃO PIZZA + REFRI 1LITRO TRADICIONAIS ESPECIAIS LINHA PREMIUM DOCES Sandui…" at bounding box center [346, 39] width 635 height 32
click at [152, 40] on div "TRADICIONAIS" at bounding box center [176, 39] width 95 height 32
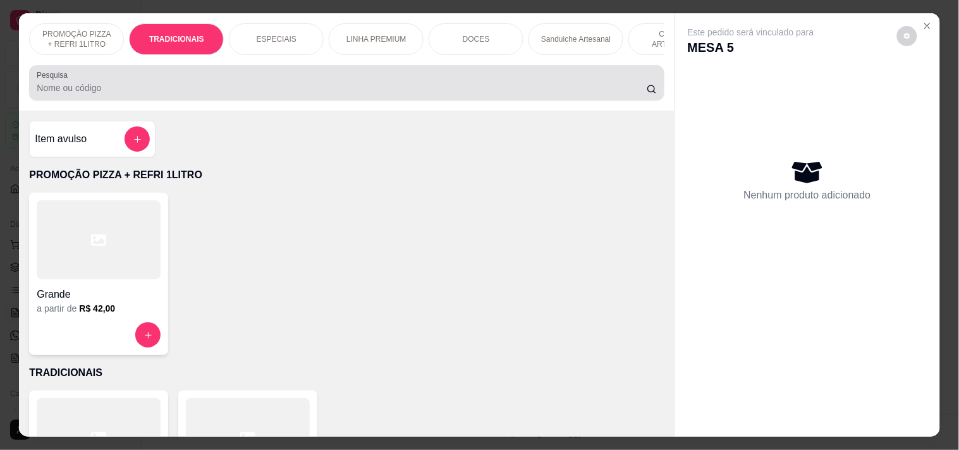
scroll to position [32, 0]
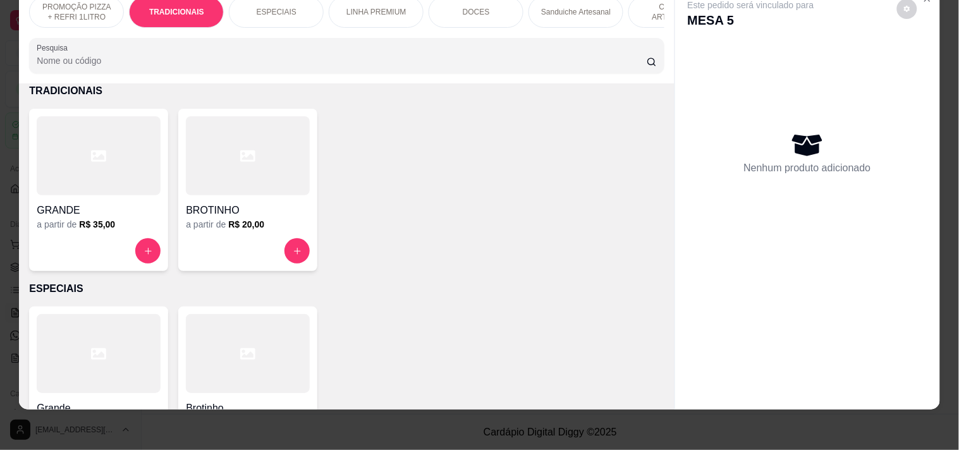
click at [128, 250] on div at bounding box center [99, 250] width 124 height 25
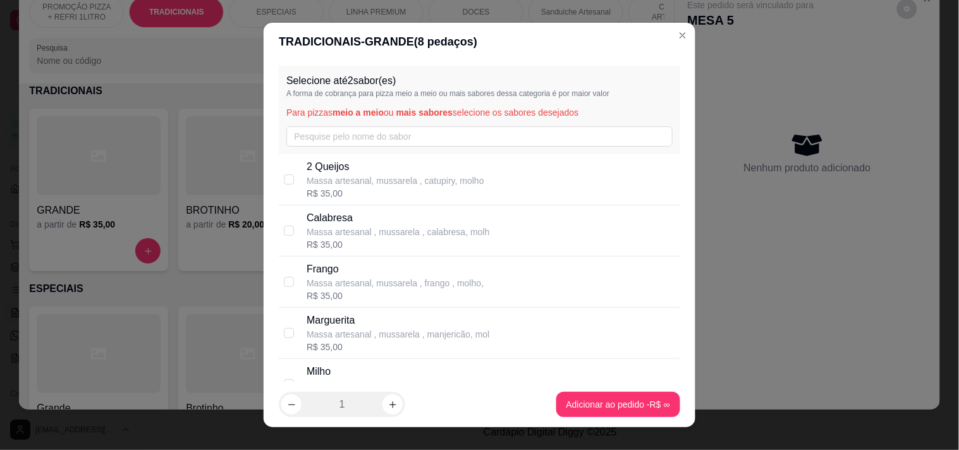
drag, startPoint x: 362, startPoint y: 224, endPoint x: 369, endPoint y: 247, distance: 24.4
click at [362, 224] on p "Calabresa" at bounding box center [398, 217] width 183 height 15
checkbox input "true"
click at [367, 293] on div "R$ 35,00" at bounding box center [395, 296] width 177 height 13
checkbox input "true"
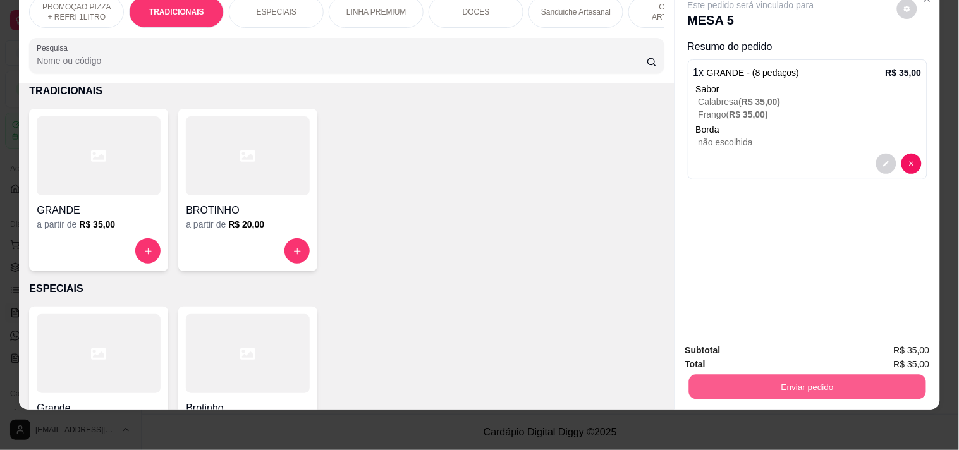
click at [769, 374] on button "Enviar pedido" at bounding box center [806, 386] width 237 height 25
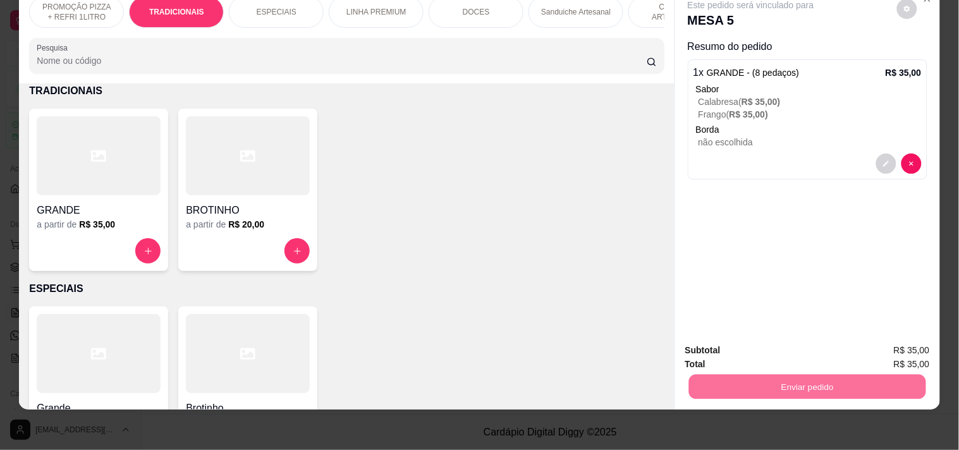
click at [827, 337] on button "Registrar cliente" at bounding box center [812, 345] width 83 height 24
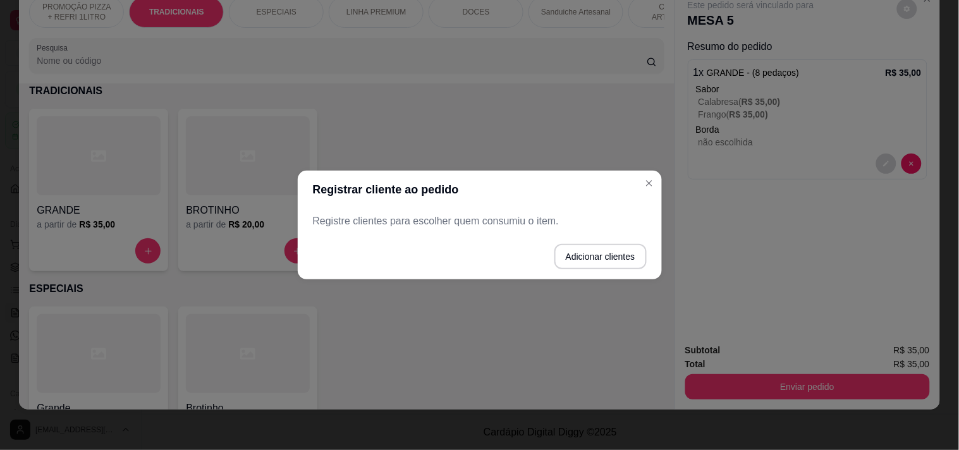
click at [573, 247] on button "Adicionar clientes" at bounding box center [600, 256] width 92 height 25
click at [504, 224] on input "Nome do cliente" at bounding box center [479, 226] width 319 height 13
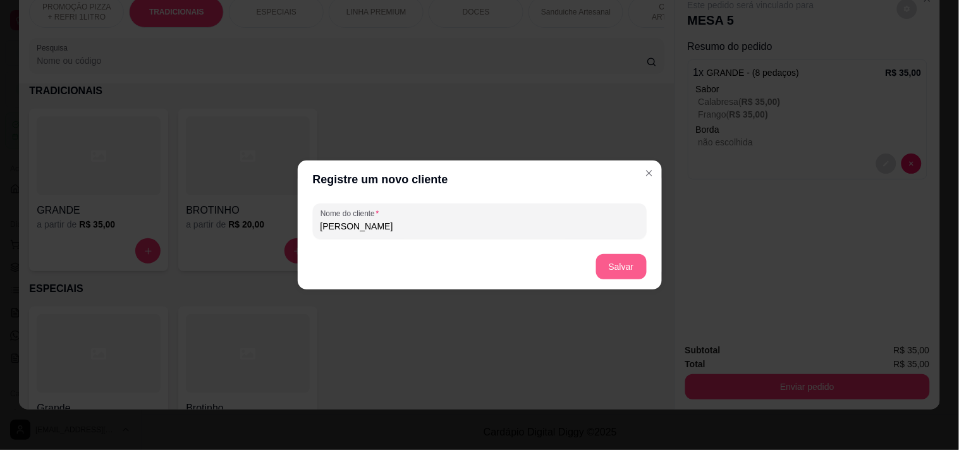
type input "[PERSON_NAME]"
click at [603, 269] on button "Salvar" at bounding box center [621, 266] width 51 height 25
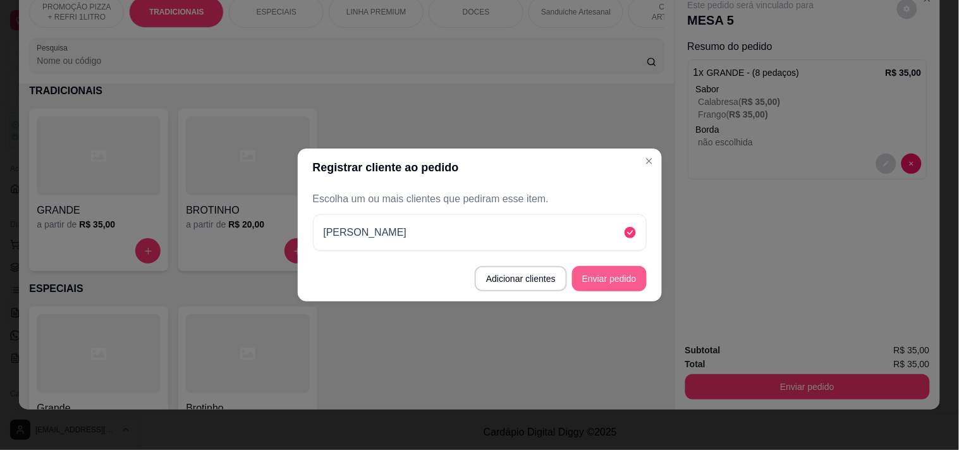
click at [590, 275] on button "Enviar pedido" at bounding box center [609, 278] width 75 height 25
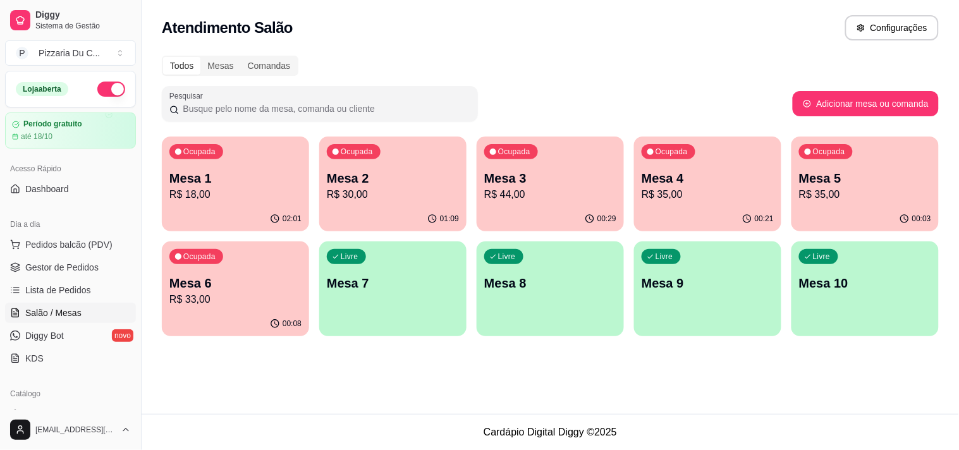
click at [558, 181] on p "Mesa 3" at bounding box center [550, 178] width 132 height 18
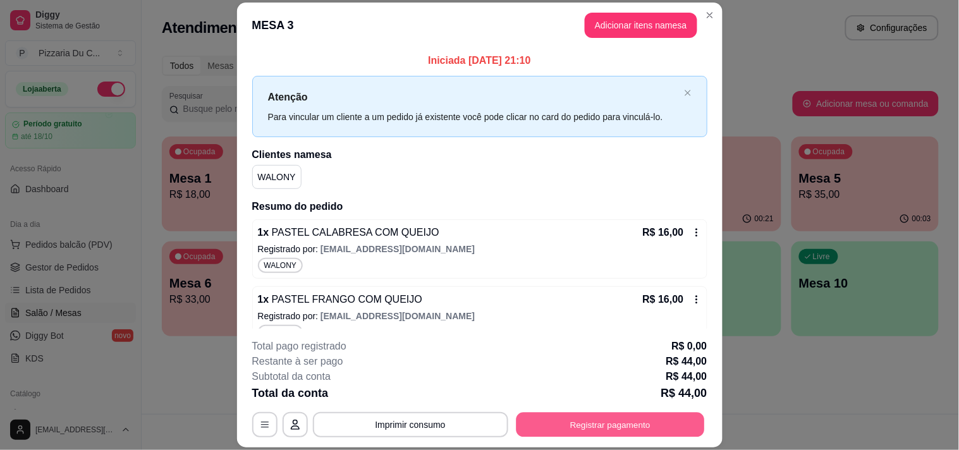
click at [565, 424] on button "Registrar pagamento" at bounding box center [610, 425] width 188 height 25
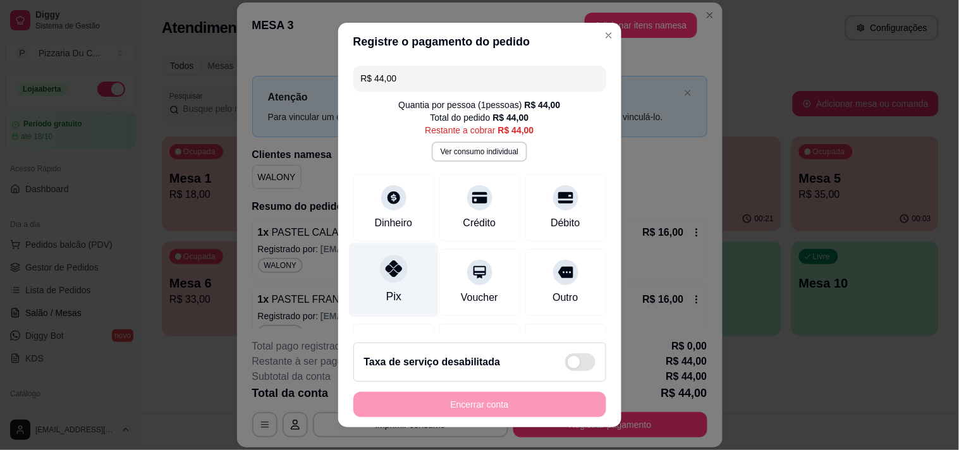
click at [385, 276] on icon at bounding box center [393, 268] width 16 height 16
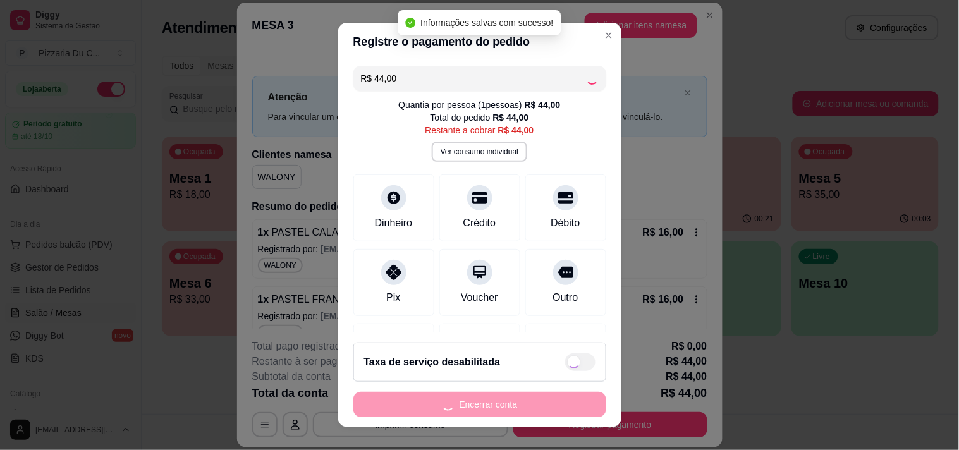
type input "R$ 0,00"
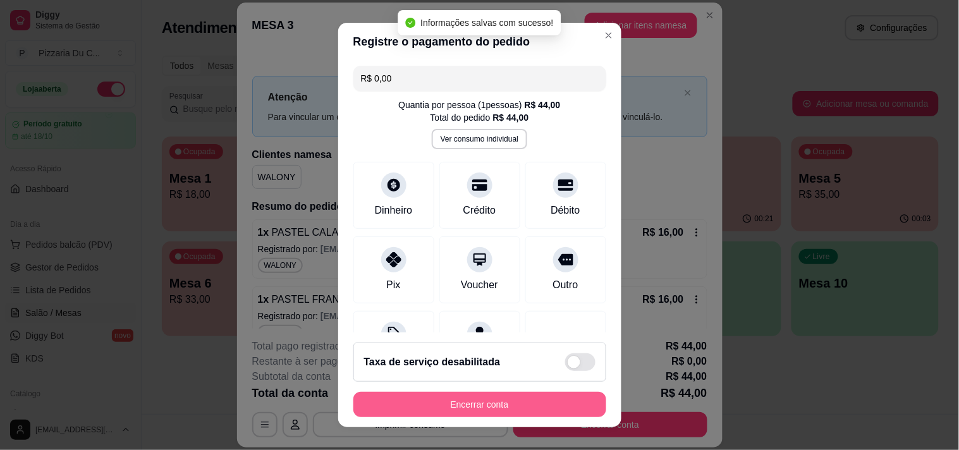
click at [455, 400] on button "Encerrar conta" at bounding box center [479, 404] width 253 height 25
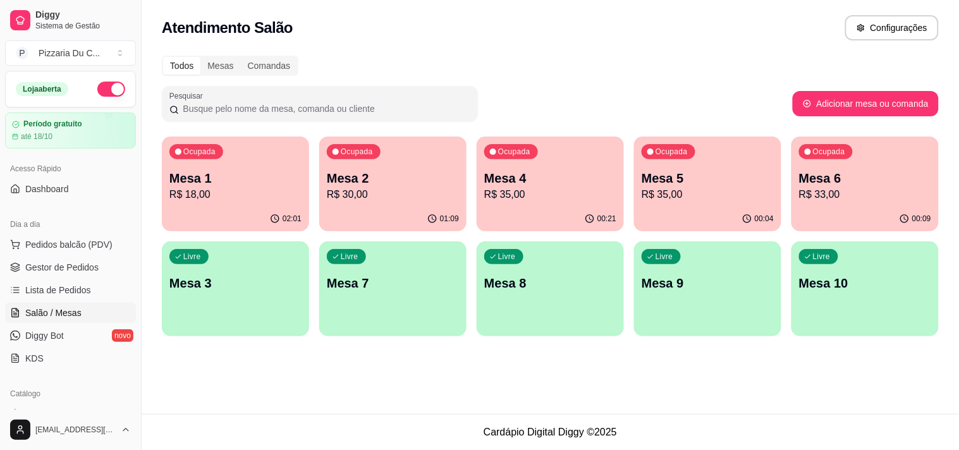
click at [820, 181] on p "Mesa 6" at bounding box center [865, 178] width 132 height 18
click at [692, 156] on div "Ocupada" at bounding box center [669, 151] width 54 height 15
click at [268, 272] on div "Livre Mesa 3" at bounding box center [235, 281] width 147 height 80
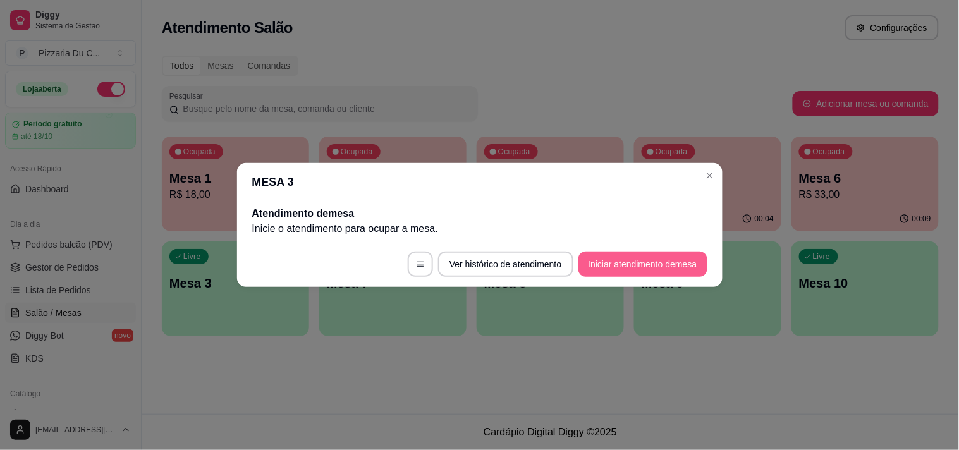
click at [640, 263] on button "Iniciar atendimento de mesa" at bounding box center [642, 264] width 129 height 25
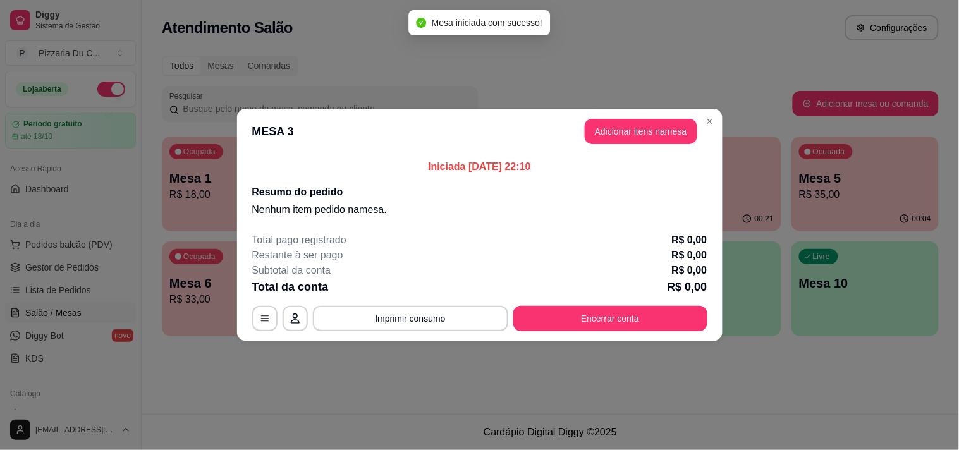
click at [627, 144] on header "MESA 3 Adicionar itens na mesa" at bounding box center [479, 132] width 485 height 46
click at [634, 133] on button "Adicionar itens na mesa" at bounding box center [641, 131] width 113 height 25
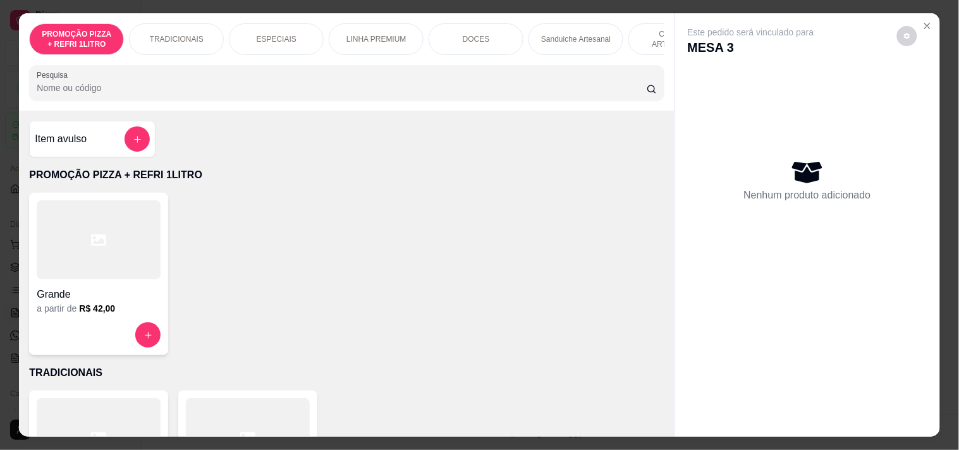
scroll to position [0, 556]
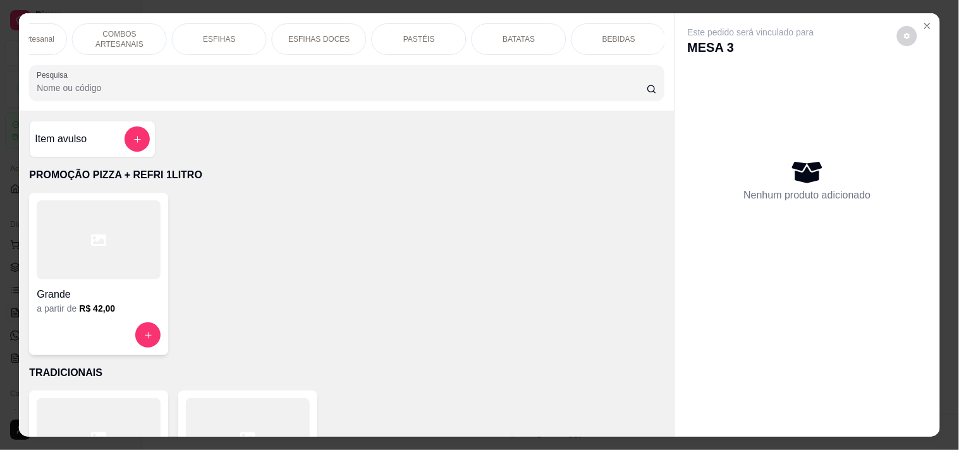
click at [393, 37] on div "PASTÉIS" at bounding box center [419, 39] width 95 height 32
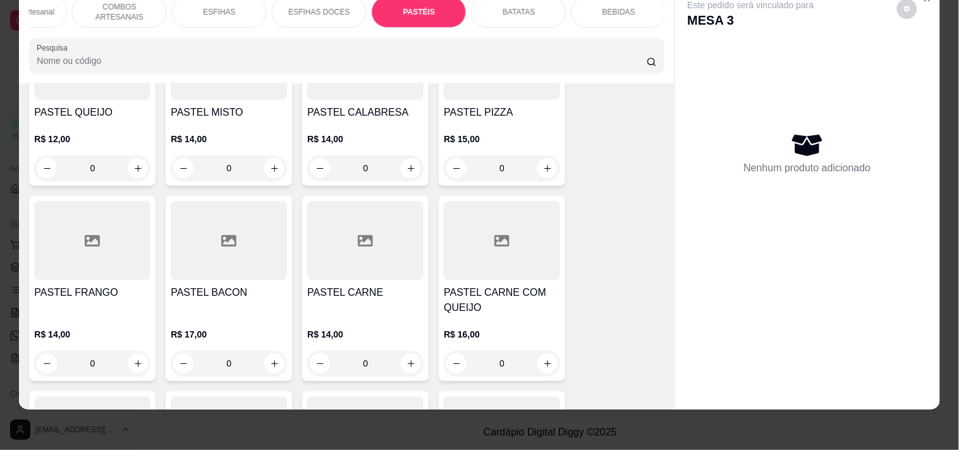
scroll to position [3815, 0]
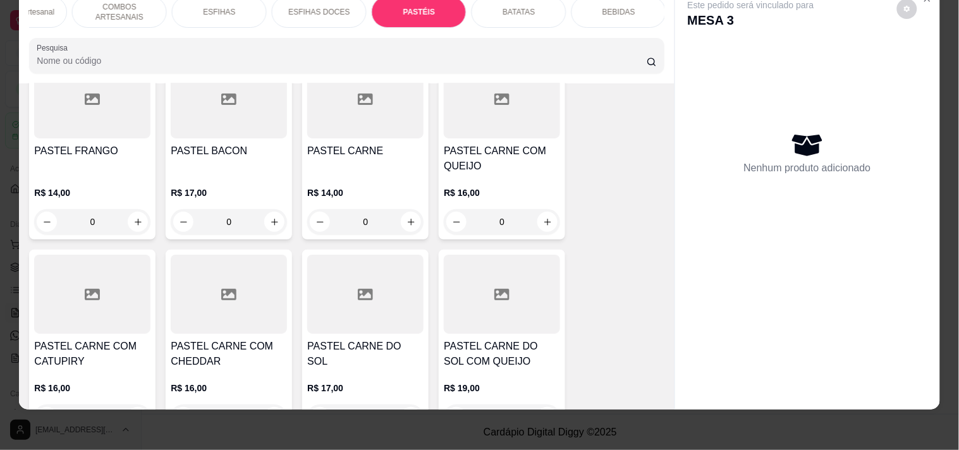
click at [128, 209] on div "0" at bounding box center [92, 221] width 116 height 25
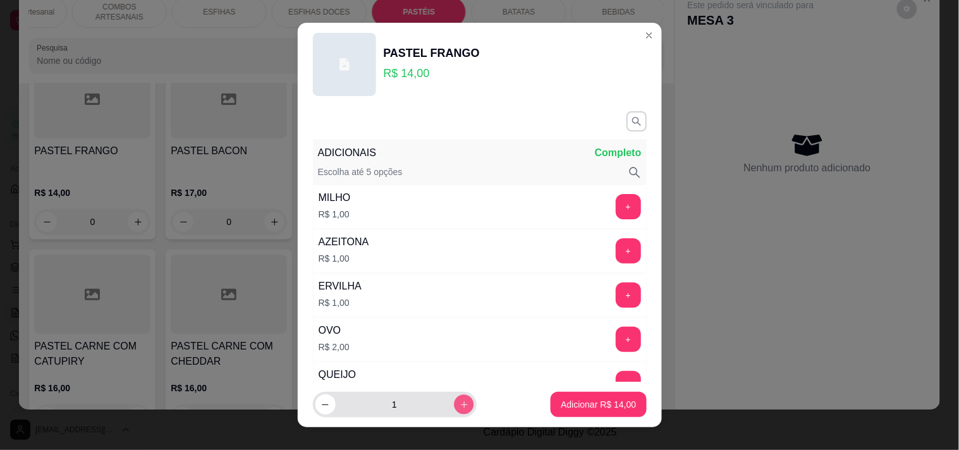
click at [457, 410] on button "increase-product-quantity" at bounding box center [464, 405] width 20 height 20
type input "2"
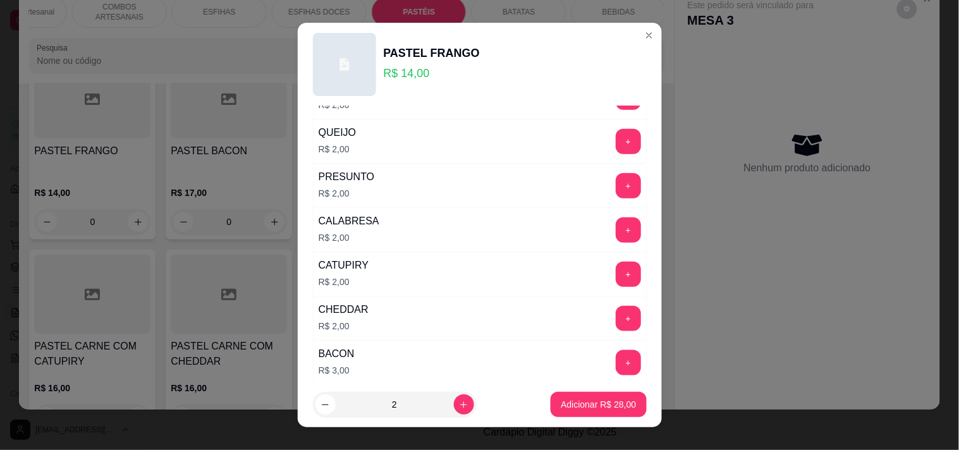
scroll to position [281, 0]
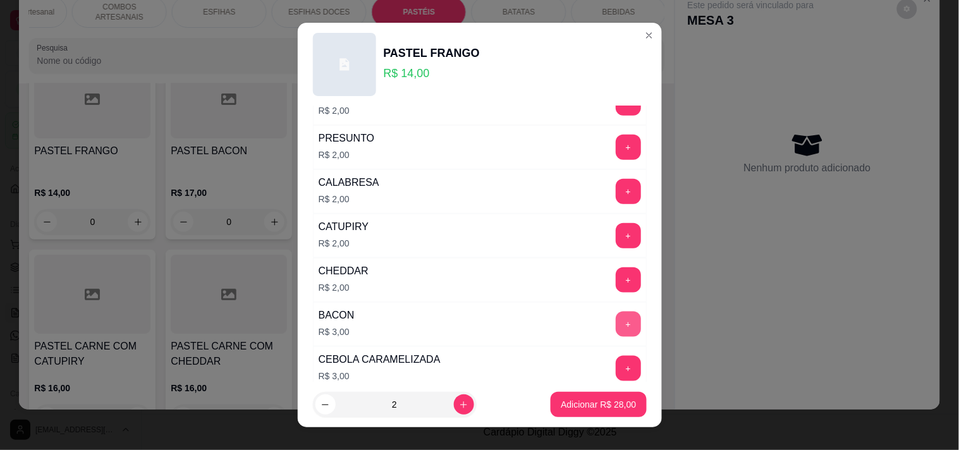
click at [616, 326] on button "+" at bounding box center [628, 324] width 25 height 25
click at [594, 403] on p "Adicionar R$ 34,00" at bounding box center [598, 404] width 75 height 13
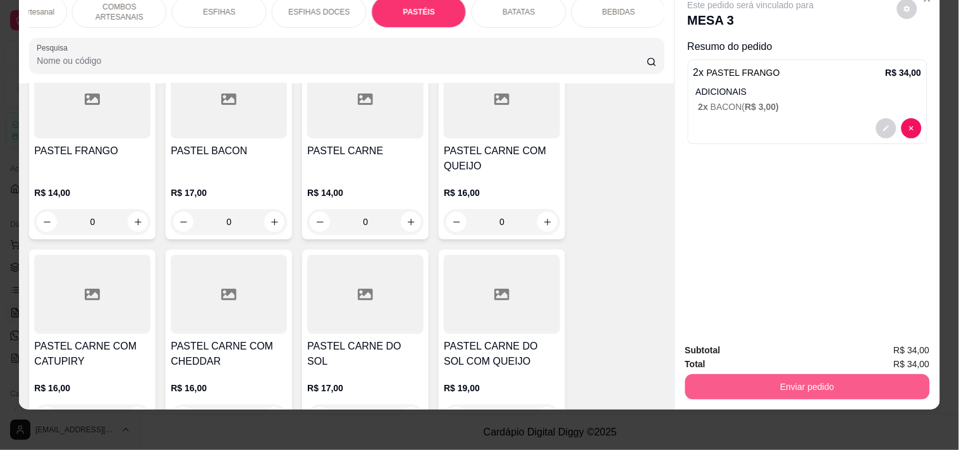
click at [748, 384] on button "Enviar pedido" at bounding box center [807, 386] width 245 height 25
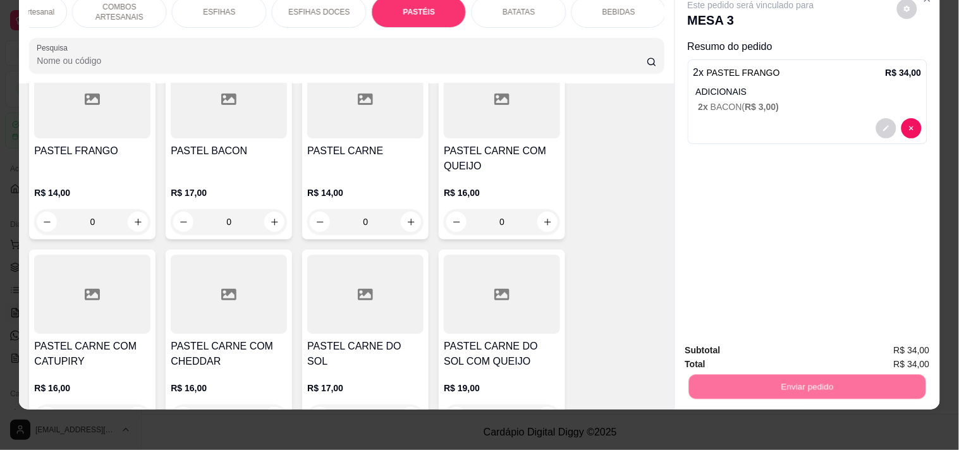
click at [788, 346] on button "Registrar cliente" at bounding box center [812, 345] width 83 height 24
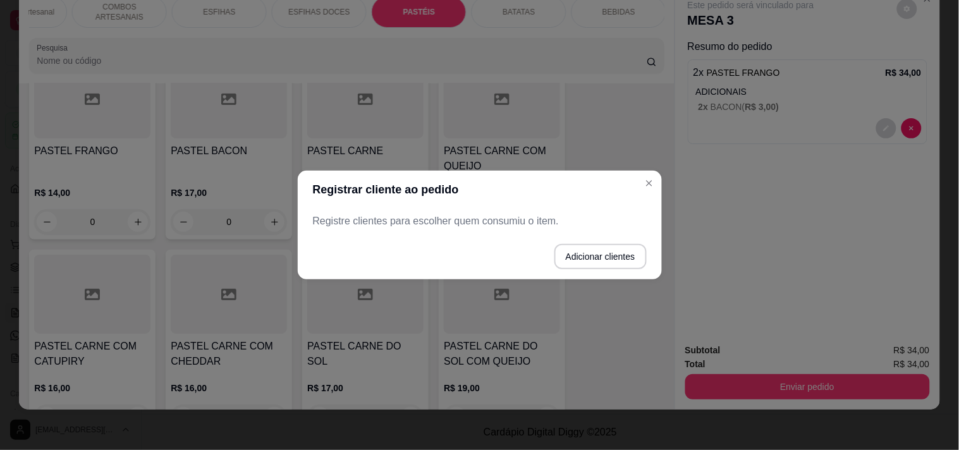
click at [555, 214] on p "Registre clientes para escolher quem consumiu o item." at bounding box center [480, 221] width 334 height 15
click at [604, 247] on button "Adicionar clientes" at bounding box center [600, 256] width 92 height 25
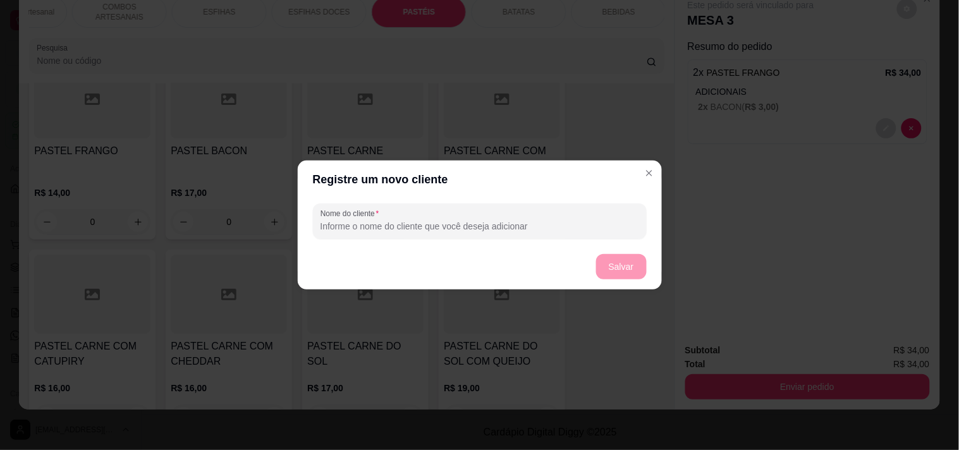
click at [592, 226] on input "Nome do cliente" at bounding box center [479, 226] width 319 height 13
type input "[PERSON_NAME]"
click at [618, 277] on button "Salvar" at bounding box center [621, 266] width 51 height 25
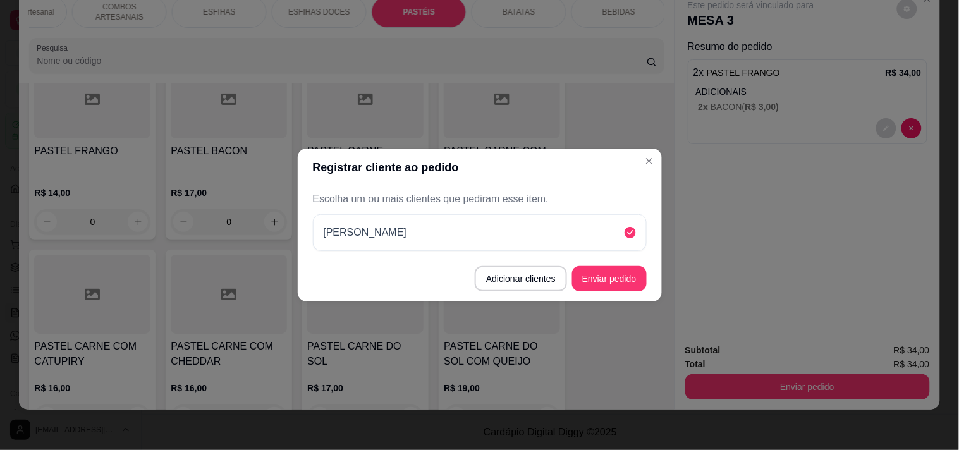
click at [635, 286] on button "Enviar pedido" at bounding box center [609, 278] width 75 height 25
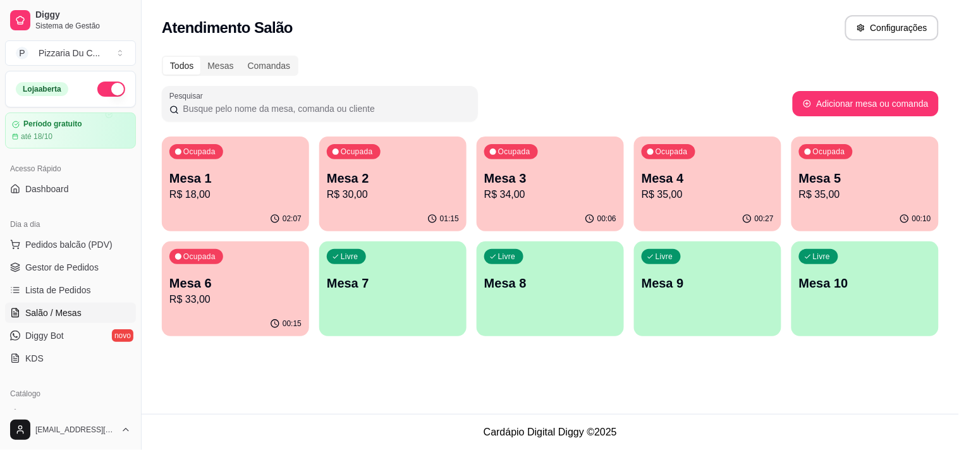
click at [356, 329] on div "button" at bounding box center [392, 328] width 147 height 15
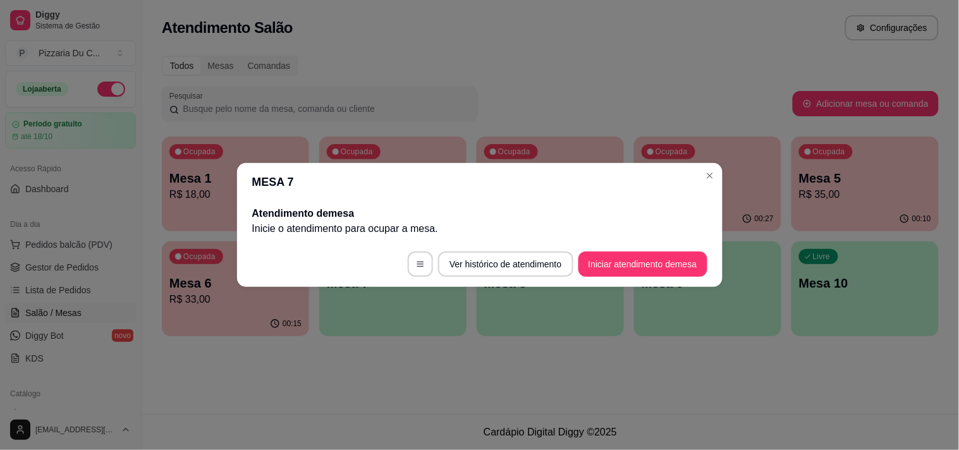
click at [643, 267] on button "Iniciar atendimento de mesa" at bounding box center [642, 264] width 129 height 25
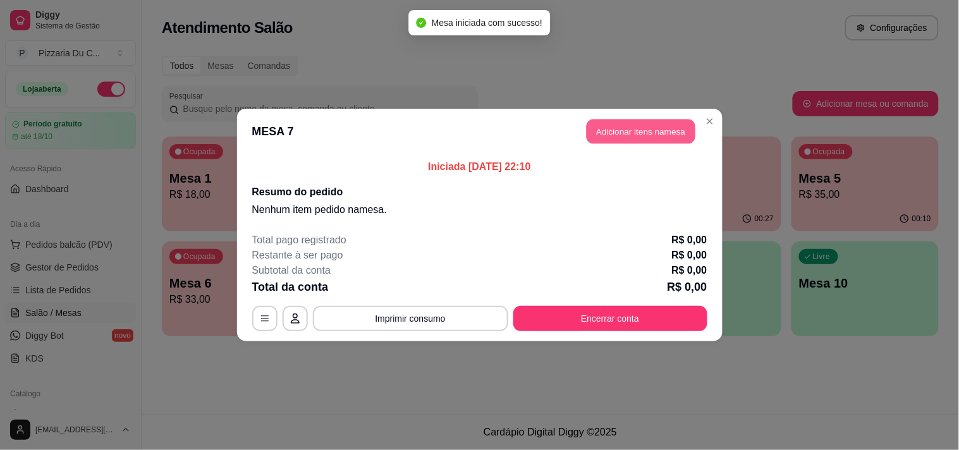
click at [626, 131] on button "Adicionar itens na mesa" at bounding box center [641, 131] width 109 height 25
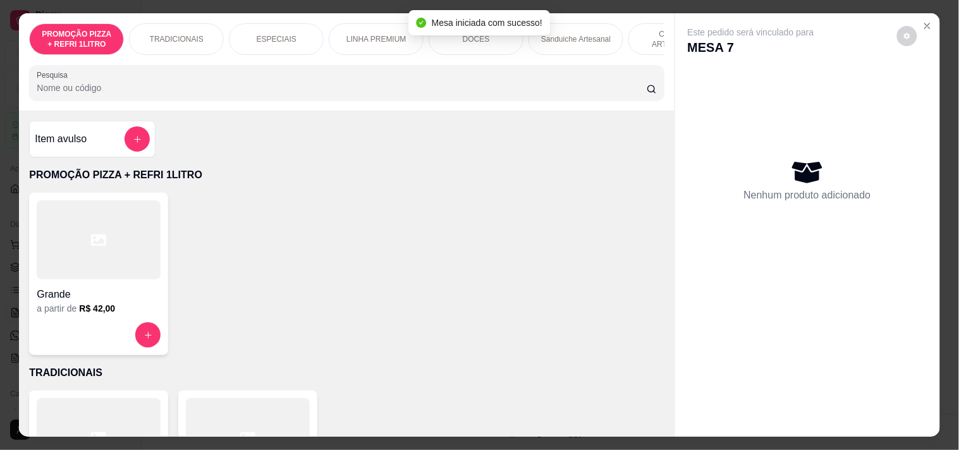
scroll to position [0, 556]
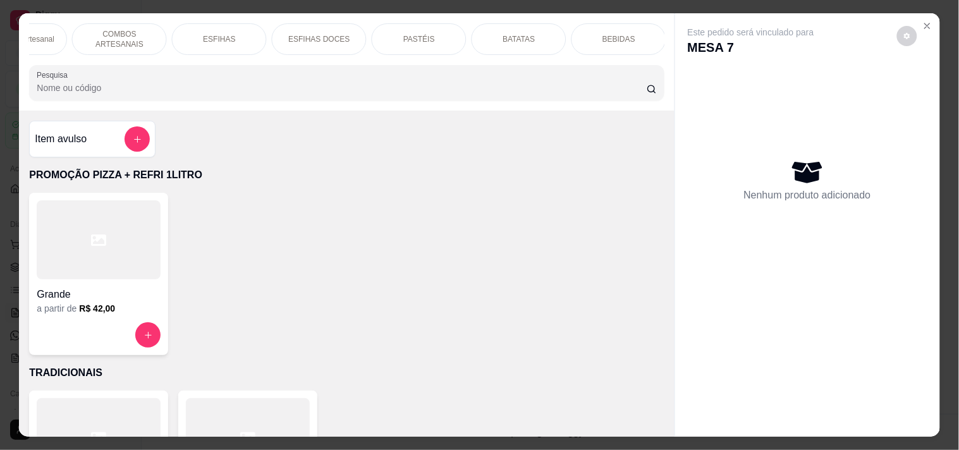
click at [57, 38] on div "Sanduiche Artesanal" at bounding box center [19, 39] width 95 height 32
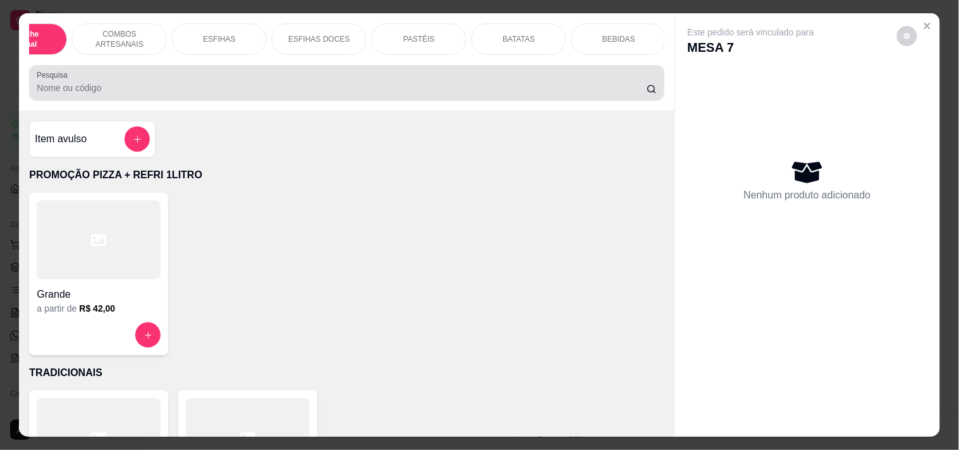
scroll to position [32, 0]
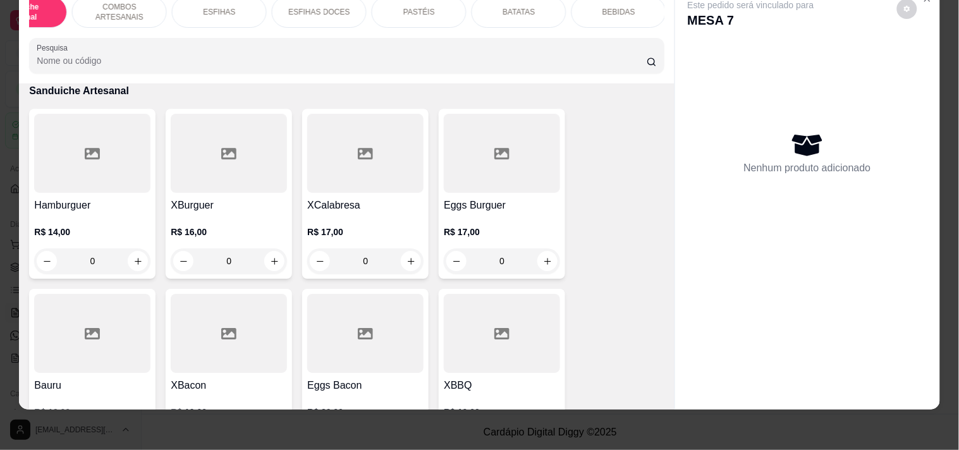
click at [540, 266] on div "0" at bounding box center [502, 260] width 116 height 25
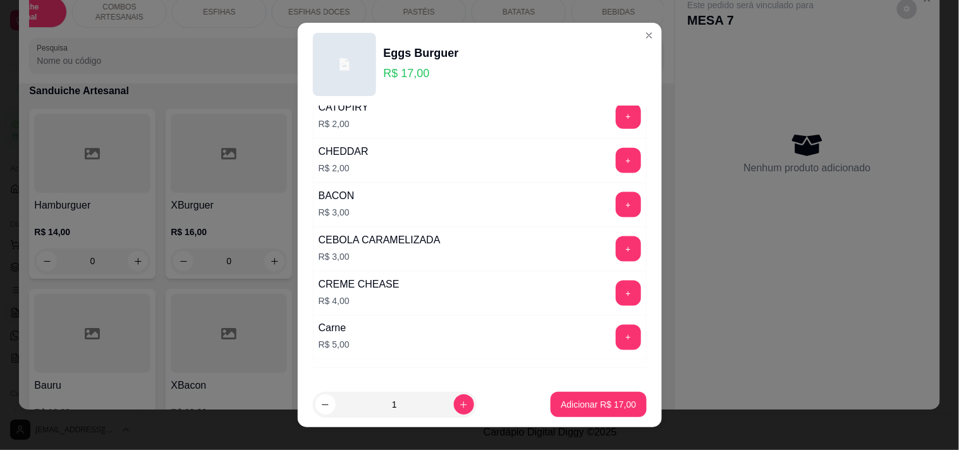
scroll to position [421, 0]
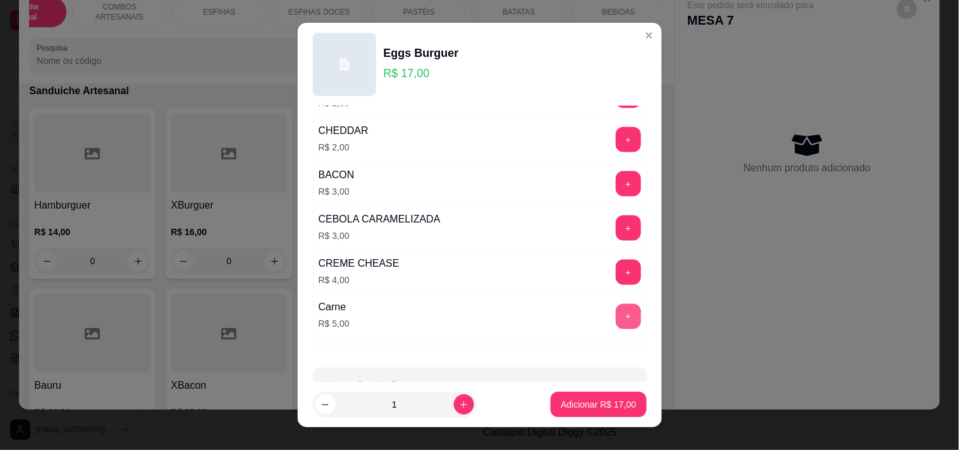
click at [616, 308] on button "+" at bounding box center [628, 316] width 25 height 25
click at [585, 409] on p "Adicionar R$ 22,00" at bounding box center [598, 404] width 75 height 13
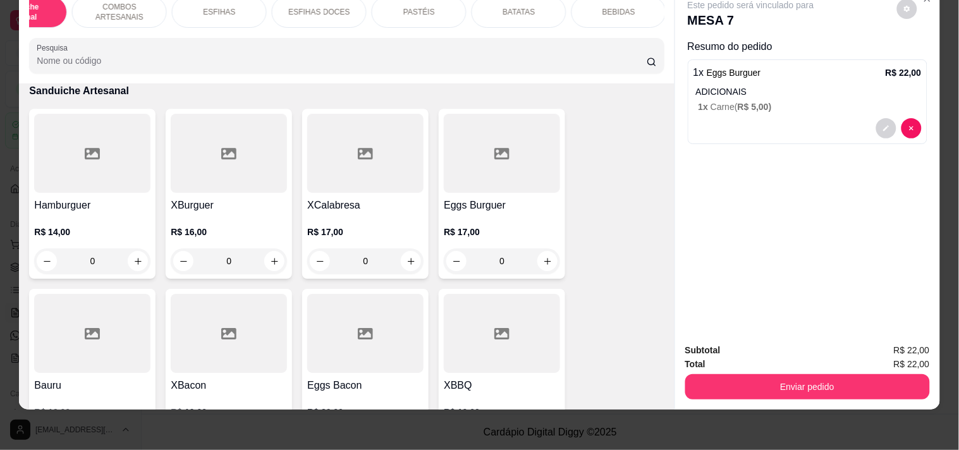
click at [549, 261] on div "0" at bounding box center [502, 260] width 116 height 25
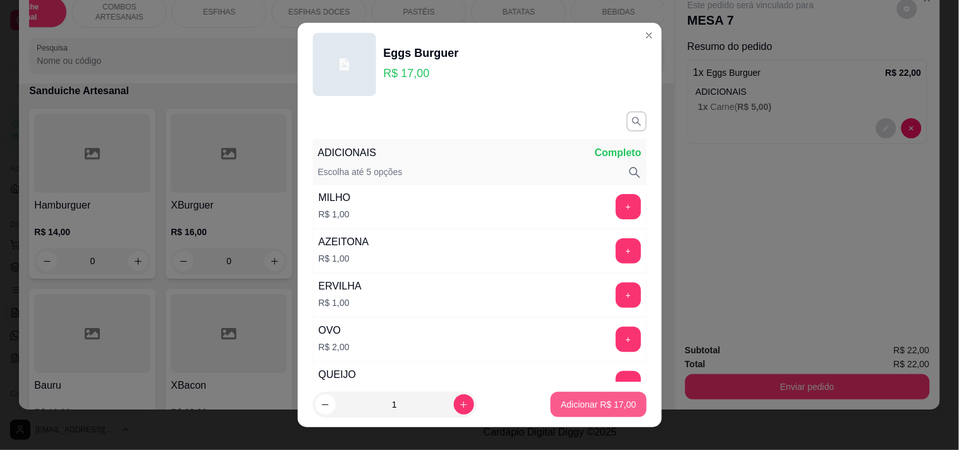
click at [574, 403] on p "Adicionar R$ 17,00" at bounding box center [598, 404] width 75 height 13
type input "1"
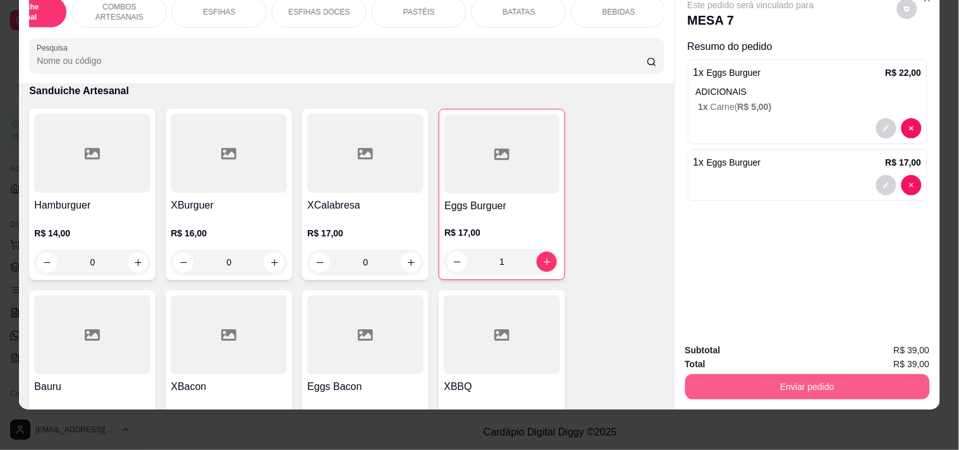
click at [747, 375] on button "Enviar pedido" at bounding box center [807, 386] width 245 height 25
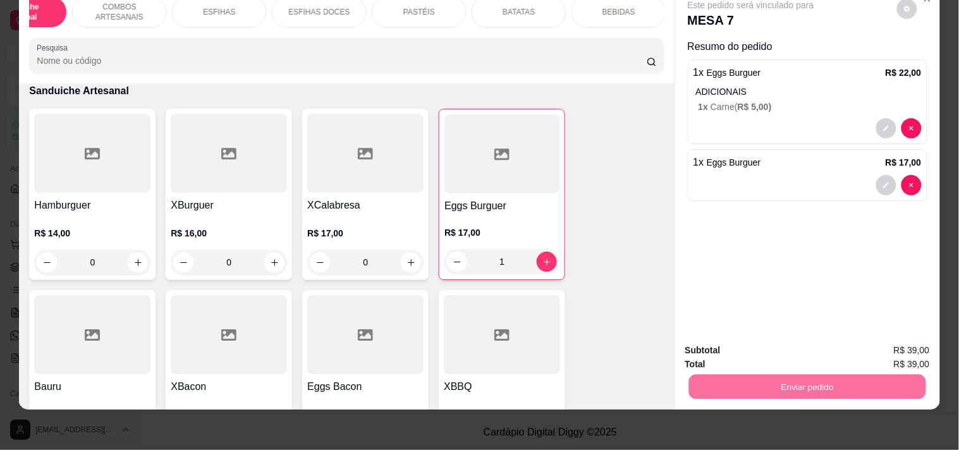
click at [775, 342] on button "Registrar cliente" at bounding box center [812, 345] width 83 height 24
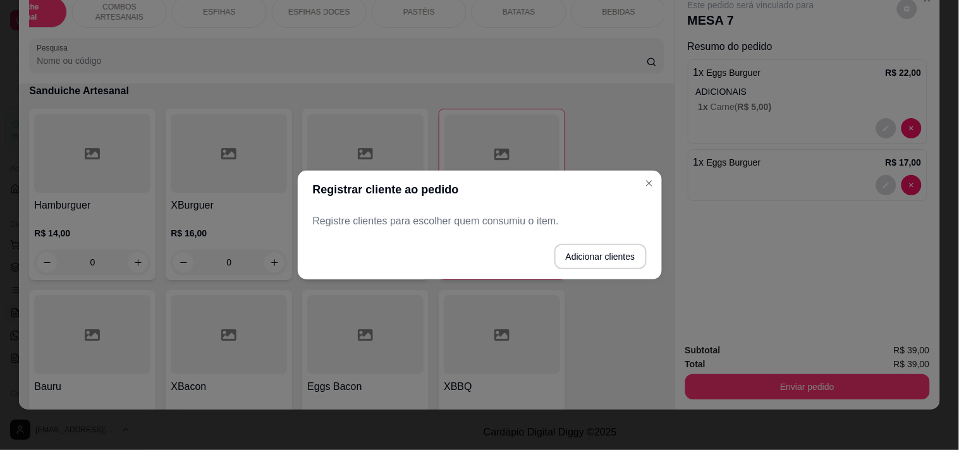
click at [577, 269] on footer "Adicionar clientes" at bounding box center [480, 257] width 364 height 46
click at [580, 259] on button "Adicionar clientes" at bounding box center [600, 257] width 89 height 25
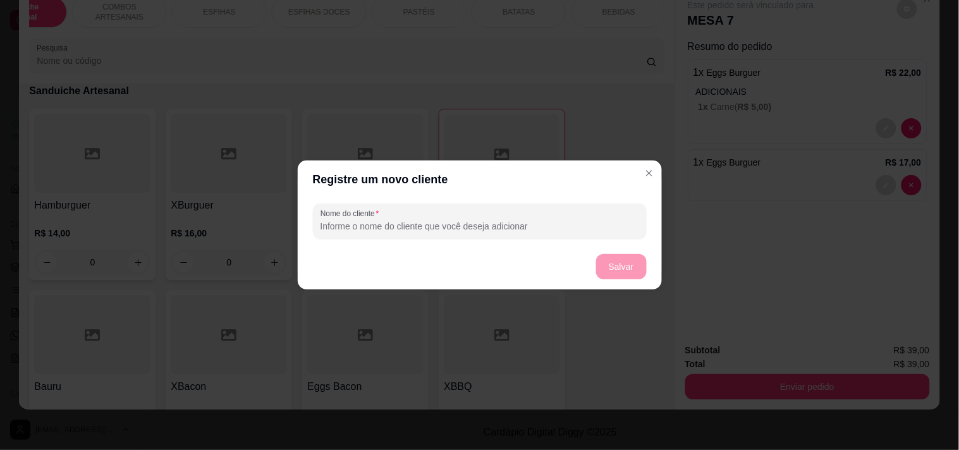
click at [458, 238] on div "Nome do cliente" at bounding box center [480, 221] width 334 height 35
type input "ORLANDO"
click at [619, 257] on button "Salvar" at bounding box center [621, 266] width 51 height 25
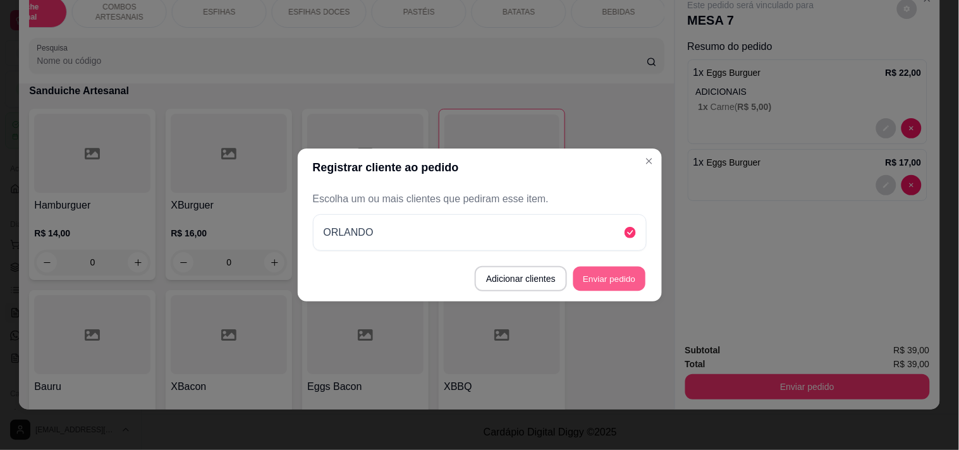
click at [633, 267] on button "Enviar pedido" at bounding box center [609, 279] width 72 height 25
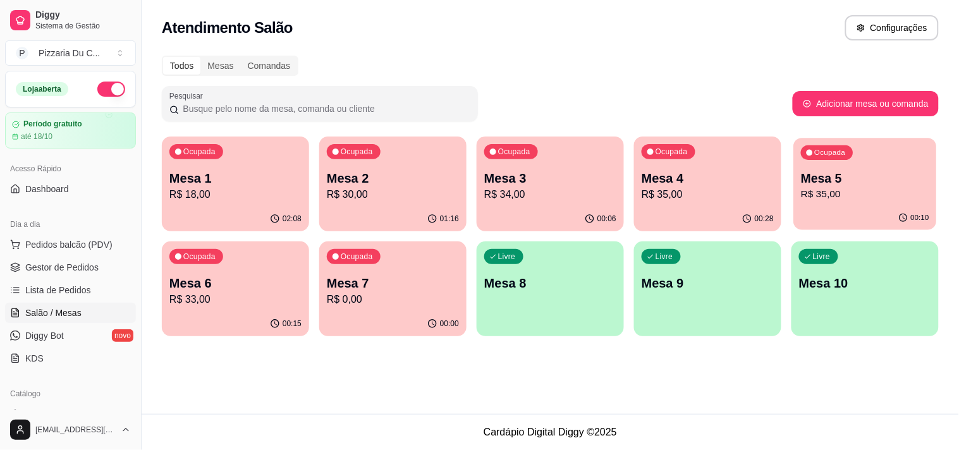
click at [862, 172] on p "Mesa 5" at bounding box center [865, 178] width 128 height 17
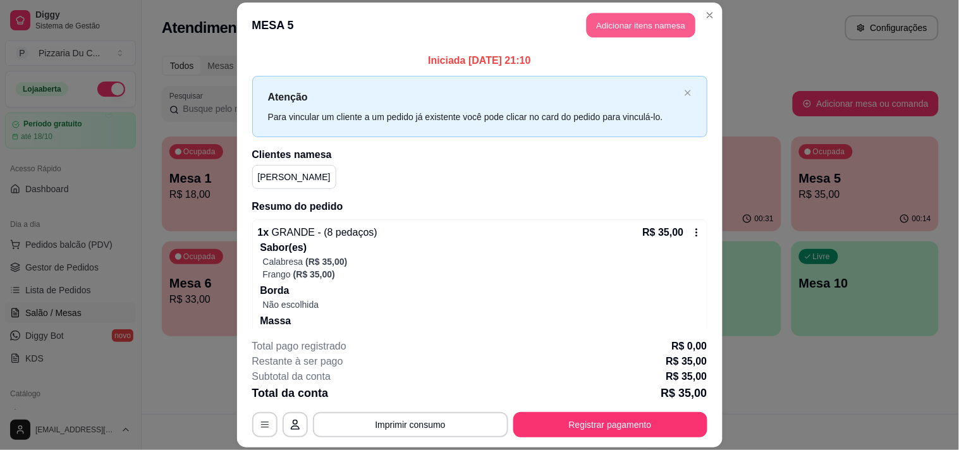
click at [621, 32] on button "Adicionar itens na mesa" at bounding box center [641, 25] width 109 height 25
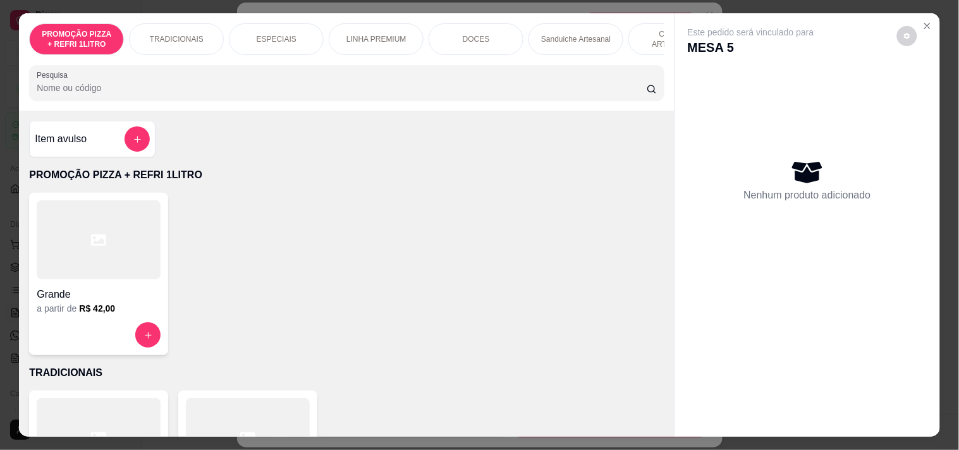
scroll to position [0, 556]
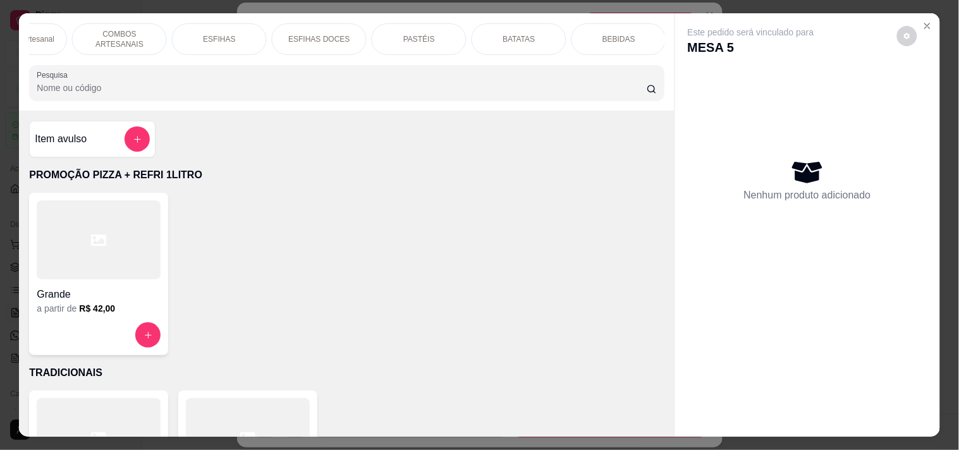
click at [645, 34] on div "BEBIDAS" at bounding box center [618, 39] width 95 height 32
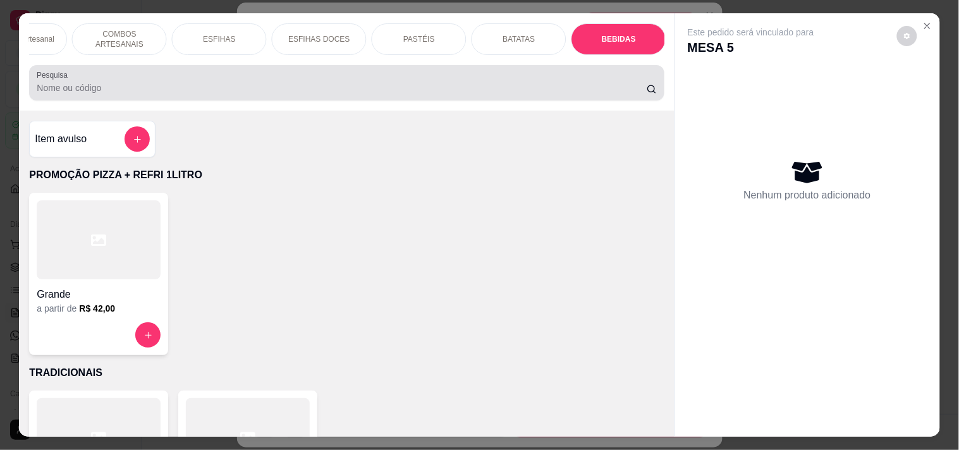
scroll to position [32, 0]
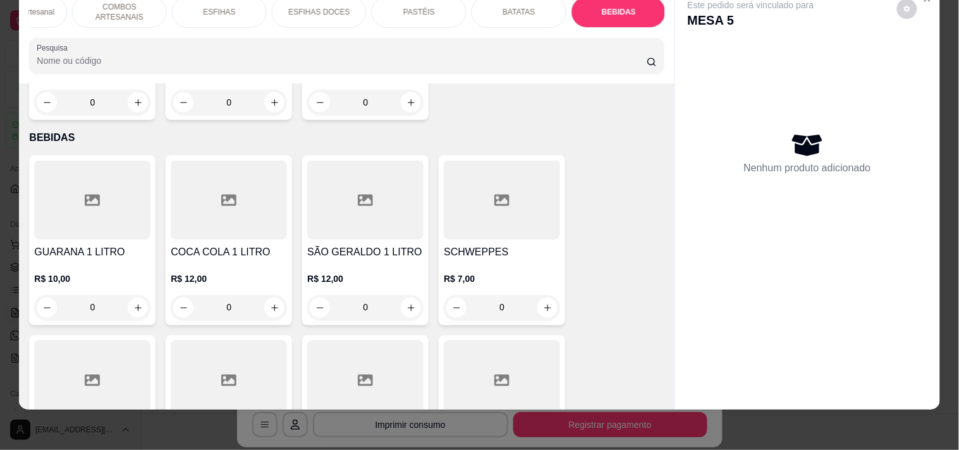
click at [140, 298] on button "increase-product-quantity" at bounding box center [138, 308] width 20 height 20
type input "1"
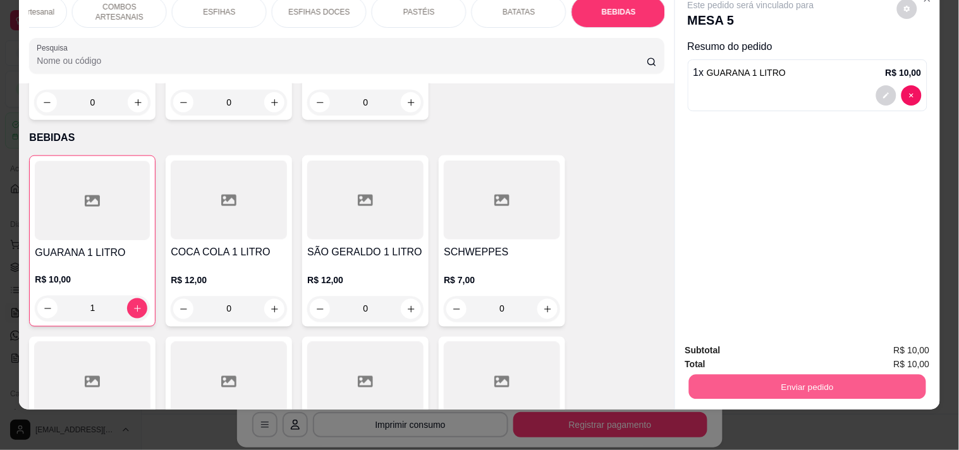
click at [697, 374] on button "Enviar pedido" at bounding box center [806, 386] width 237 height 25
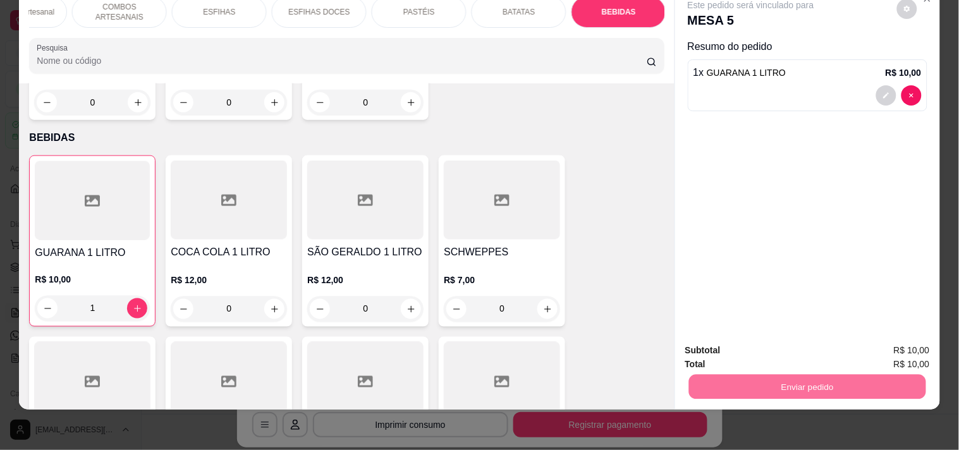
click at [905, 343] on button "Enviar pedido" at bounding box center [896, 345] width 71 height 24
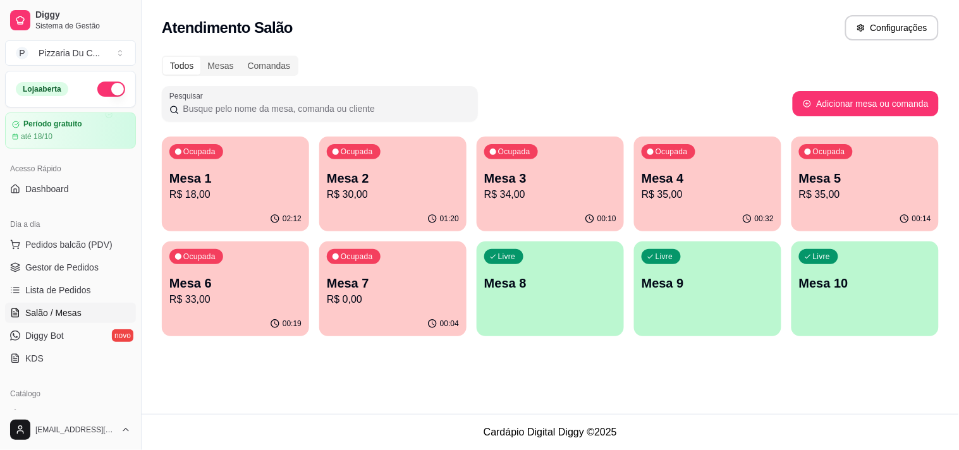
click at [547, 197] on p "R$ 34,00" at bounding box center [550, 194] width 132 height 15
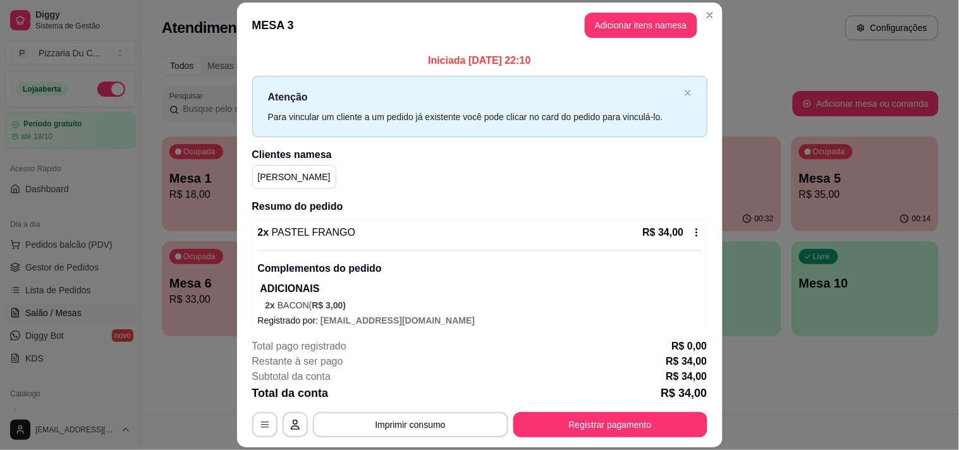
click at [616, 417] on button "Registrar pagamento" at bounding box center [610, 424] width 194 height 25
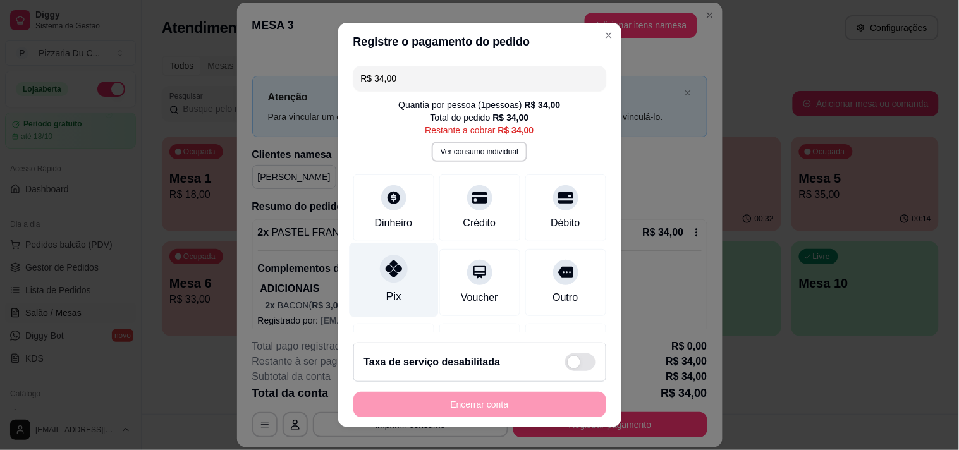
click at [371, 266] on div "Pix" at bounding box center [393, 280] width 89 height 74
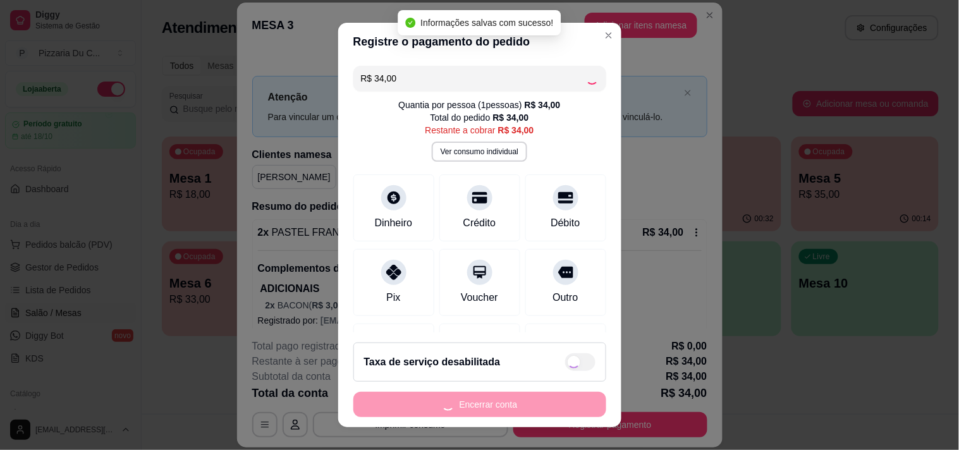
type input "R$ 0,00"
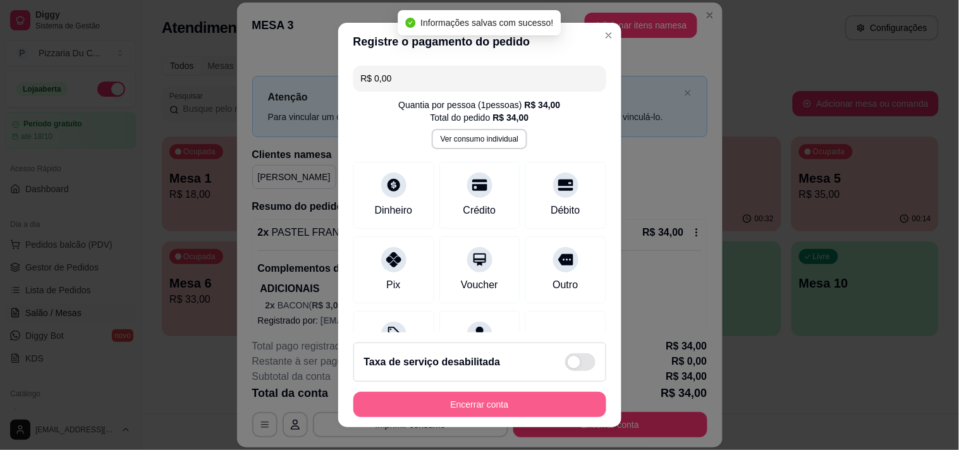
click at [439, 406] on button "Encerrar conta" at bounding box center [479, 404] width 253 height 25
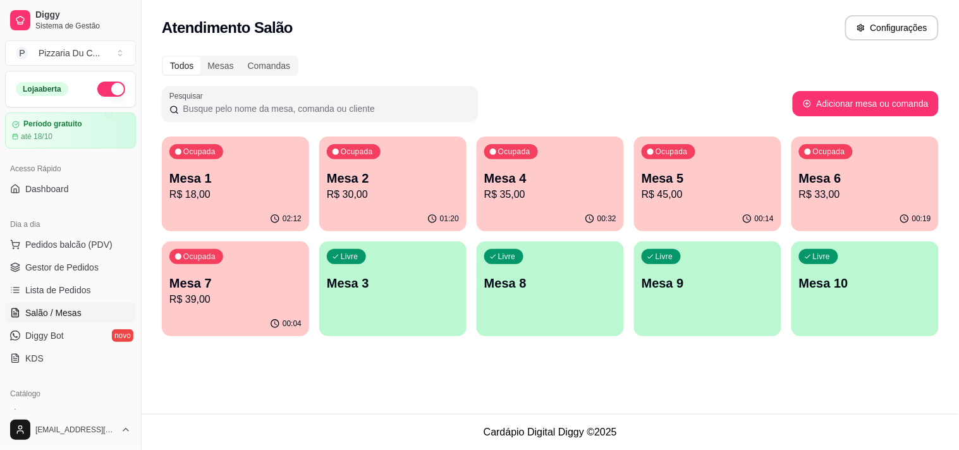
click at [561, 190] on p "R$ 35,00" at bounding box center [550, 194] width 132 height 15
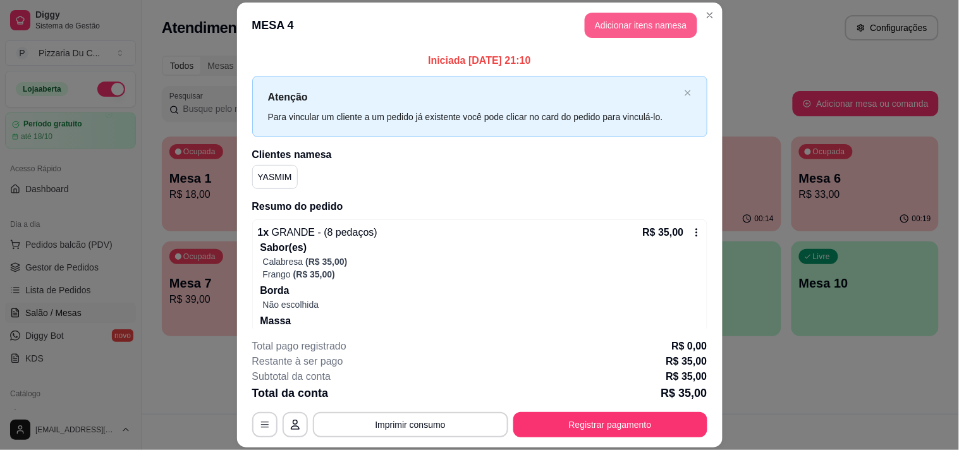
click at [643, 14] on button "Adicionar itens na mesa" at bounding box center [641, 25] width 113 height 25
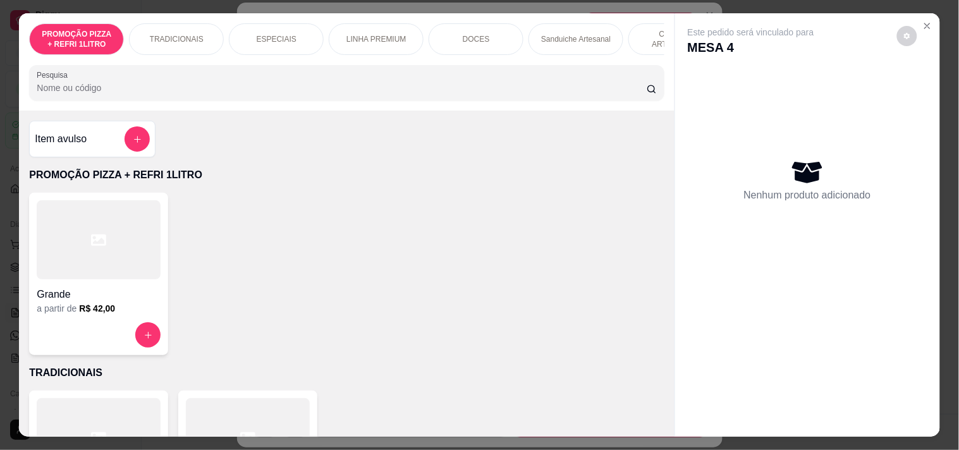
click at [535, 61] on div "PROMOÇÃO PIZZA + REFRI 1LITRO TRADICIONAIS ESPECIAIS LINHA PREMIUM DOCES Sandui…" at bounding box center [346, 61] width 655 height 97
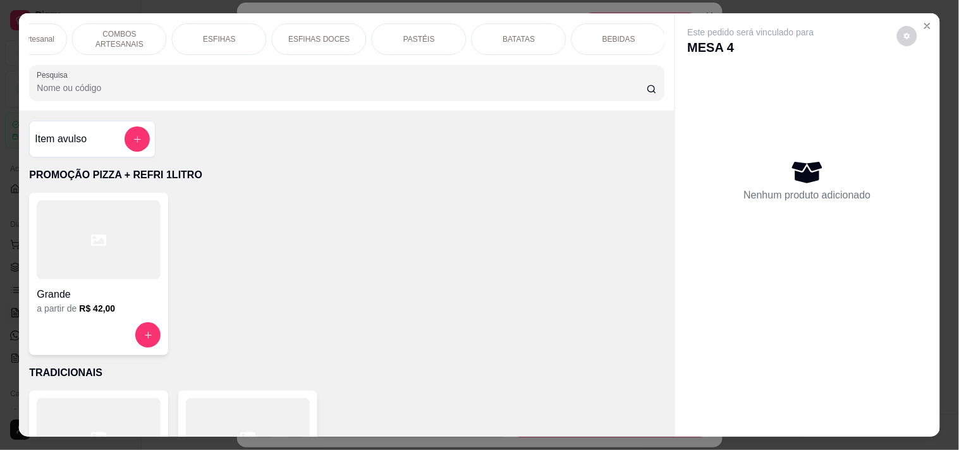
click at [605, 45] on div "BEBIDAS" at bounding box center [618, 39] width 95 height 32
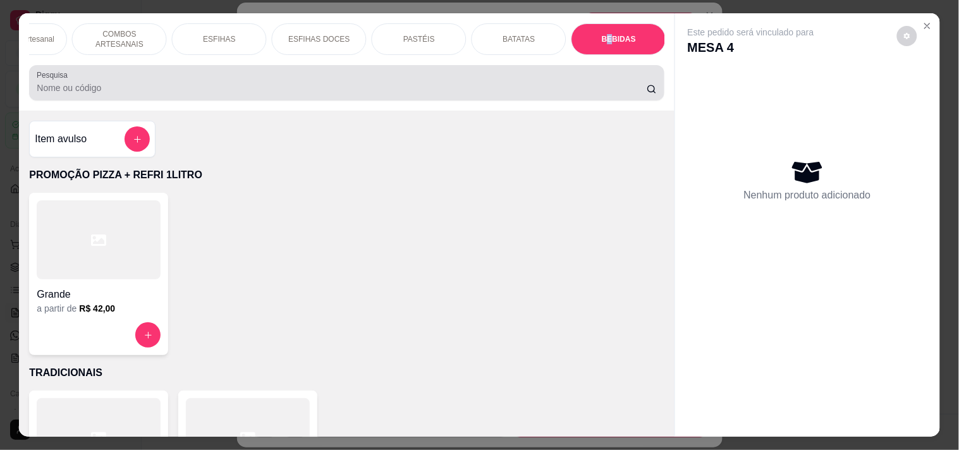
scroll to position [32, 0]
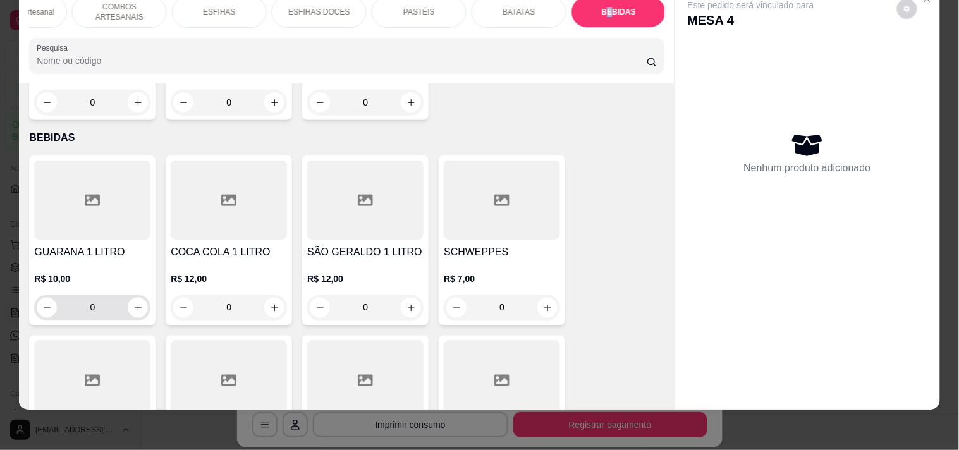
click at [137, 295] on div "0" at bounding box center [92, 307] width 111 height 25
click at [135, 303] on icon "increase-product-quantity" at bounding box center [137, 307] width 9 height 9
type input "1"
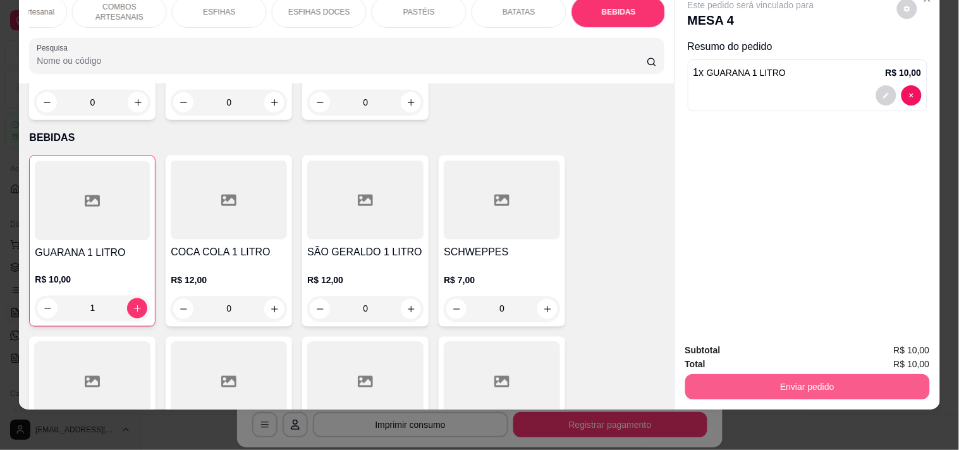
click at [724, 374] on button "Enviar pedido" at bounding box center [807, 386] width 245 height 25
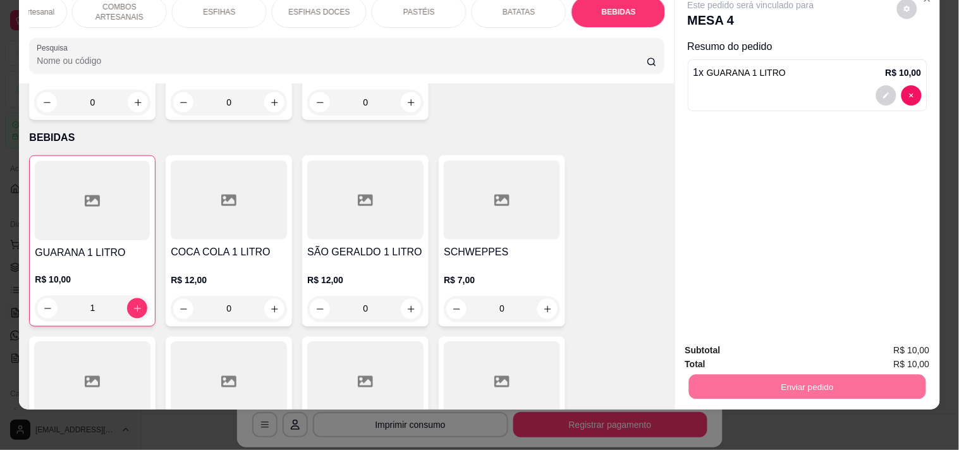
click at [926, 338] on button "Enviar pedido" at bounding box center [896, 345] width 71 height 24
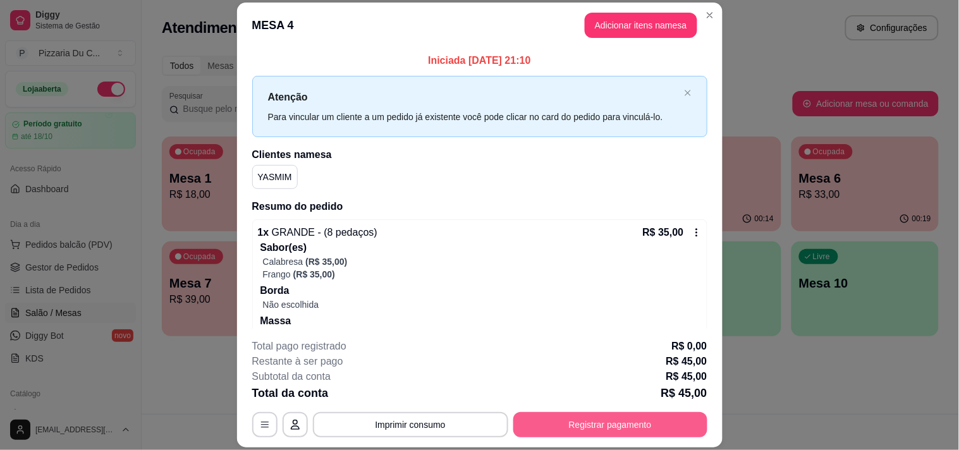
click at [633, 430] on button "Registrar pagamento" at bounding box center [610, 424] width 194 height 25
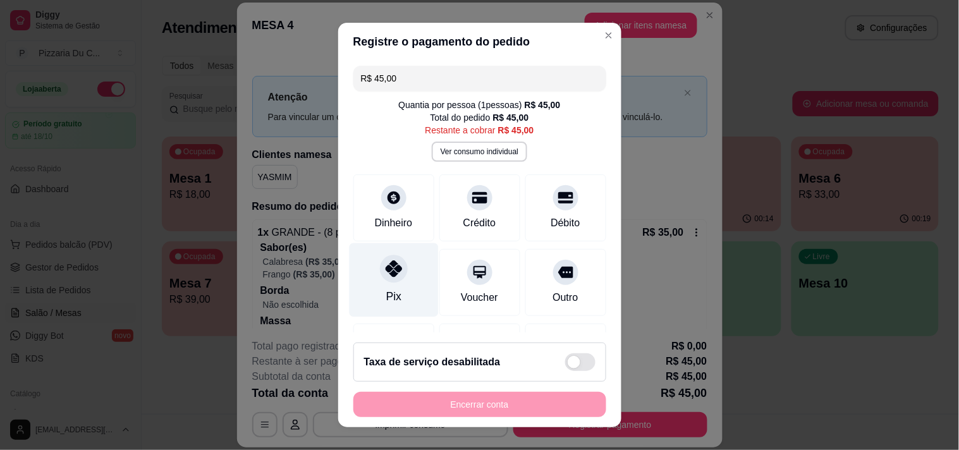
click at [385, 272] on icon at bounding box center [393, 268] width 16 height 16
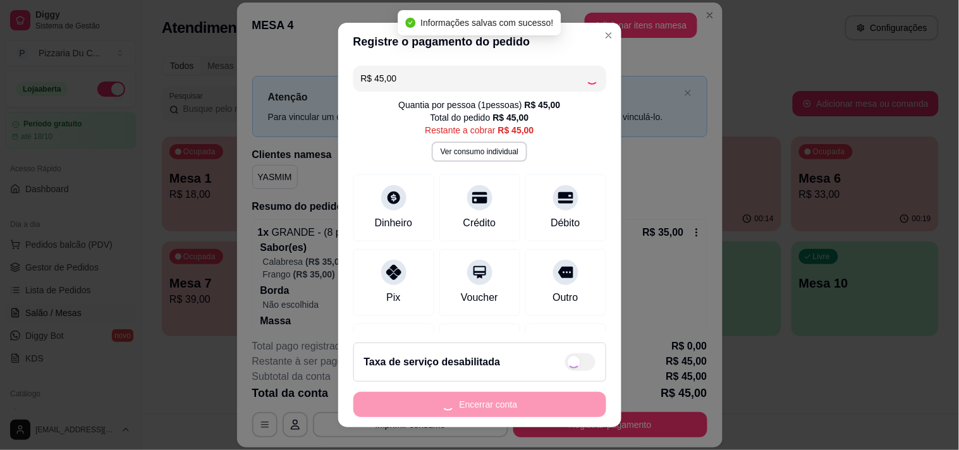
click at [418, 403] on div "Encerrar conta" at bounding box center [479, 404] width 253 height 25
type input "R$ 0,00"
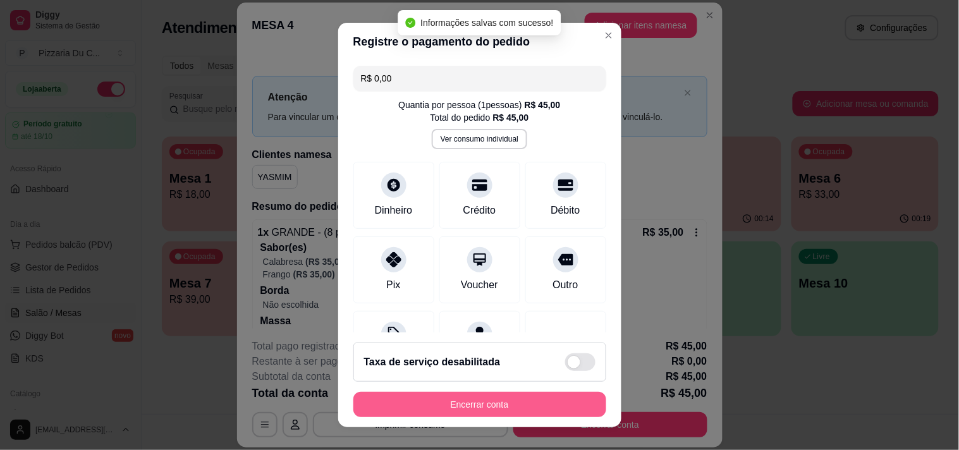
click at [418, 403] on button "Encerrar conta" at bounding box center [479, 404] width 253 height 25
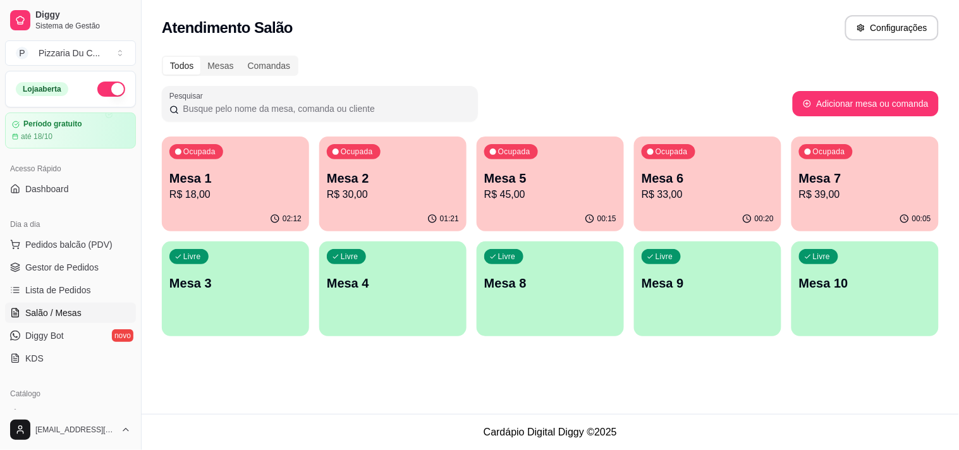
click at [337, 175] on p "Mesa 2" at bounding box center [393, 178] width 132 height 18
click at [673, 194] on p "R$ 33,00" at bounding box center [707, 194] width 128 height 15
click at [384, 212] on div "01:21" at bounding box center [392, 219] width 147 height 25
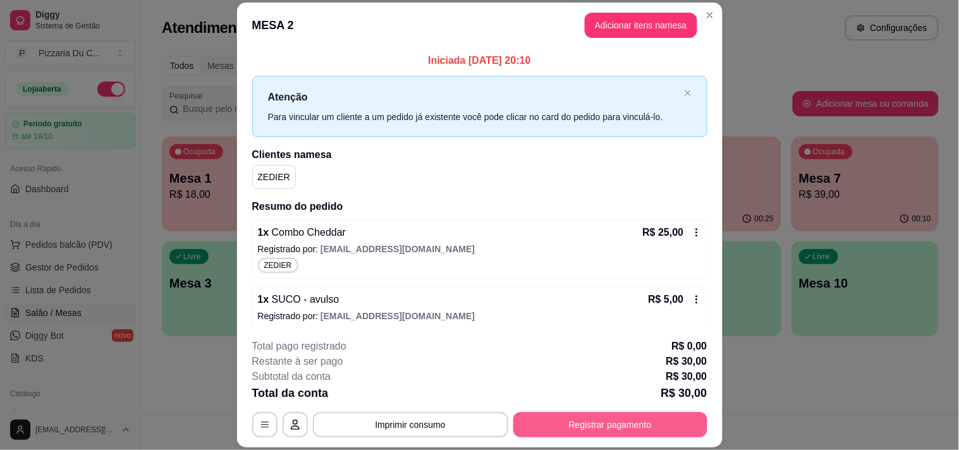
click at [558, 417] on button "Registrar pagamento" at bounding box center [610, 424] width 194 height 25
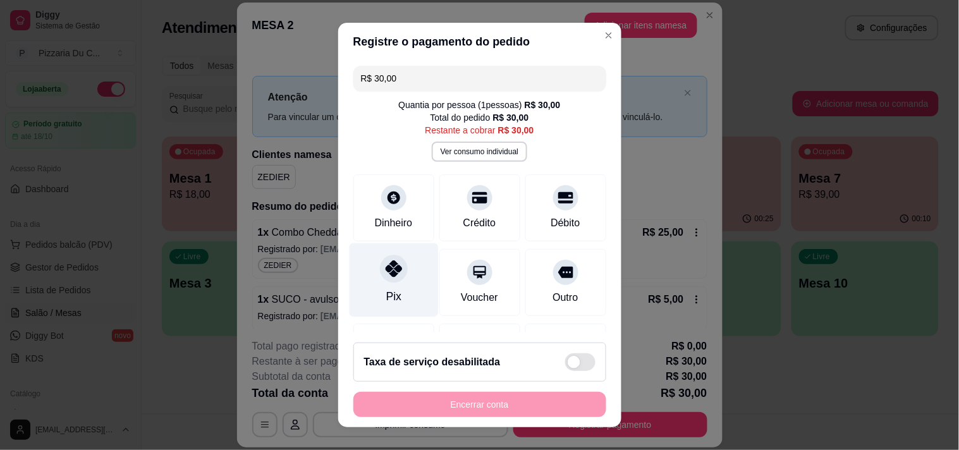
click at [393, 274] on icon at bounding box center [393, 268] width 16 height 16
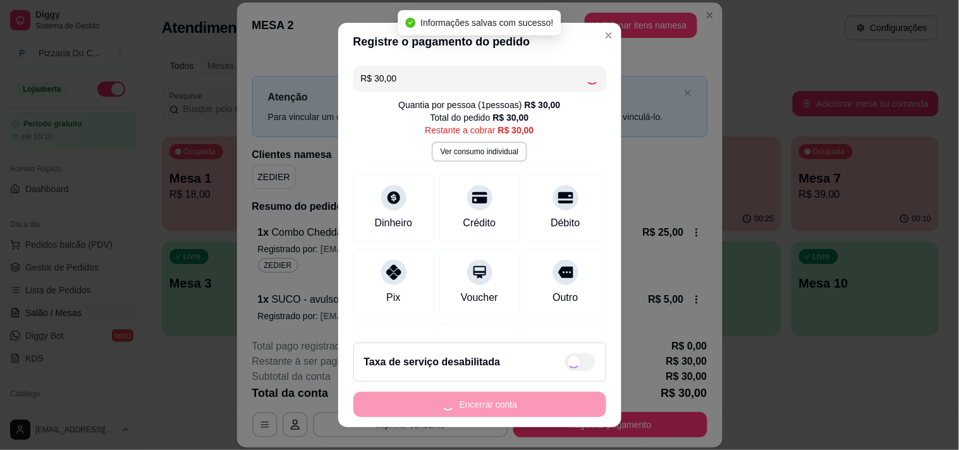
type input "R$ 0,00"
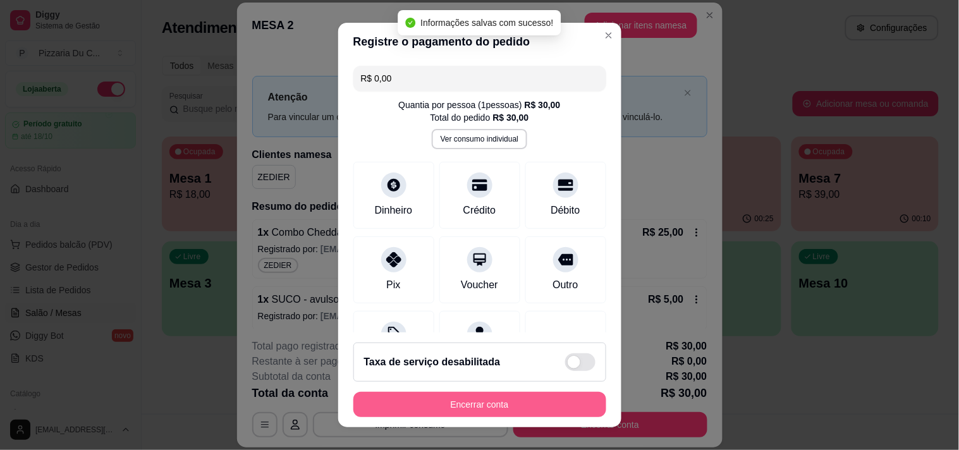
click at [458, 413] on button "Encerrar conta" at bounding box center [479, 404] width 253 height 25
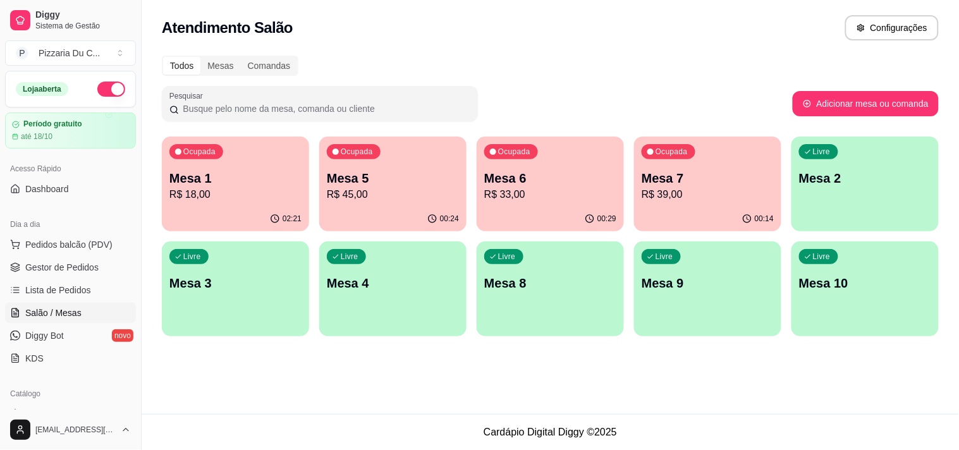
click at [704, 162] on div "Ocupada Mesa 7 R$ 39,00" at bounding box center [707, 172] width 147 height 70
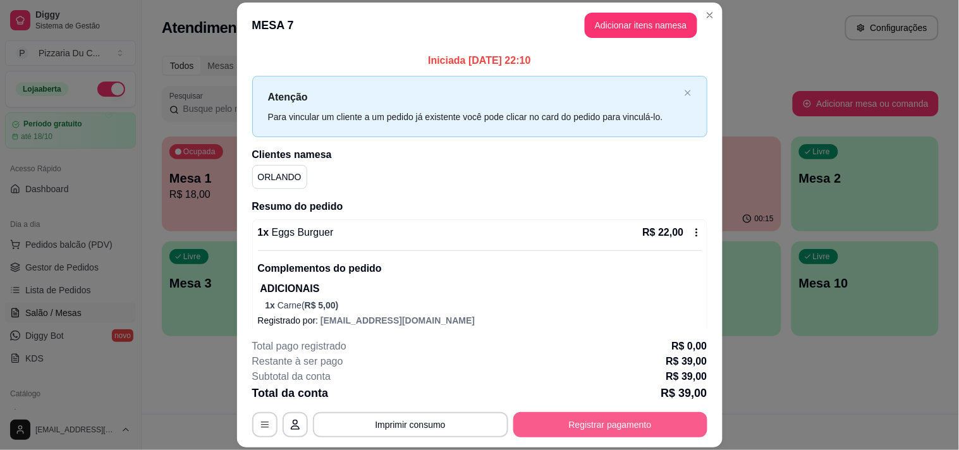
click at [585, 419] on button "Registrar pagamento" at bounding box center [610, 424] width 194 height 25
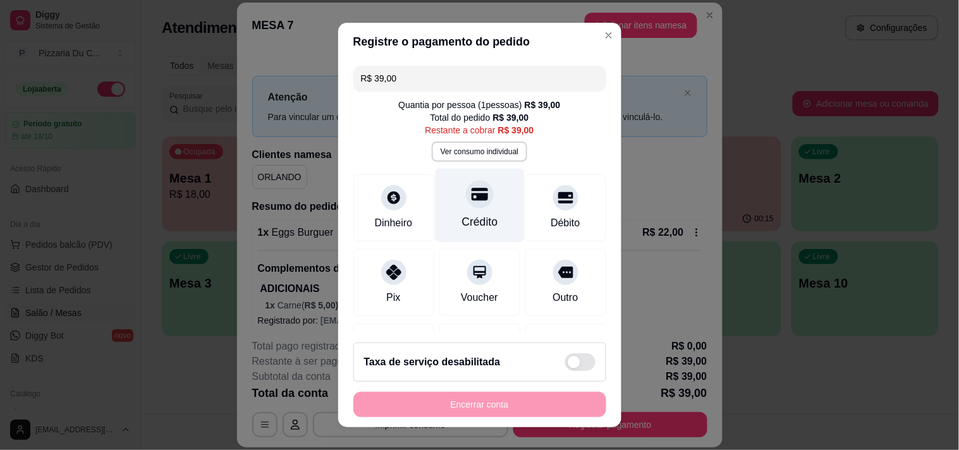
click at [471, 198] on icon at bounding box center [479, 194] width 16 height 13
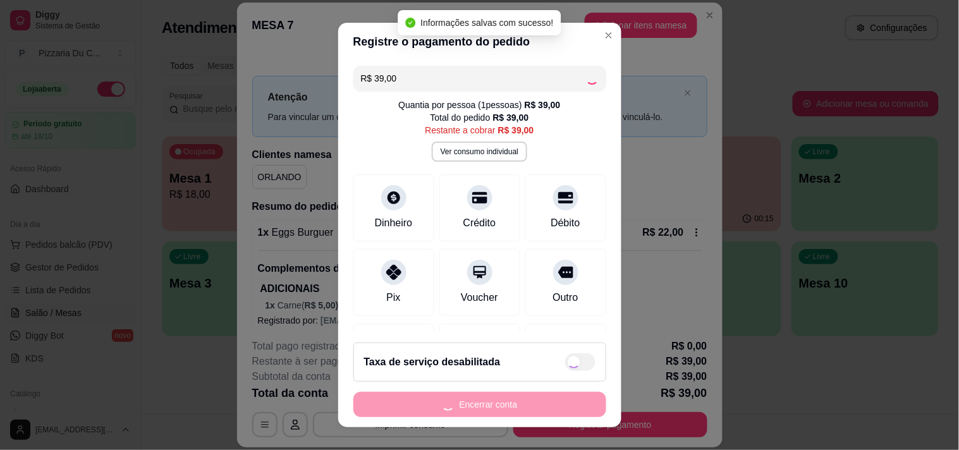
type input "R$ 0,00"
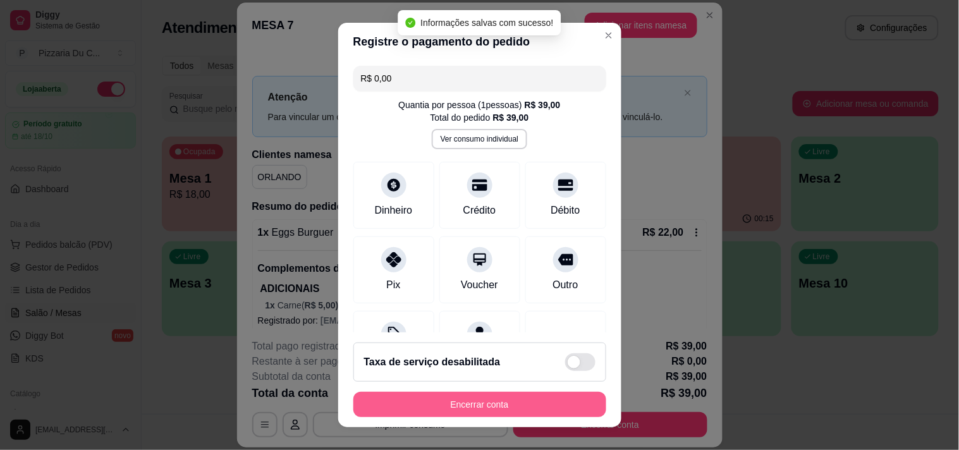
click at [478, 401] on button "Encerrar conta" at bounding box center [479, 404] width 253 height 25
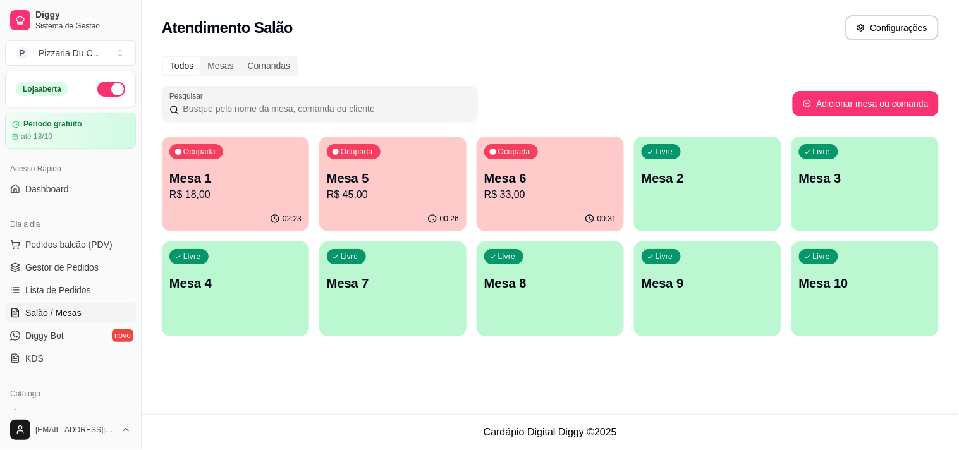
click at [338, 174] on p "Mesa 5" at bounding box center [393, 178] width 132 height 18
click at [527, 165] on div "Ocupada Mesa 6 R$ 33,00" at bounding box center [550, 172] width 147 height 70
click at [508, 215] on div "00:31" at bounding box center [550, 219] width 147 height 25
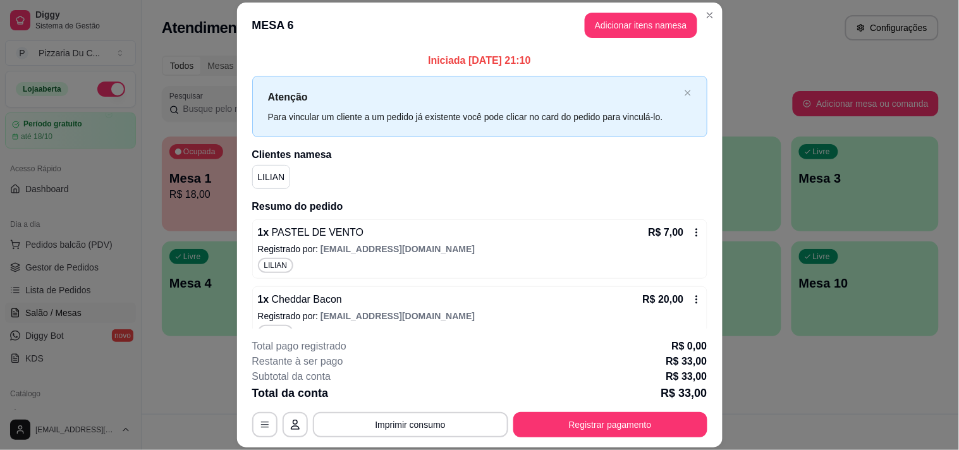
click at [382, 430] on button "Imprimir consumo" at bounding box center [410, 424] width 195 height 25
click at [384, 395] on button "IMPRESSORA" at bounding box center [409, 396] width 92 height 20
click at [557, 432] on button "Registrar pagamento" at bounding box center [610, 424] width 194 height 25
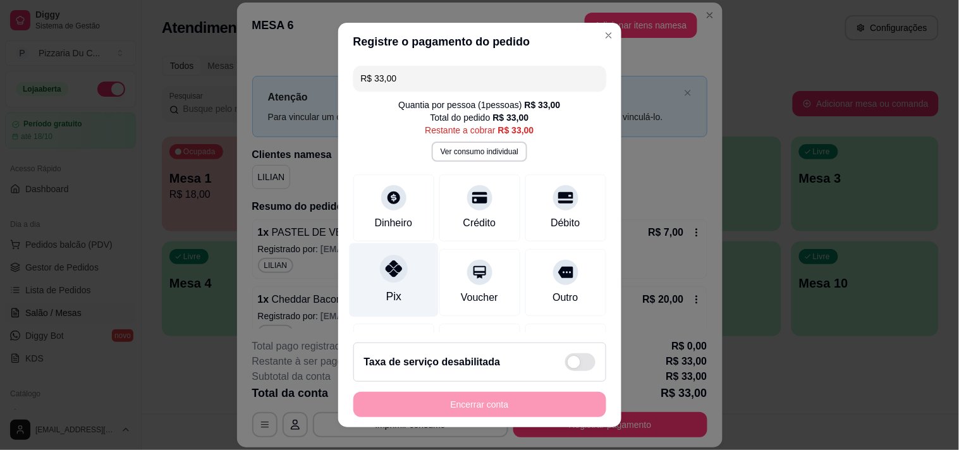
click at [386, 273] on icon at bounding box center [393, 268] width 16 height 16
type input "R$ 0,00"
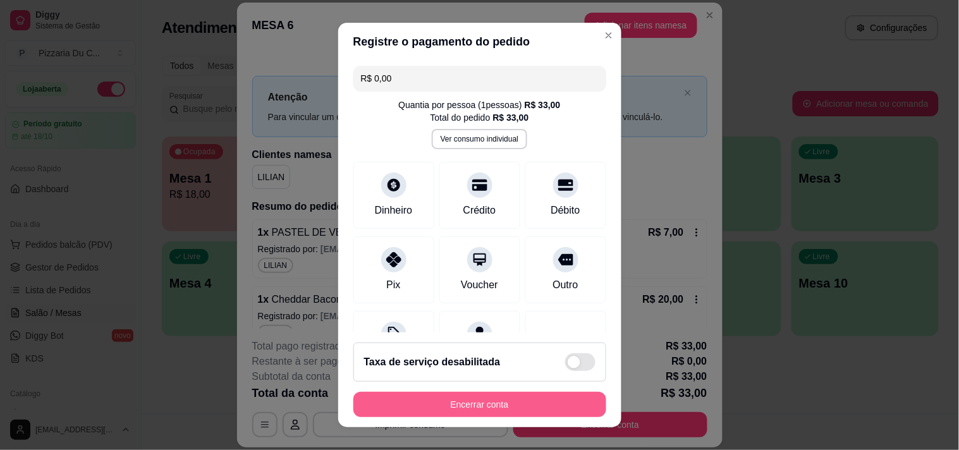
click at [458, 412] on button "Encerrar conta" at bounding box center [479, 404] width 253 height 25
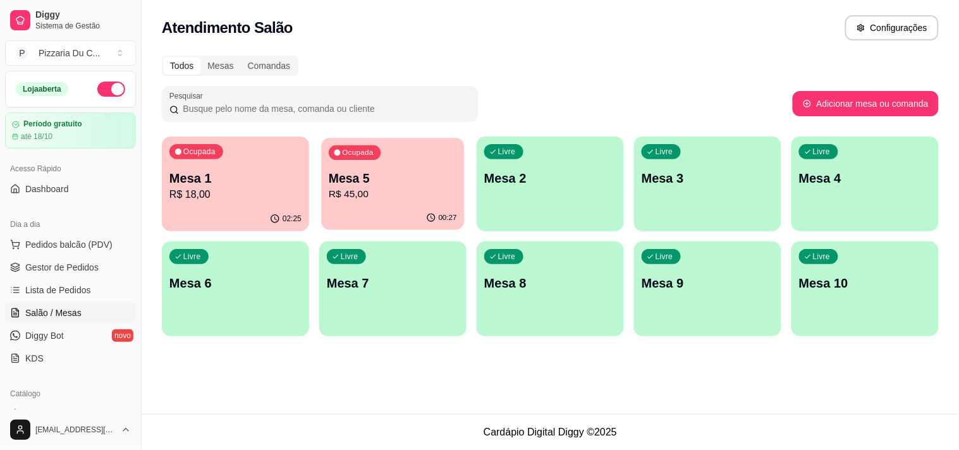
click at [406, 210] on div "00:27" at bounding box center [392, 218] width 143 height 24
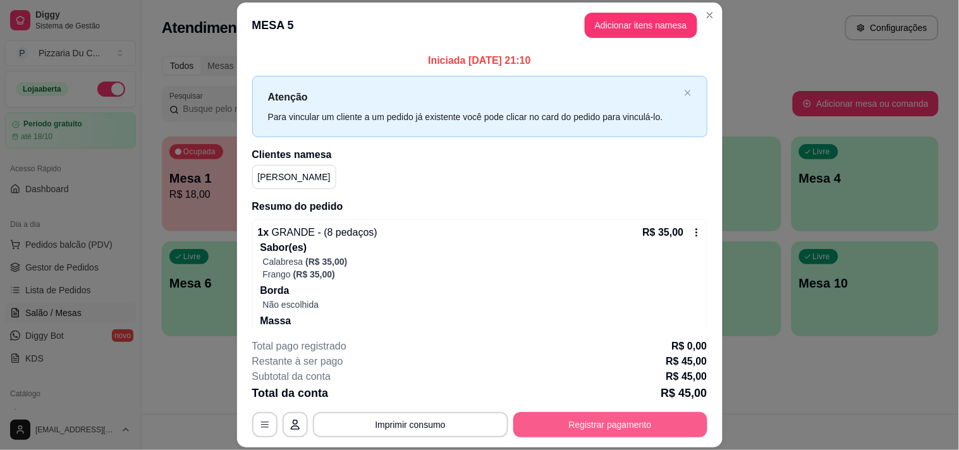
click at [598, 418] on button "Registrar pagamento" at bounding box center [610, 424] width 194 height 25
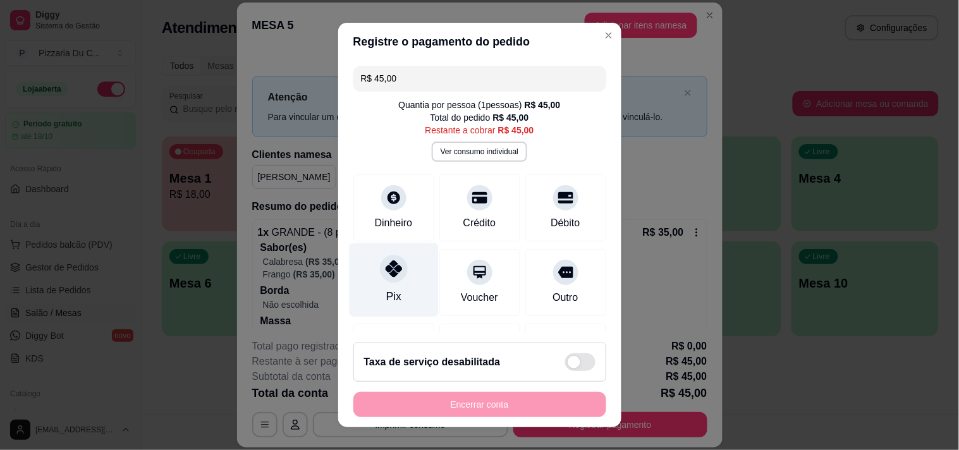
click at [406, 270] on div "Pix" at bounding box center [393, 280] width 89 height 74
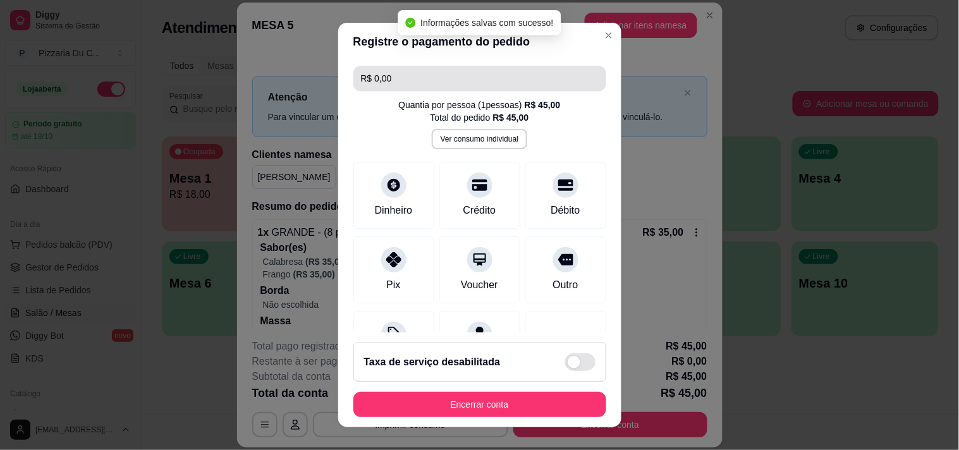
click at [425, 84] on input "R$ 0,00" at bounding box center [480, 78] width 238 height 25
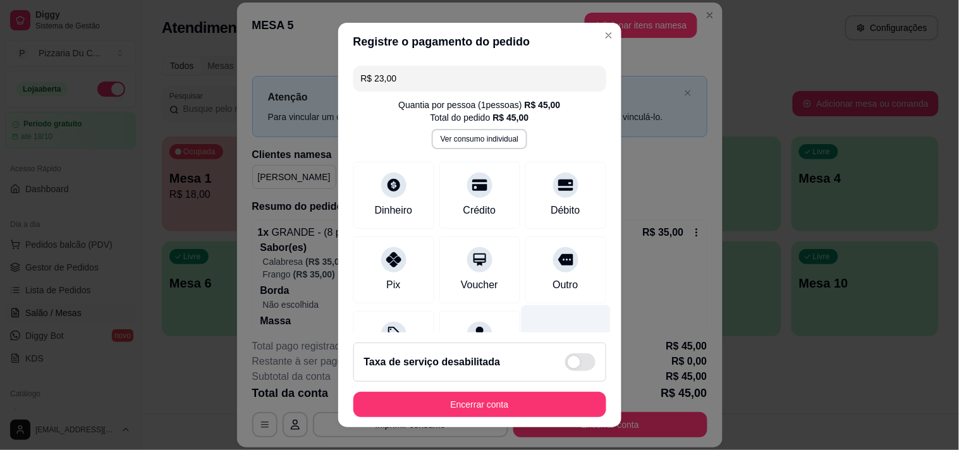
type input "R$ 23,00"
click at [573, 318] on div at bounding box center [565, 342] width 89 height 74
click at [476, 144] on button "Ver consumo individual" at bounding box center [479, 139] width 95 height 20
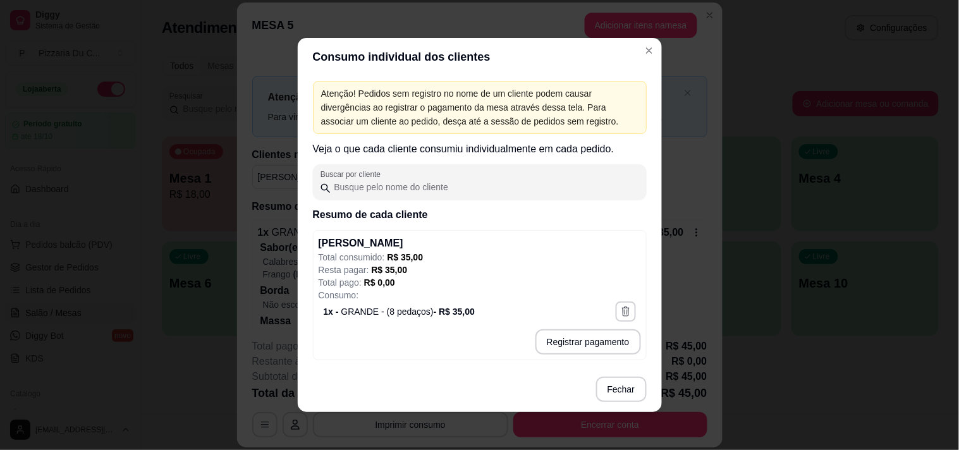
click at [417, 264] on p "Resta pagar: R$ 35,00" at bounding box center [480, 270] width 322 height 13
click at [641, 61] on header "Consumo individual dos clientes" at bounding box center [480, 57] width 364 height 38
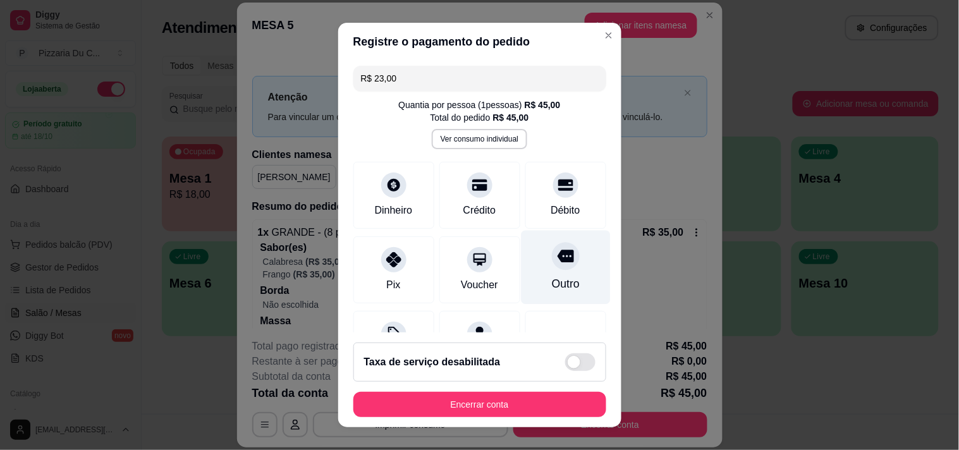
click at [578, 270] on div "Outro" at bounding box center [565, 267] width 89 height 74
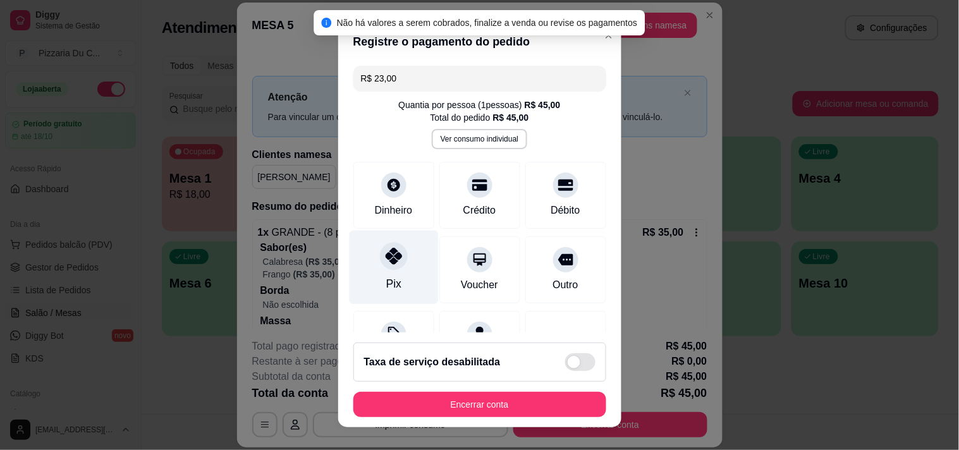
click at [367, 267] on div "Pix" at bounding box center [393, 267] width 89 height 74
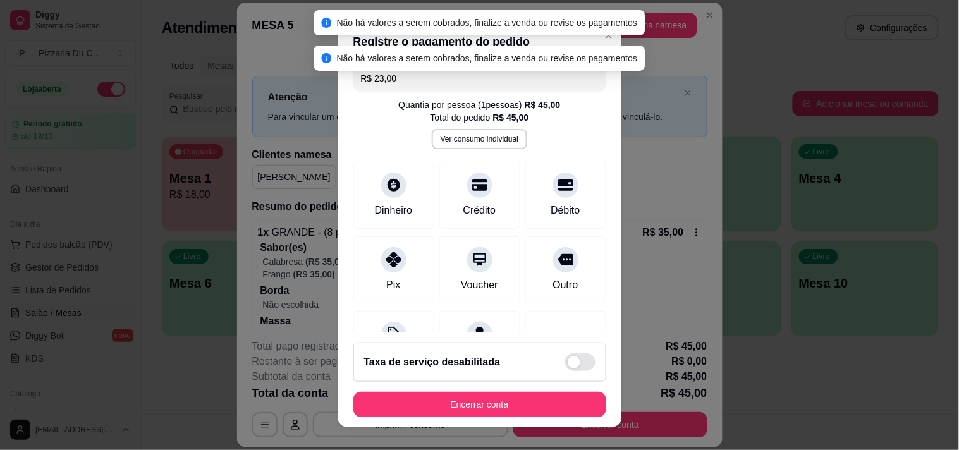
click at [590, 28] on div "Não há valores a serem cobrados, finalize a venda ou revise os pagamentos" at bounding box center [480, 23] width 316 height 14
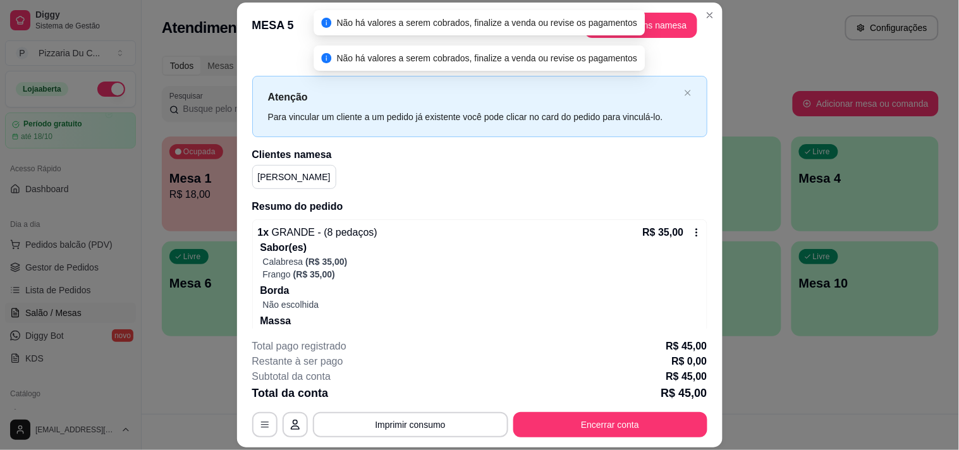
click at [619, 288] on p "Borda" at bounding box center [480, 290] width 441 height 15
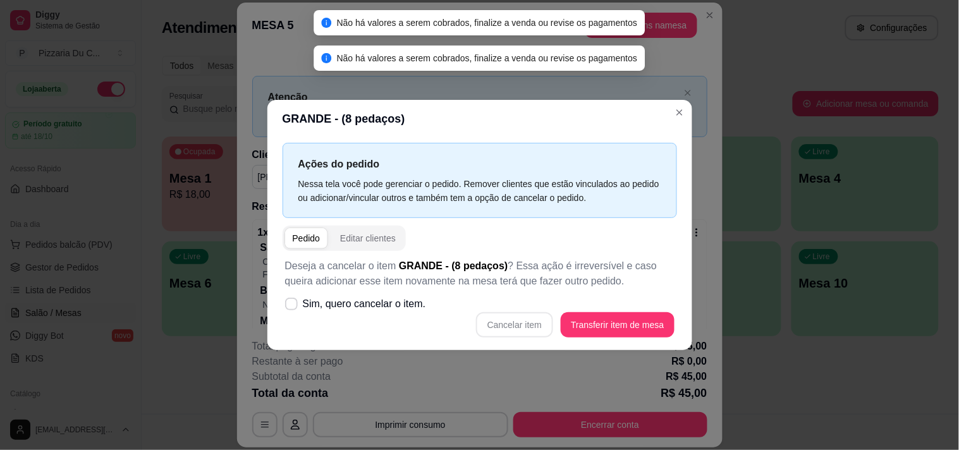
click at [671, 119] on header "GRANDE - (8 pedaços)" at bounding box center [479, 119] width 425 height 38
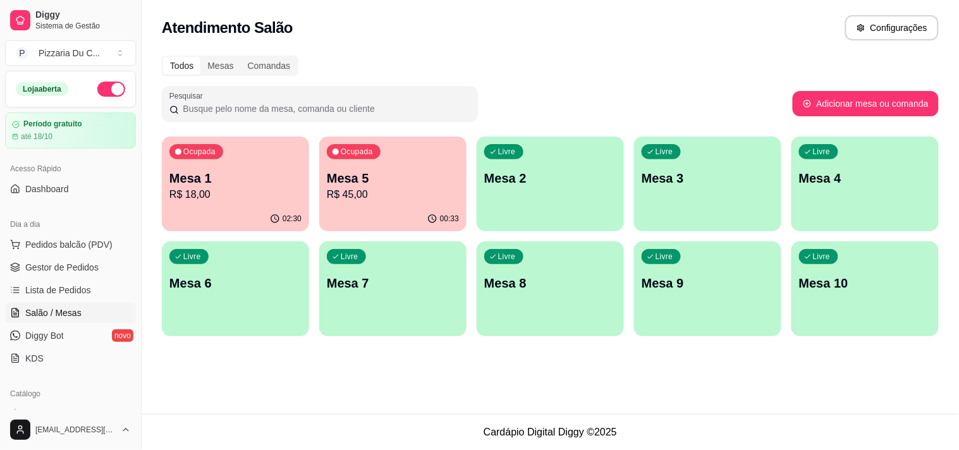
click at [333, 239] on div "Ocupada Mesa 1 R$ 18,00 02:30 Ocupada Mesa 5 R$ 45,00 00:33 Livre Mesa 2 Livre …" at bounding box center [550, 237] width 777 height 200
click at [363, 191] on p "R$ 45,00" at bounding box center [393, 194] width 132 height 15
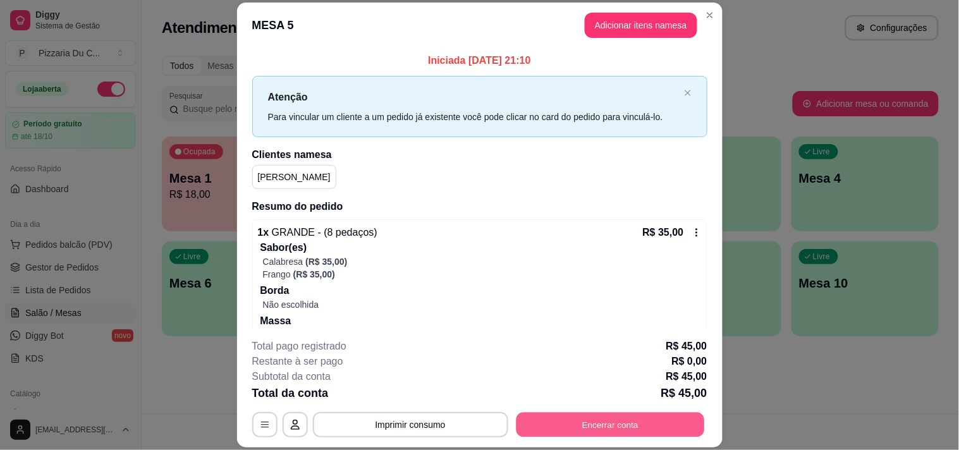
click at [613, 420] on button "Encerrar conta" at bounding box center [610, 425] width 188 height 25
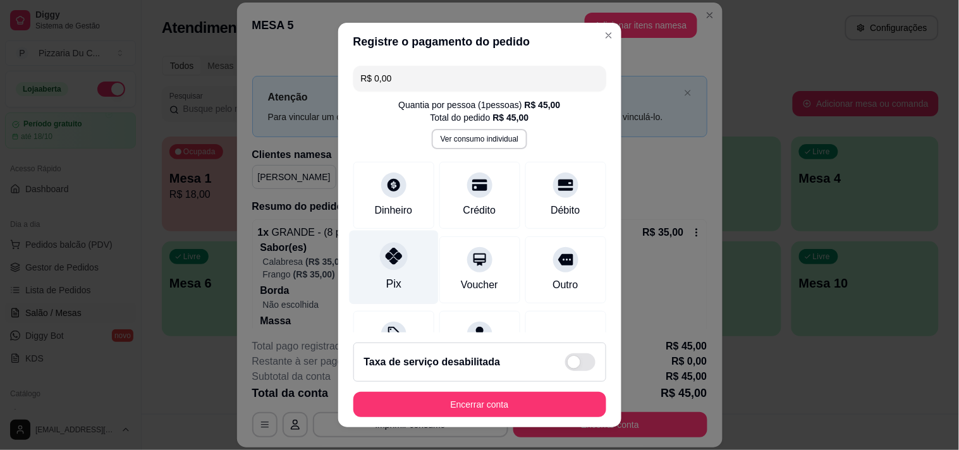
click at [393, 255] on icon at bounding box center [393, 256] width 16 height 16
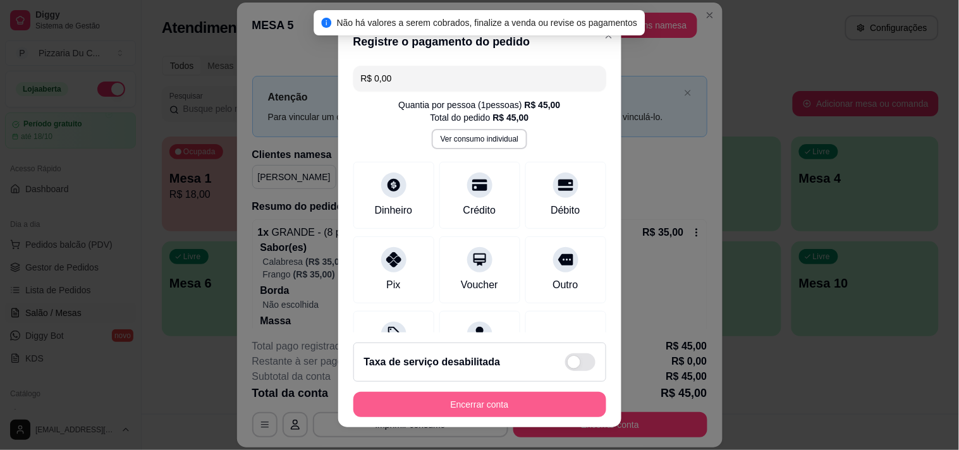
click at [463, 411] on button "Encerrar conta" at bounding box center [479, 404] width 253 height 25
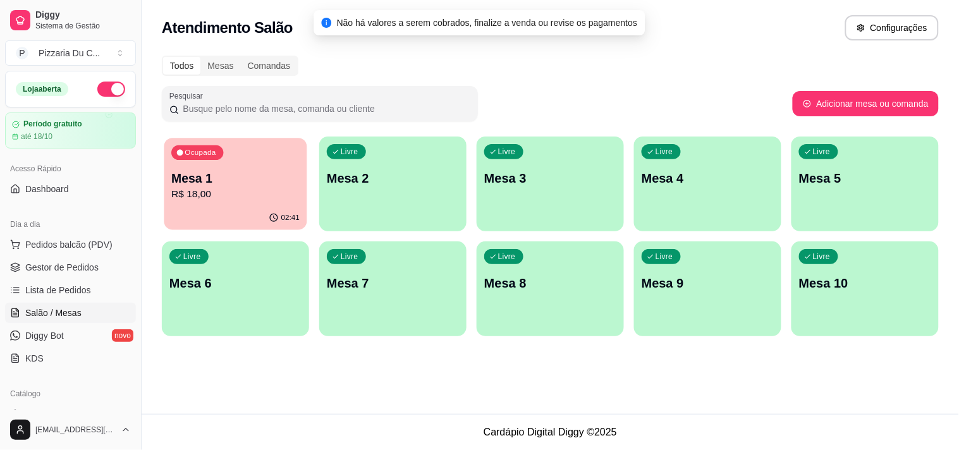
click at [288, 191] on p "R$ 18,00" at bounding box center [235, 194] width 128 height 15
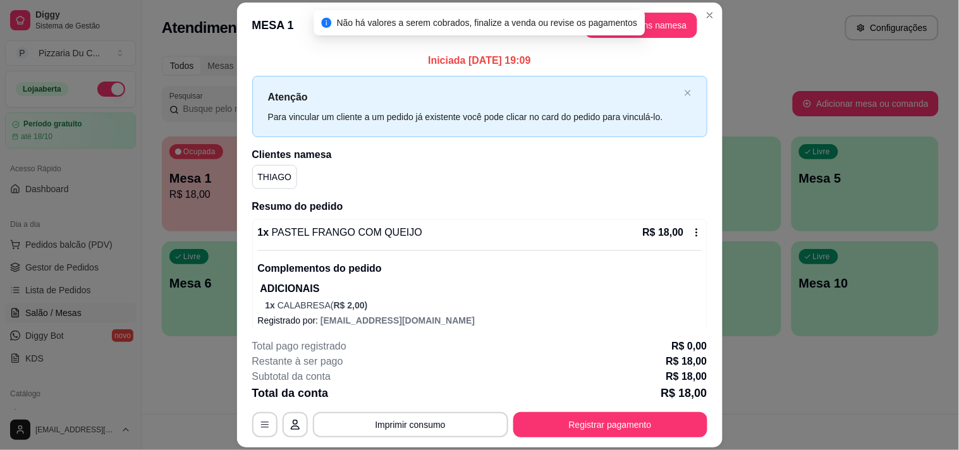
click at [671, 225] on div "R$ 18,00" at bounding box center [672, 232] width 59 height 15
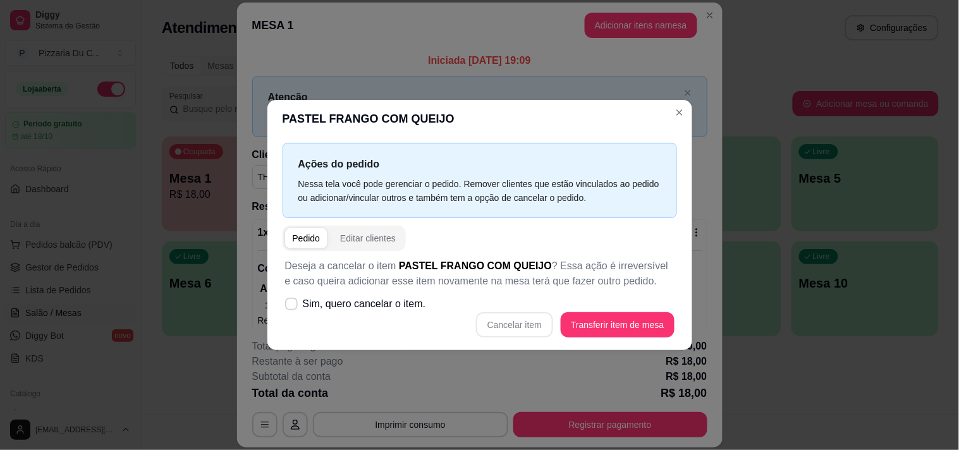
click at [428, 298] on div "Deseja a cancelar o item PASTEL FRANGO COM QUEIJO ? Essa ação é irreversível e …" at bounding box center [480, 298] width 394 height 94
click at [331, 304] on span "Sim, quero cancelar o item." at bounding box center [364, 303] width 123 height 15
click at [293, 307] on input "Sim, quero cancelar o item." at bounding box center [288, 311] width 8 height 8
checkbox input "true"
click at [509, 320] on button "Cancelar item" at bounding box center [514, 324] width 77 height 25
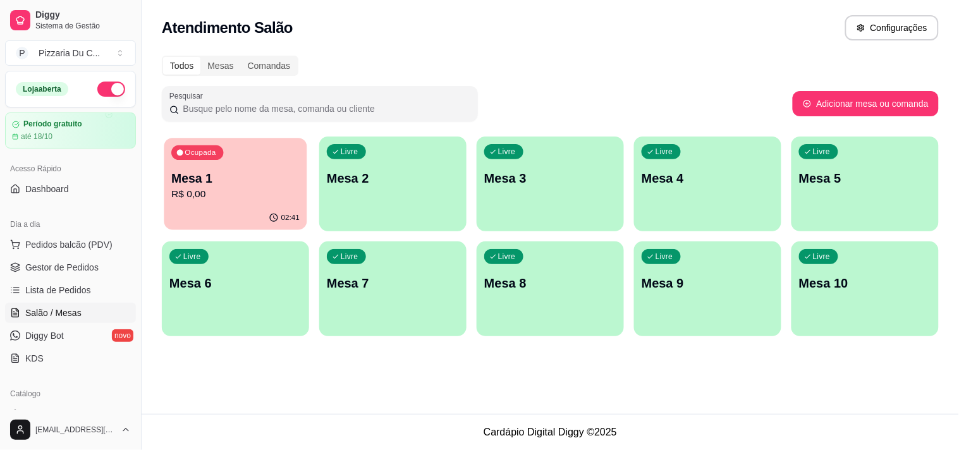
click at [193, 161] on div "Ocupada Mesa 1 R$ 0,00" at bounding box center [235, 172] width 143 height 68
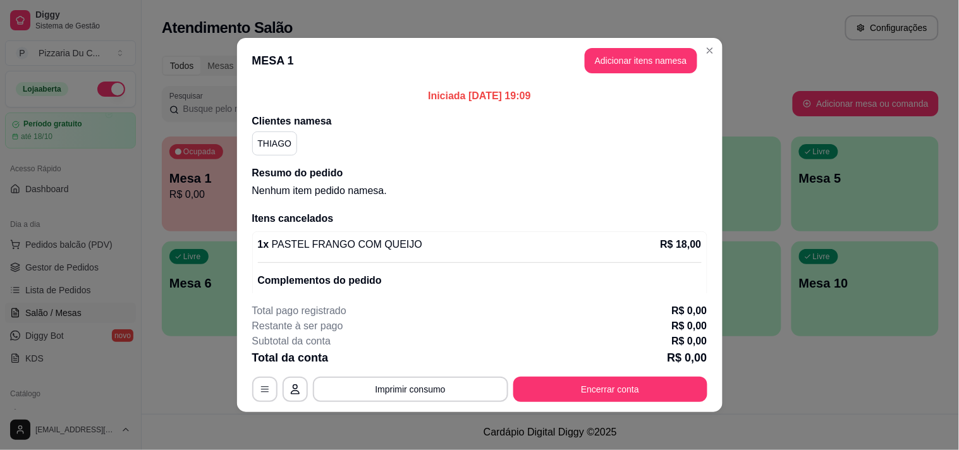
click at [602, 85] on div "Iniciada [DATE] 19:09 Clientes na mesa THIAGO Resumo do pedido Nenhum item pedi…" at bounding box center [479, 188] width 485 height 210
click at [616, 66] on button "Adicionar itens na mesa" at bounding box center [641, 61] width 109 height 25
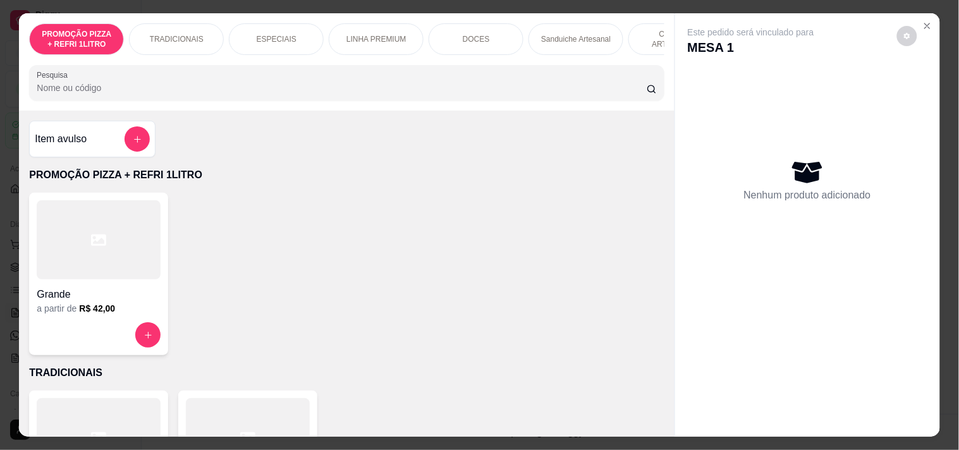
scroll to position [0, 556]
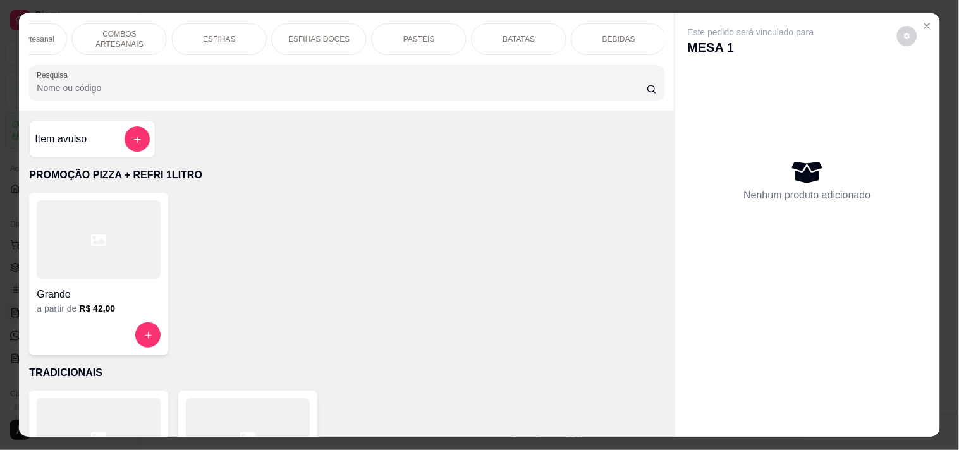
click at [53, 24] on div "Sanduiche Artesanal" at bounding box center [19, 39] width 95 height 32
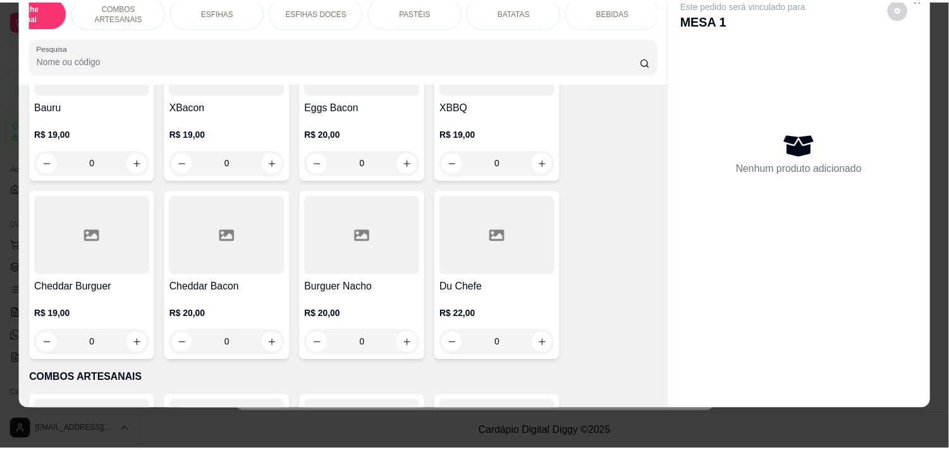
scroll to position [1327, 0]
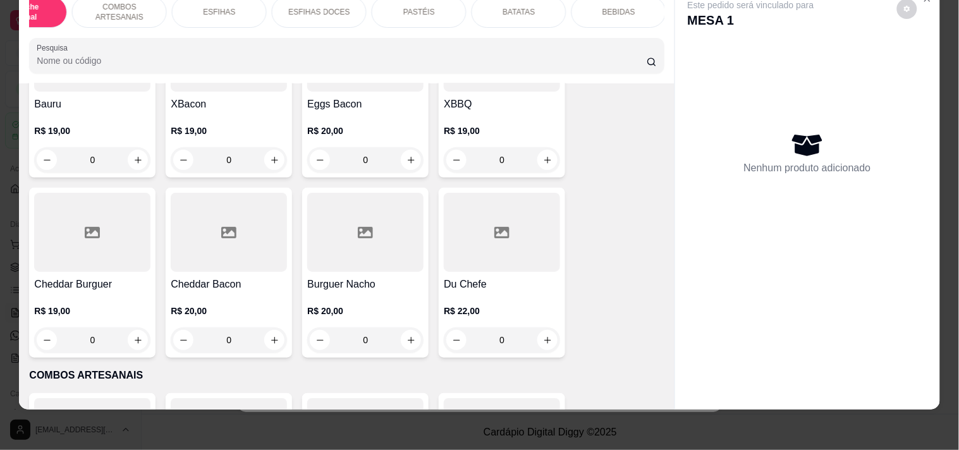
click at [272, 340] on div "0" at bounding box center [229, 339] width 116 height 25
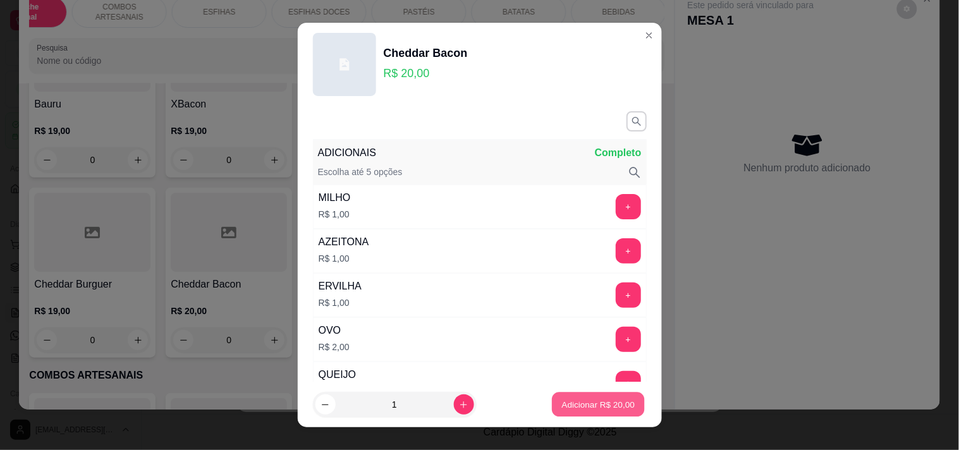
click at [607, 405] on p "Adicionar R$ 20,00" at bounding box center [598, 405] width 73 height 12
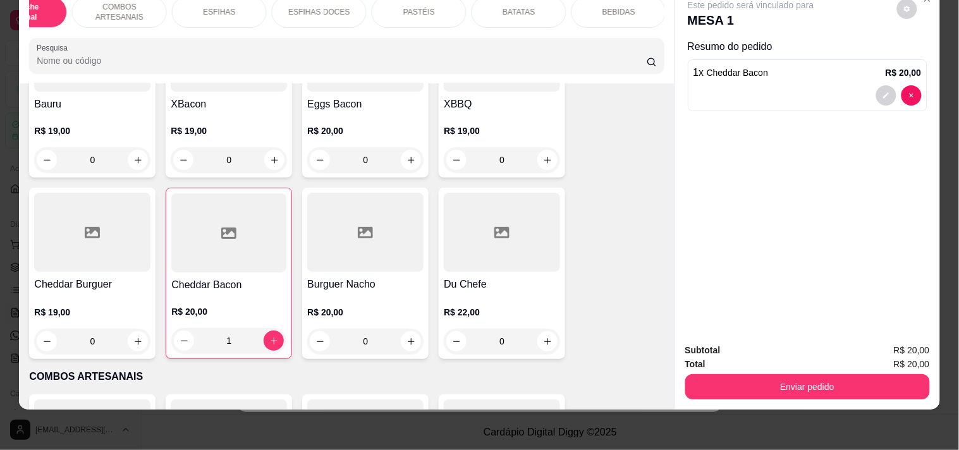
click at [271, 348] on div "1" at bounding box center [228, 340] width 115 height 25
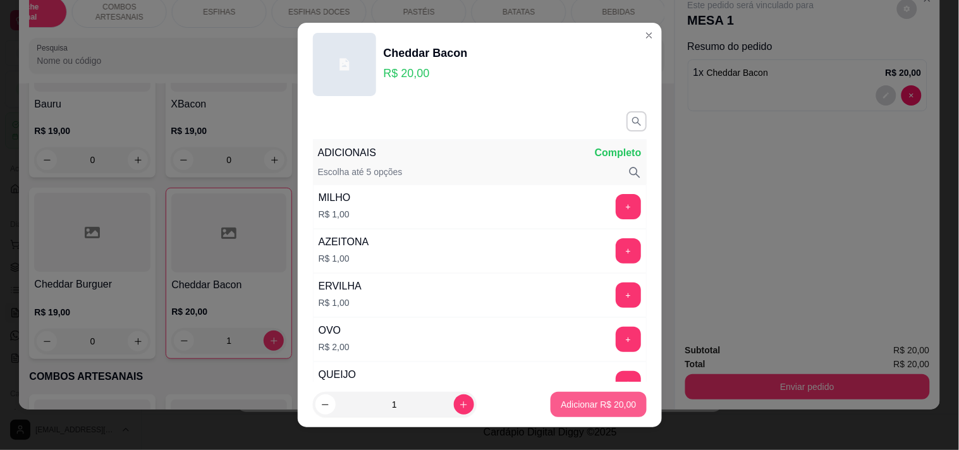
click at [602, 397] on button "Adicionar R$ 20,00" at bounding box center [598, 404] width 95 height 25
type input "2"
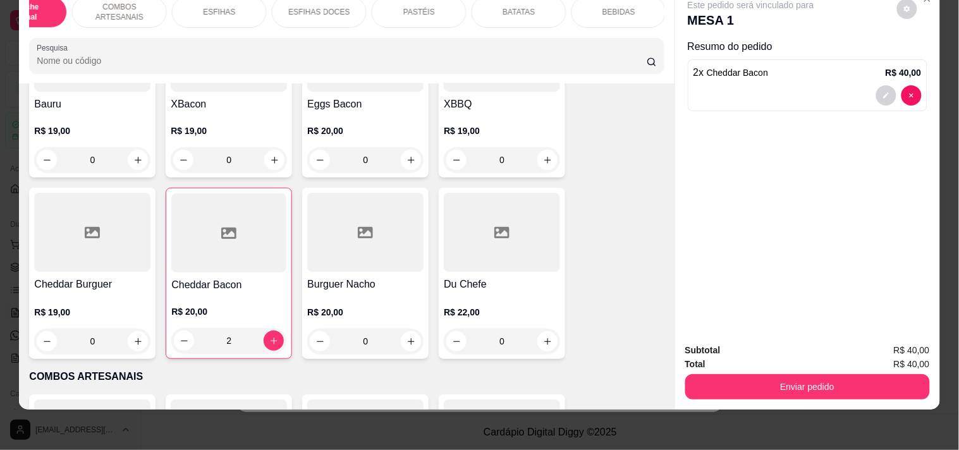
click at [785, 359] on div "Total R$ 40,00" at bounding box center [807, 364] width 245 height 14
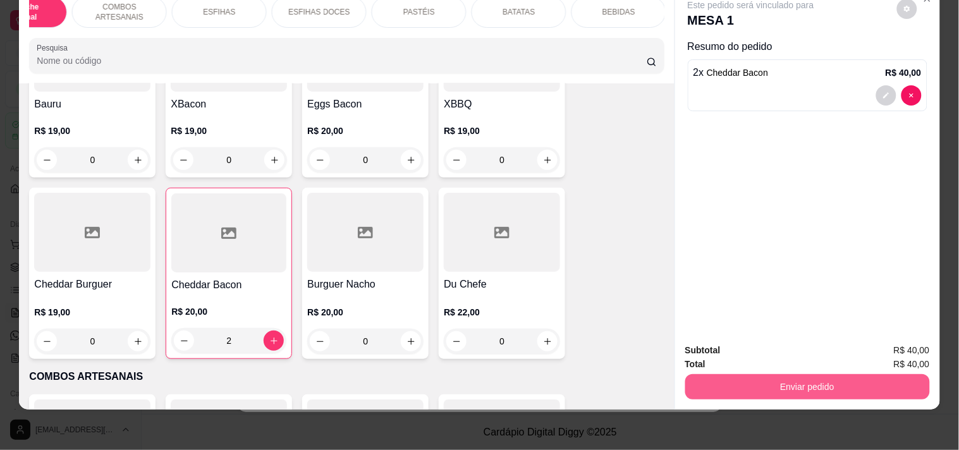
click at [787, 375] on button "Enviar pedido" at bounding box center [807, 386] width 245 height 25
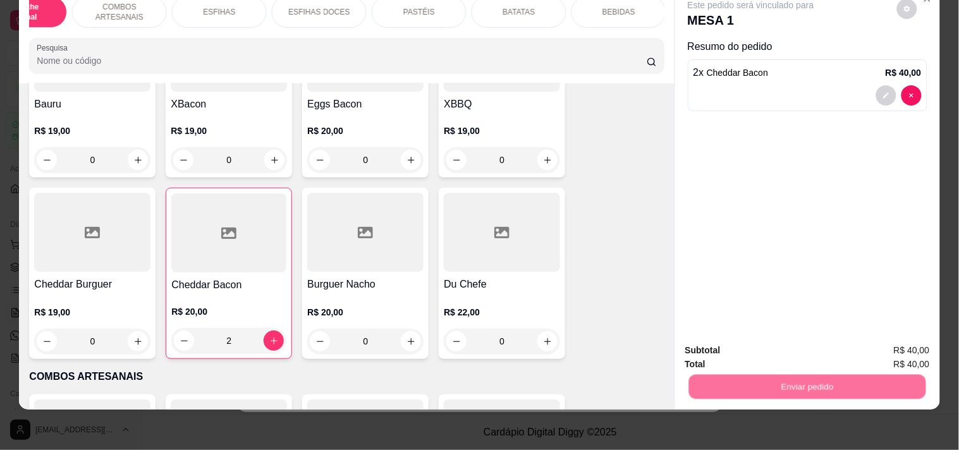
click at [803, 352] on button "Registrar cliente" at bounding box center [812, 345] width 83 height 24
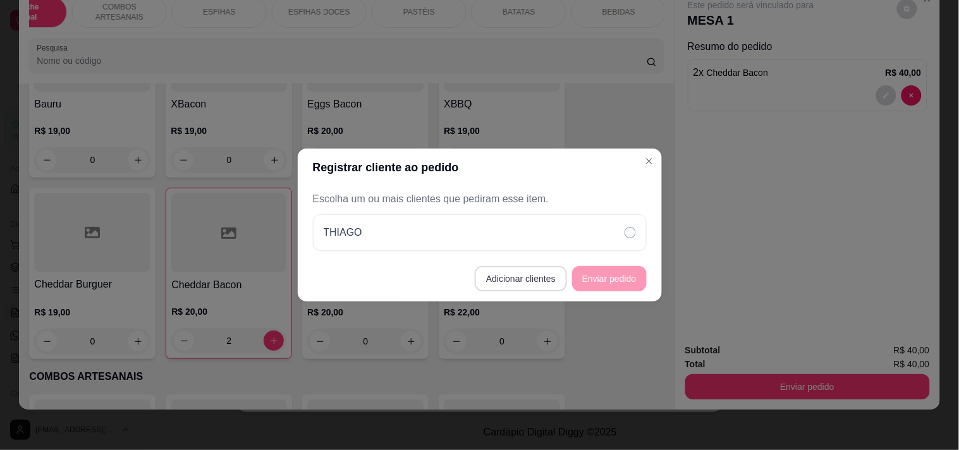
click at [527, 278] on button "Adicionar clientes" at bounding box center [521, 278] width 92 height 25
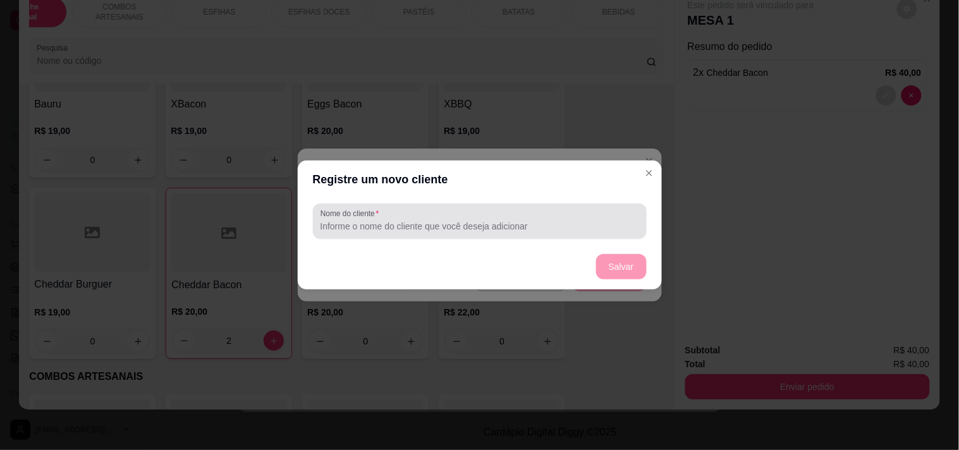
click at [465, 235] on div "Nome do cliente" at bounding box center [480, 221] width 334 height 35
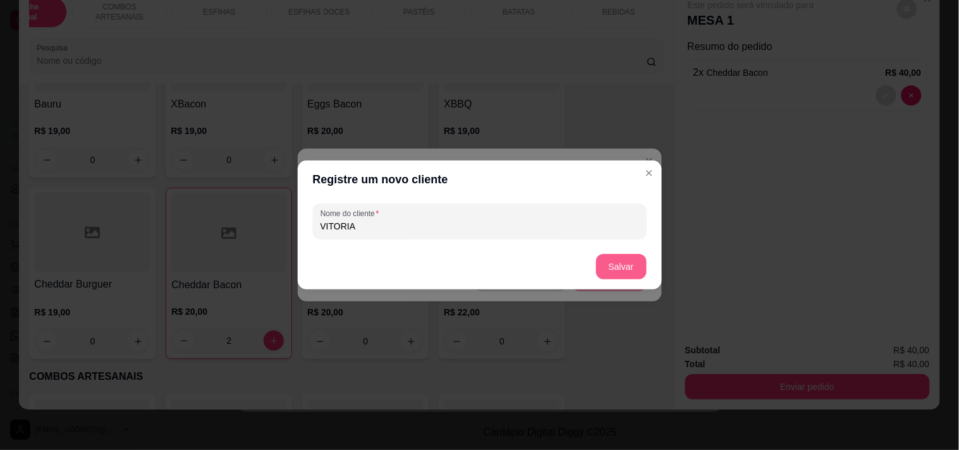
type input "VITORIA"
click at [639, 274] on button "Salvar" at bounding box center [621, 266] width 51 height 25
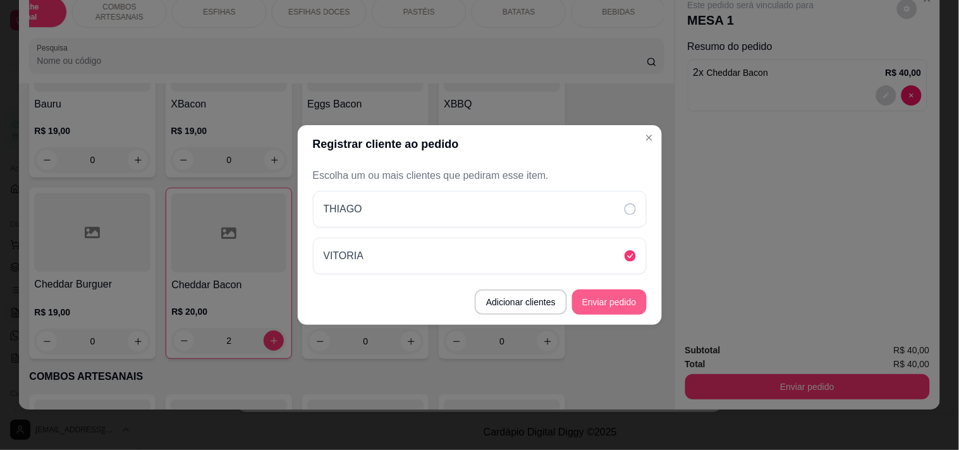
click at [608, 293] on button "Enviar pedido" at bounding box center [609, 302] width 75 height 25
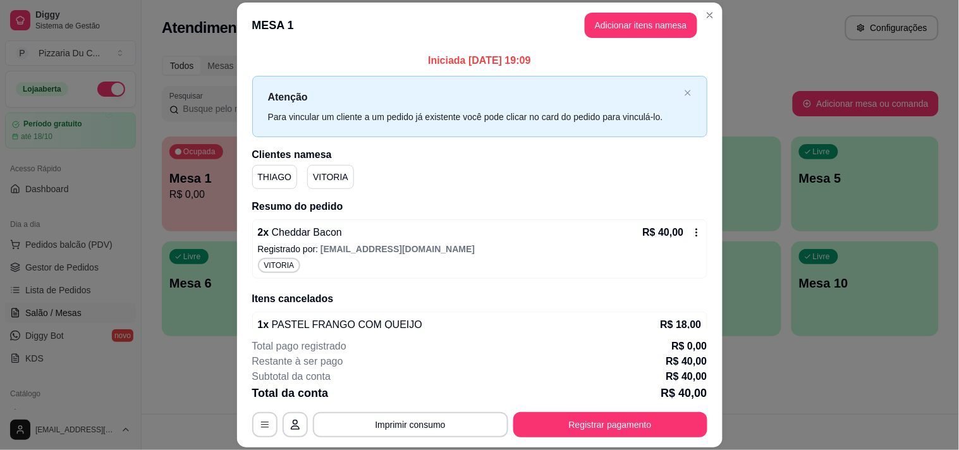
click at [647, 137] on div "Iniciada [DATE] 19:09 Atenção Para vincular um cliente a um pedido já existente…" at bounding box center [479, 237] width 455 height 369
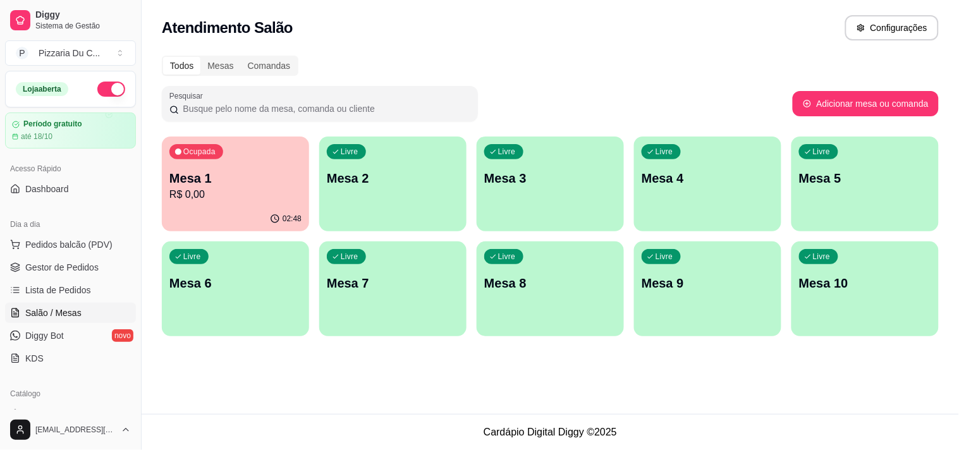
click at [206, 190] on p "R$ 0,00" at bounding box center [235, 194] width 132 height 15
click at [76, 185] on link "Dashboard" at bounding box center [70, 189] width 131 height 20
